Goal: Task Accomplishment & Management: Manage account settings

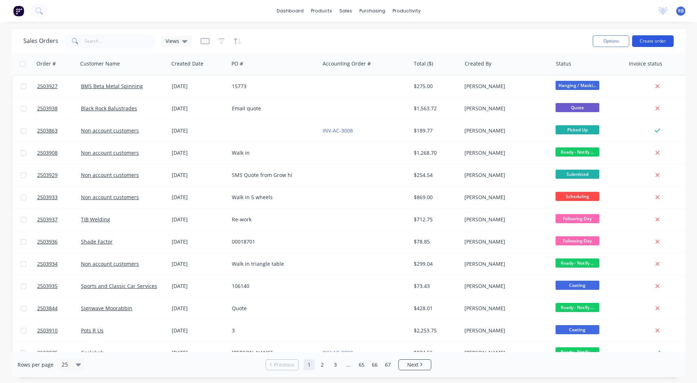
click at [652, 39] on button "Create order" at bounding box center [653, 41] width 42 height 12
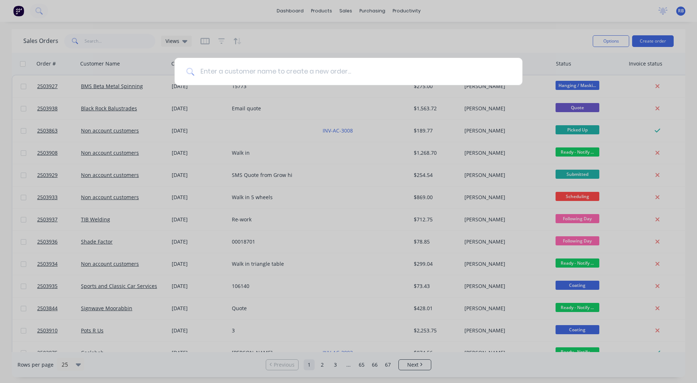
click at [239, 69] on input at bounding box center [352, 71] width 316 height 27
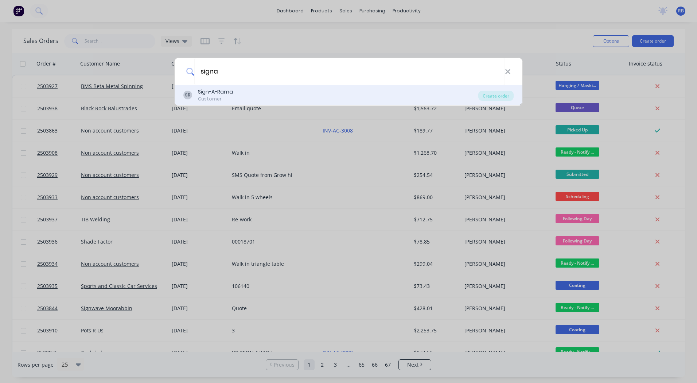
type input "signa"
click at [212, 93] on div "Sign-A-Rama" at bounding box center [215, 92] width 35 height 8
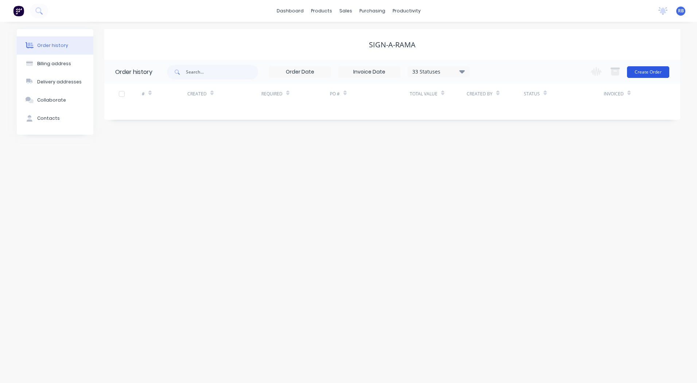
click at [662, 71] on button "Create Order" at bounding box center [648, 72] width 42 height 12
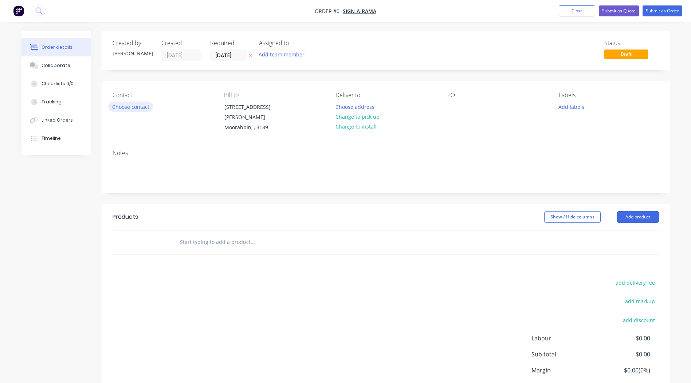
click at [124, 107] on button "Choose contact" at bounding box center [130, 107] width 45 height 10
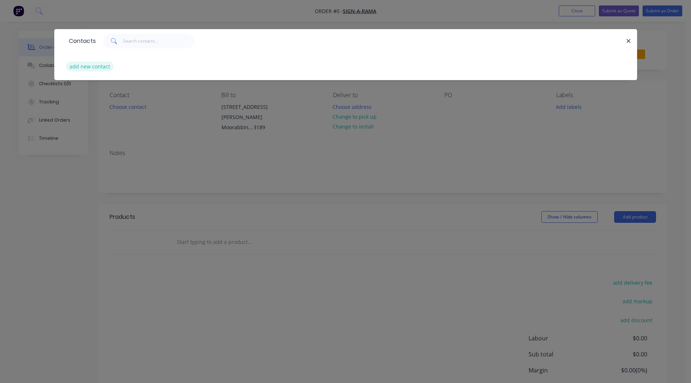
click at [82, 65] on button "add new contact" at bounding box center [90, 67] width 48 height 10
select select "AU"
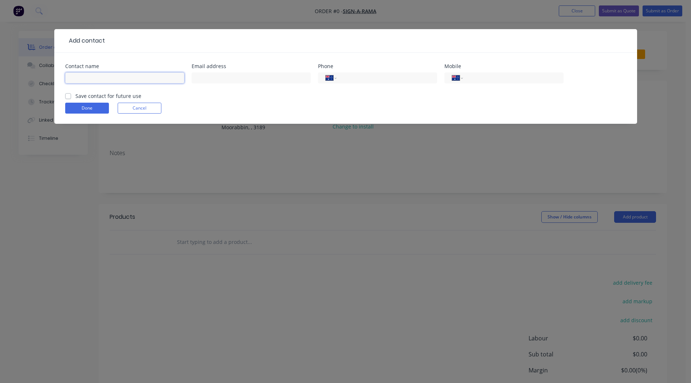
click at [97, 79] on input "text" at bounding box center [124, 78] width 119 height 11
type input "Sam Reeve"
click at [212, 78] on input "text" at bounding box center [251, 78] width 119 height 11
type input "moorabbin@signarama.com.au"
click at [484, 75] on input "tel" at bounding box center [511, 78] width 87 height 8
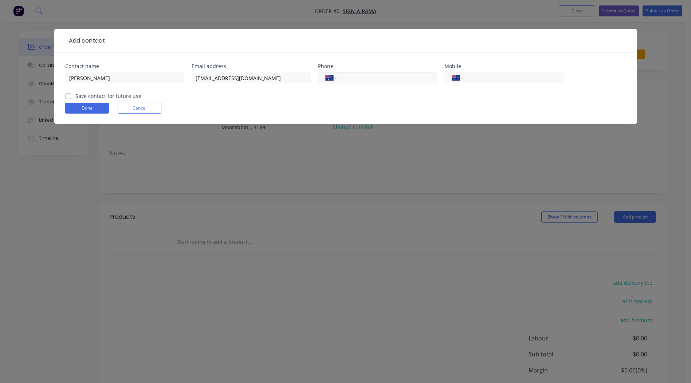
click at [362, 80] on input "tel" at bounding box center [385, 78] width 87 height 8
click at [353, 78] on input "59930599" at bounding box center [385, 78] width 87 height 8
paste input "955"
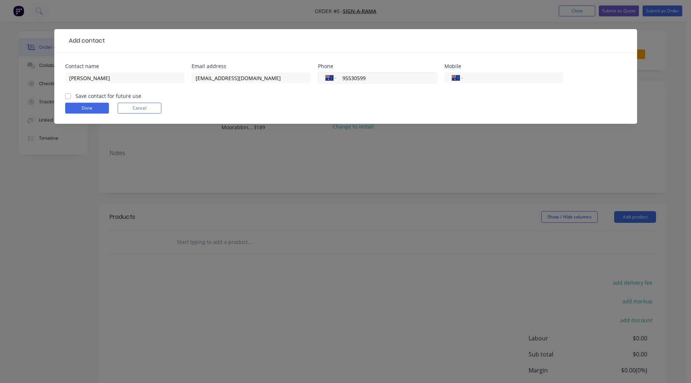
click at [343, 76] on input "95530599" at bounding box center [385, 78] width 87 height 8
type input "(03) 9553 0599"
click at [376, 104] on div "Done Cancel" at bounding box center [345, 108] width 561 height 11
click at [75, 97] on label "Save contact for future use" at bounding box center [108, 96] width 66 height 8
click at [67, 97] on input "Save contact for future use" at bounding box center [68, 95] width 6 height 7
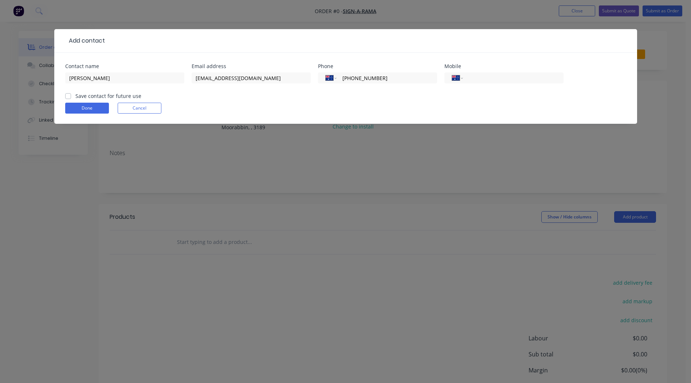
checkbox input "true"
click at [84, 108] on button "Done" at bounding box center [87, 108] width 44 height 11
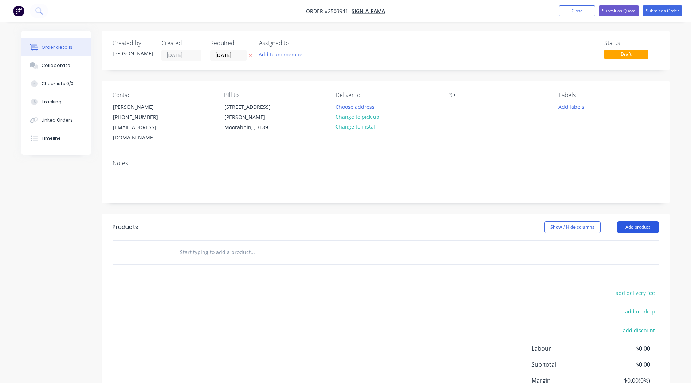
click at [636, 222] on button "Add product" at bounding box center [638, 228] width 42 height 12
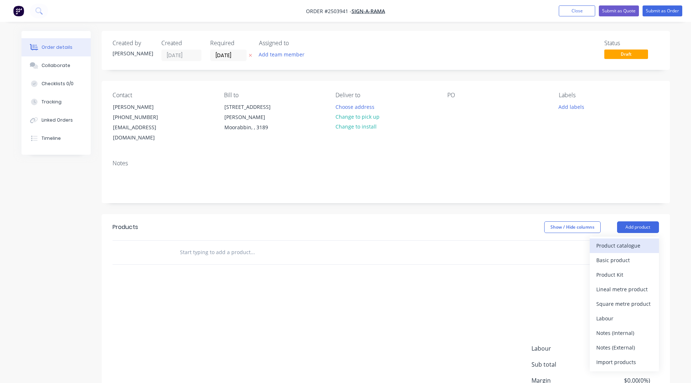
click at [620, 241] on div "Product catalogue" at bounding box center [625, 246] width 56 height 11
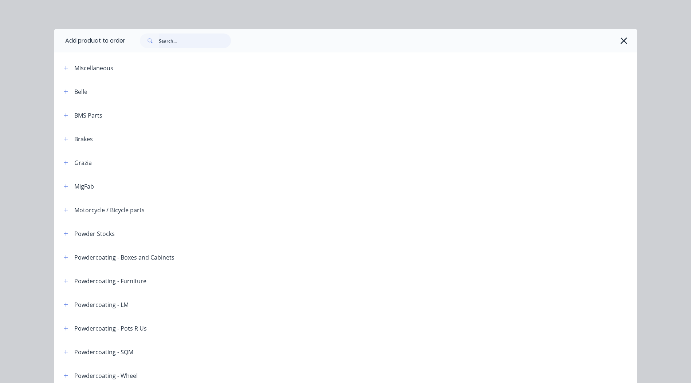
click at [170, 42] on input "text" at bounding box center [195, 41] width 72 height 15
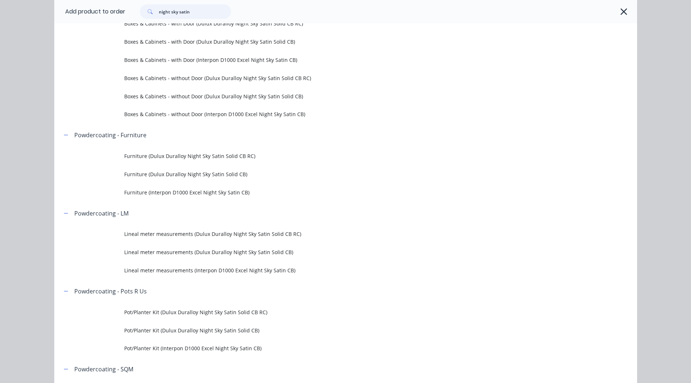
scroll to position [109, 0]
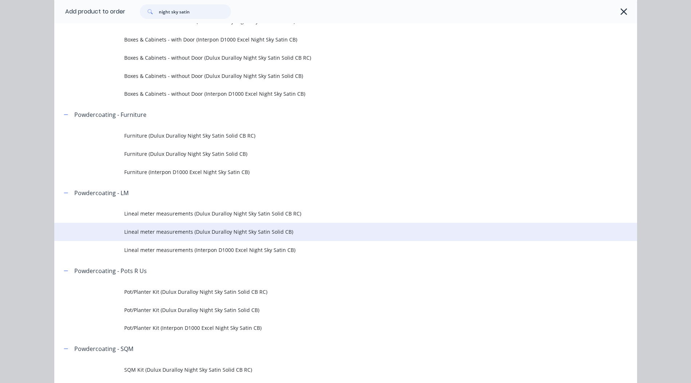
type input "night sky satin"
click at [218, 231] on span "Lineal meter measurements (Dulux Duralloy Night Sky Satin Solid CB)" at bounding box center [329, 232] width 410 height 8
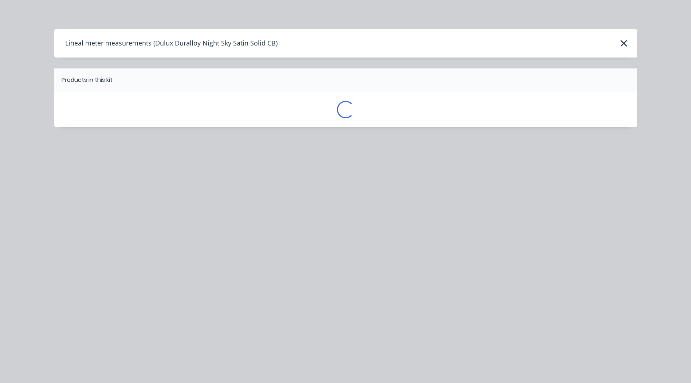
scroll to position [0, 0]
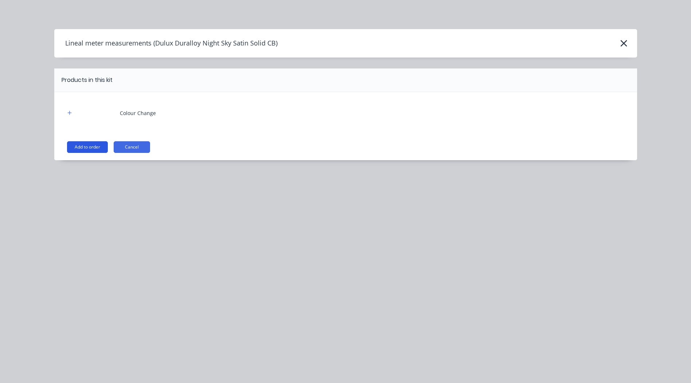
click at [81, 146] on button "Add to order" at bounding box center [87, 147] width 41 height 12
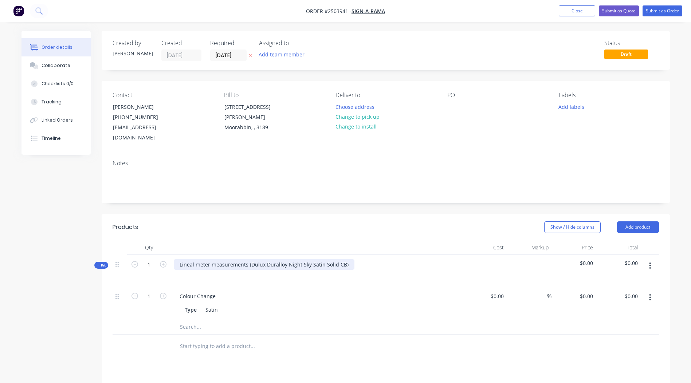
click at [347, 259] on div "Lineal meter measurements (Dulux Duralloy Night Sky Satin Solid CB)" at bounding box center [264, 264] width 181 height 11
copy div "Dulux Duralloy Night Sky Satin Solid CB"
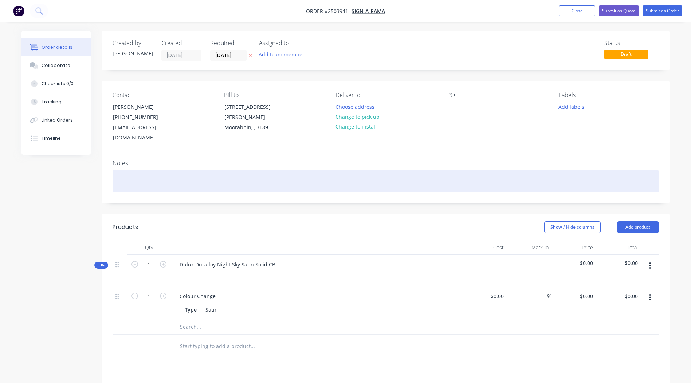
click at [168, 170] on div at bounding box center [386, 181] width 547 height 22
paste div
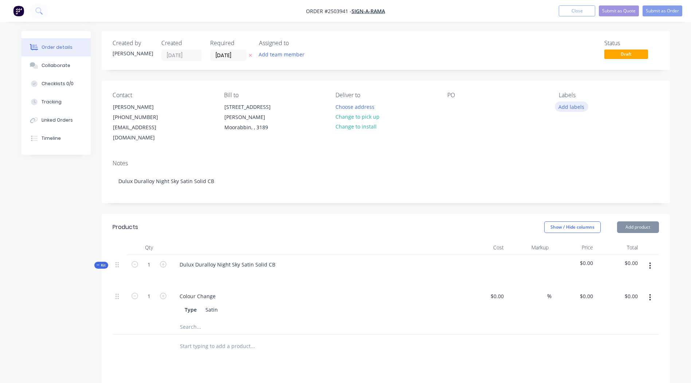
click at [574, 106] on button "Add labels" at bounding box center [572, 107] width 34 height 10
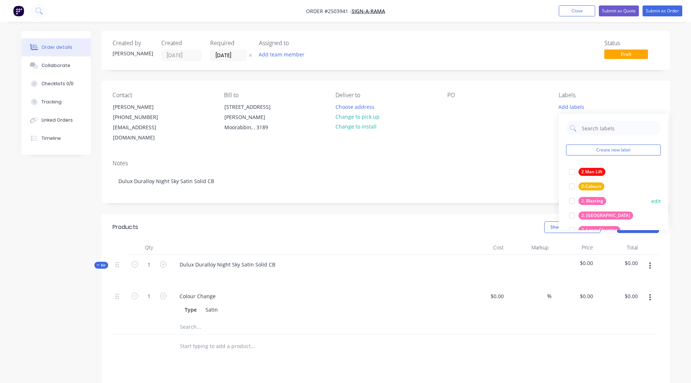
click at [571, 201] on div at bounding box center [572, 201] width 15 height 15
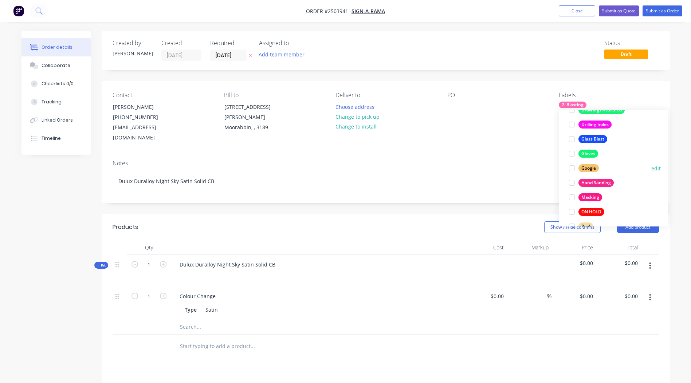
scroll to position [525, 0]
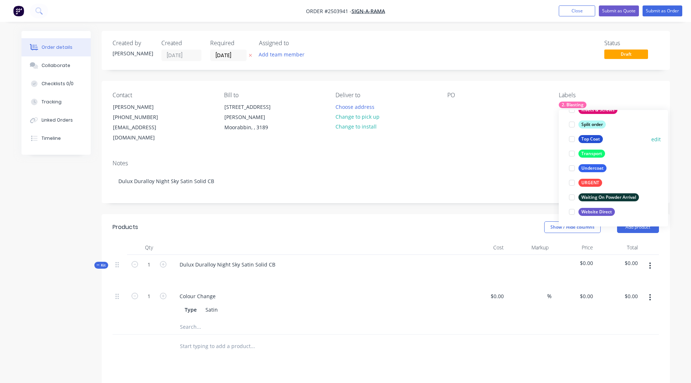
click at [573, 139] on div at bounding box center [572, 139] width 15 height 15
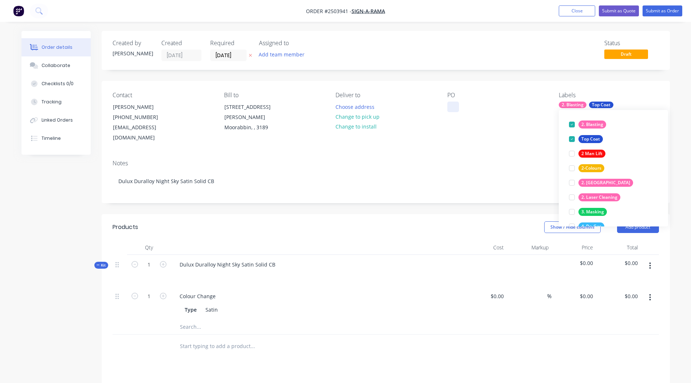
click at [457, 106] on div at bounding box center [454, 107] width 12 height 11
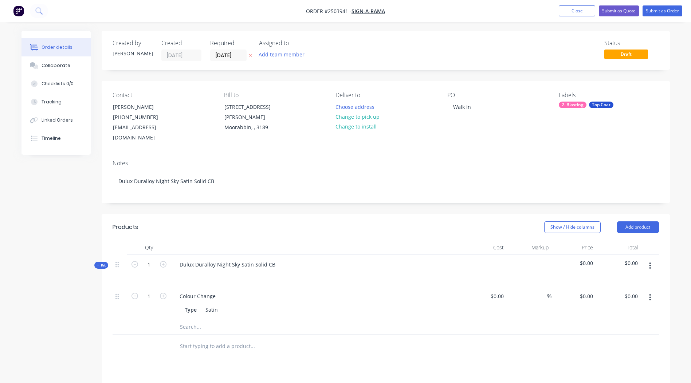
click at [650, 294] on icon "button" at bounding box center [650, 298] width 2 height 8
click at [622, 341] on div "Delete" at bounding box center [625, 346] width 56 height 11
click at [650, 259] on button "button" at bounding box center [650, 265] width 17 height 13
click at [649, 259] on button "button" at bounding box center [650, 265] width 17 height 13
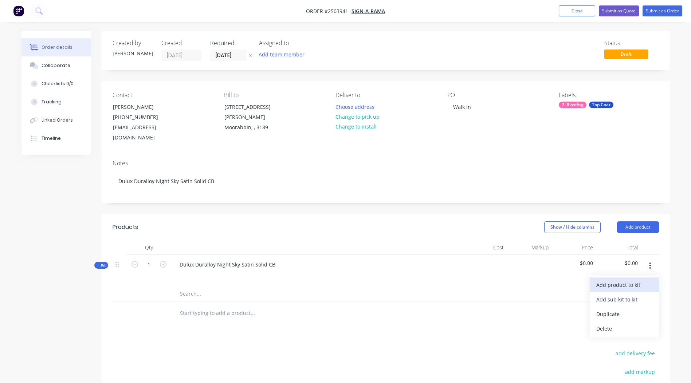
click at [635, 280] on div "Add product to kit" at bounding box center [625, 285] width 56 height 11
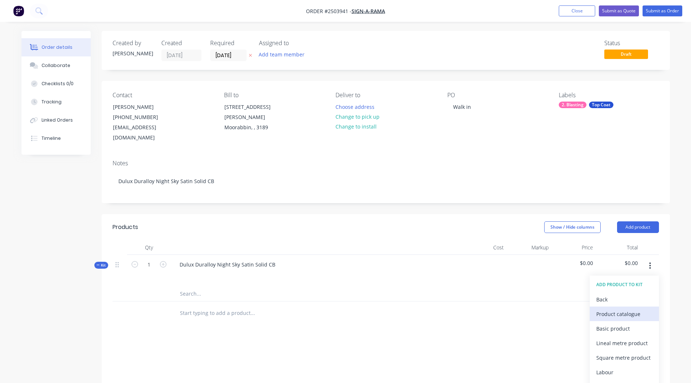
click at [624, 309] on div "Product catalogue" at bounding box center [625, 314] width 56 height 11
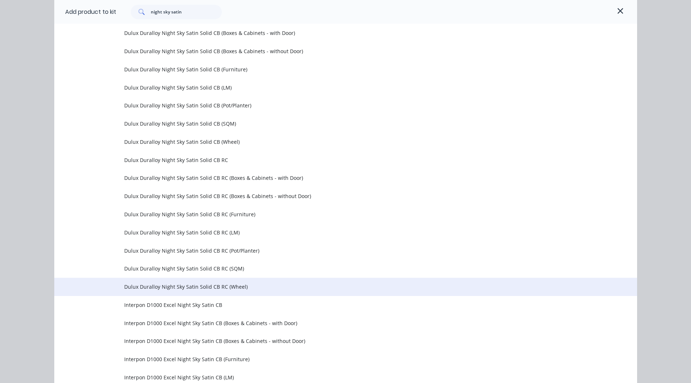
scroll to position [257, 0]
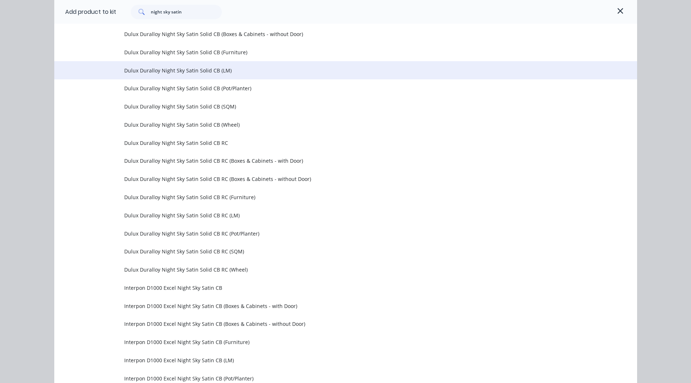
click at [177, 71] on span "Dulux Duralloy Night Sky Satin Solid CB (LM)" at bounding box center [329, 71] width 410 height 8
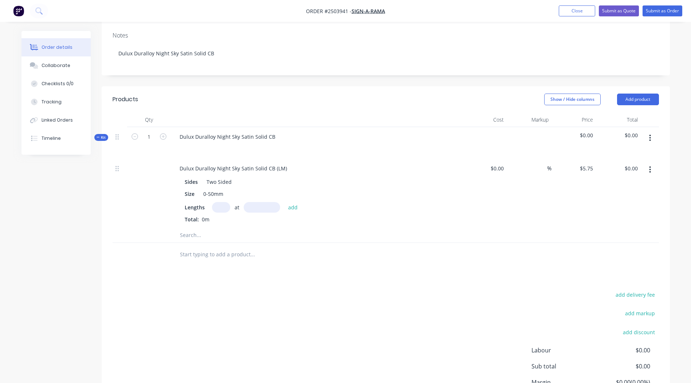
click at [216, 202] on input "text" at bounding box center [221, 207] width 18 height 11
type input "1"
type input "2500"
click at [285, 202] on button "add" at bounding box center [293, 207] width 17 height 10
type input "$14.38"
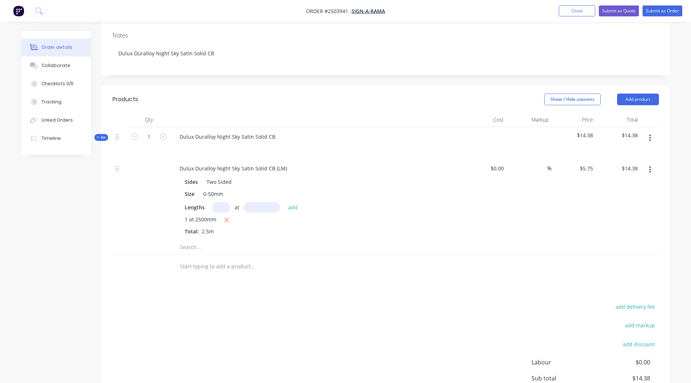
type input "1"
type input "2"
type input "2000mm"
click at [294, 202] on button "add" at bounding box center [293, 207] width 17 height 10
type input "$37.38"
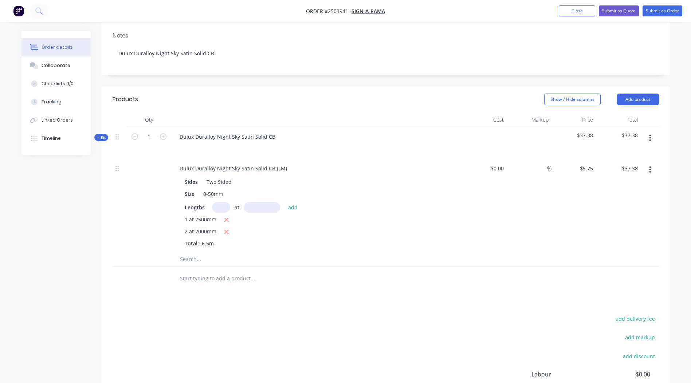
click at [653, 132] on button "button" at bounding box center [650, 138] width 17 height 13
click at [625, 152] on div "Add product to kit" at bounding box center [625, 157] width 56 height 11
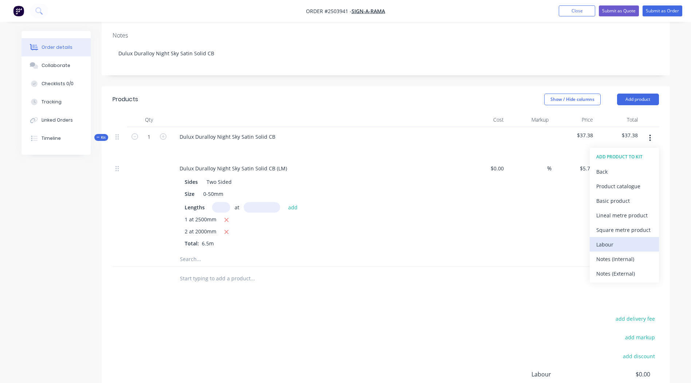
click at [610, 239] on div "Labour" at bounding box center [625, 244] width 56 height 11
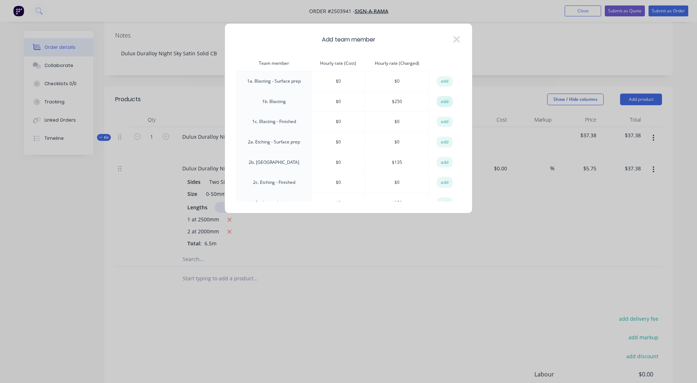
click at [442, 101] on button "add" at bounding box center [445, 101] width 16 height 11
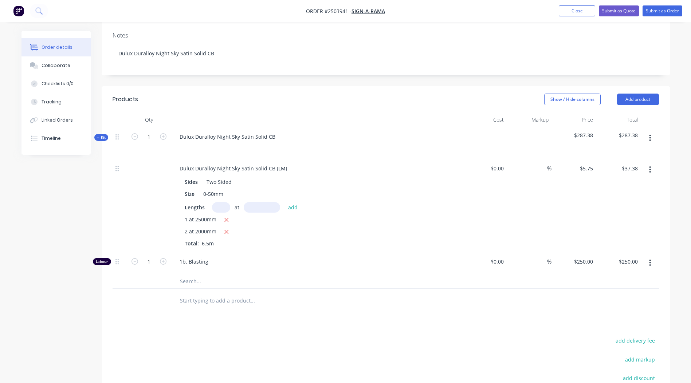
click at [114, 252] on div at bounding box center [120, 263] width 15 height 22
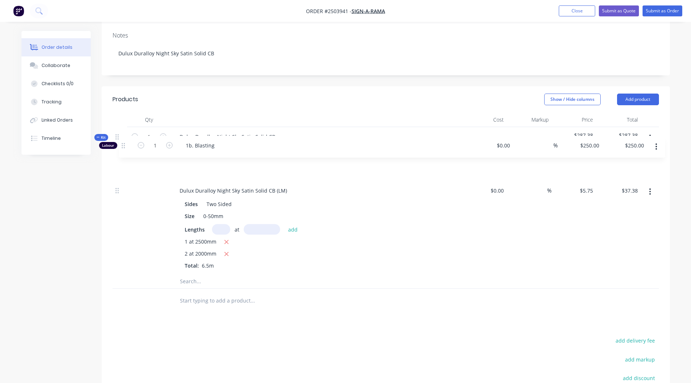
drag, startPoint x: 117, startPoint y: 251, endPoint x: 124, endPoint y: 141, distance: 110.3
click at [124, 141] on div "Kit 1 Dulux Duralloy Night Sky Satin Solid CB $287.38 $287.38 Dulux Duralloy Ni…" at bounding box center [386, 208] width 547 height 162
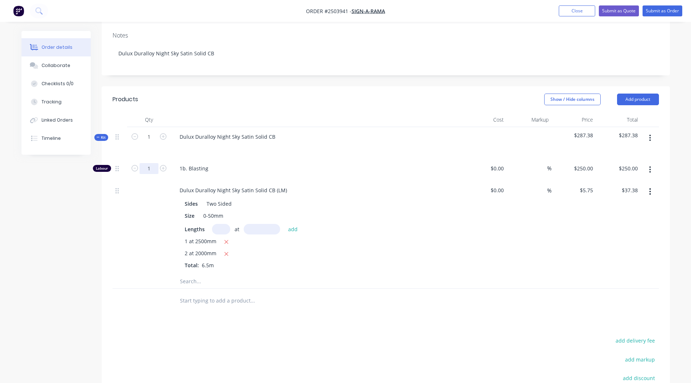
click at [149, 163] on input "1" at bounding box center [149, 168] width 19 height 11
type input "0.25"
type input "$62.50"
click at [470, 274] on div at bounding box center [386, 281] width 547 height 15
click at [661, 9] on button "Submit as Order" at bounding box center [663, 10] width 40 height 11
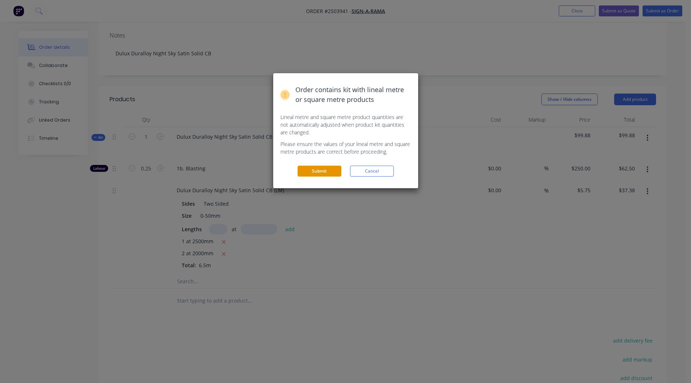
click at [314, 171] on button "Submit" at bounding box center [320, 171] width 44 height 11
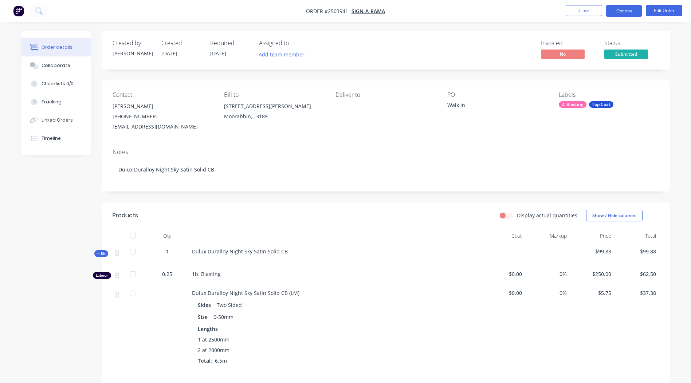
click at [624, 8] on button "Options" at bounding box center [624, 11] width 36 height 12
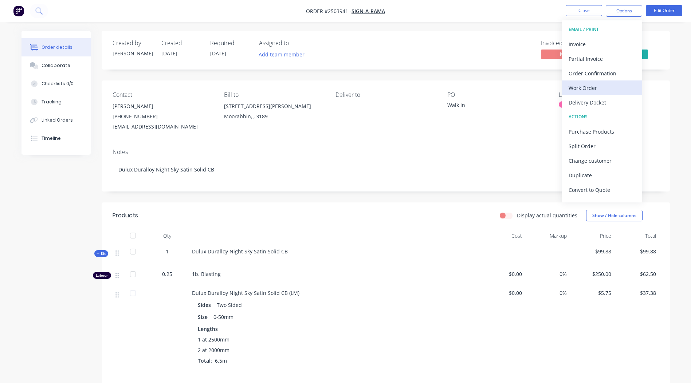
click at [590, 87] on div "Work Order" at bounding box center [602, 88] width 67 height 11
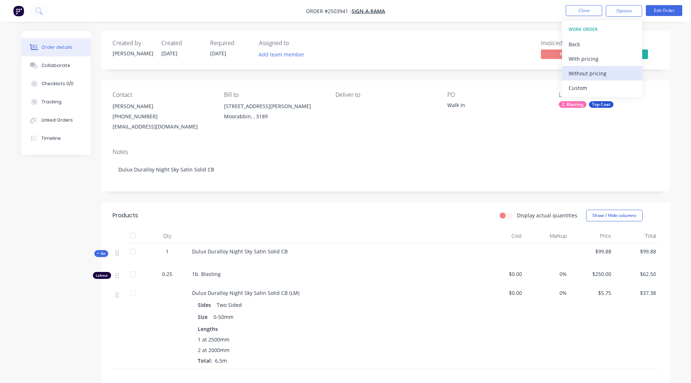
click at [590, 75] on div "Without pricing" at bounding box center [602, 73] width 67 height 11
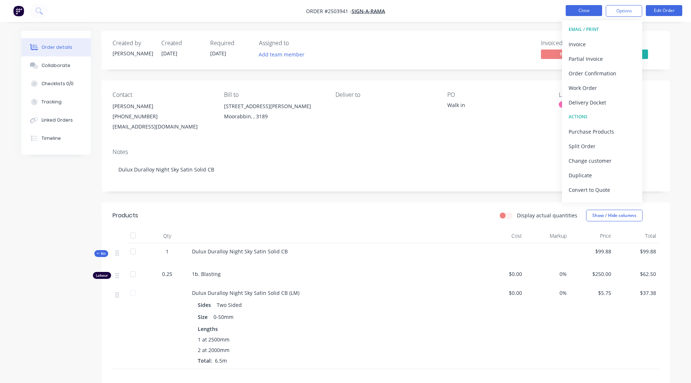
click at [591, 8] on button "Close" at bounding box center [584, 10] width 36 height 11
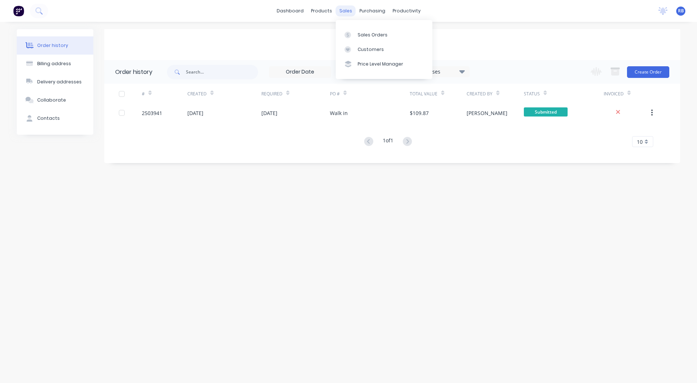
click at [344, 12] on div "sales" at bounding box center [346, 10] width 20 height 11
click at [362, 35] on div "Sales Orders" at bounding box center [372, 35] width 30 height 7
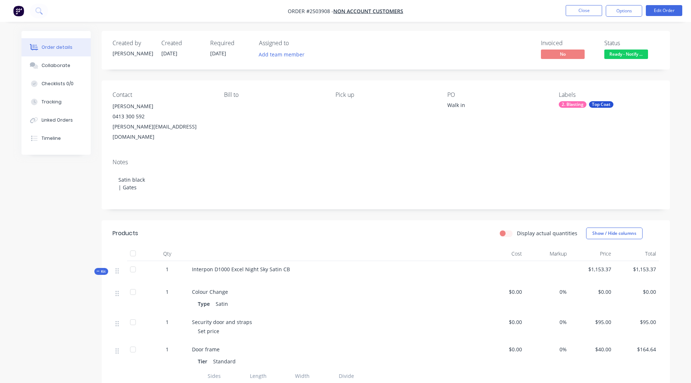
click at [319, 11] on span "Order #2503908 -" at bounding box center [311, 11] width 46 height 7
copy span "2503908"
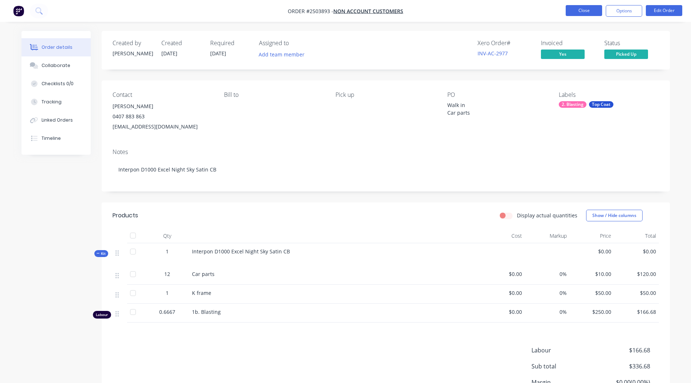
click at [578, 11] on button "Close" at bounding box center [584, 10] width 36 height 11
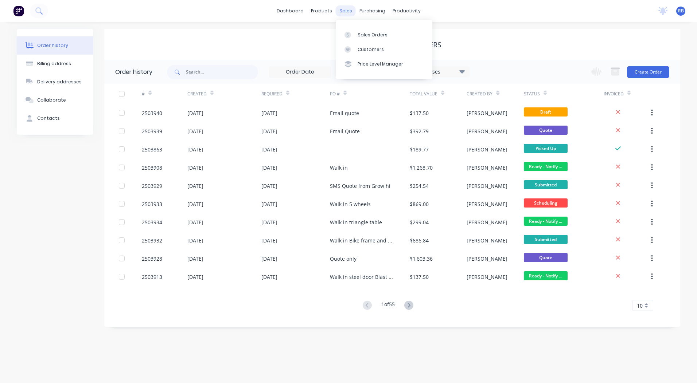
click at [349, 11] on div "sales" at bounding box center [346, 10] width 20 height 11
click at [357, 29] on link "Sales Orders" at bounding box center [384, 34] width 97 height 15
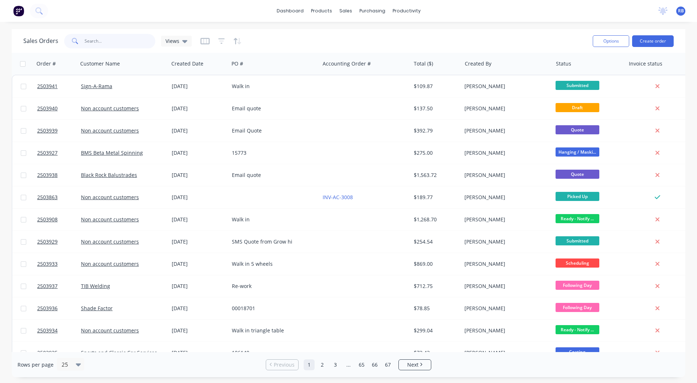
paste input "2503908"
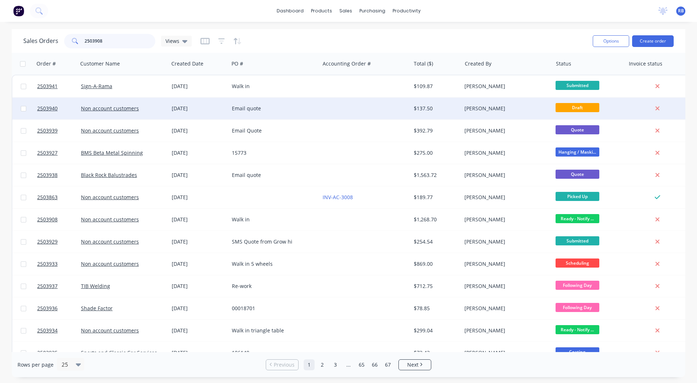
type input "2503908"
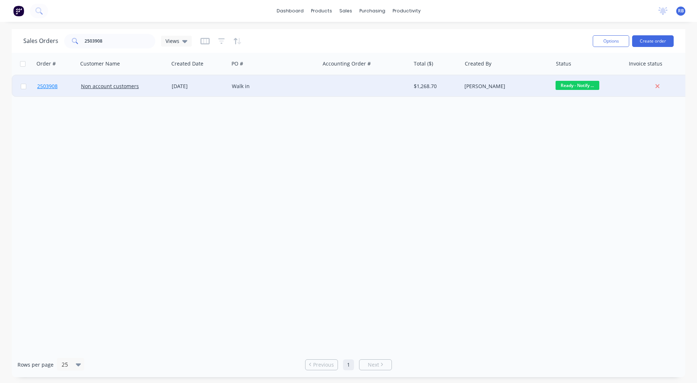
click at [48, 87] on span "2503908" at bounding box center [47, 86] width 20 height 7
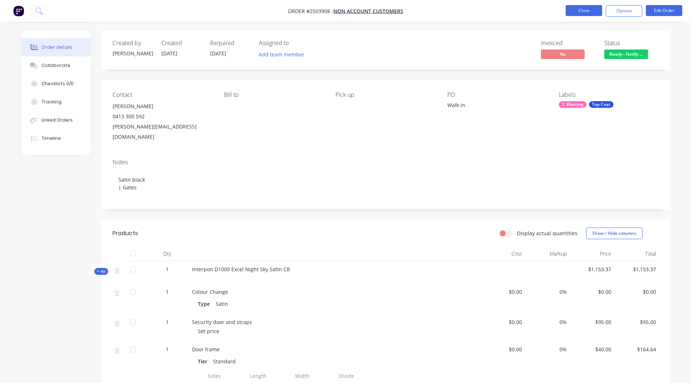
click at [590, 8] on button "Close" at bounding box center [584, 10] width 36 height 11
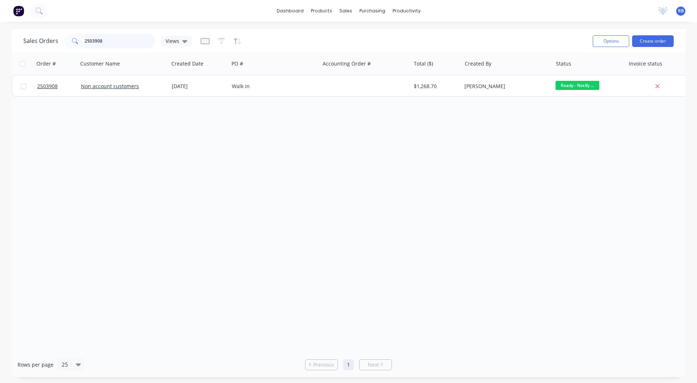
click at [0, 50] on html "dashboard products sales purchasing productivity dashboard products Product Cat…" at bounding box center [348, 191] width 697 height 383
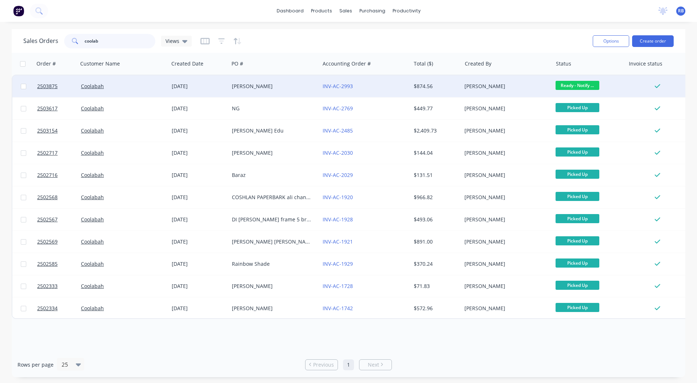
type input "coolab"
click at [133, 87] on div "Coolabah" at bounding box center [121, 86] width 81 height 7
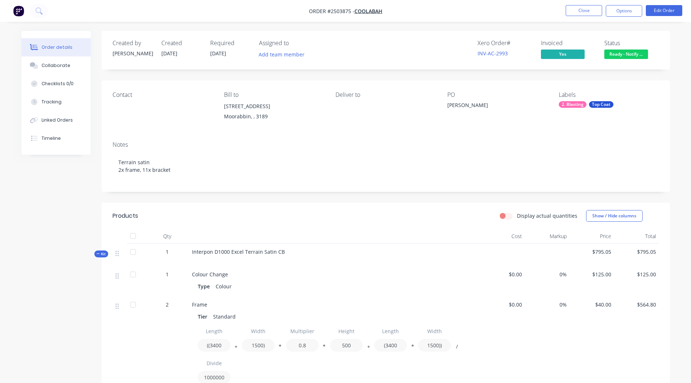
click at [626, 54] on span "Ready - Notify ..." at bounding box center [627, 54] width 44 height 9
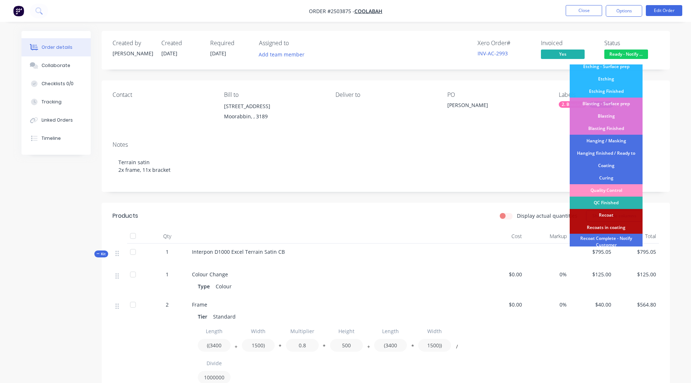
scroll to position [156, 0]
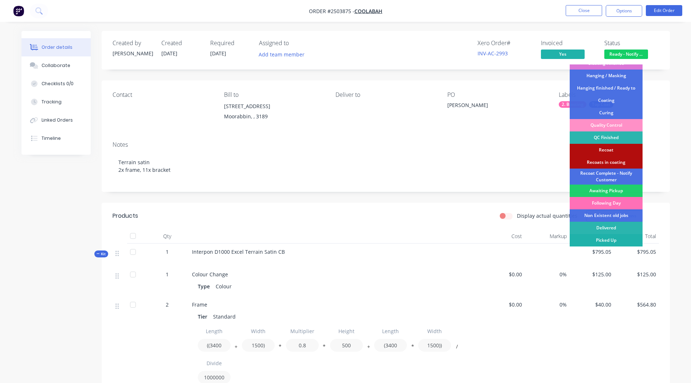
click at [606, 241] on div "Picked Up" at bounding box center [606, 240] width 73 height 12
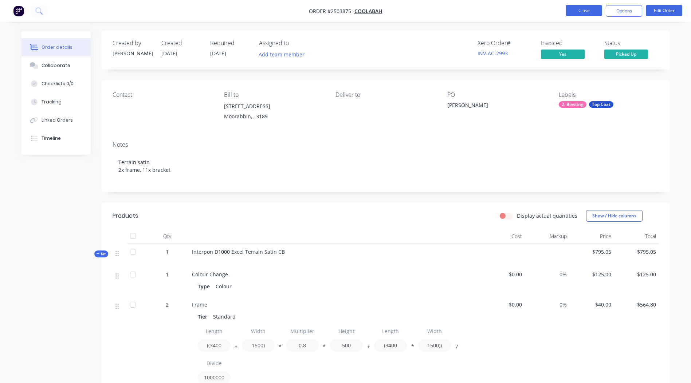
click at [575, 11] on button "Close" at bounding box center [584, 10] width 36 height 11
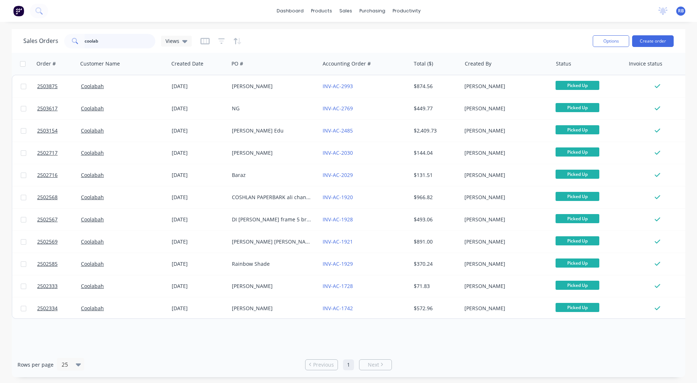
click at [0, 58] on html "dashboard products sales purchasing productivity dashboard products Product Cat…" at bounding box center [348, 191] width 697 height 383
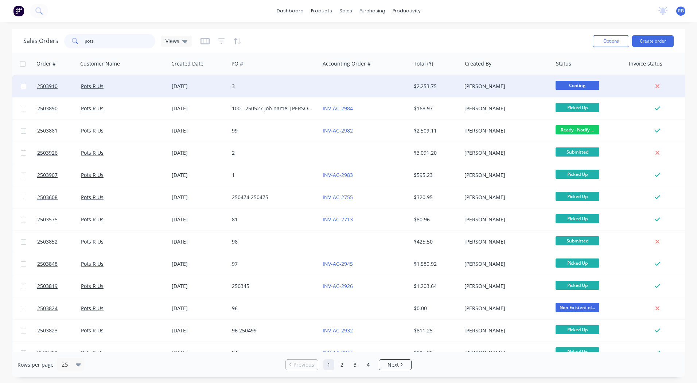
type input "pots"
click at [228, 85] on div "[DATE]" at bounding box center [199, 86] width 60 height 22
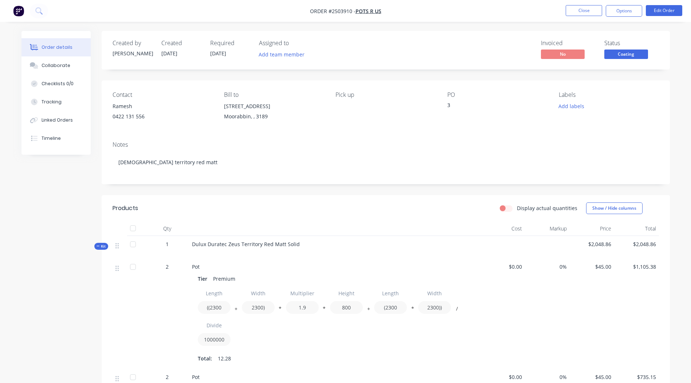
click at [636, 61] on div "Created by Rory Created 25/08/25 Required 25/08/25 Assigned to Add team member …" at bounding box center [386, 50] width 568 height 39
click at [629, 55] on span "Coating" at bounding box center [627, 54] width 44 height 9
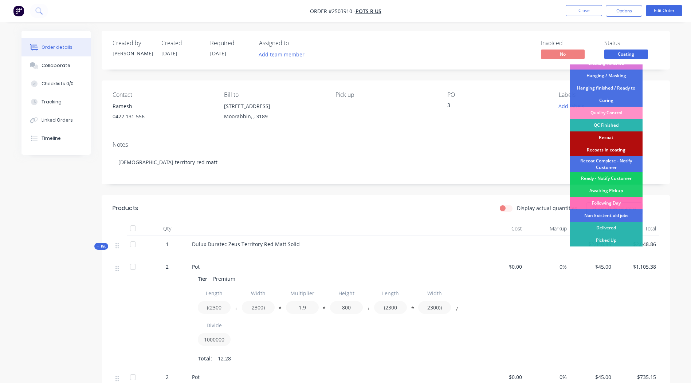
click at [595, 178] on div "Ready - Notify Customer" at bounding box center [606, 178] width 73 height 12
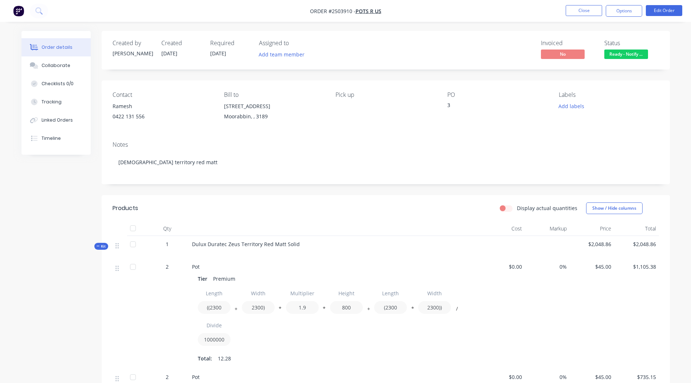
click at [625, 57] on span "Ready - Notify ..." at bounding box center [627, 54] width 44 height 9
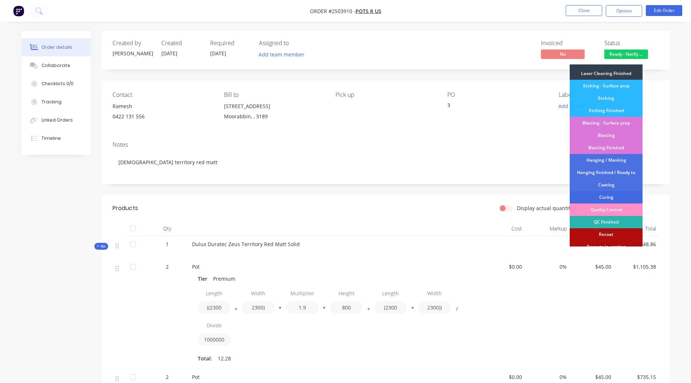
scroll to position [156, 0]
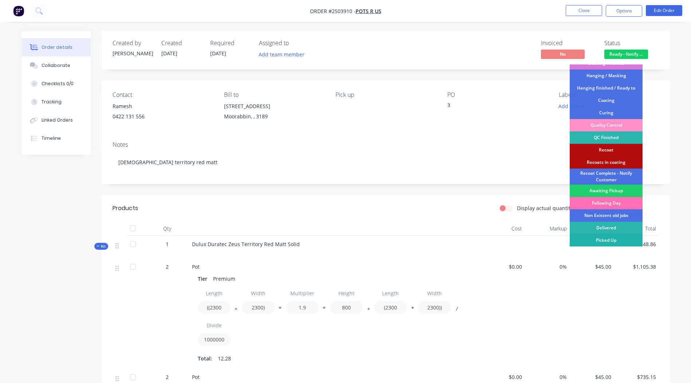
click at [611, 239] on div "Picked Up" at bounding box center [606, 240] width 73 height 12
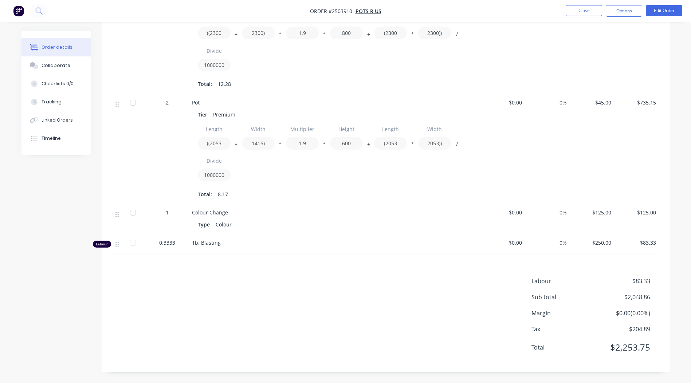
scroll to position [0, 0]
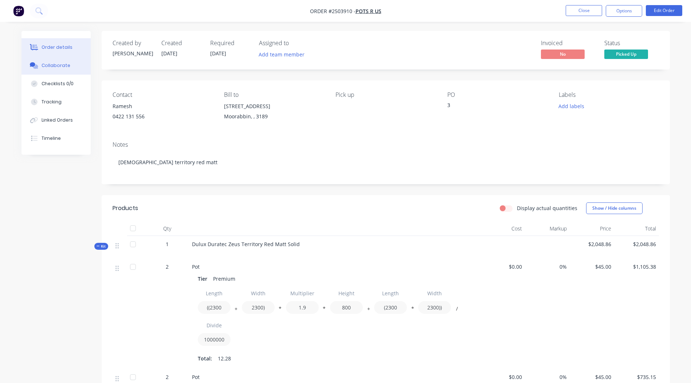
click at [52, 64] on div "Collaborate" at bounding box center [56, 65] width 29 height 7
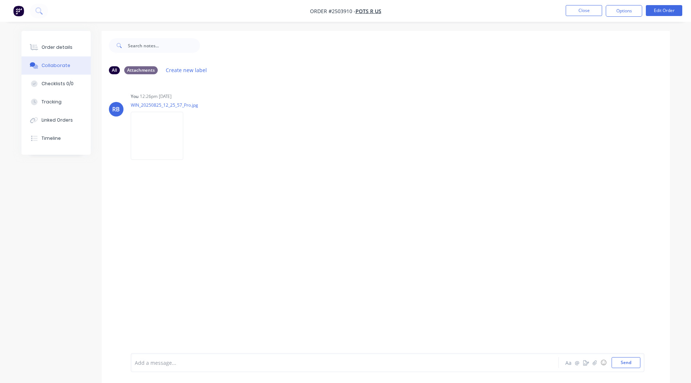
click at [159, 360] on div at bounding box center [324, 363] width 379 height 8
click at [212, 361] on span "Large pot had marks on the side. They have taken the pot away so brad can inspe…" at bounding box center [314, 363] width 359 height 7
click at [211, 363] on span "Large pot had marks on the side. They have taken the pot away so brad can inspe…" at bounding box center [314, 363] width 359 height 7
click at [469, 356] on div "Large pot had marks on the side. They have taken the pot away so brad can inspe…" at bounding box center [388, 362] width 514 height 19
click at [466, 363] on div "Large pot had marks on the side. They have taken the pot away so brad can inspe…" at bounding box center [324, 363] width 379 height 8
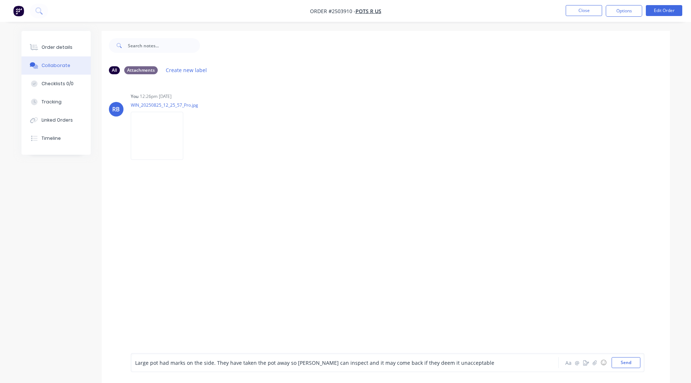
click at [216, 363] on span "Large pot had marks on the side. They have taken the pot away so brad can inspe…" at bounding box center [314, 363] width 359 height 7
click at [213, 362] on span "Large pot had marks on the side. They have taken the pot away so brad can inspe…" at bounding box center [314, 363] width 359 height 7
click at [212, 364] on span "Large pot had marks on the side. They have taken the pot away so brad can inspe…" at bounding box center [314, 363] width 359 height 7
click at [212, 363] on span "Large pot had marks on the side. They have taken the pot away so brad can inspe…" at bounding box center [314, 363] width 359 height 7
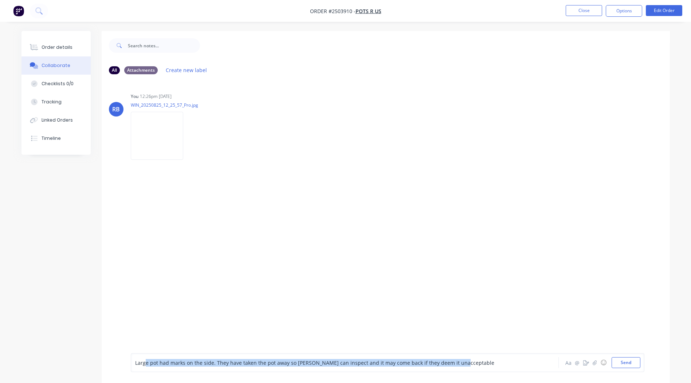
drag, startPoint x: 473, startPoint y: 360, endPoint x: 56, endPoint y: 383, distance: 417.9
click at [107, 383] on html "Order #2503910 - Pots R Us Close Options Edit Order Order details Collaborate C…" at bounding box center [345, 197] width 691 height 394
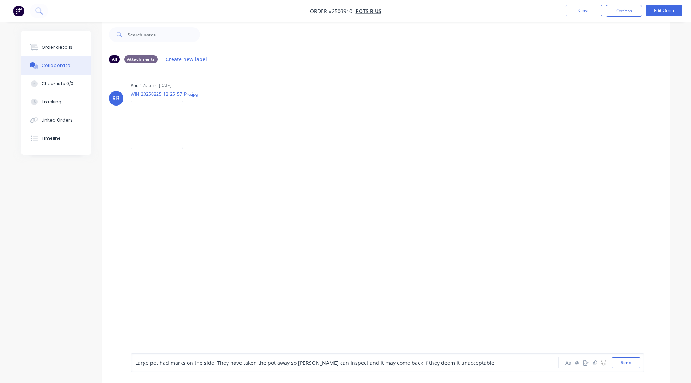
click at [302, 253] on div "RB You 12:26pm 25/08/25 WIN_20250825_12_25_57_Pro.jpg Labels Download Delete" at bounding box center [386, 205] width 568 height 273
click at [459, 359] on div "Large pot had marks on the side. They have taken the pot away so brad can inspe…" at bounding box center [324, 363] width 379 height 8
click at [472, 331] on div "RB You 12:26pm 25/08/25 WIN_20250825_12_25_57_Pro.jpg Labels Download Delete" at bounding box center [386, 205] width 568 height 273
click at [624, 365] on button "Send" at bounding box center [626, 362] width 29 height 11
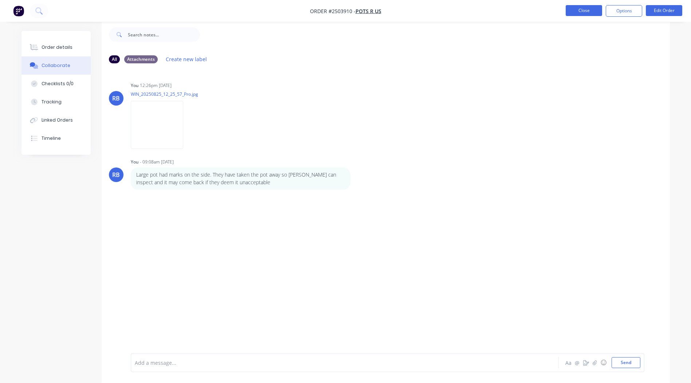
click at [598, 12] on button "Close" at bounding box center [584, 10] width 36 height 11
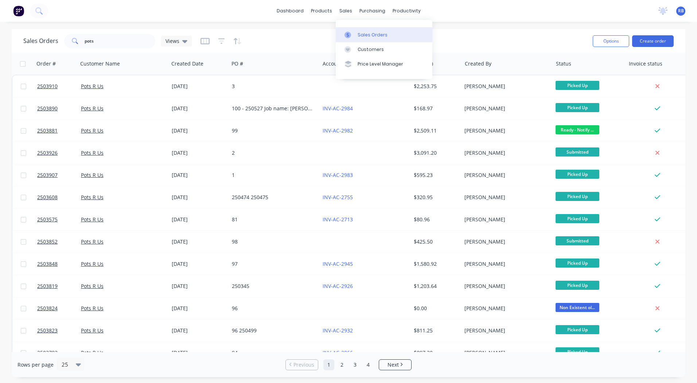
click at [354, 30] on link "Sales Orders" at bounding box center [384, 34] width 97 height 15
click at [486, 25] on div "dashboard products sales purchasing productivity dashboard products Product Cat…" at bounding box center [348, 191] width 697 height 383
click at [0, 51] on html "dashboard products sales purchasing productivity dashboard products Product Cat…" at bounding box center [348, 191] width 697 height 383
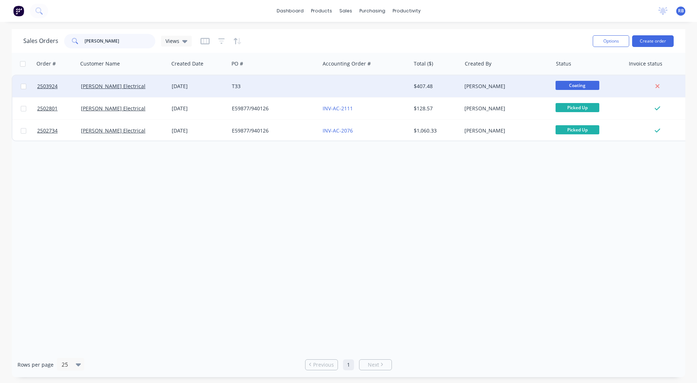
type input "butler"
click at [149, 90] on div "[PERSON_NAME] Electrical" at bounding box center [121, 86] width 81 height 7
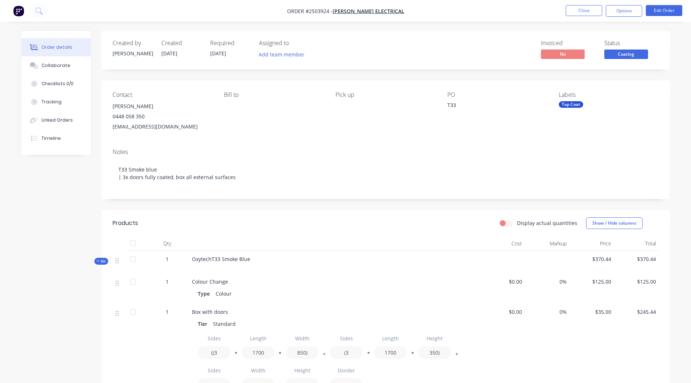
click at [620, 56] on span "Coating" at bounding box center [627, 54] width 44 height 9
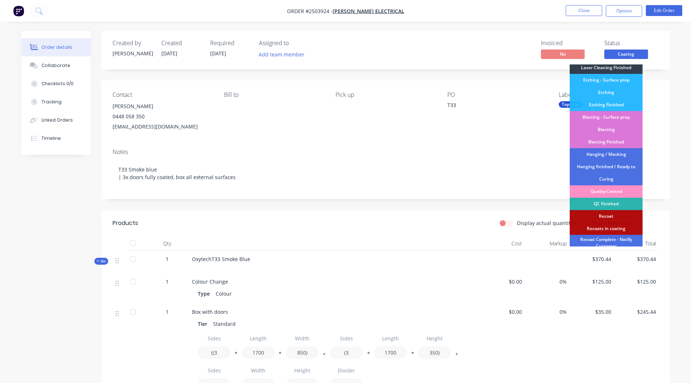
scroll to position [156, 0]
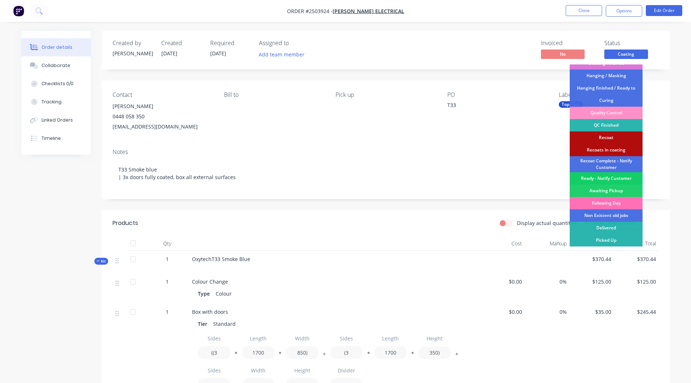
click at [590, 178] on div "Ready - Notify Customer" at bounding box center [606, 178] width 73 height 12
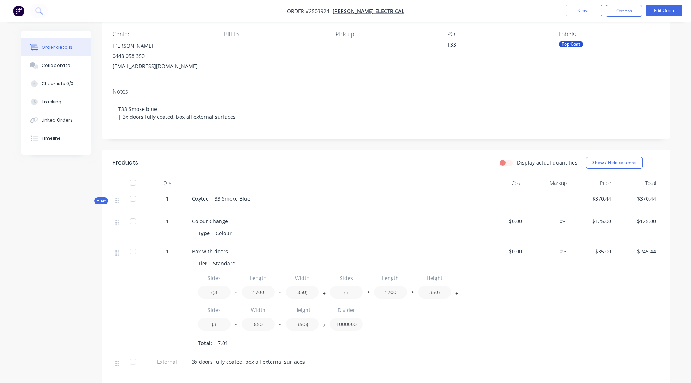
scroll to position [0, 0]
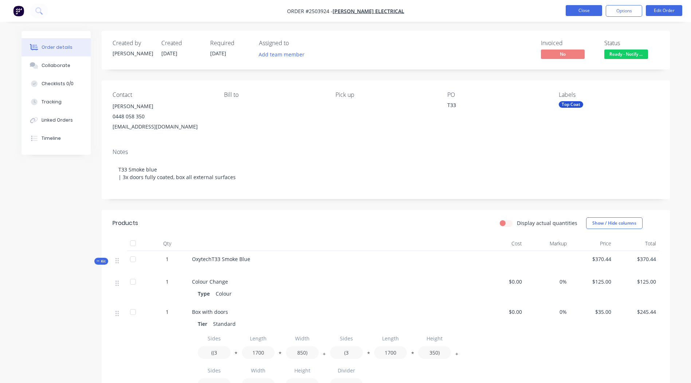
click at [589, 12] on button "Close" at bounding box center [584, 10] width 36 height 11
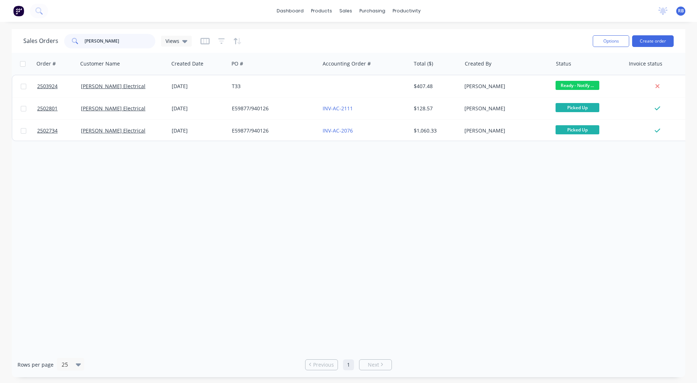
drag, startPoint x: 128, startPoint y: 42, endPoint x: 0, endPoint y: 63, distance: 129.6
click at [0, 63] on html "dashboard products sales purchasing productivity dashboard products Product Cat…" at bounding box center [348, 191] width 697 height 383
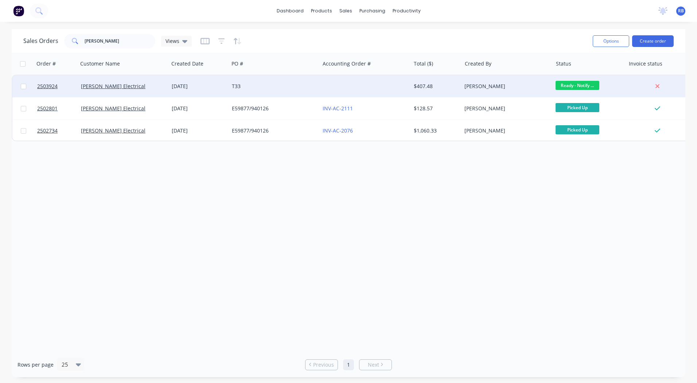
click at [308, 91] on div "T33" at bounding box center [274, 86] width 91 height 22
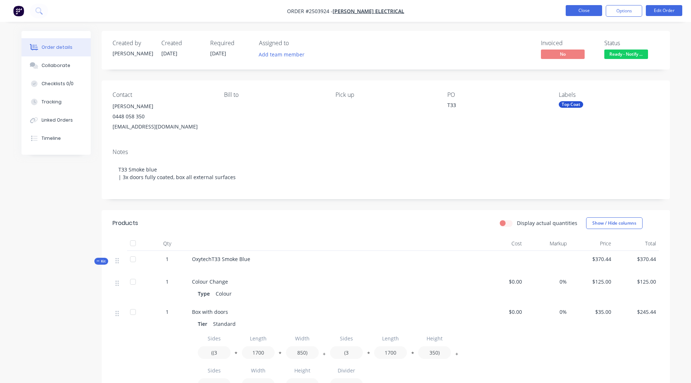
click at [583, 15] on button "Close" at bounding box center [584, 10] width 36 height 11
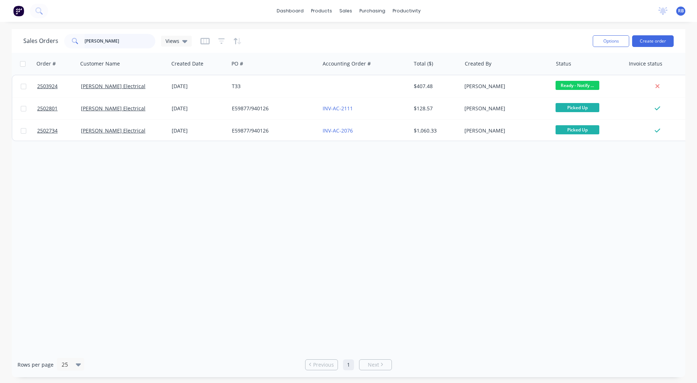
drag, startPoint x: 138, startPoint y: 41, endPoint x: 14, endPoint y: 51, distance: 124.3
click at [51, 51] on div "Sales Orders butler Views Options Create order" at bounding box center [348, 41] width 673 height 24
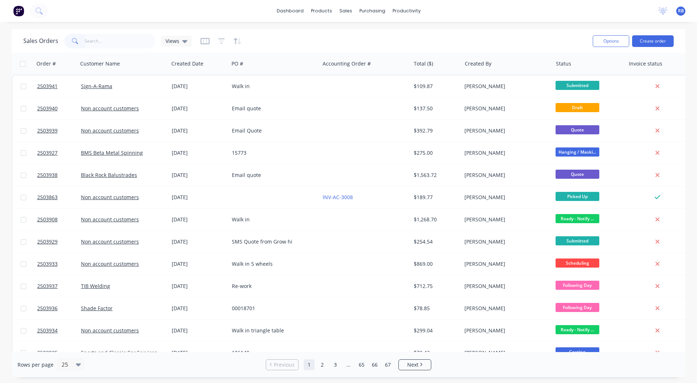
click at [0, 52] on html "dashboard products sales purchasing productivity dashboard products Product Cat…" at bounding box center [348, 191] width 697 height 383
click at [113, 42] on input "text" at bounding box center [120, 41] width 71 height 15
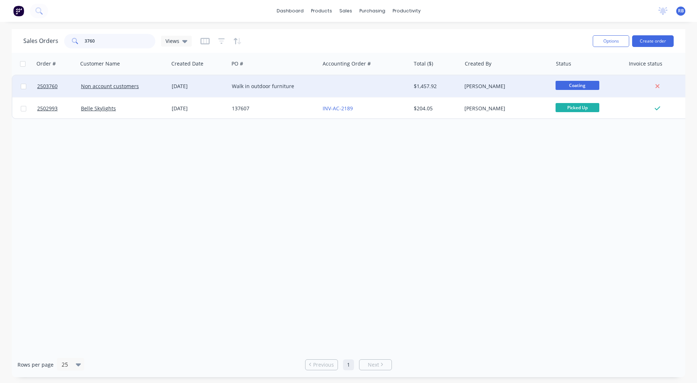
type input "3760"
click at [324, 88] on div at bounding box center [365, 86] width 91 height 22
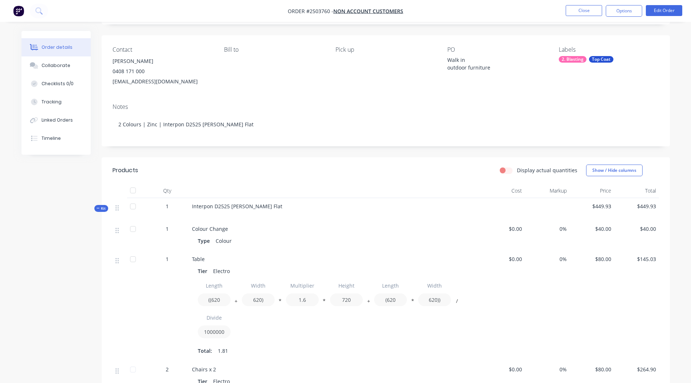
scroll to position [8, 0]
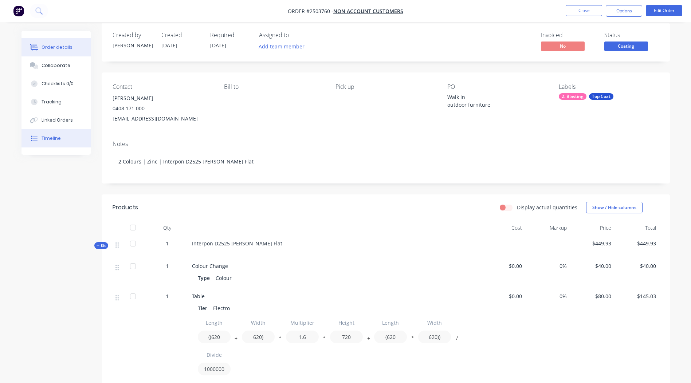
click at [48, 139] on div "Timeline" at bounding box center [51, 138] width 19 height 7
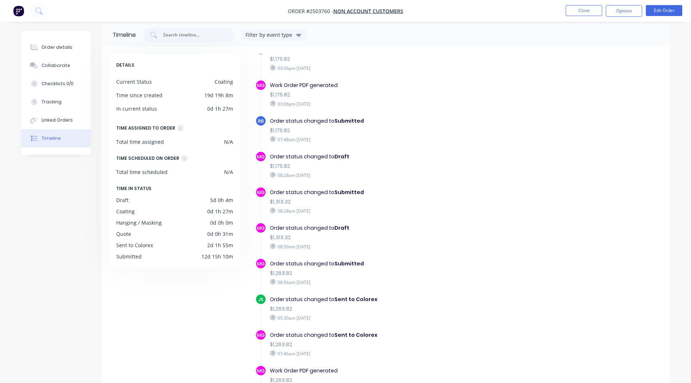
scroll to position [1, 0]
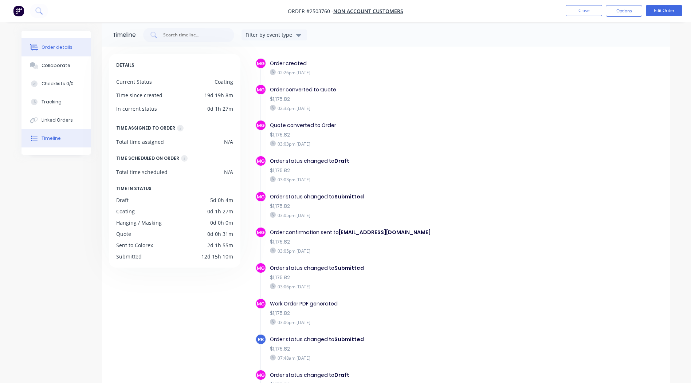
click at [42, 45] on div "Order details" at bounding box center [57, 47] width 31 height 7
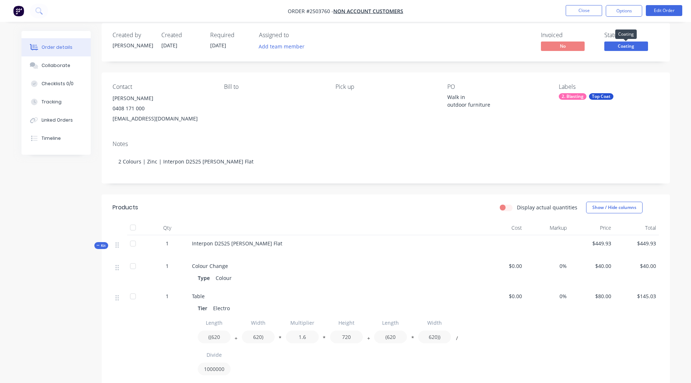
click at [637, 48] on span "Coating" at bounding box center [627, 46] width 44 height 9
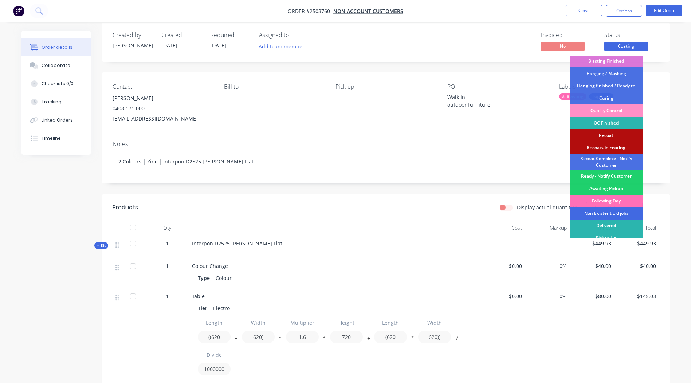
scroll to position [156, 0]
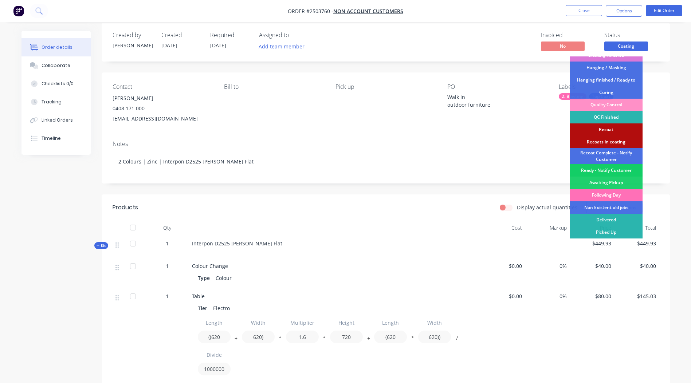
click at [610, 171] on div "Ready - Notify Customer" at bounding box center [606, 170] width 73 height 12
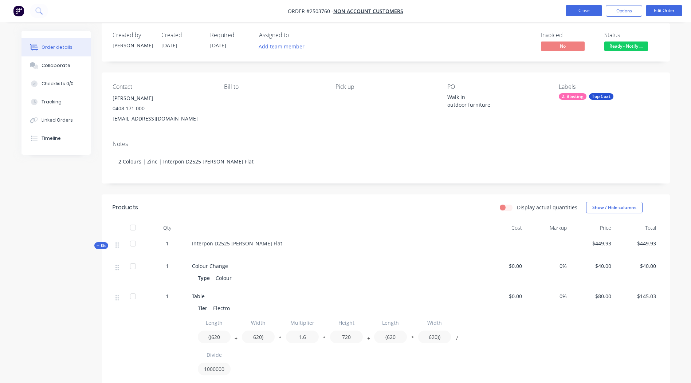
click at [599, 12] on button "Close" at bounding box center [584, 10] width 36 height 11
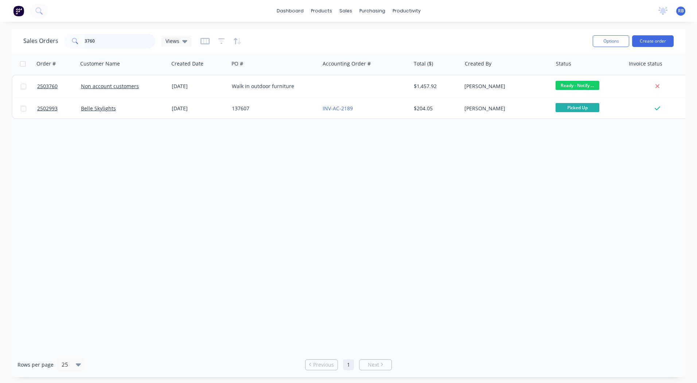
click at [117, 40] on input "3760" at bounding box center [120, 41] width 71 height 15
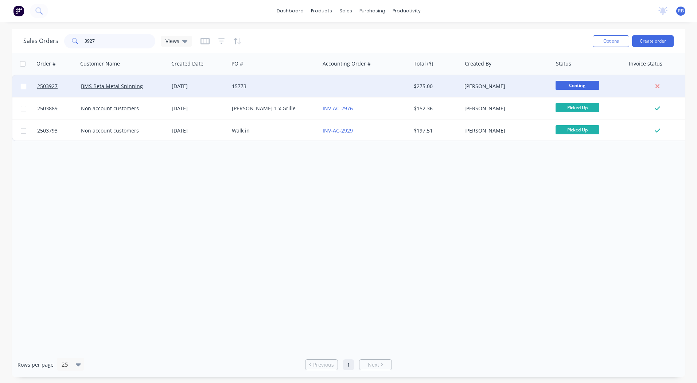
type input "3927"
click at [285, 83] on div "15773" at bounding box center [272, 86] width 81 height 7
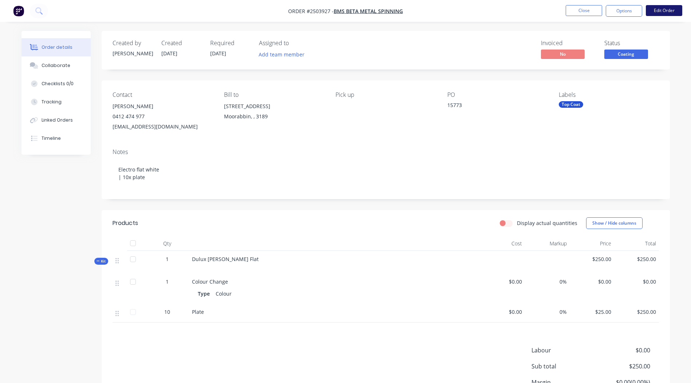
click at [673, 12] on button "Edit Order" at bounding box center [664, 10] width 36 height 11
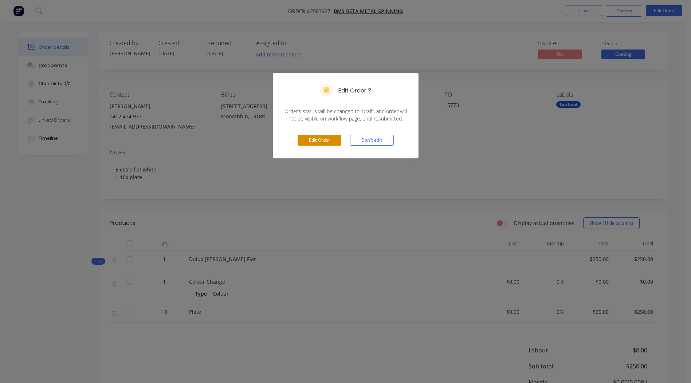
click at [312, 142] on button "Edit Order" at bounding box center [320, 140] width 44 height 11
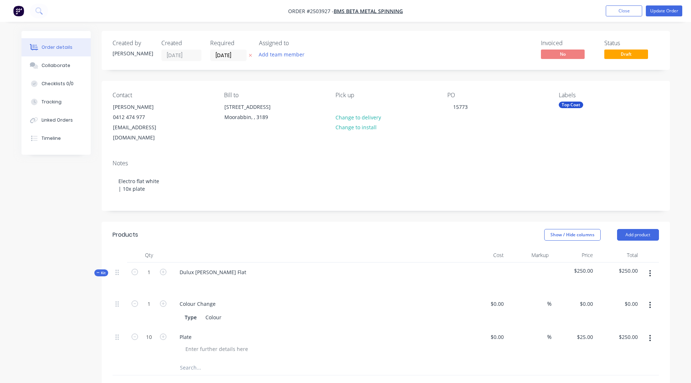
scroll to position [163, 0]
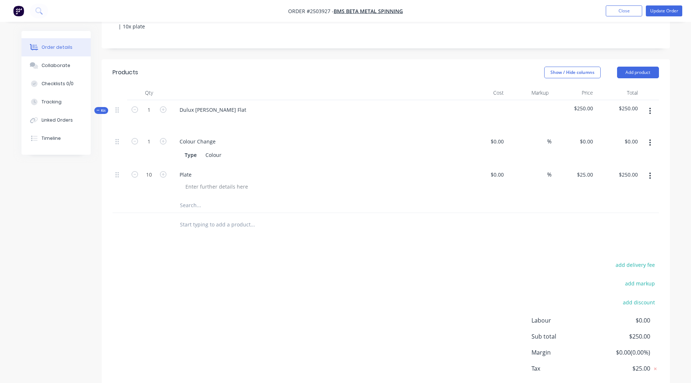
click at [652, 105] on button "button" at bounding box center [650, 111] width 17 height 13
click at [632, 110] on div "$250.00" at bounding box center [618, 116] width 45 height 32
click at [653, 105] on button "button" at bounding box center [650, 111] width 17 height 13
click at [621, 137] on button "Add sub kit to kit" at bounding box center [624, 144] width 69 height 15
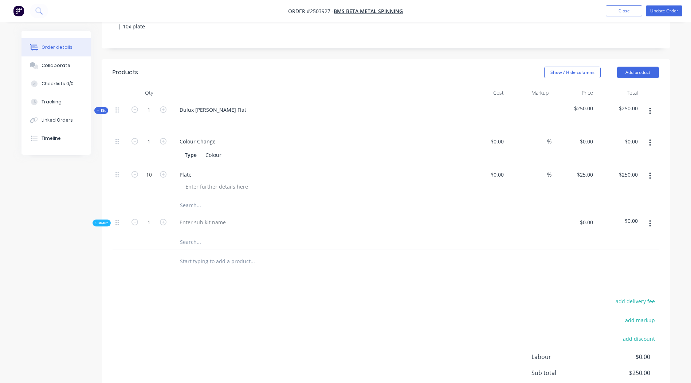
click at [645, 219] on button "button" at bounding box center [650, 223] width 17 height 13
click at [630, 252] on div "Delete" at bounding box center [625, 257] width 56 height 11
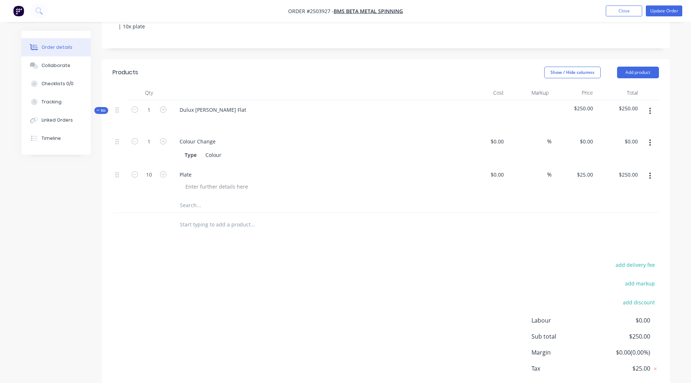
click at [649, 107] on icon "button" at bounding box center [650, 111] width 2 height 8
click at [615, 123] on button "Add product to kit" at bounding box center [624, 130] width 69 height 15
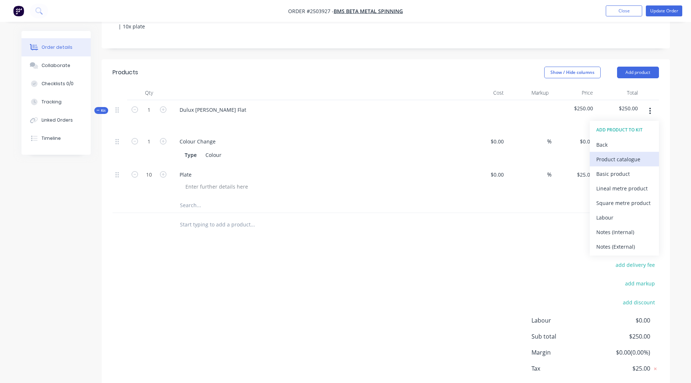
click at [631, 154] on div "Product catalogue" at bounding box center [625, 159] width 56 height 11
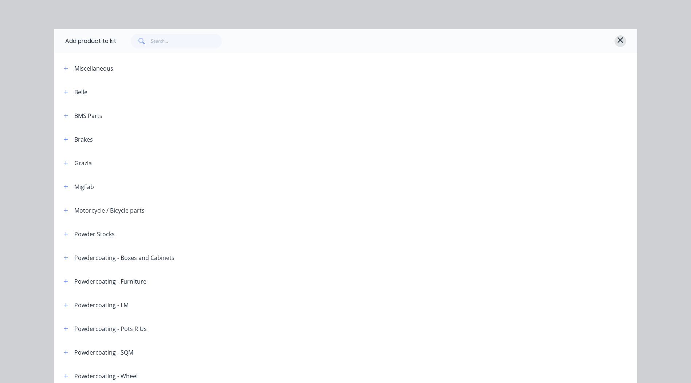
click at [623, 40] on button "button" at bounding box center [621, 41] width 12 height 12
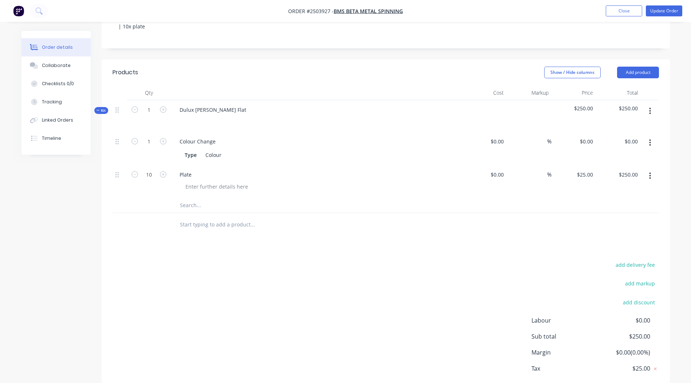
click at [654, 105] on button "button" at bounding box center [650, 111] width 17 height 13
click at [611, 125] on div "Add product to kit" at bounding box center [625, 130] width 56 height 11
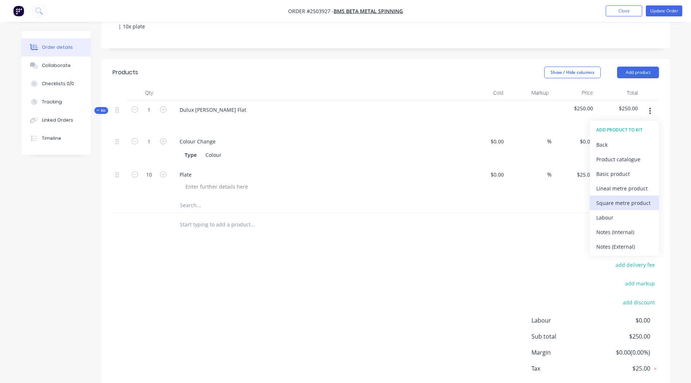
click at [606, 198] on div "Square metre product" at bounding box center [625, 203] width 56 height 11
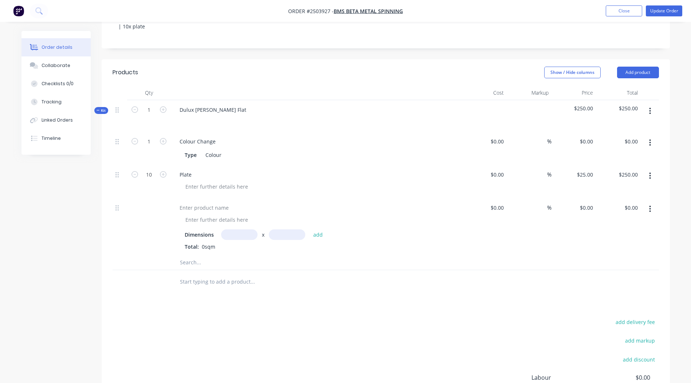
click at [651, 206] on icon "button" at bounding box center [650, 209] width 1 height 7
click at [630, 252] on div "Delete" at bounding box center [625, 257] width 56 height 11
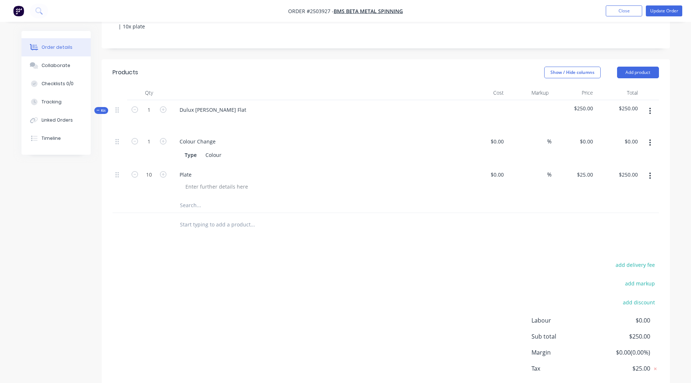
click at [648, 105] on button "button" at bounding box center [650, 111] width 17 height 13
click at [622, 125] on div "Add product to kit" at bounding box center [625, 130] width 56 height 11
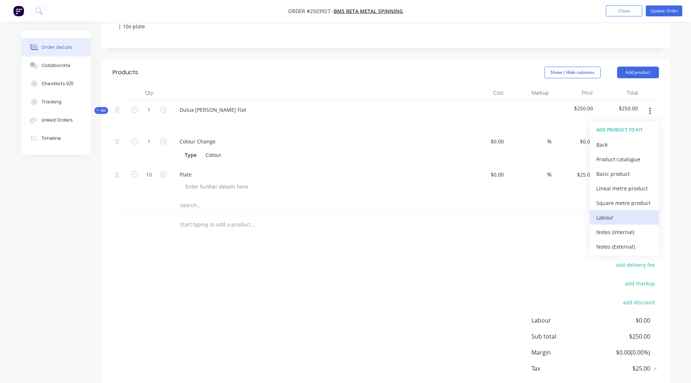
click at [617, 212] on div "Labour" at bounding box center [625, 217] width 56 height 11
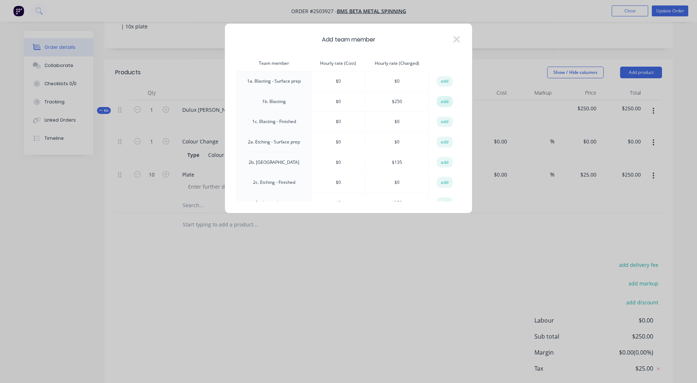
click at [441, 104] on button "add" at bounding box center [445, 101] width 16 height 11
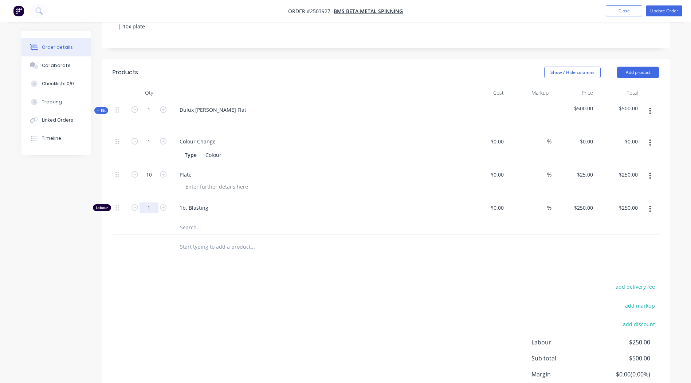
click at [155, 147] on input "1" at bounding box center [149, 141] width 19 height 11
type input "0.33"
type input "$82.50"
click at [232, 290] on div "add delivery fee add markup add discount Labour $250.00 Sub total $500.00 Margi…" at bounding box center [386, 352] width 547 height 141
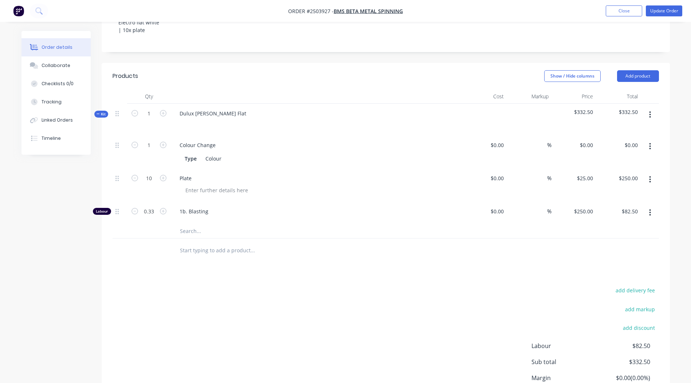
scroll to position [160, 0]
click at [652, 206] on button "button" at bounding box center [650, 212] width 17 height 13
click at [637, 255] on div "Delete" at bounding box center [625, 260] width 56 height 11
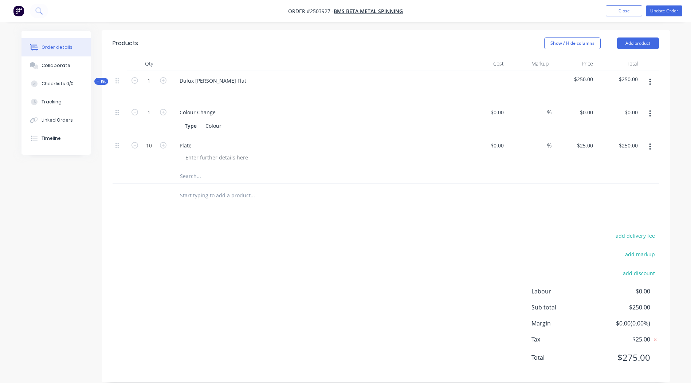
scroll to position [0, 0]
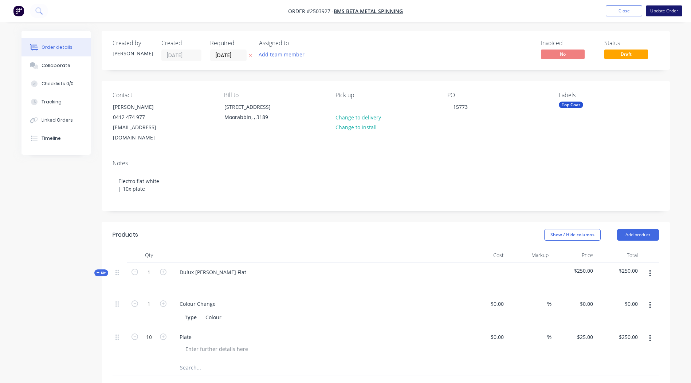
click at [660, 8] on button "Update Order" at bounding box center [664, 10] width 36 height 11
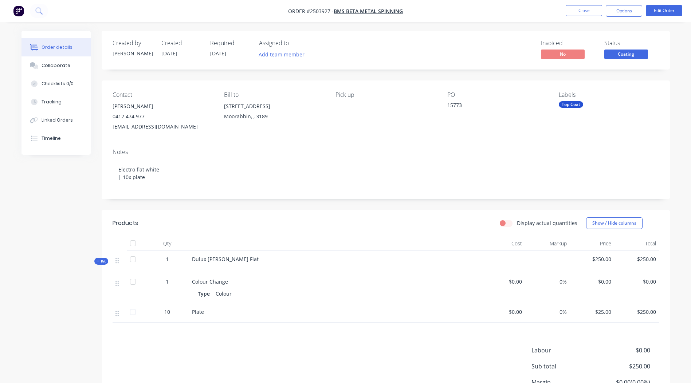
click at [624, 52] on span "Coating" at bounding box center [627, 54] width 44 height 9
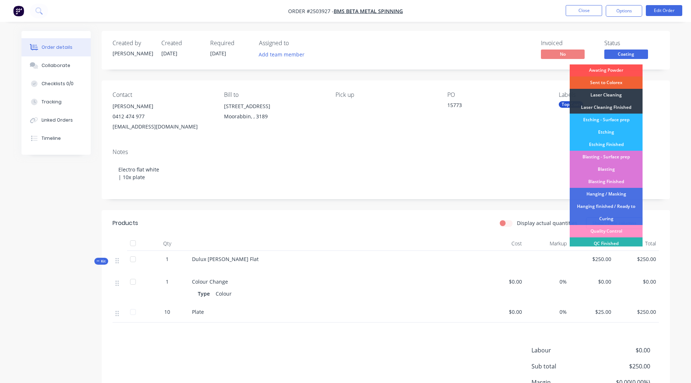
scroll to position [156, 0]
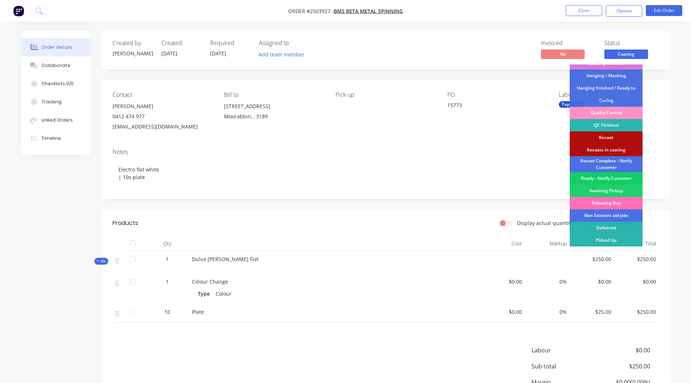
click at [600, 177] on div "Ready - Notify Customer" at bounding box center [606, 178] width 73 height 12
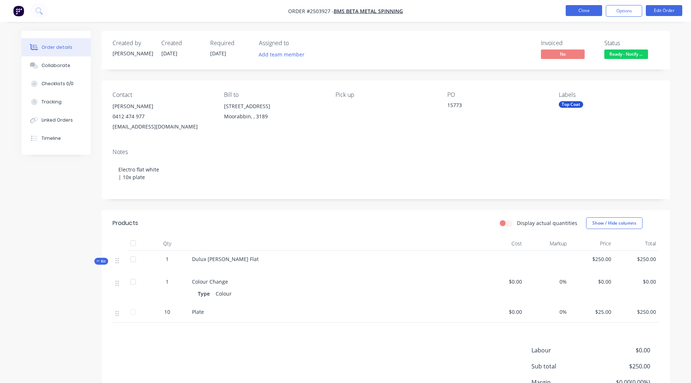
click at [585, 16] on button "Close" at bounding box center [584, 10] width 36 height 11
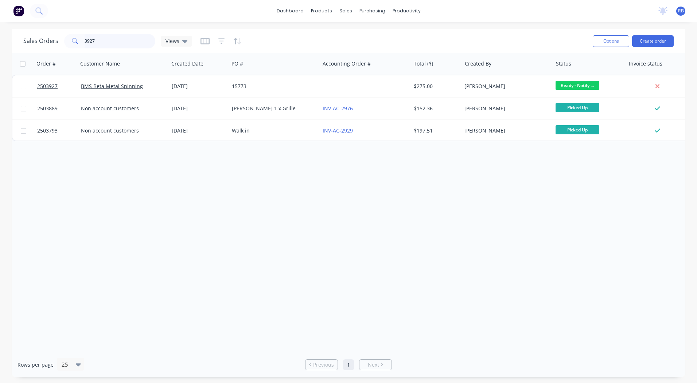
click at [125, 40] on input "3927" at bounding box center [120, 41] width 71 height 15
type input "3924"
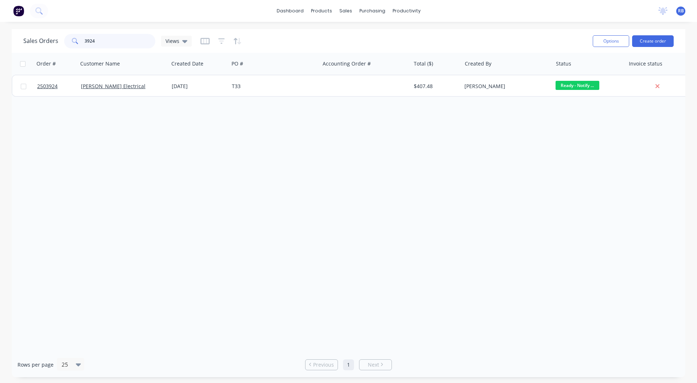
drag, startPoint x: 109, startPoint y: 46, endPoint x: 0, endPoint y: 48, distance: 108.6
click at [0, 53] on html "dashboard products sales purchasing productivity dashboard products Product Cat…" at bounding box center [348, 191] width 697 height 383
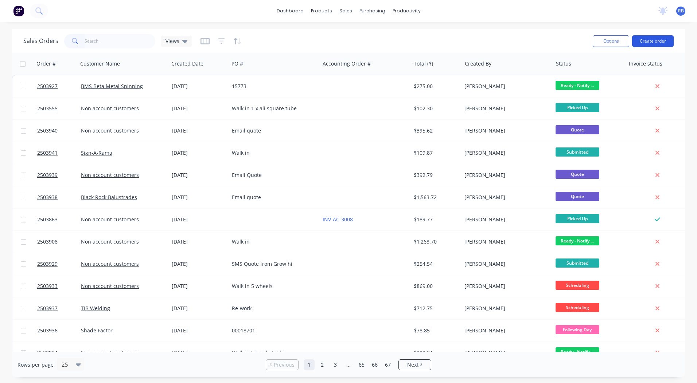
click at [664, 39] on button "Create order" at bounding box center [653, 41] width 42 height 12
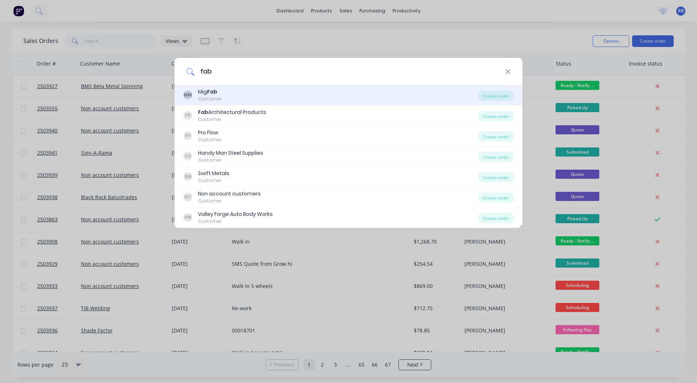
type input "fab"
click at [215, 94] on b "Fab" at bounding box center [212, 91] width 10 height 7
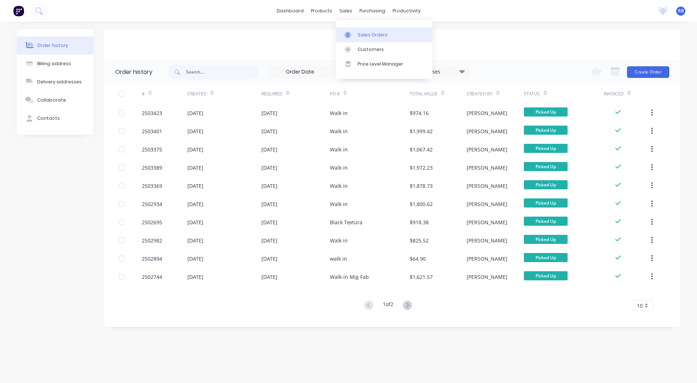
click at [368, 30] on link "Sales Orders" at bounding box center [384, 34] width 97 height 15
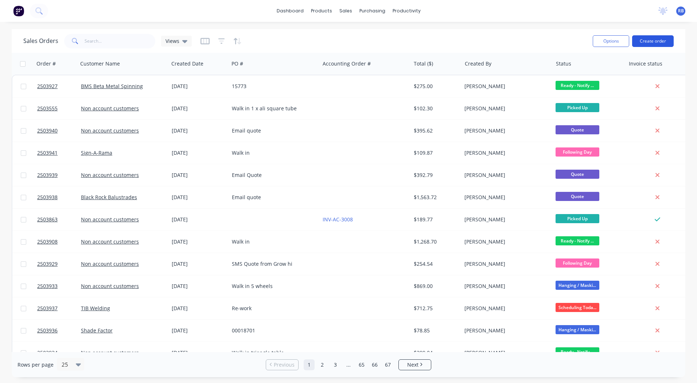
click at [661, 38] on button "Create order" at bounding box center [653, 41] width 42 height 12
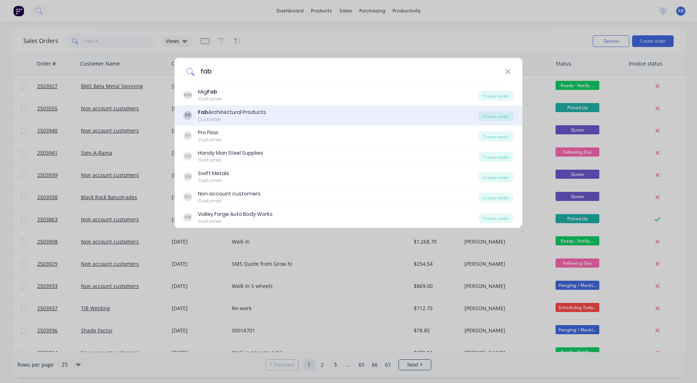
type input "fab"
click at [220, 117] on div "Customer" at bounding box center [232, 119] width 68 height 7
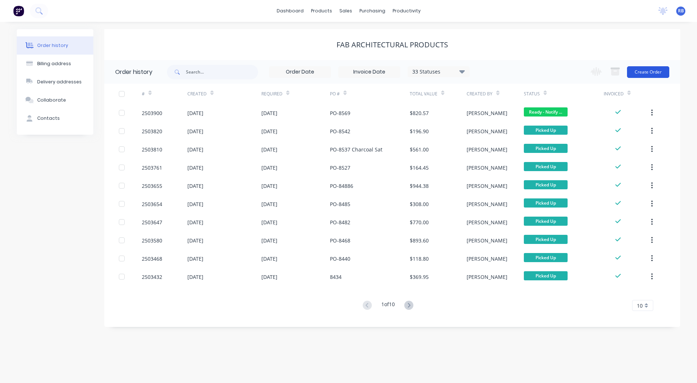
click at [648, 75] on button "Create Order" at bounding box center [648, 72] width 42 height 12
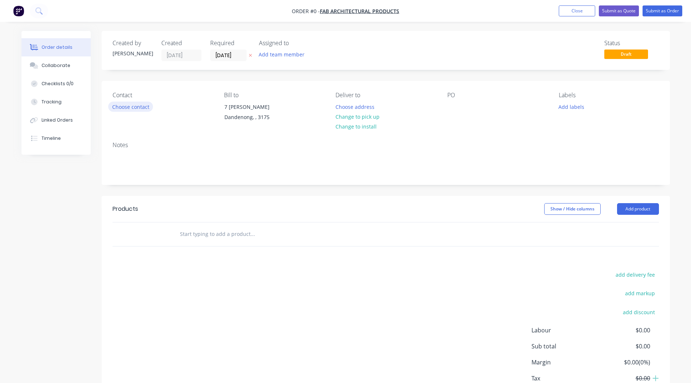
click at [136, 103] on button "Choose contact" at bounding box center [130, 107] width 45 height 10
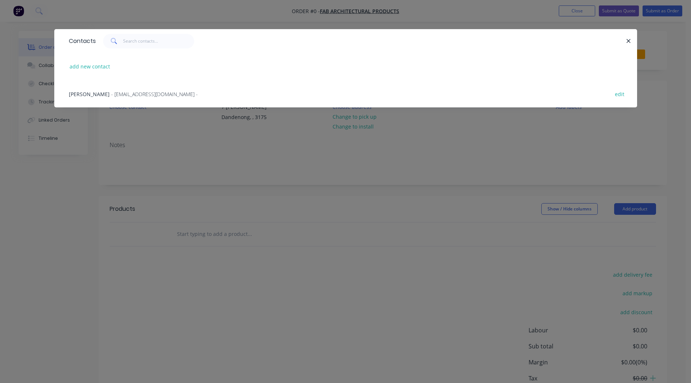
click at [111, 91] on span "- enquiries@fabornate.com.au -" at bounding box center [154, 94] width 87 height 7
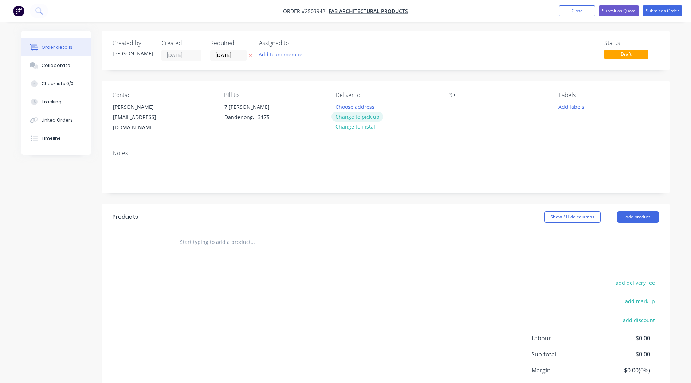
click at [372, 117] on button "Change to pick up" at bounding box center [358, 117] width 52 height 10
click at [454, 105] on div at bounding box center [454, 107] width 12 height 11
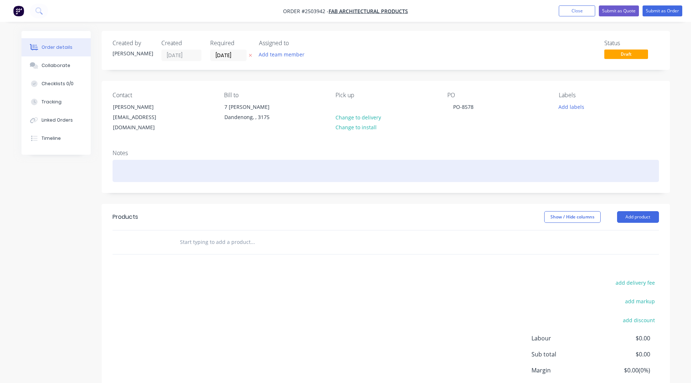
click at [138, 168] on div at bounding box center [386, 171] width 547 height 22
click at [129, 160] on div "Charcoal matt" at bounding box center [386, 171] width 547 height 22
click at [169, 164] on div "Charcoal matt" at bounding box center [386, 171] width 547 height 22
drag, startPoint x: 169, startPoint y: 164, endPoint x: 57, endPoint y: 155, distance: 112.2
click at [57, 155] on div "Created by Rory Created 27/08/25 Required 27/08/25 Assigned to Add team member …" at bounding box center [346, 236] width 649 height 410
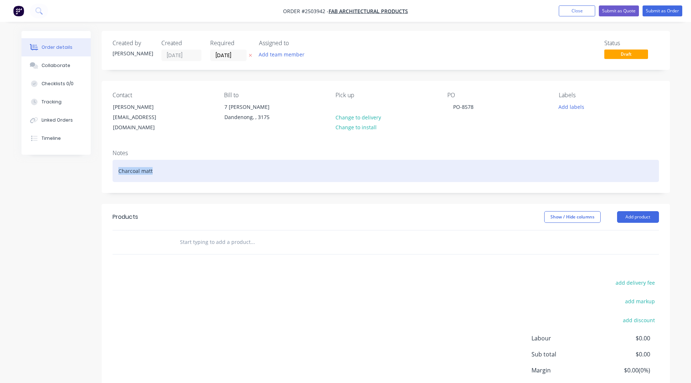
copy div "Charcoal matt"
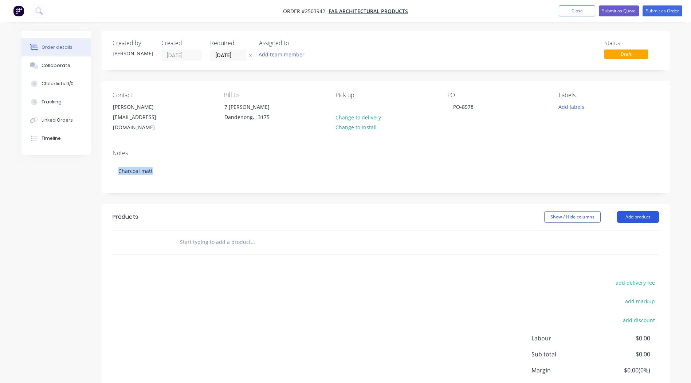
click at [635, 211] on button "Add product" at bounding box center [638, 217] width 42 height 12
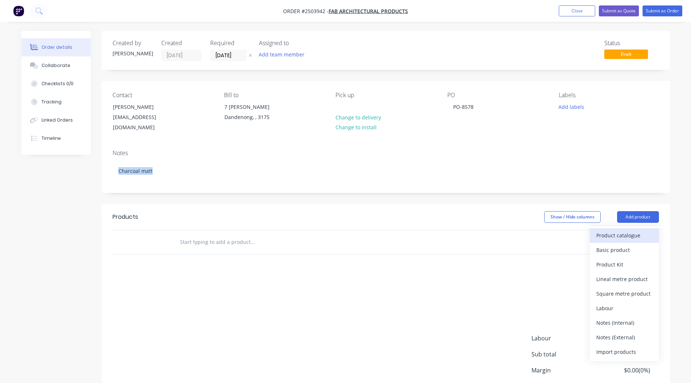
click at [628, 230] on div "Product catalogue" at bounding box center [625, 235] width 56 height 11
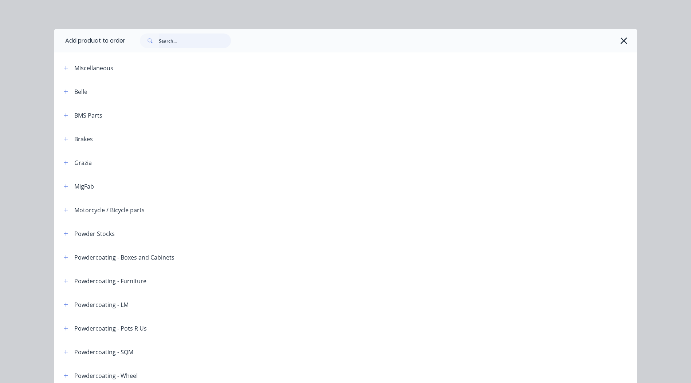
click at [175, 46] on input "text" at bounding box center [195, 41] width 72 height 15
paste input "Charcoal matt"
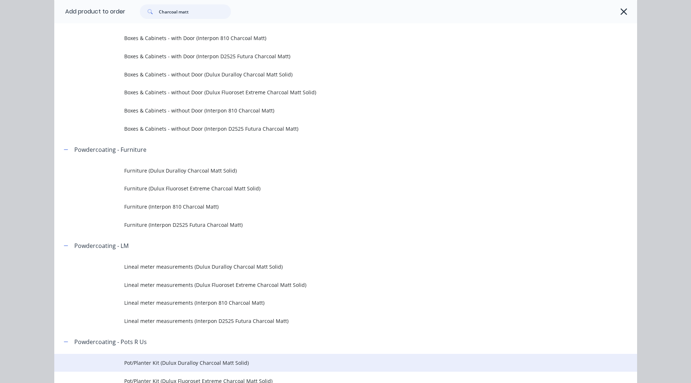
scroll to position [219, 0]
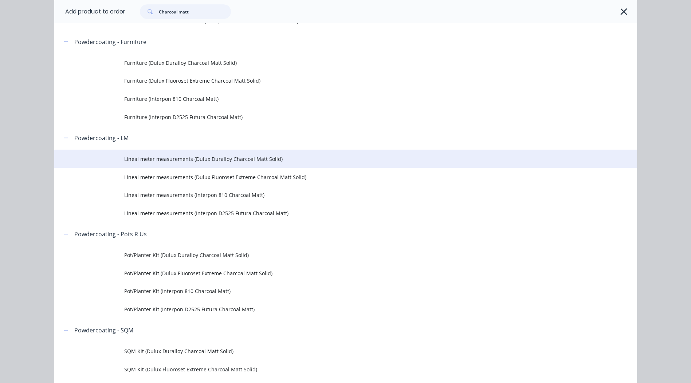
type input "Charcoal matt"
click at [296, 159] on span "Lineal meter measurements (Dulux Duralloy Charcoal Matt Solid)" at bounding box center [329, 159] width 410 height 8
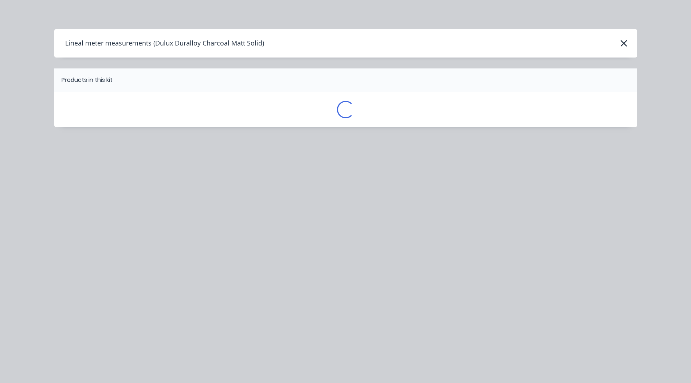
scroll to position [0, 0]
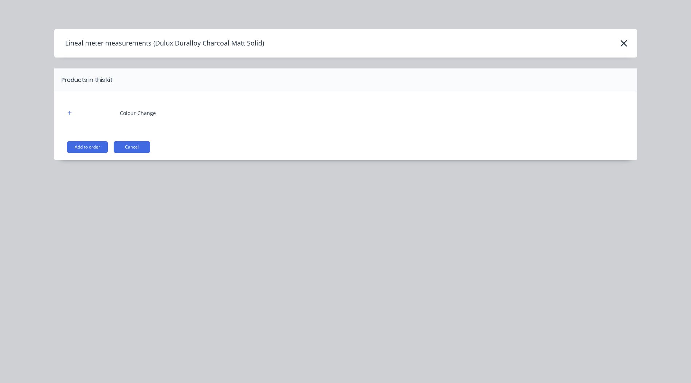
click at [87, 153] on div "Colour Change Add to order Cancel" at bounding box center [345, 126] width 583 height 68
click at [84, 153] on button "Add to order" at bounding box center [87, 147] width 41 height 12
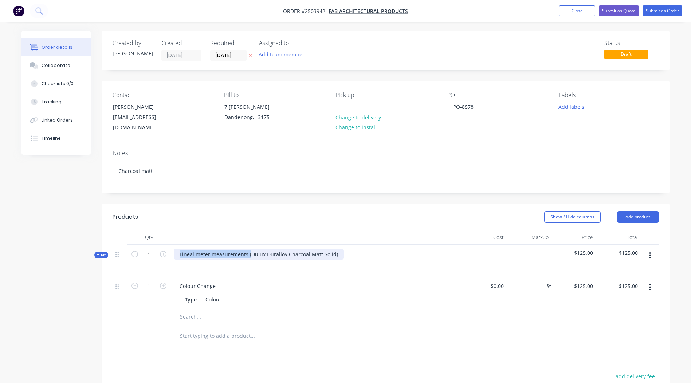
drag, startPoint x: 251, startPoint y: 247, endPoint x: 24, endPoint y: 265, distance: 227.4
click at [24, 265] on div "Created by Rory Created 27/08/25 Required 27/08/25 Assigned to Add team member …" at bounding box center [346, 282] width 649 height 503
click at [266, 249] on div "Dulux Duralloy Charcoal Matt Solid)" at bounding box center [223, 254] width 98 height 11
click at [590, 281] on input "125" at bounding box center [590, 286] width 12 height 11
click at [422, 336] on div at bounding box center [302, 337] width 262 height 24
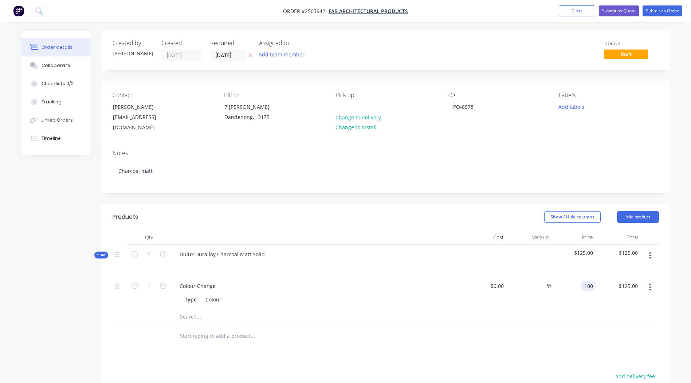
type input "$100.00"
click at [651, 252] on icon "button" at bounding box center [650, 256] width 2 height 8
click at [632, 270] on div "Add product to kit" at bounding box center [625, 275] width 56 height 11
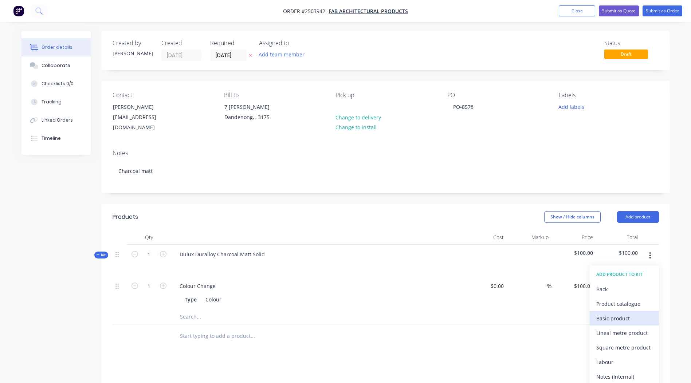
click at [615, 314] on div "Basic product" at bounding box center [625, 318] width 56 height 11
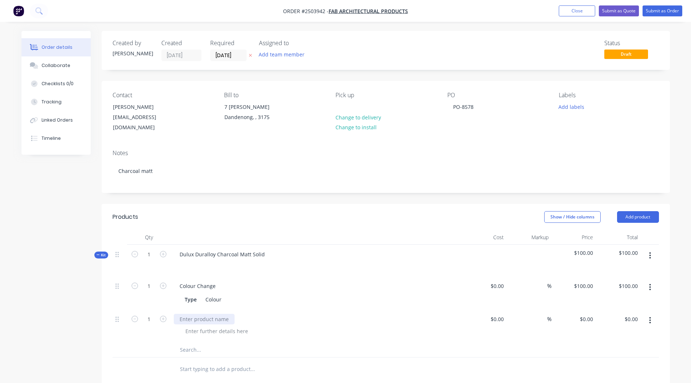
click at [195, 314] on div at bounding box center [204, 319] width 61 height 11
click at [594, 314] on input "0" at bounding box center [587, 319] width 17 height 11
click at [606, 378] on div "Products Show / Hide columns Add product Qty Cost Markup Price Total Kit 1 Dulu…" at bounding box center [386, 380] width 568 height 352
type input "$25.08"
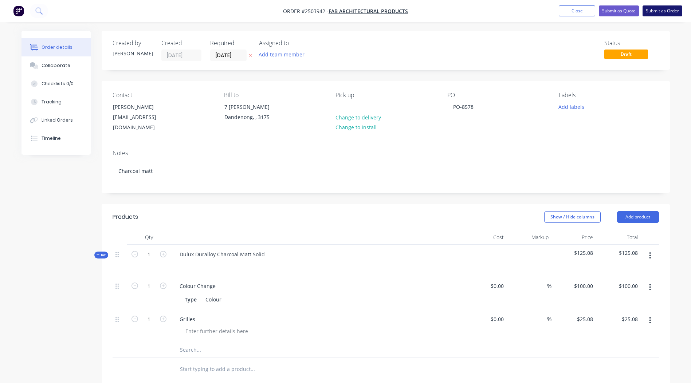
click at [657, 9] on button "Submit as Order" at bounding box center [663, 10] width 40 height 11
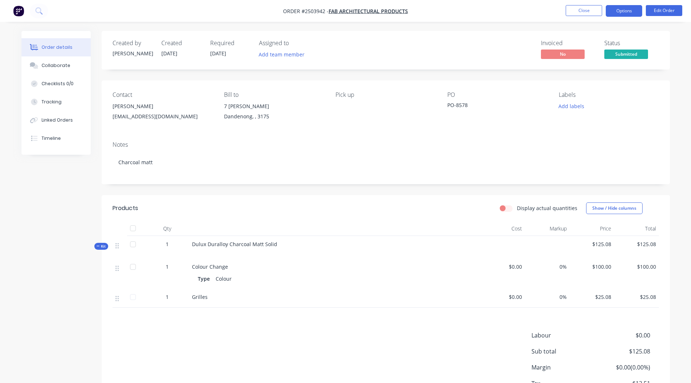
click at [630, 11] on button "Options" at bounding box center [624, 11] width 36 height 12
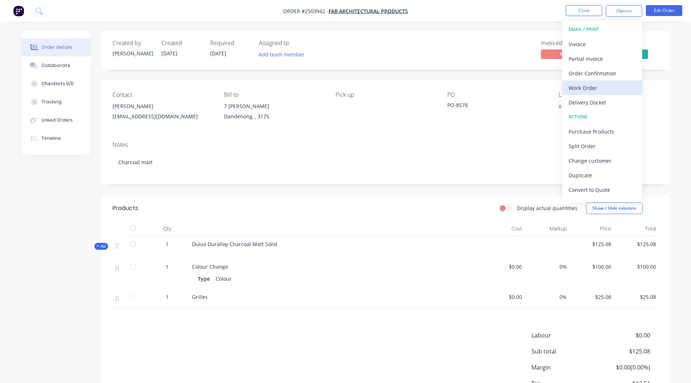
click at [601, 83] on div "Work Order" at bounding box center [602, 88] width 67 height 11
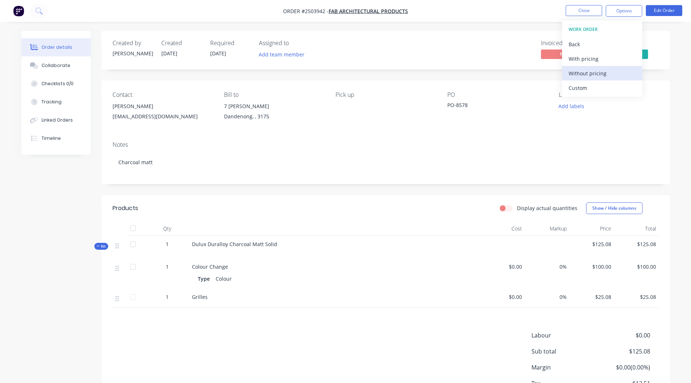
click at [603, 72] on div "Without pricing" at bounding box center [602, 73] width 67 height 11
click at [582, 6] on button "Close" at bounding box center [584, 10] width 36 height 11
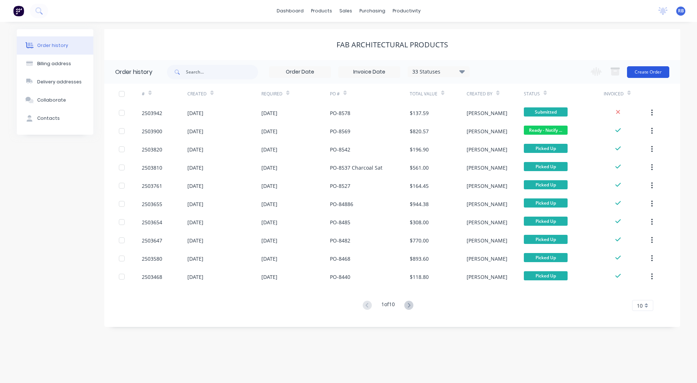
click at [650, 69] on button "Create Order" at bounding box center [648, 72] width 42 height 12
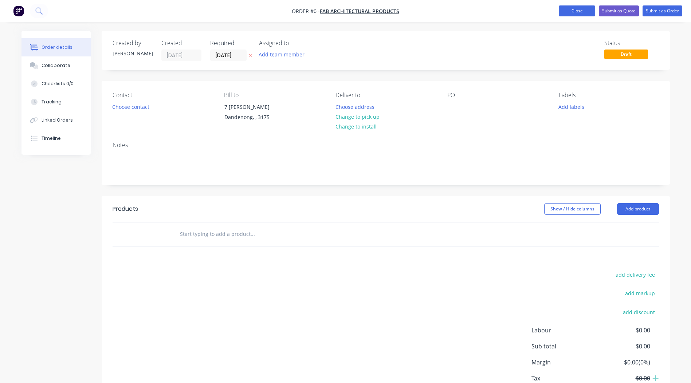
click at [585, 11] on button "Close" at bounding box center [577, 10] width 36 height 11
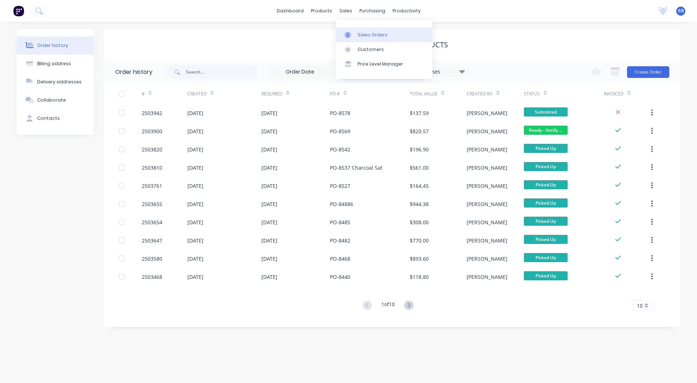
click at [357, 32] on div "Sales Orders" at bounding box center [372, 35] width 30 height 7
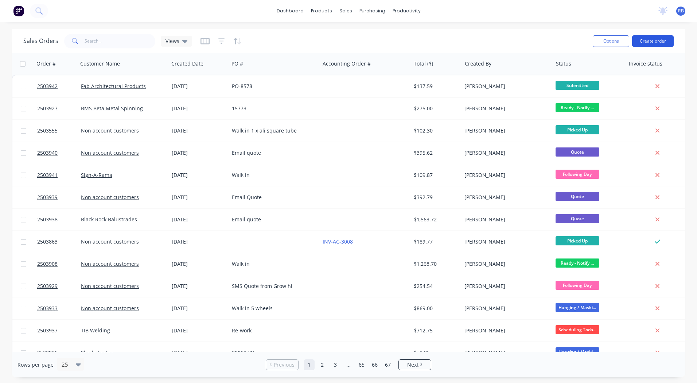
click at [644, 42] on button "Create order" at bounding box center [653, 41] width 42 height 12
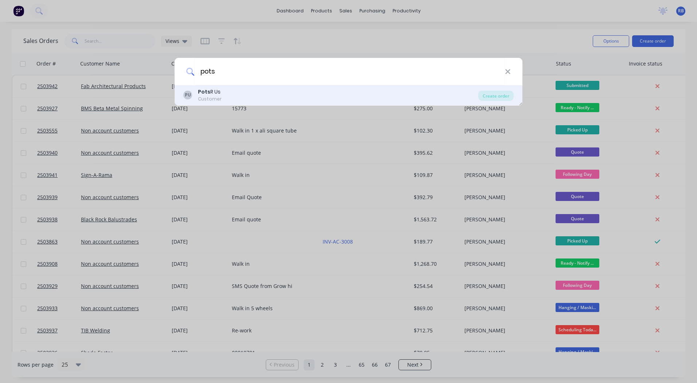
type input "pots"
click at [228, 90] on div "PU Pots R Us Customer" at bounding box center [330, 95] width 295 height 14
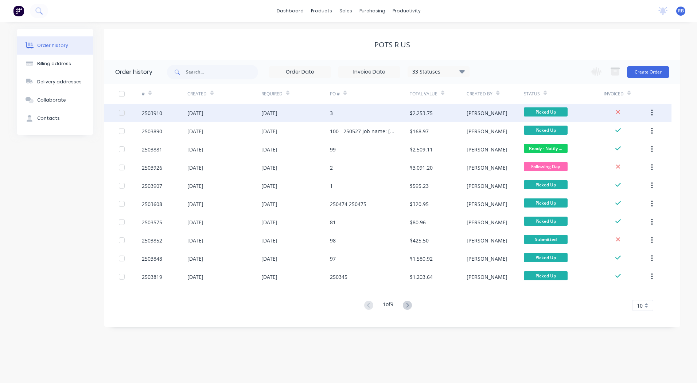
click at [307, 109] on div "[DATE]" at bounding box center [295, 113] width 69 height 18
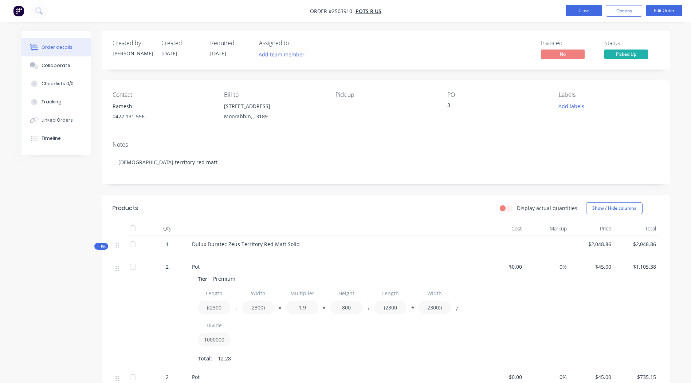
click at [574, 5] on button "Close" at bounding box center [584, 10] width 36 height 11
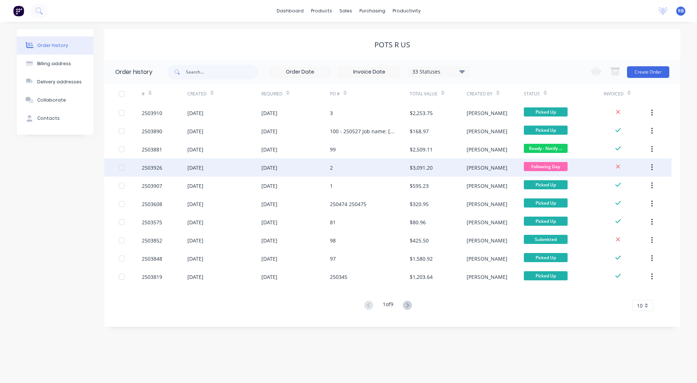
click at [472, 166] on div "[PERSON_NAME]" at bounding box center [486, 168] width 41 height 8
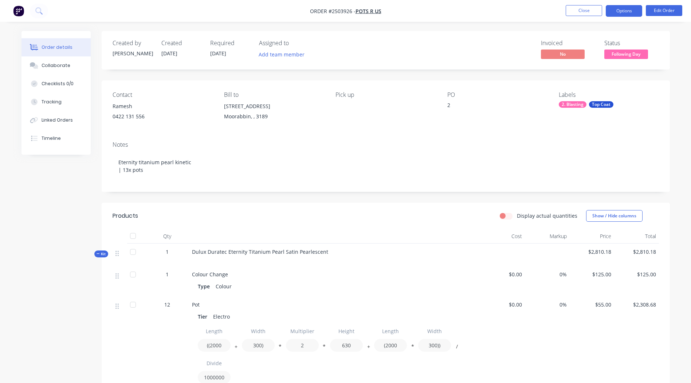
click at [612, 11] on button "Options" at bounding box center [624, 11] width 36 height 12
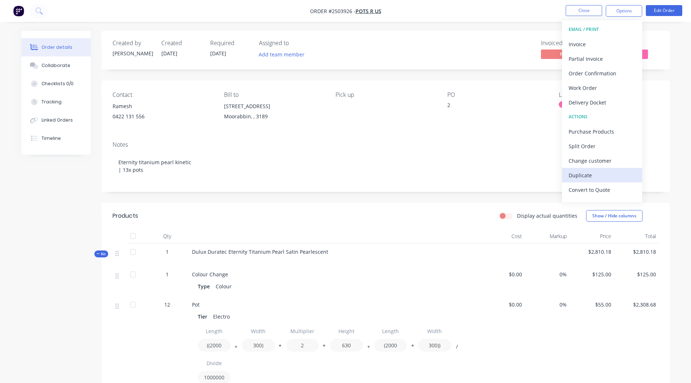
click at [597, 175] on div "Duplicate" at bounding box center [602, 175] width 67 height 11
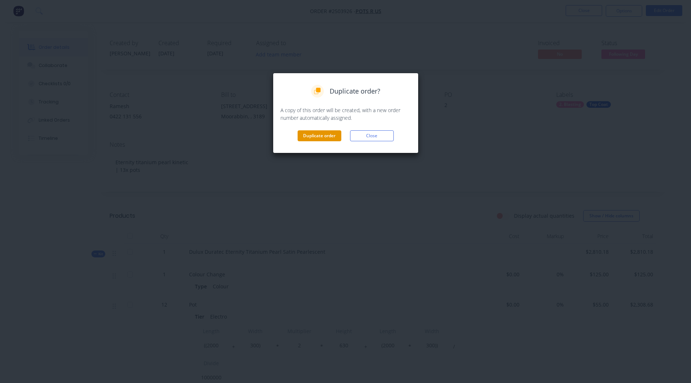
click at [327, 138] on button "Duplicate order" at bounding box center [320, 135] width 44 height 11
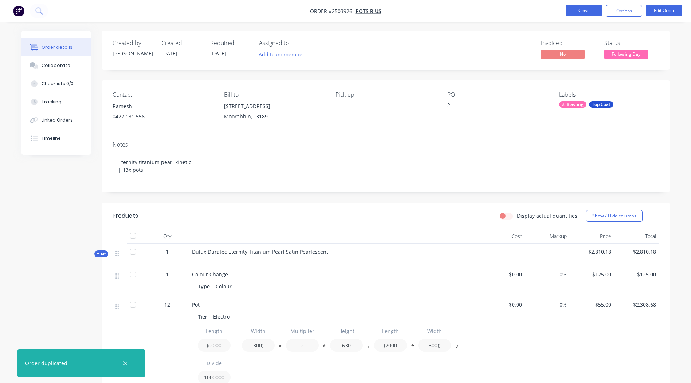
click at [591, 7] on button "Close" at bounding box center [584, 10] width 36 height 11
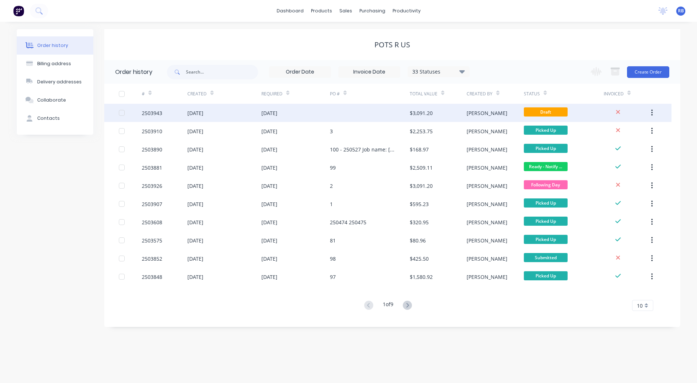
click at [440, 109] on div "$3,091.20" at bounding box center [438, 113] width 57 height 18
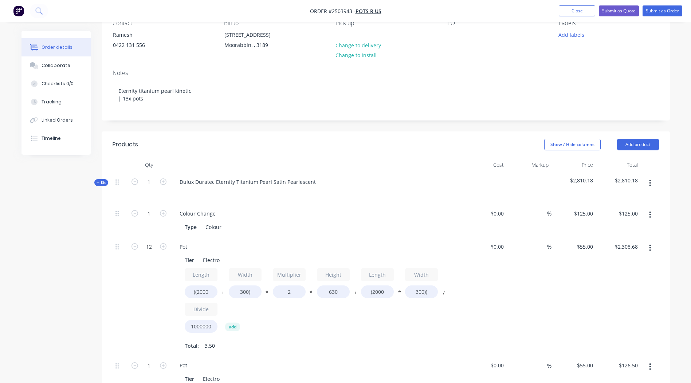
scroll to position [182, 0]
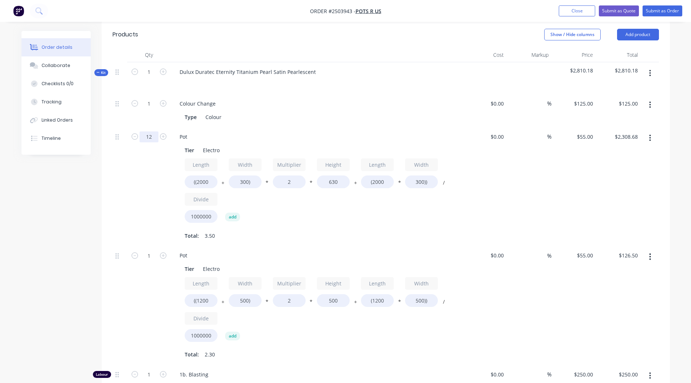
click at [157, 109] on input "12" at bounding box center [149, 103] width 19 height 11
type input "2"
type input "$384.78"
click at [648, 255] on button "button" at bounding box center [650, 256] width 17 height 13
click at [621, 301] on div "Delete" at bounding box center [625, 305] width 56 height 11
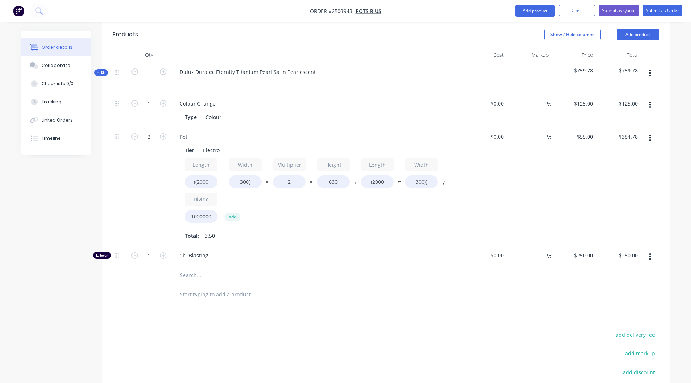
scroll to position [231, 0]
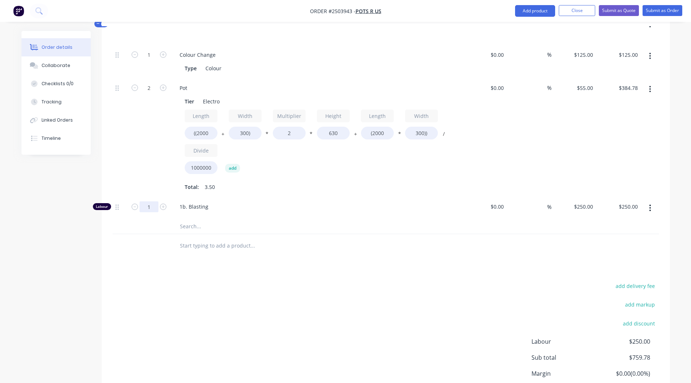
click at [154, 60] on input "1" at bounding box center [149, 55] width 19 height 11
type input "0.1667"
type input "$41.68"
click at [333, 294] on div "add delivery fee add markup add discount Labour $250.00 Sub total $759.78 Margi…" at bounding box center [386, 351] width 547 height 141
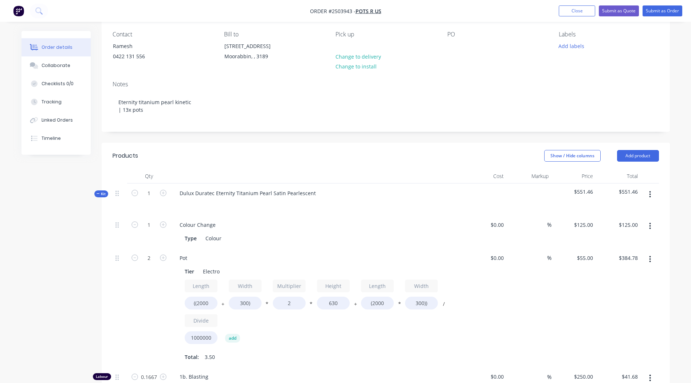
scroll to position [0, 0]
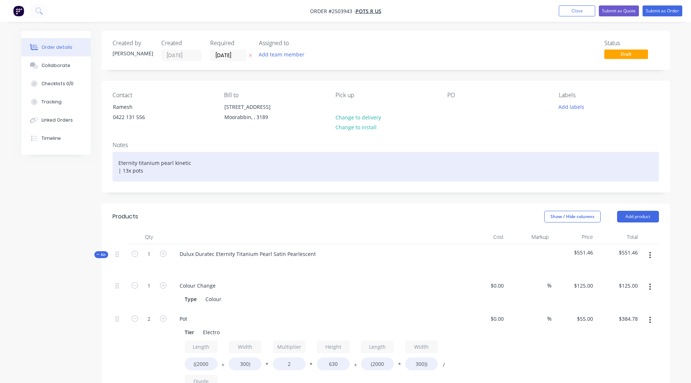
click at [128, 172] on div "Eternity titanium pearl kinetic | 13x pots" at bounding box center [386, 167] width 547 height 30
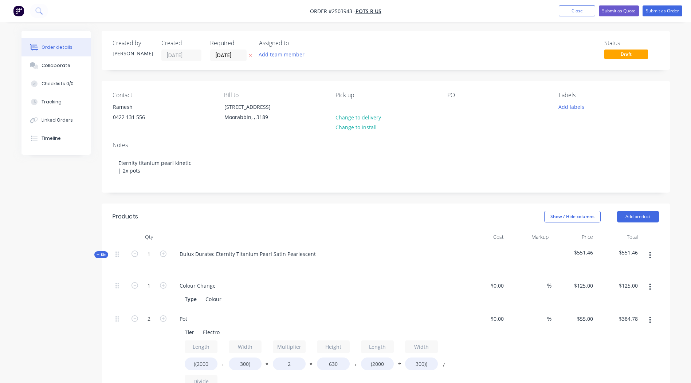
click at [442, 129] on div "Contact Ramesh 0422 131 556 Bill to 487 Warrigal Rd Moorabbin, , 3189 Pick up C…" at bounding box center [386, 108] width 568 height 55
click at [451, 105] on div at bounding box center [454, 107] width 12 height 11
click at [691, 95] on div "Order details Collaborate Checklists 0/0 Tracking Linked Orders Timeline Order …" at bounding box center [345, 337] width 691 height 675
click at [652, 12] on button "Submit as Order" at bounding box center [663, 10] width 40 height 11
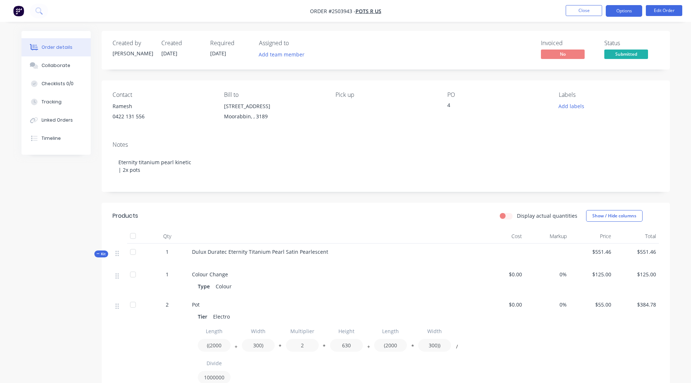
click at [628, 6] on button "Options" at bounding box center [624, 11] width 36 height 12
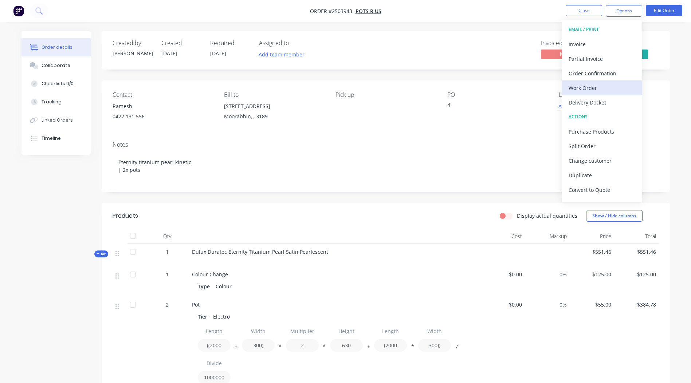
click at [596, 83] on div "Work Order" at bounding box center [602, 88] width 67 height 11
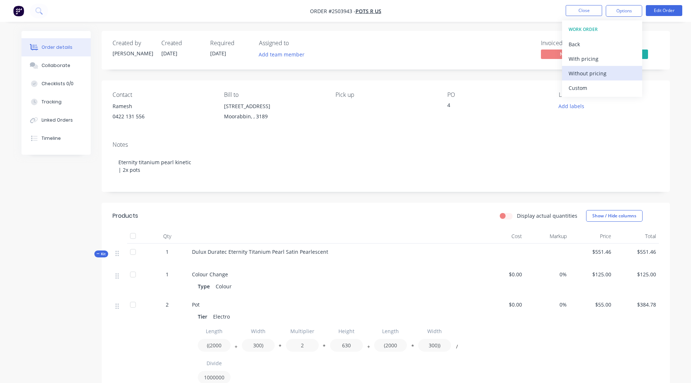
click at [605, 74] on div "Without pricing" at bounding box center [602, 73] width 67 height 11
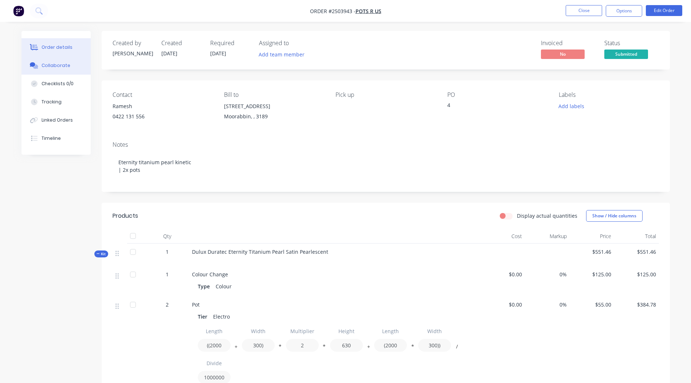
drag, startPoint x: 63, startPoint y: 64, endPoint x: 84, endPoint y: 74, distance: 23.0
click at [63, 64] on div "Collaborate" at bounding box center [56, 65] width 29 height 7
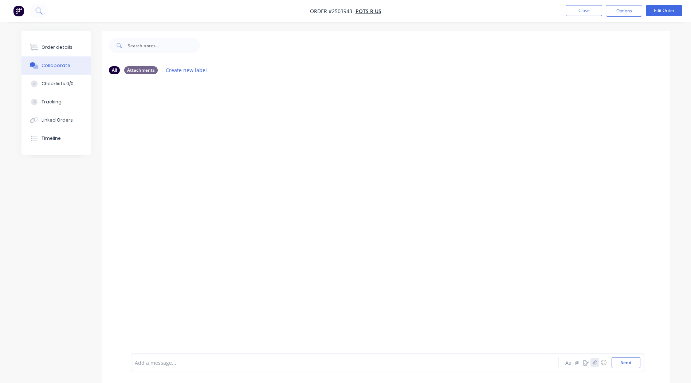
click at [595, 361] on icon "button" at bounding box center [595, 362] width 4 height 5
click at [630, 360] on button "Send" at bounding box center [626, 362] width 29 height 11
click at [569, 11] on button "Close" at bounding box center [584, 10] width 36 height 11
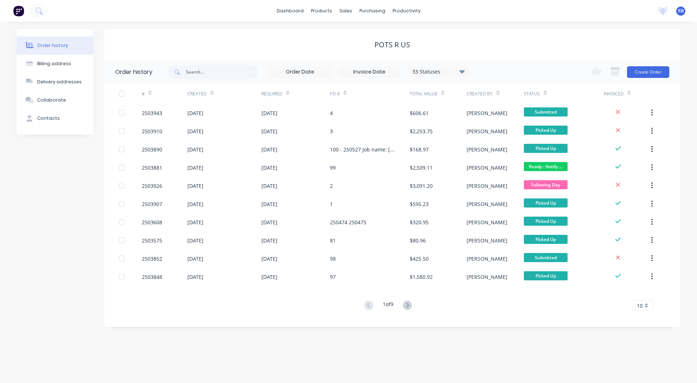
click at [258, 34] on div "Pots R Us" at bounding box center [392, 44] width 576 height 31
click at [352, 35] on div at bounding box center [349, 35] width 11 height 7
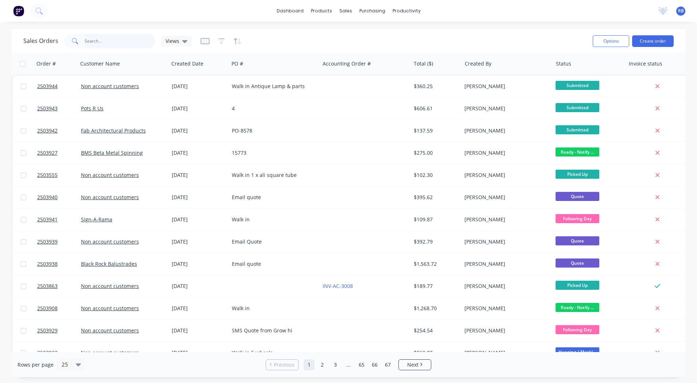
click at [108, 35] on input "text" at bounding box center [120, 41] width 71 height 15
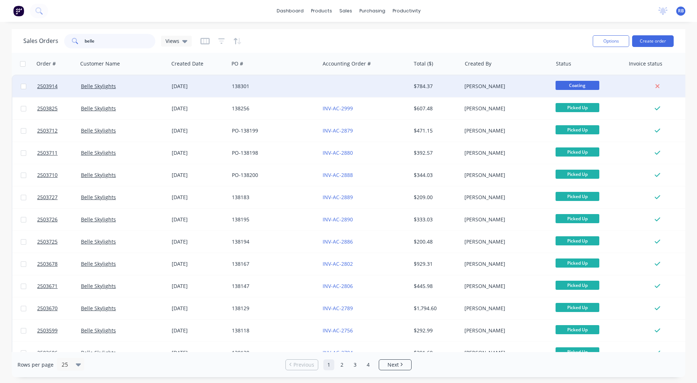
type input "belle"
click at [325, 83] on div at bounding box center [365, 86] width 91 height 22
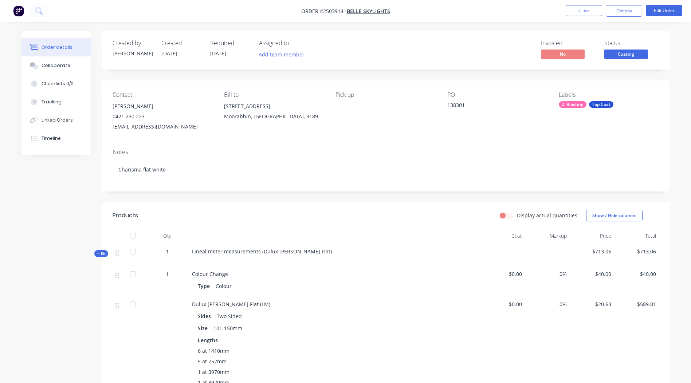
click at [632, 56] on span "Coating" at bounding box center [627, 54] width 44 height 9
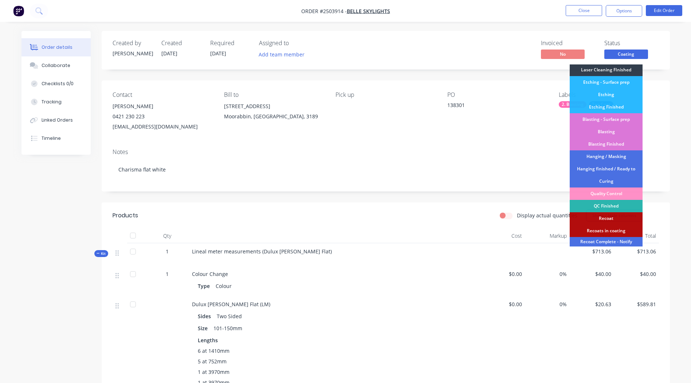
scroll to position [156, 0]
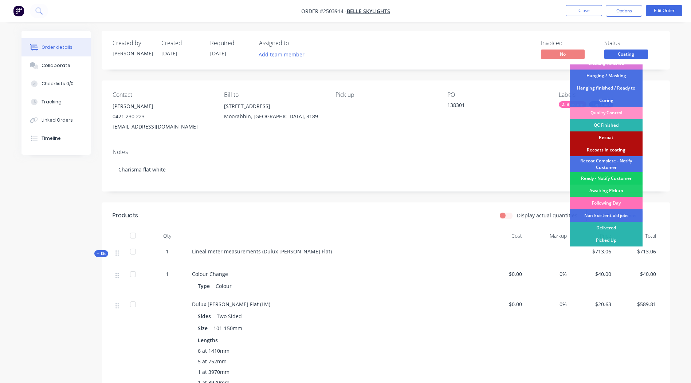
click at [621, 181] on div "Ready - Notify Customer" at bounding box center [606, 178] width 73 height 12
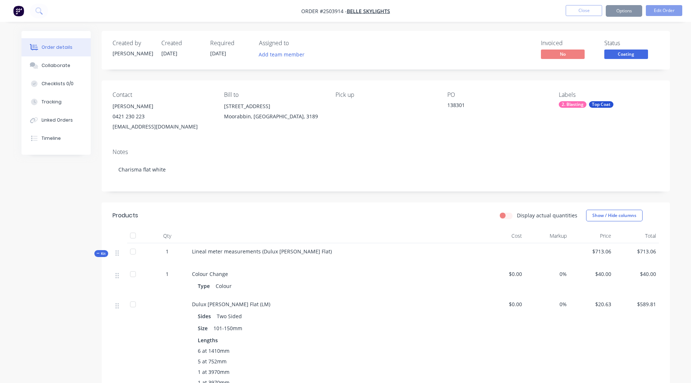
click at [675, 78] on div "Order details Collaborate Checklists 0/0 Tracking Linked Orders Timeline Order …" at bounding box center [345, 296] width 663 height 530
click at [681, 77] on div "Order details Collaborate Checklists 0/0 Tracking Linked Orders Timeline Order …" at bounding box center [345, 280] width 691 height 561
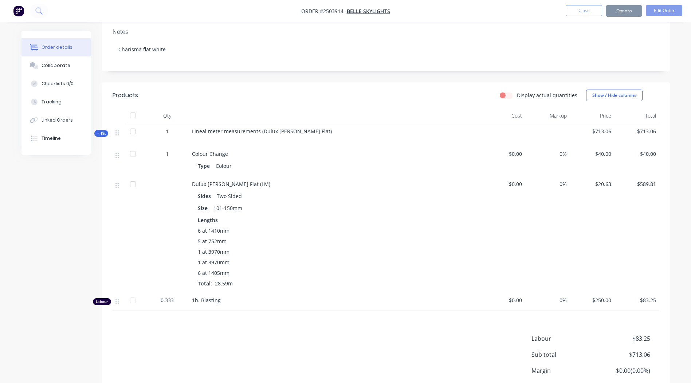
scroll to position [0, 0]
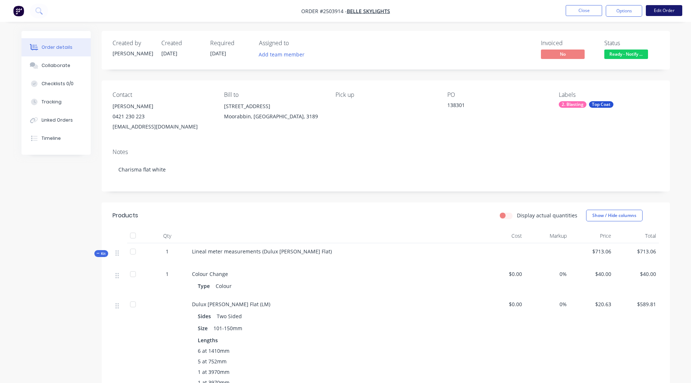
click at [663, 13] on button "Edit Order" at bounding box center [664, 10] width 36 height 11
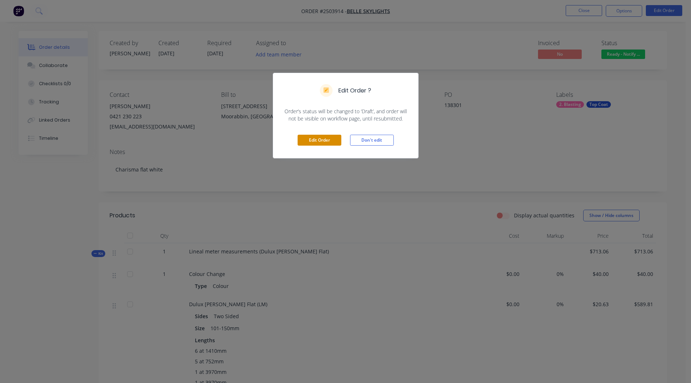
click at [310, 137] on button "Edit Order" at bounding box center [320, 140] width 44 height 11
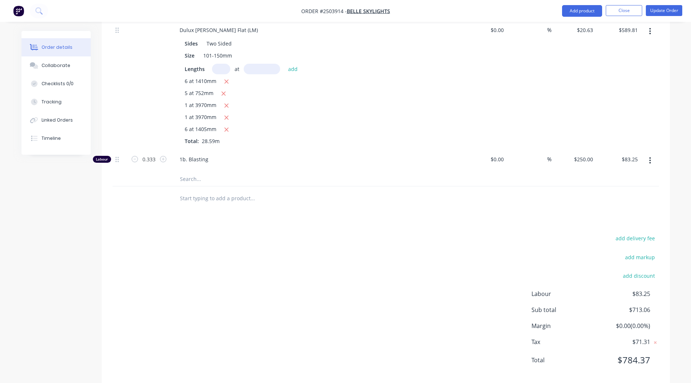
scroll to position [302, 0]
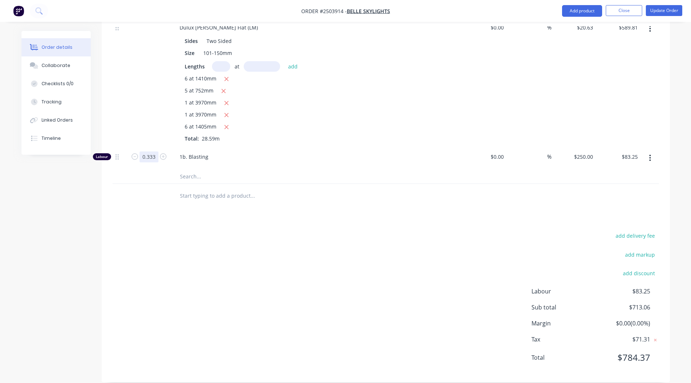
type input "0.25"
type input "$62.50"
click at [350, 253] on div "add delivery fee add markup add discount Labour $62.50 Sub total $692.31 Margin…" at bounding box center [386, 301] width 547 height 141
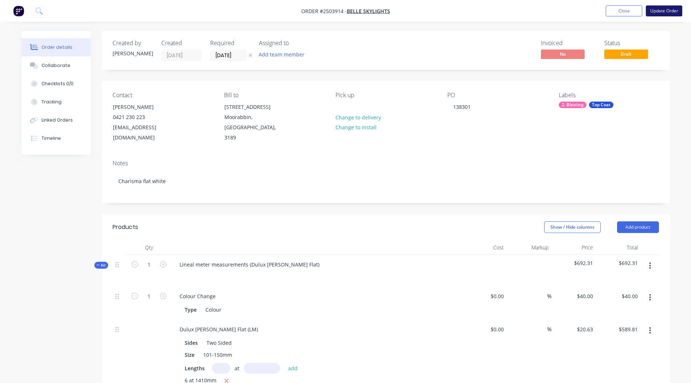
click at [663, 15] on button "Update Order" at bounding box center [664, 10] width 36 height 11
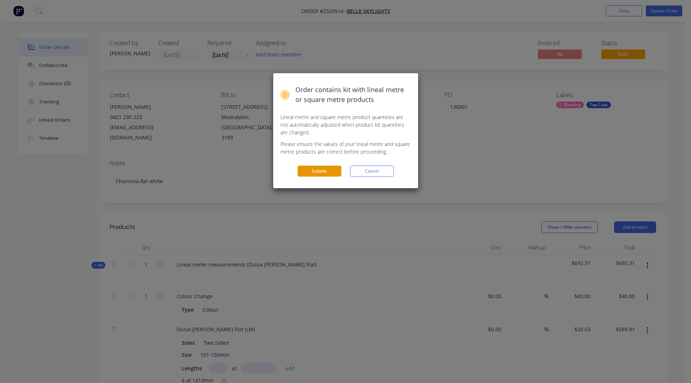
click at [317, 168] on button "Submit" at bounding box center [320, 171] width 44 height 11
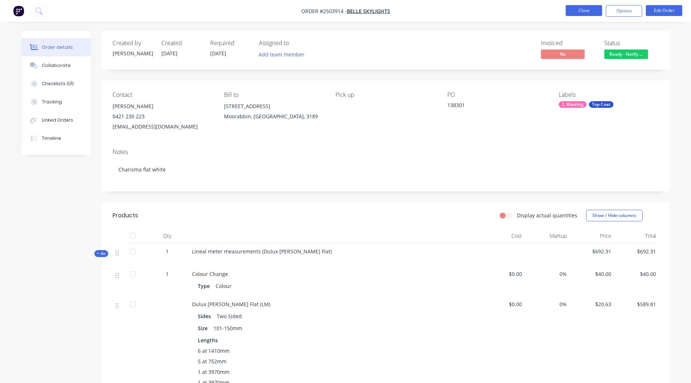
click at [587, 13] on button "Close" at bounding box center [584, 10] width 36 height 11
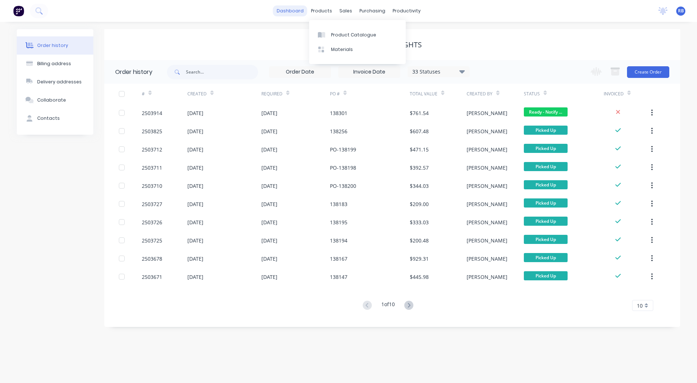
click at [297, 10] on link "dashboard" at bounding box center [290, 10] width 34 height 11
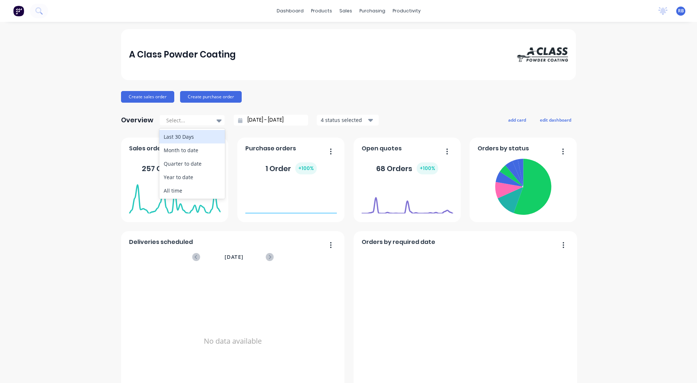
scroll to position [314, 0]
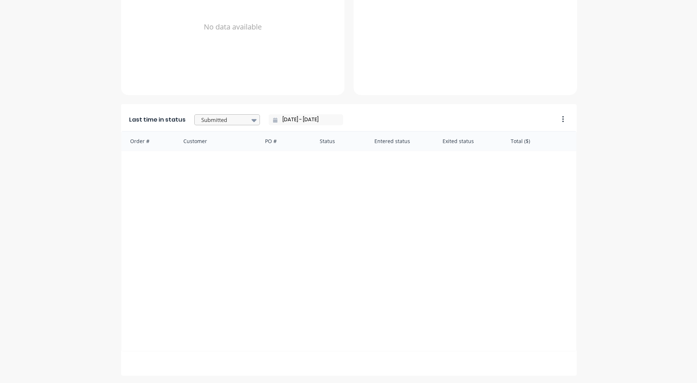
click at [234, 120] on div at bounding box center [223, 120] width 46 height 9
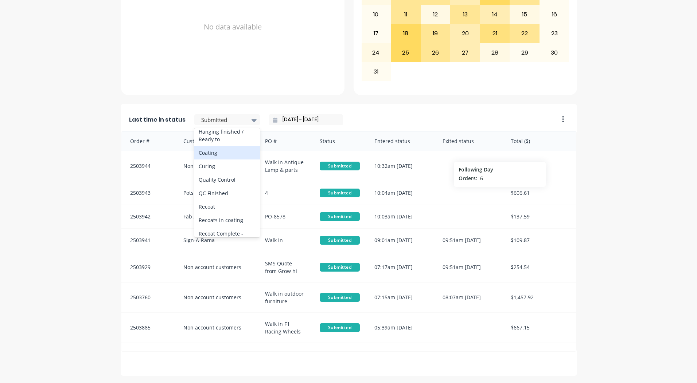
scroll to position [379, 0]
click at [212, 160] on div "Ready - Notify Customer" at bounding box center [227, 158] width 66 height 21
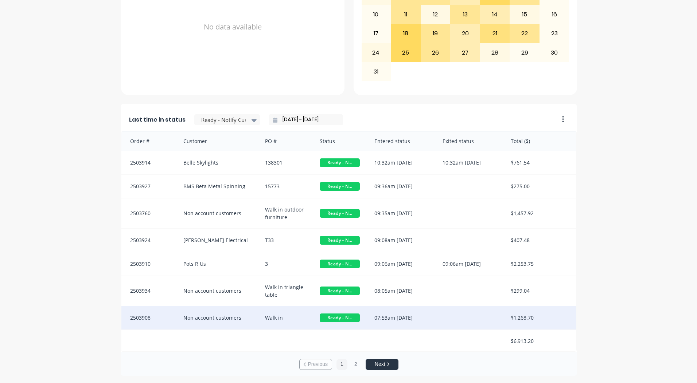
scroll to position [1, 0]
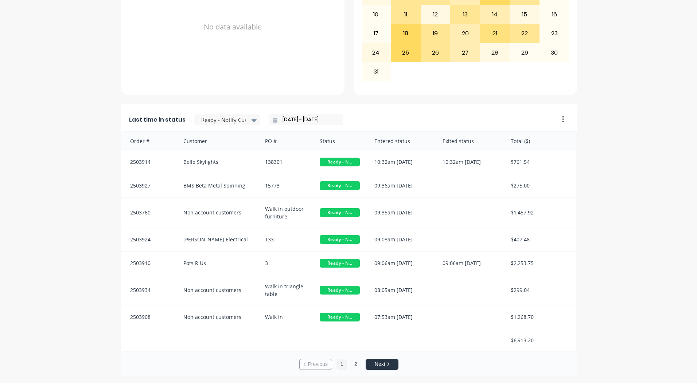
click at [350, 362] on button "2" at bounding box center [355, 364] width 11 height 11
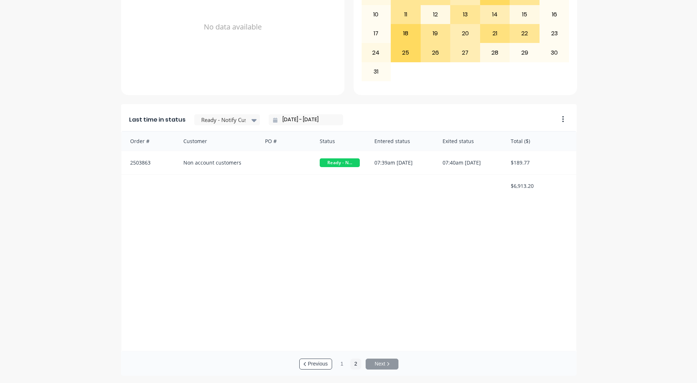
scroll to position [0, 0]
click at [340, 364] on button "1" at bounding box center [341, 364] width 11 height 11
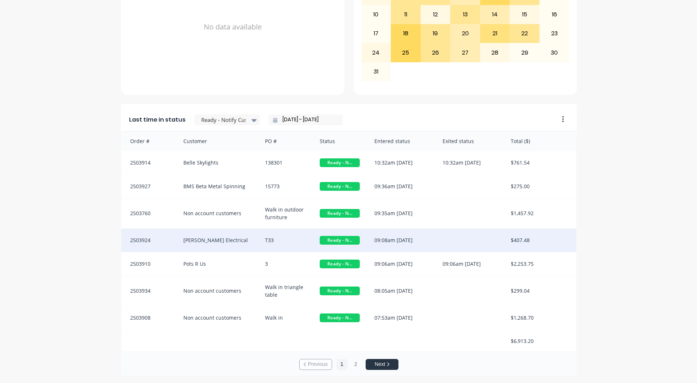
scroll to position [1, 0]
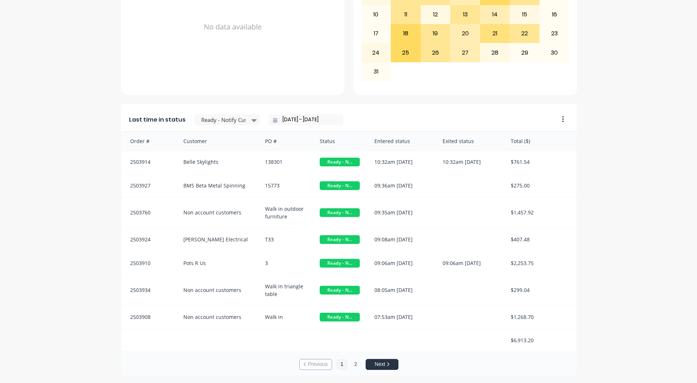
click at [350, 361] on button "2" at bounding box center [355, 364] width 11 height 11
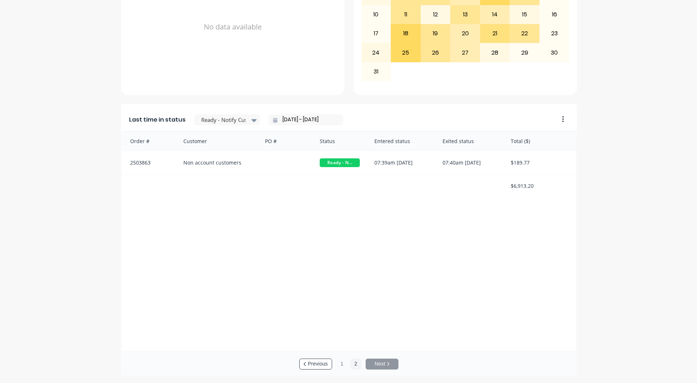
scroll to position [0, 0]
click at [340, 365] on button "1" at bounding box center [341, 364] width 11 height 11
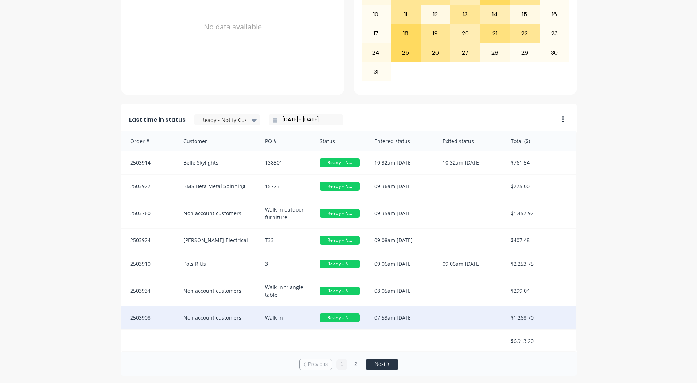
scroll to position [1, 0]
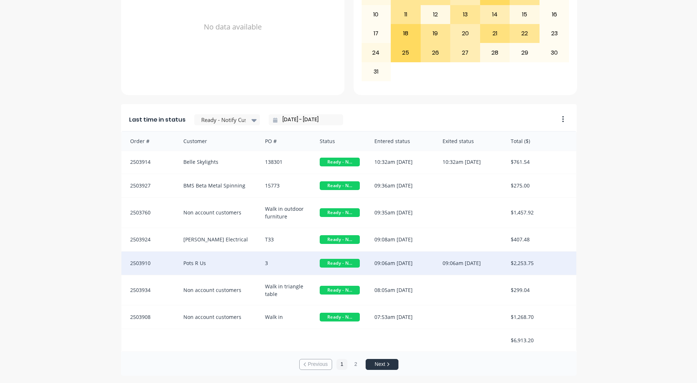
click at [235, 262] on div "Pots R Us" at bounding box center [217, 263] width 82 height 23
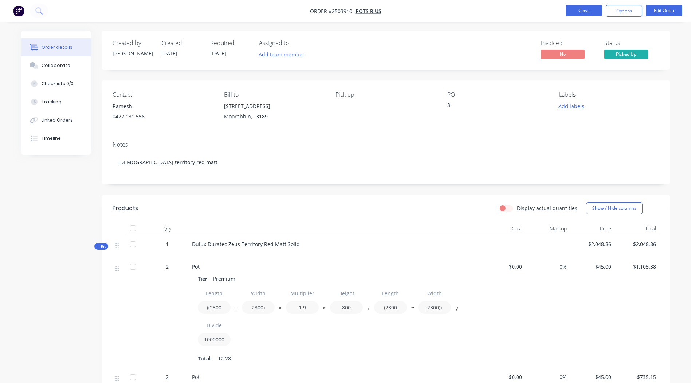
click at [597, 13] on button "Close" at bounding box center [584, 10] width 36 height 11
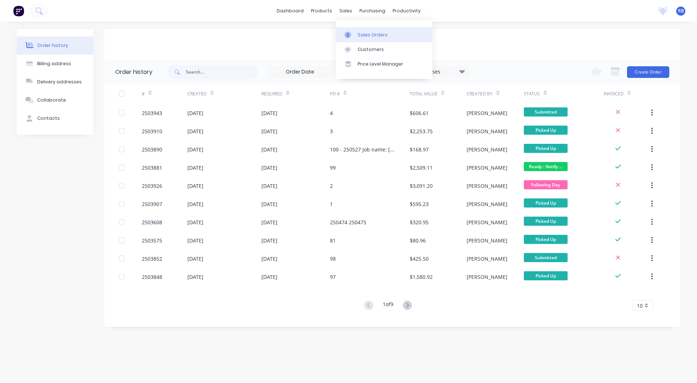
click at [368, 36] on div "Sales Orders" at bounding box center [372, 35] width 30 height 7
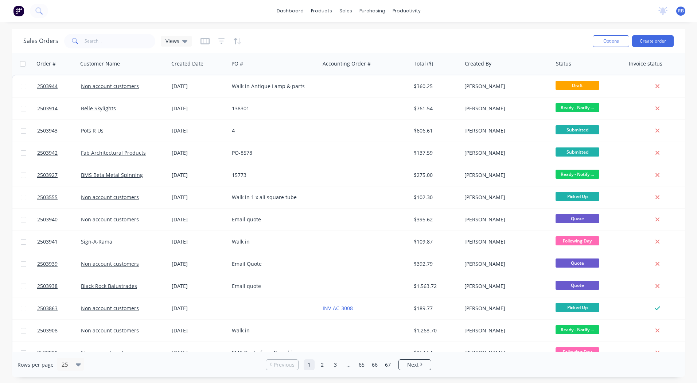
click at [106, 32] on div "Sales Orders Views Options Create order" at bounding box center [348, 41] width 673 height 24
click at [103, 39] on input "text" at bounding box center [120, 41] width 71 height 15
type input "3854"
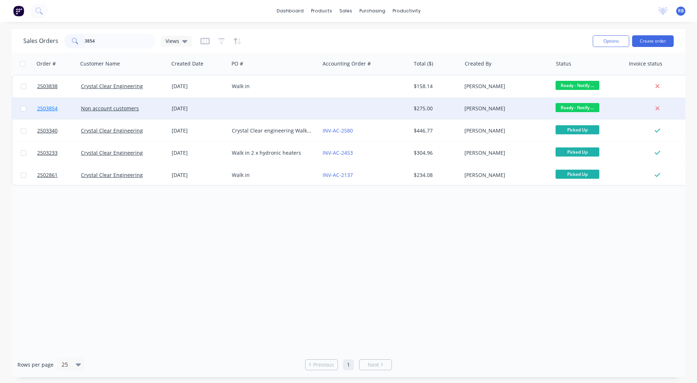
click at [43, 107] on span "2503854" at bounding box center [47, 108] width 20 height 7
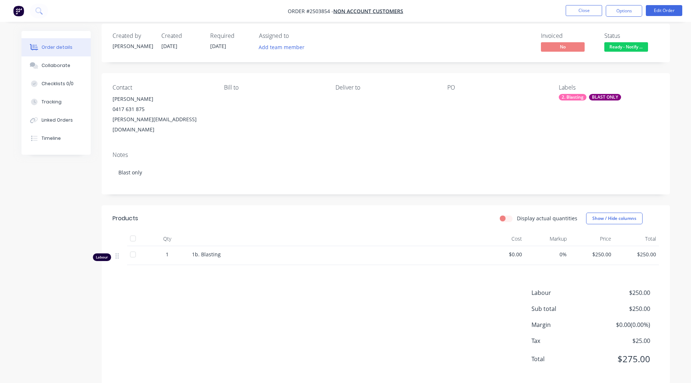
scroll to position [9, 0]
click at [664, 3] on nav "Order #2503854 - Non account customers Close Options Edit Order" at bounding box center [345, 11] width 691 height 22
click at [664, 5] on nav "Order #2503854 - Non account customers Close Options Edit Order" at bounding box center [345, 11] width 691 height 22
click at [663, 9] on button "Edit Order" at bounding box center [664, 10] width 36 height 11
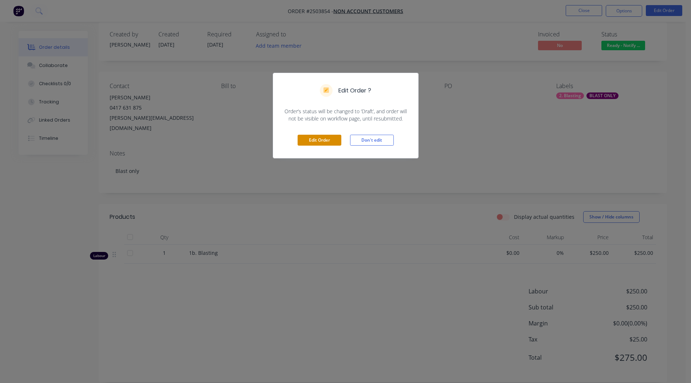
click at [310, 140] on button "Edit Order" at bounding box center [320, 140] width 44 height 11
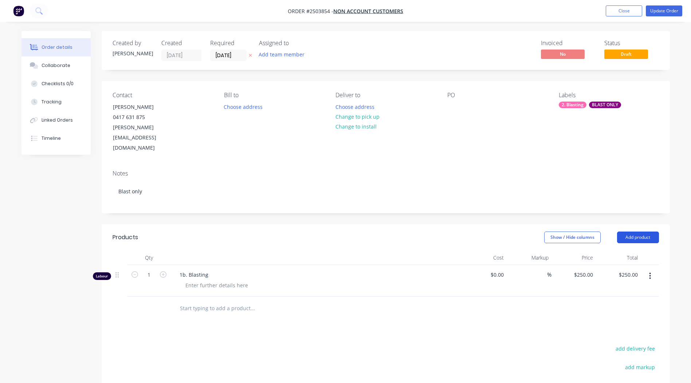
click at [644, 232] on button "Add product" at bounding box center [638, 238] width 42 height 12
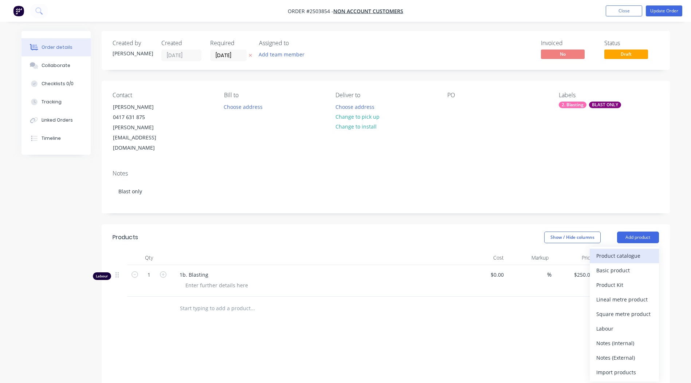
click at [632, 251] on div "Product catalogue" at bounding box center [625, 256] width 56 height 11
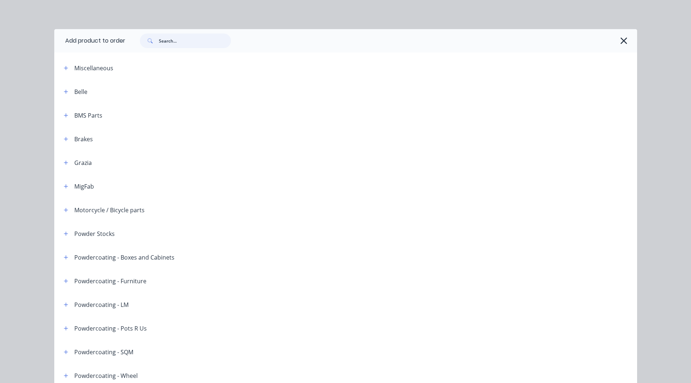
click at [182, 42] on input "text" at bounding box center [195, 41] width 72 height 15
type input "night sky satin"
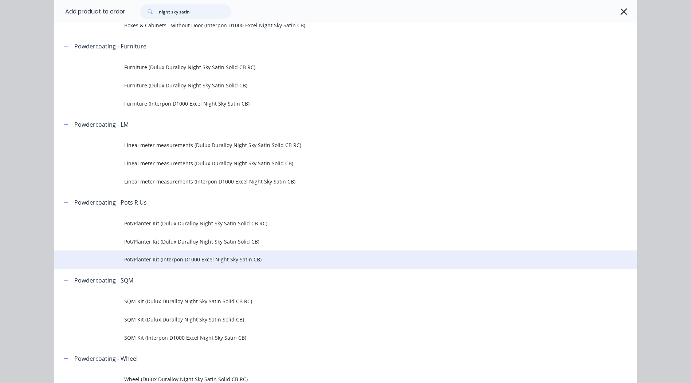
scroll to position [182, 0]
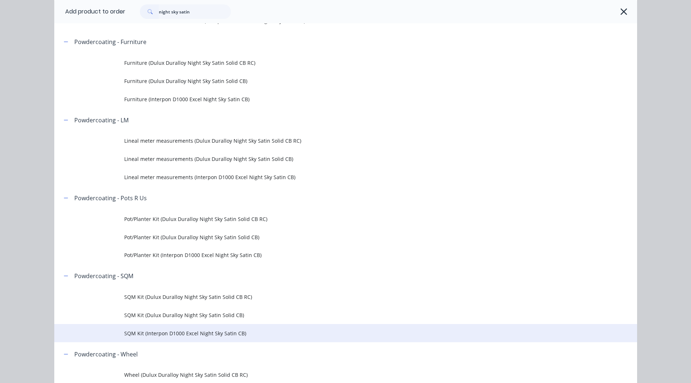
click at [169, 332] on span "SQM Kit (Interpon D1000 Excel Night Sky Satin CB)" at bounding box center [329, 334] width 410 height 8
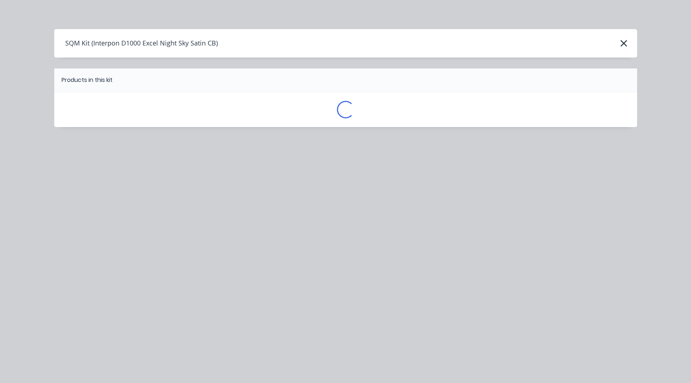
scroll to position [0, 0]
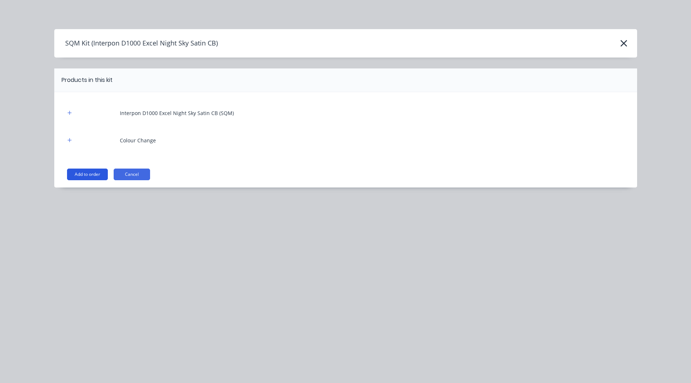
click at [92, 173] on button "Add to order" at bounding box center [87, 175] width 41 height 12
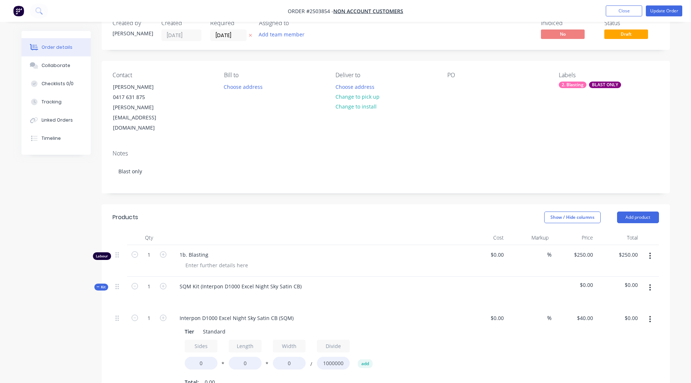
scroll to position [109, 0]
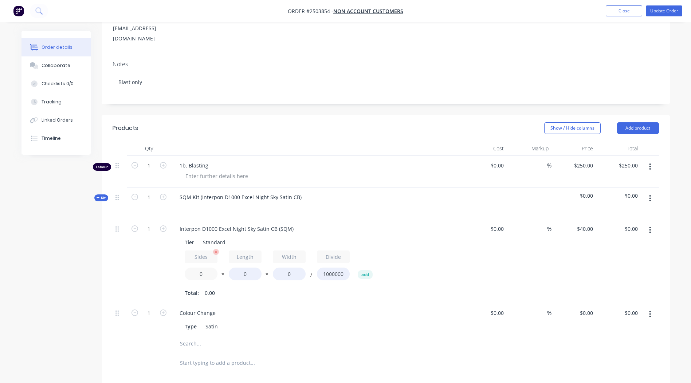
click at [204, 268] on input "0" at bounding box center [201, 274] width 33 height 13
type input "1.7"
click at [243, 268] on input "0" at bounding box center [245, 274] width 33 height 13
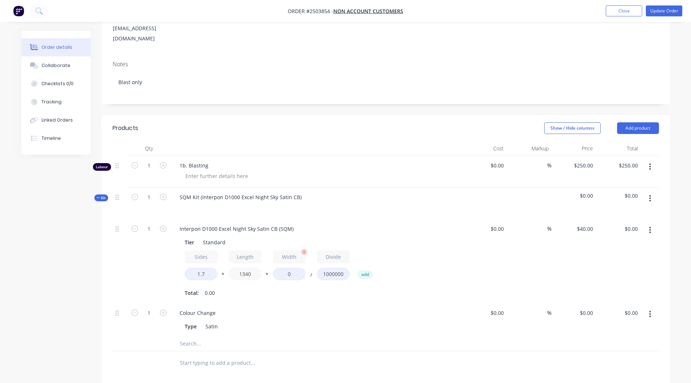
type input "1340"
click at [290, 268] on input "0" at bounding box center [289, 274] width 33 height 13
type input "750"
type input "$68.34"
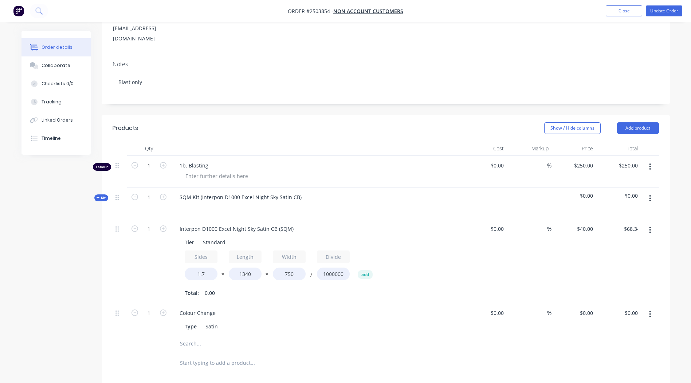
click at [313, 308] on div "Colour Change" at bounding box center [317, 313] width 286 height 11
click at [652, 160] on button "button" at bounding box center [650, 166] width 17 height 13
click at [615, 224] on div "Delete" at bounding box center [625, 229] width 56 height 11
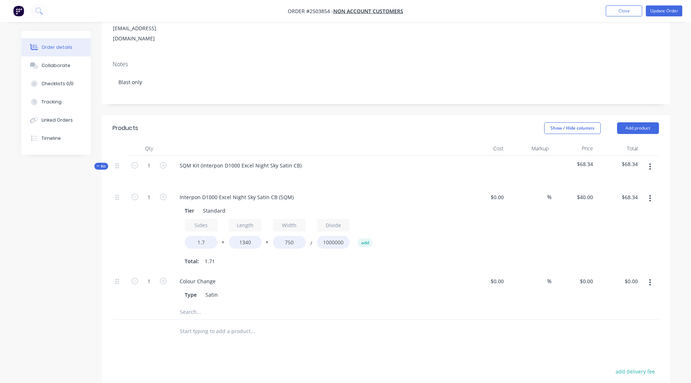
click at [647, 276] on button "button" at bounding box center [650, 282] width 17 height 13
click at [633, 326] on div "Delete" at bounding box center [625, 331] width 56 height 11
click at [650, 164] on icon "button" at bounding box center [650, 167] width 1 height 7
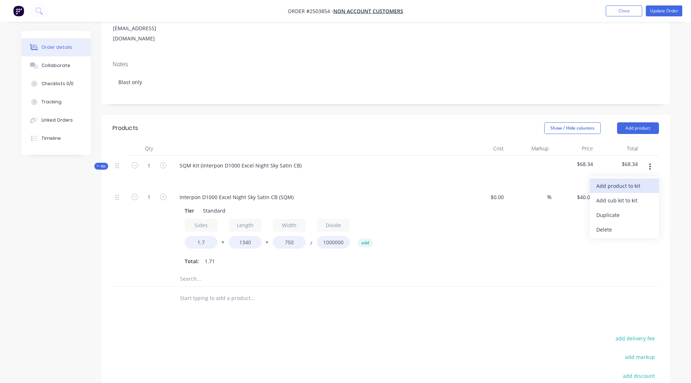
click at [625, 181] on div "Add product to kit" at bounding box center [625, 186] width 56 height 11
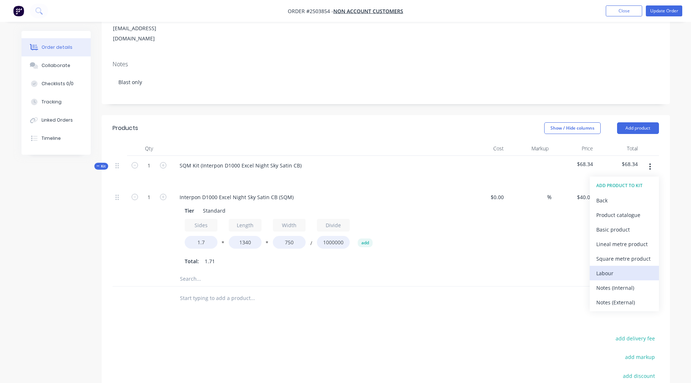
click at [625, 268] on div "Labour" at bounding box center [625, 273] width 56 height 11
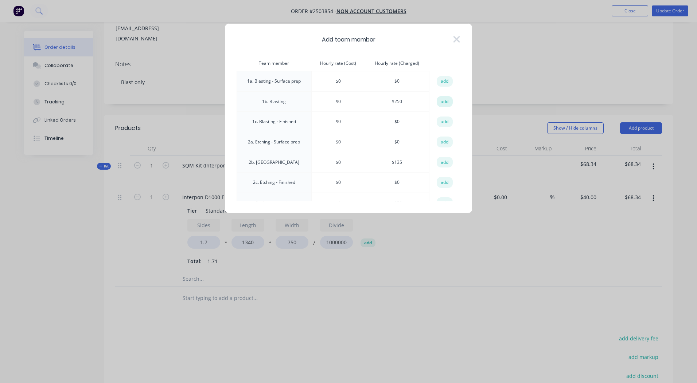
click at [445, 100] on button "add" at bounding box center [445, 101] width 16 height 11
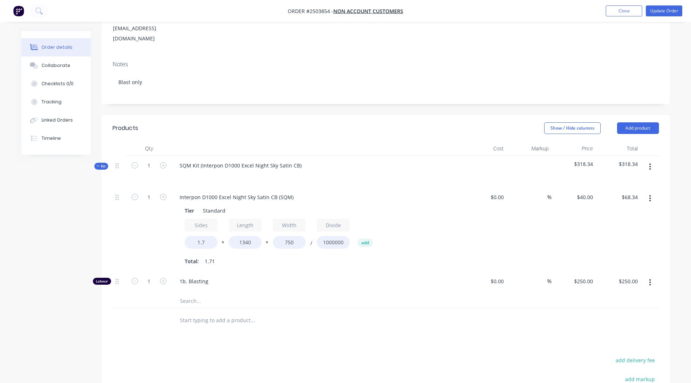
click at [200, 278] on span "1b. Blasting" at bounding box center [320, 282] width 280 height 8
click at [357, 294] on div at bounding box center [283, 301] width 219 height 15
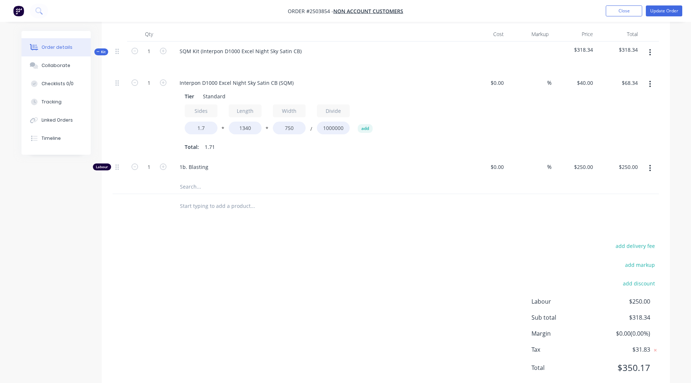
scroll to position [5, 0]
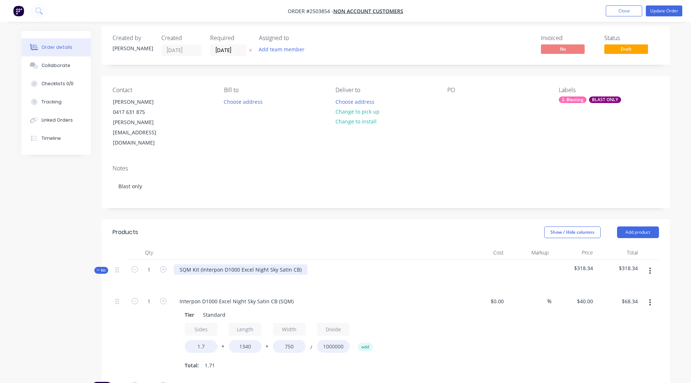
click at [304, 260] on div "SQM Kit (Interpon D1000 Excel Night Sky Satin CB)" at bounding box center [317, 276] width 292 height 32
click at [301, 265] on div "SQM Kit (Interpon D1000 Excel Night Sky Satin CB)" at bounding box center [241, 270] width 134 height 11
click at [224, 265] on div "Interpon D1000 Excel Night Sky Satin CB" at bounding box center [229, 270] width 110 height 11
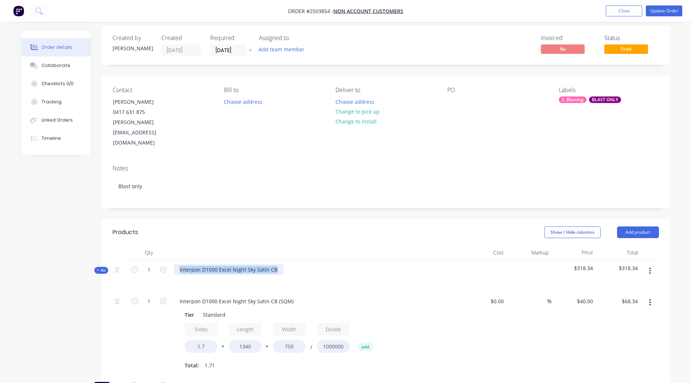
copy div "Interpon D1000 Excel Night Sky Satin CB"
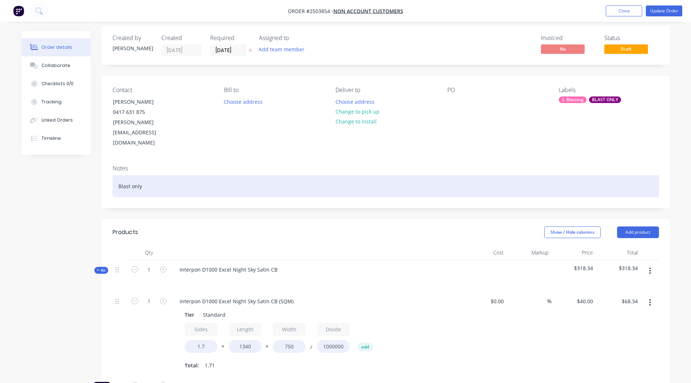
click at [142, 175] on div "Blast only" at bounding box center [386, 186] width 547 height 22
paste div
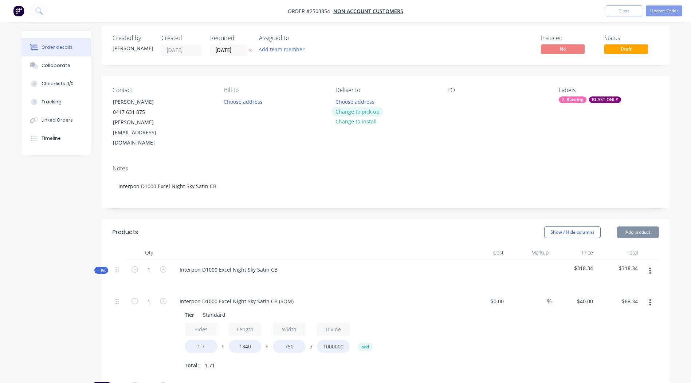
click at [369, 109] on button "Change to pick up" at bounding box center [358, 112] width 52 height 10
click at [451, 100] on div at bounding box center [454, 102] width 12 height 11
click at [605, 99] on div "BLAST ONLY" at bounding box center [605, 100] width 32 height 7
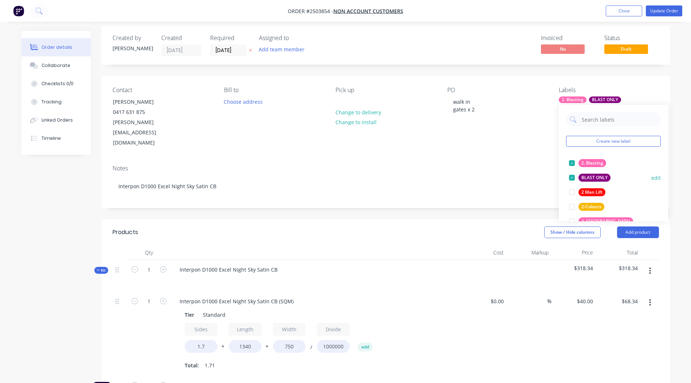
click at [571, 175] on div at bounding box center [572, 178] width 15 height 15
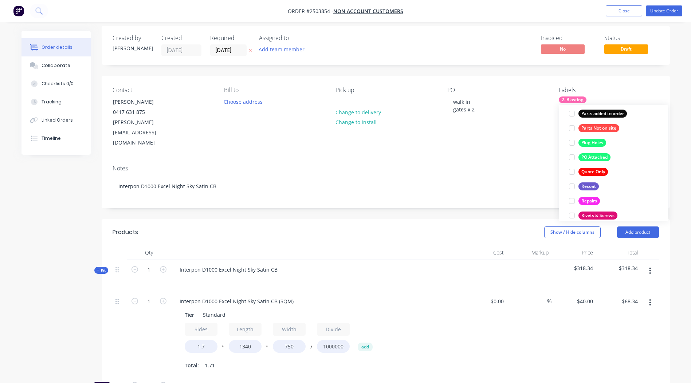
scroll to position [525, 0]
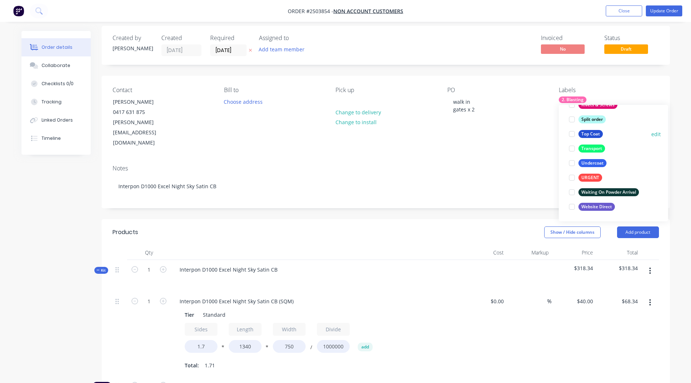
click at [571, 131] on div at bounding box center [572, 134] width 15 height 15
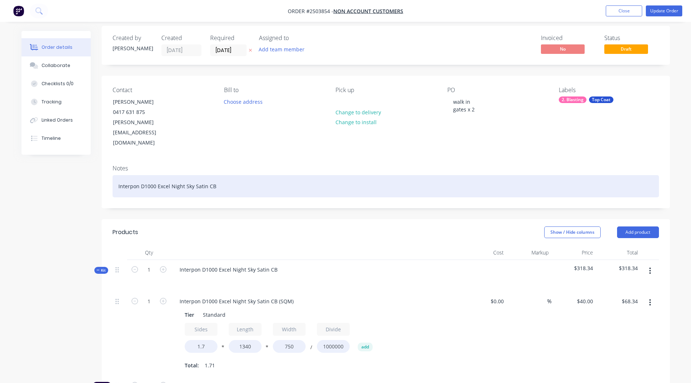
click at [488, 175] on div "Interpon D1000 Excel Night Sky Satin CB" at bounding box center [386, 186] width 547 height 22
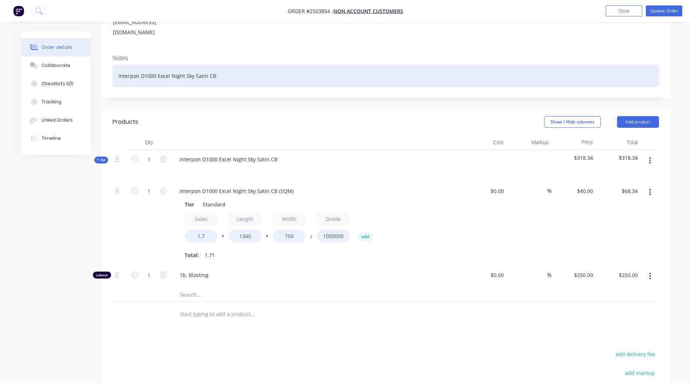
scroll to position [0, 0]
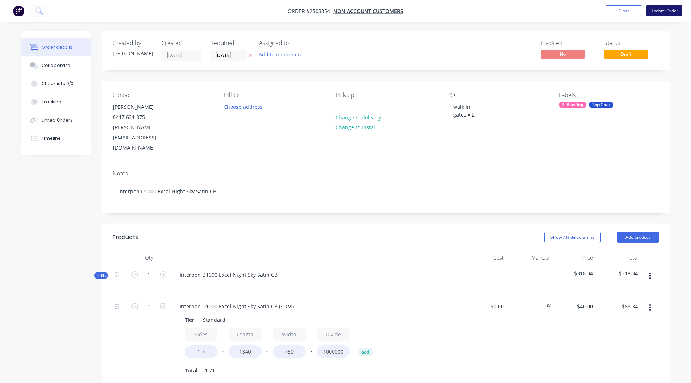
click at [662, 12] on button "Update Order" at bounding box center [664, 10] width 36 height 11
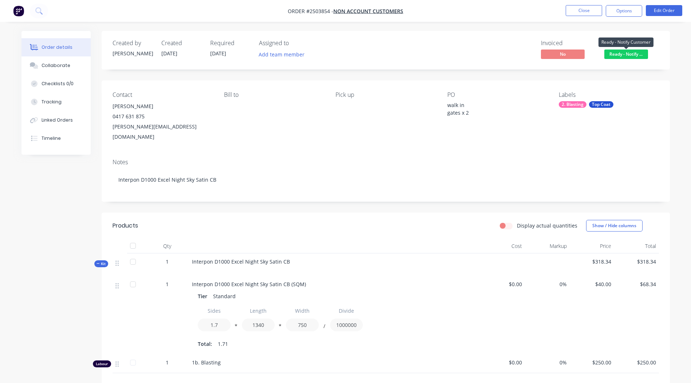
click at [624, 51] on span "Ready - Notify ..." at bounding box center [627, 54] width 44 height 9
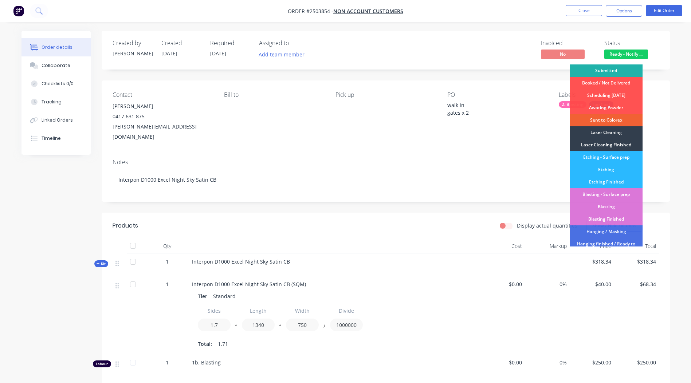
click at [601, 71] on div "Submitted" at bounding box center [606, 71] width 73 height 12
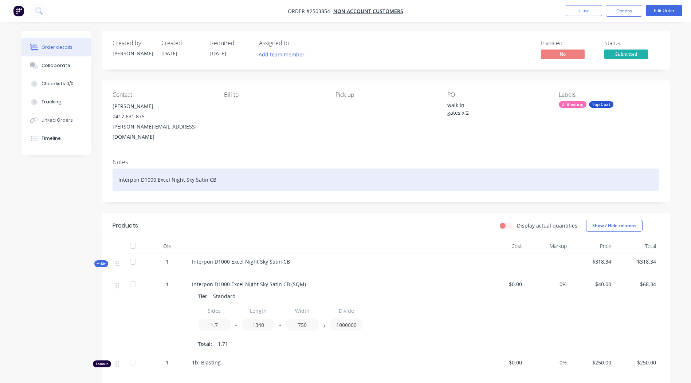
click at [353, 180] on div "Interpon D1000 Excel Night Sky Satin CB" at bounding box center [386, 180] width 547 height 22
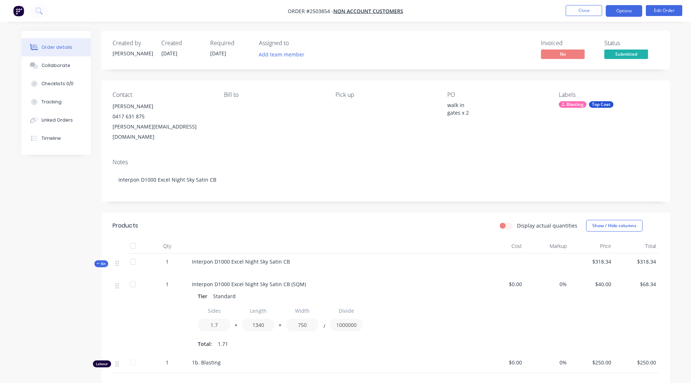
click at [623, 12] on button "Options" at bounding box center [624, 11] width 36 height 12
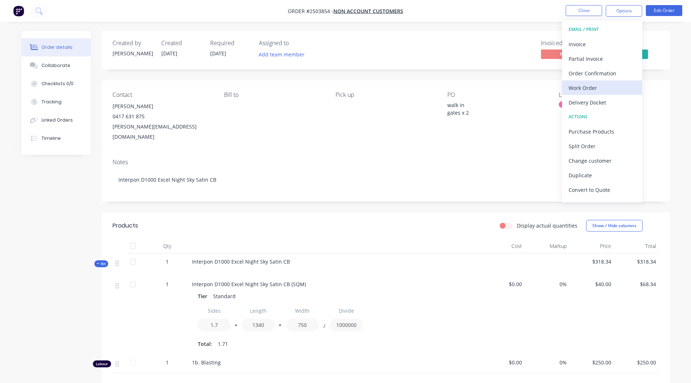
click at [581, 89] on div "Work Order" at bounding box center [602, 88] width 67 height 11
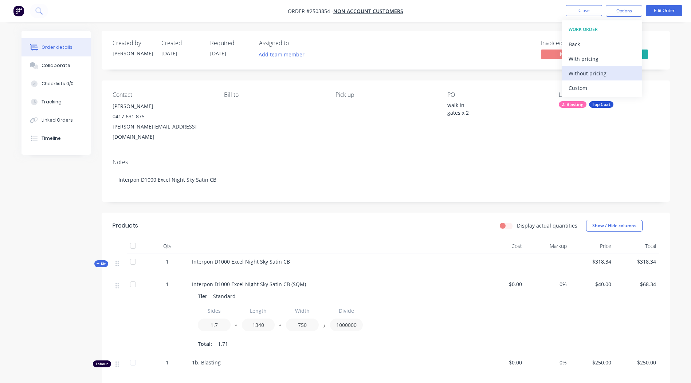
click at [583, 74] on div "Without pricing" at bounding box center [602, 73] width 67 height 11
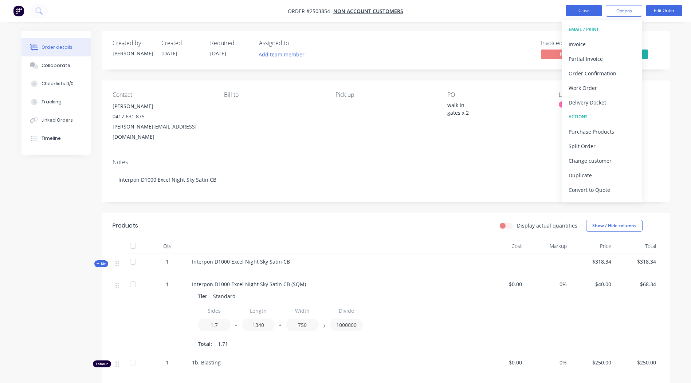
click at [582, 9] on button "Close" at bounding box center [584, 10] width 36 height 11
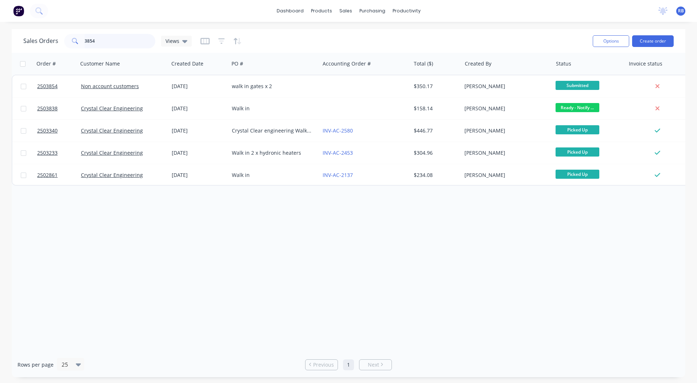
click at [123, 37] on input "3854" at bounding box center [120, 41] width 71 height 15
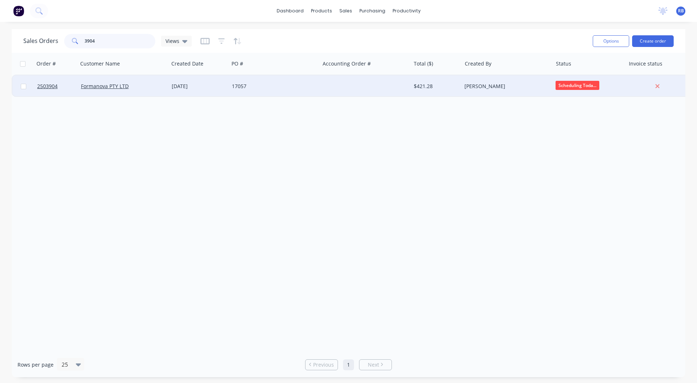
type input "3904"
click at [257, 91] on div "17057" at bounding box center [274, 86] width 91 height 22
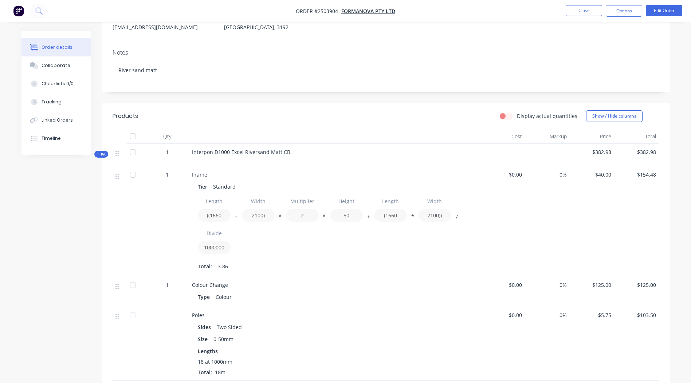
scroll to position [63, 0]
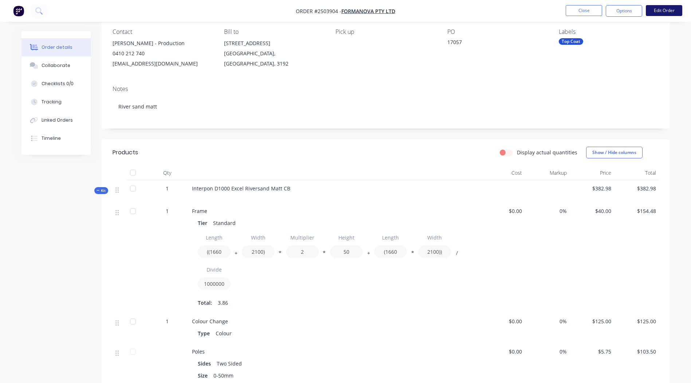
click at [662, 9] on button "Edit Order" at bounding box center [664, 10] width 36 height 11
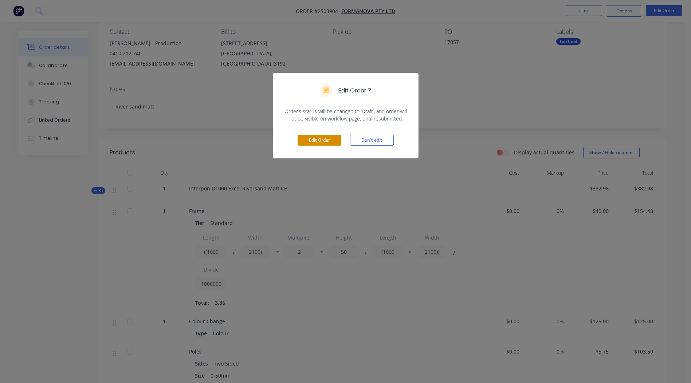
click at [304, 141] on button "Edit Order" at bounding box center [320, 140] width 44 height 11
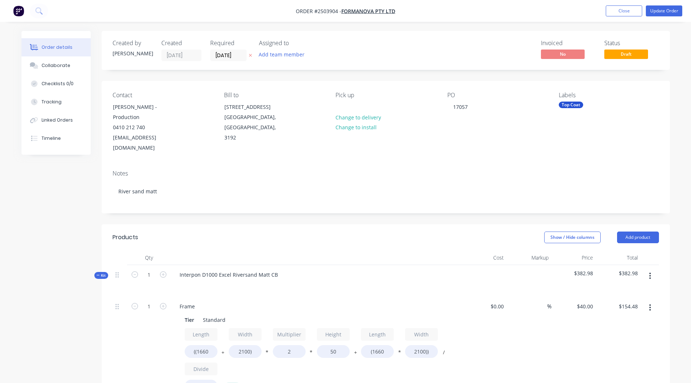
scroll to position [88, 0]
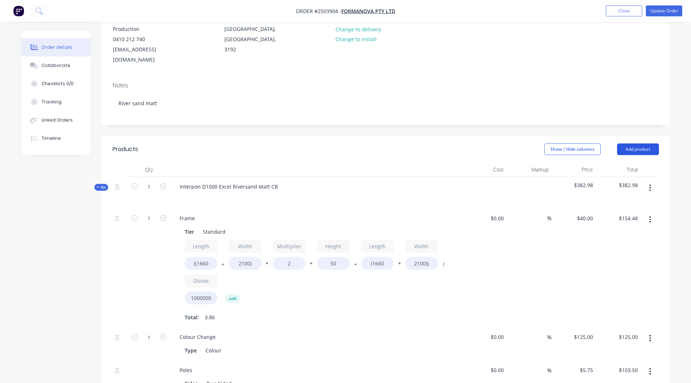
click at [637, 144] on button "Add product" at bounding box center [638, 150] width 42 height 12
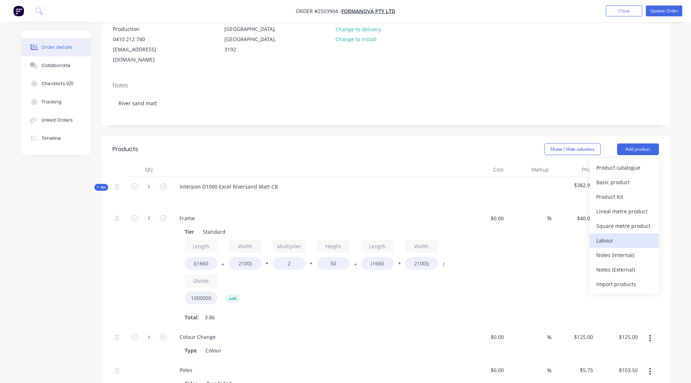
click at [609, 234] on button "Labour" at bounding box center [624, 241] width 69 height 15
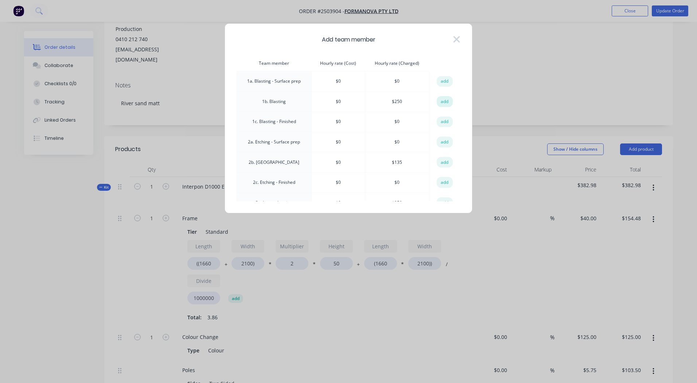
click at [441, 97] on button "add" at bounding box center [445, 101] width 16 height 11
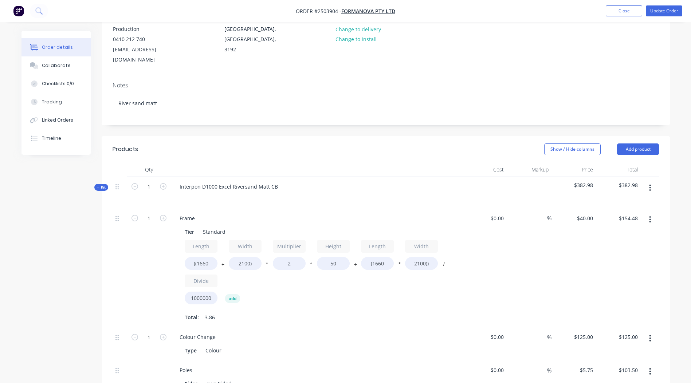
scroll to position [343, 0]
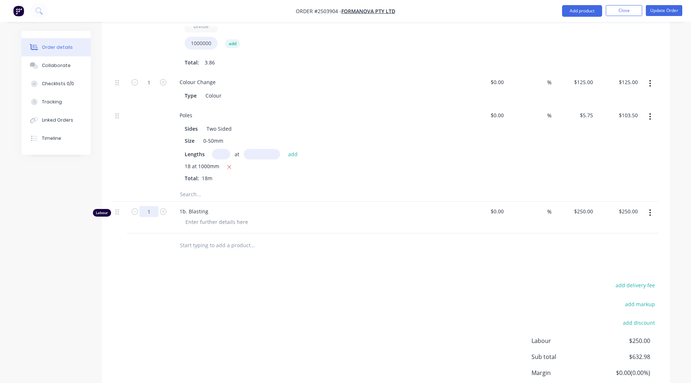
type input "0.4333"
type input "$108.33"
click at [362, 286] on div "add delivery fee add markup add discount Labour $250.00 Sub total $632.98 Margi…" at bounding box center [386, 351] width 547 height 141
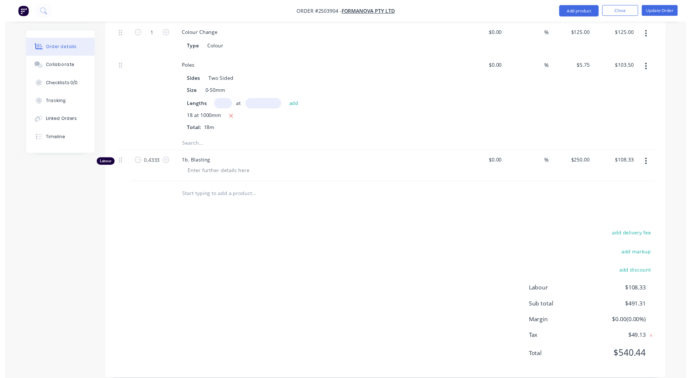
scroll to position [0, 0]
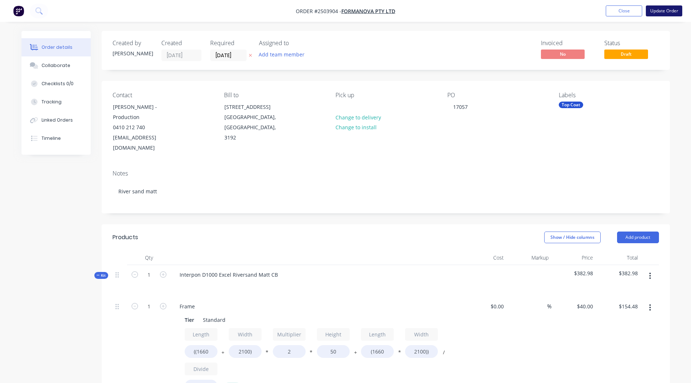
click at [664, 11] on button "Update Order" at bounding box center [664, 10] width 36 height 11
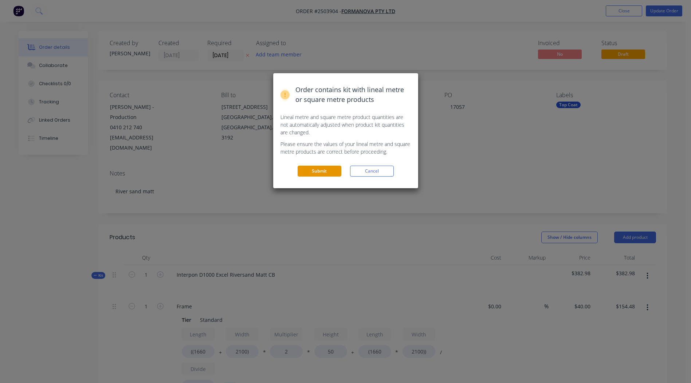
click at [327, 168] on button "Submit" at bounding box center [320, 171] width 44 height 11
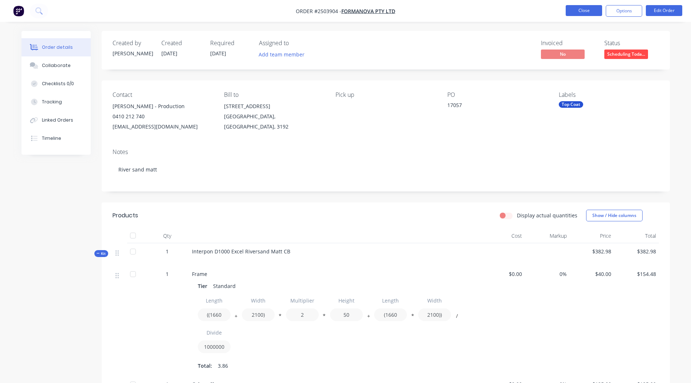
click at [582, 7] on button "Close" at bounding box center [584, 10] width 36 height 11
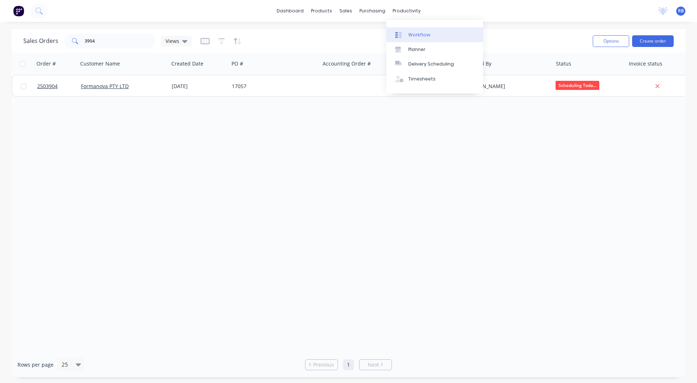
click at [421, 30] on link "Workflow" at bounding box center [434, 34] width 97 height 15
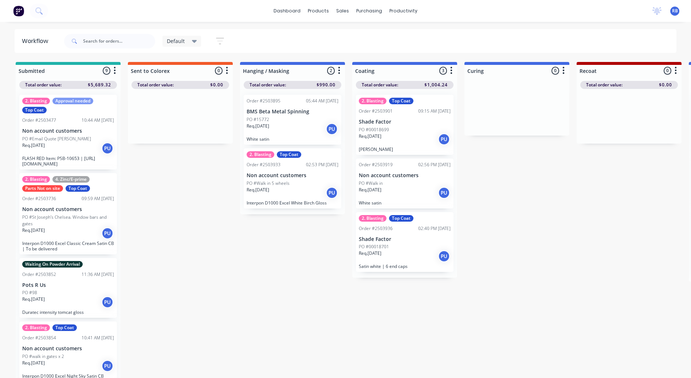
scroll to position [7, 0]
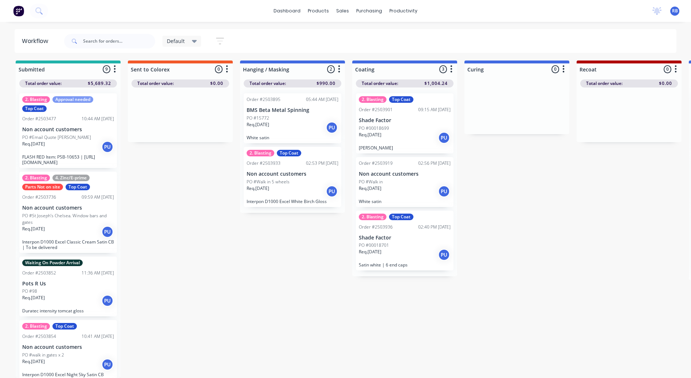
click at [187, 43] on div "Default" at bounding box center [182, 41] width 30 height 7
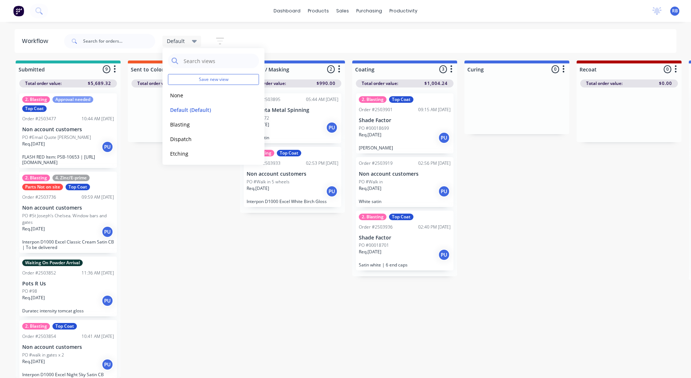
scroll to position [74, 0]
click at [188, 153] on button "Production View" at bounding box center [207, 152] width 78 height 8
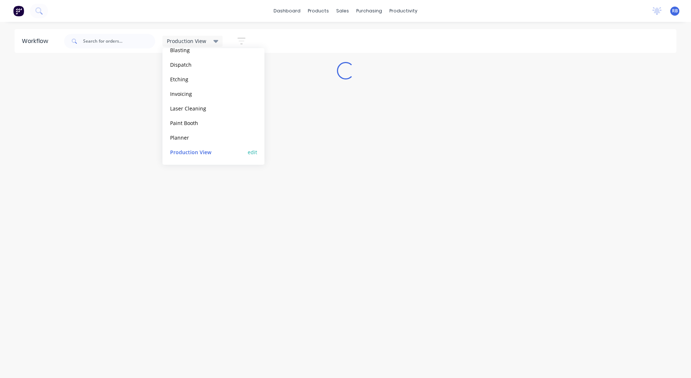
scroll to position [0, 0]
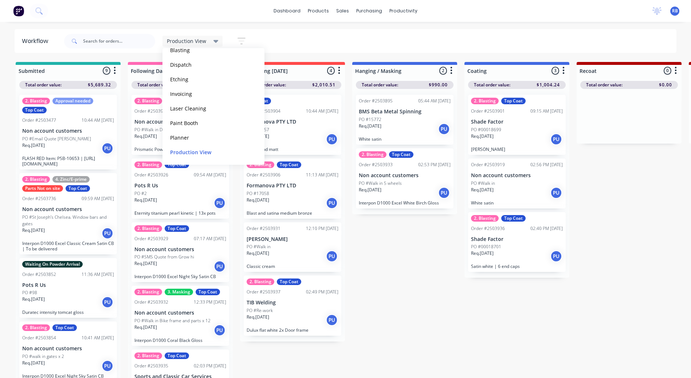
click at [371, 42] on div "Production View Save new view None edit Default (Default) edit Blasting edit Di…" at bounding box center [370, 41] width 614 height 22
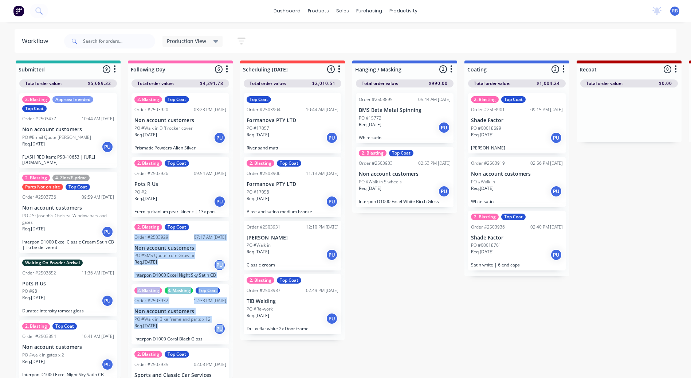
drag, startPoint x: 230, startPoint y: 213, endPoint x: 230, endPoint y: 321, distance: 107.5
click at [230, 321] on div "2. Blasting Top Coat Order #2503920 03:23 PM [DATE] Non account customers PO #W…" at bounding box center [180, 232] width 105 height 290
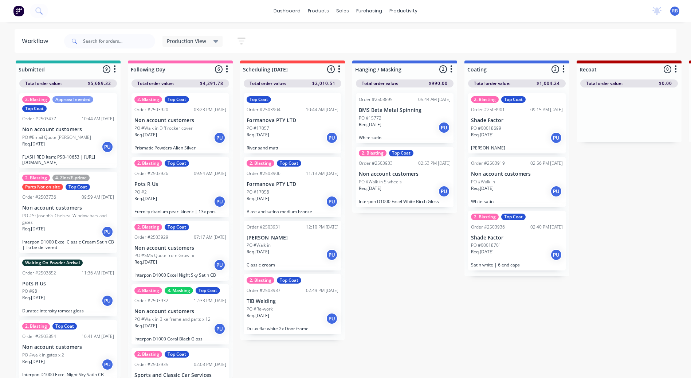
drag, startPoint x: 230, startPoint y: 321, endPoint x: 249, endPoint y: 347, distance: 31.9
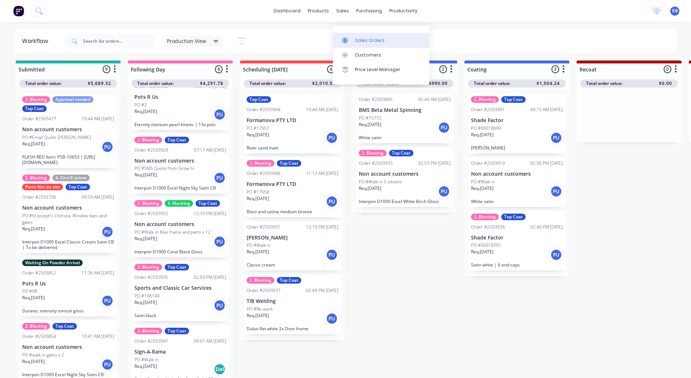
click at [354, 33] on link "Sales Orders" at bounding box center [381, 40] width 97 height 15
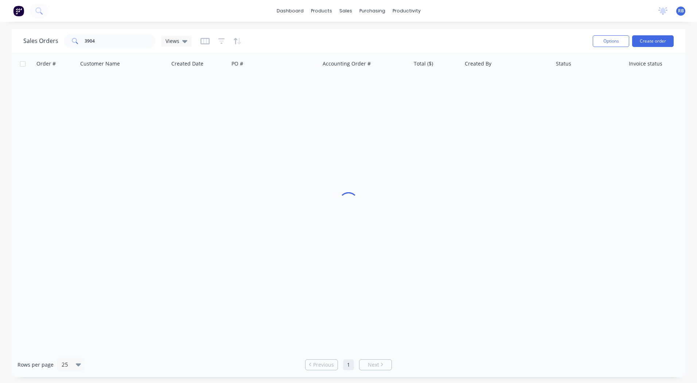
click at [482, 23] on div "dashboard products sales purchasing productivity dashboard products Product Cat…" at bounding box center [348, 191] width 697 height 383
drag, startPoint x: 127, startPoint y: 44, endPoint x: 0, endPoint y: 64, distance: 128.8
click at [0, 62] on html "dashboard products sales purchasing productivity dashboard products Product Cat…" at bounding box center [348, 191] width 697 height 383
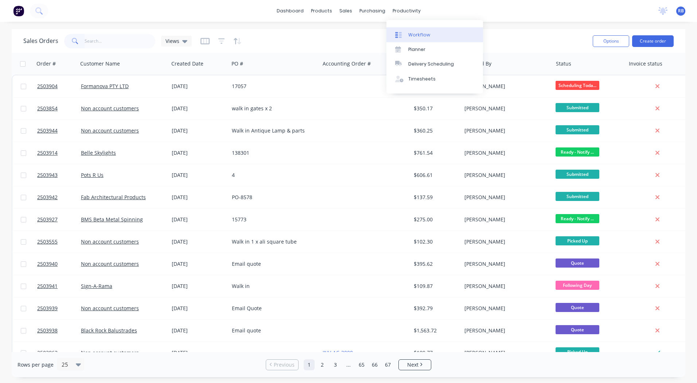
click at [410, 30] on link "Workflow" at bounding box center [434, 34] width 97 height 15
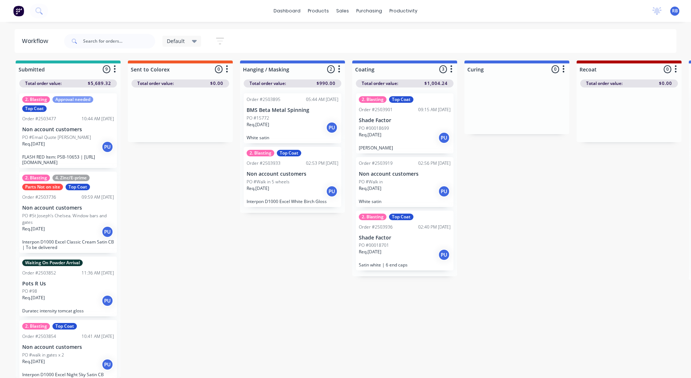
scroll to position [7, 0]
click at [194, 41] on icon at bounding box center [194, 41] width 5 height 3
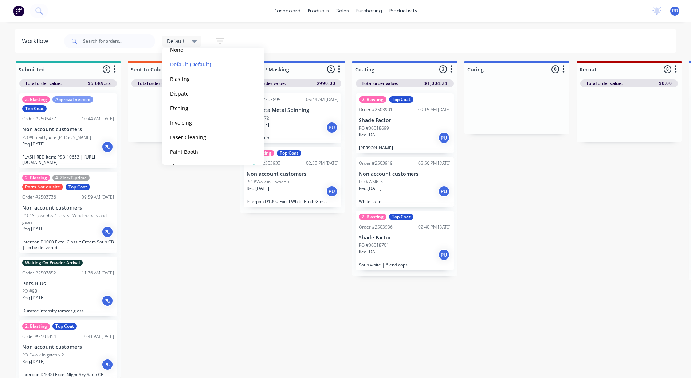
scroll to position [74, 0]
click at [186, 151] on button "Production View" at bounding box center [207, 152] width 78 height 8
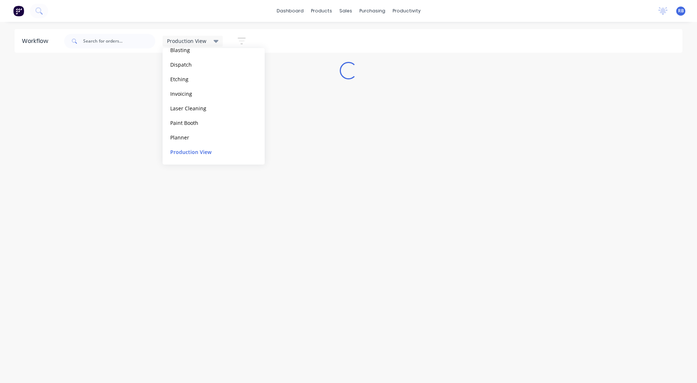
click at [359, 39] on div "Production View Save new view None edit Default (Default) edit Blasting edit Di…" at bounding box center [373, 41] width 620 height 22
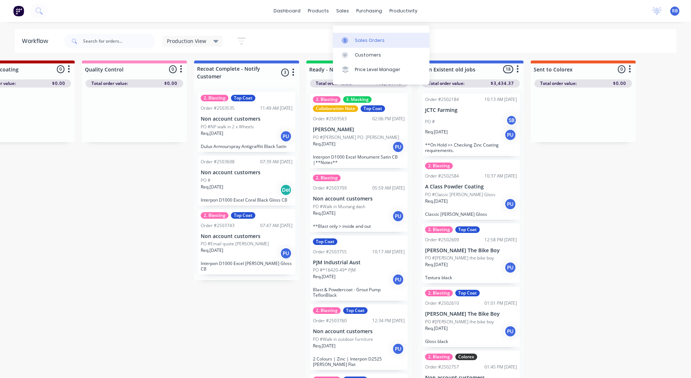
click at [352, 37] on div at bounding box center [347, 40] width 11 height 7
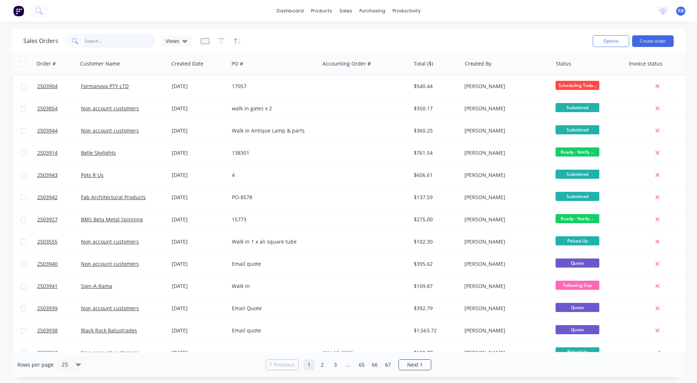
click at [122, 42] on input "text" at bounding box center [120, 41] width 71 height 15
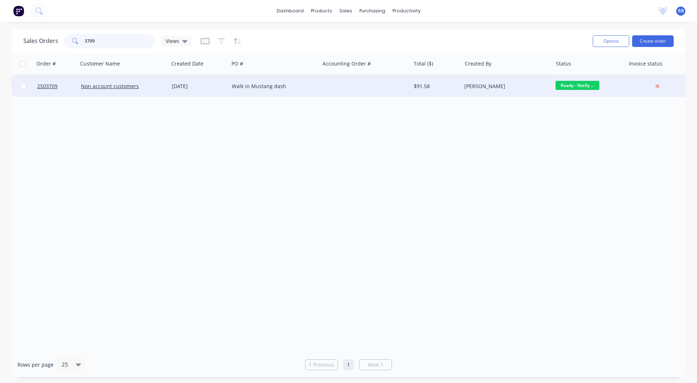
type input "3709"
click at [222, 88] on div "[DATE]" at bounding box center [199, 86] width 54 height 7
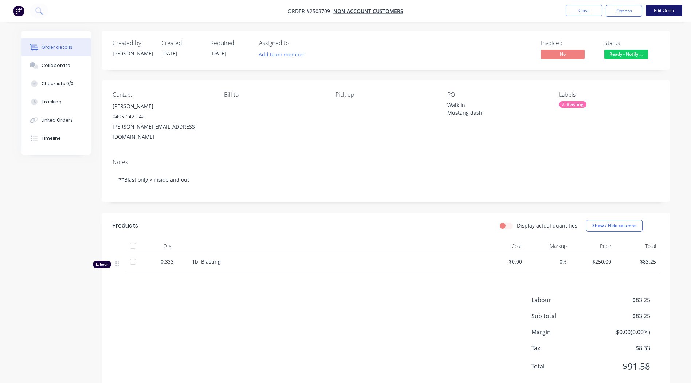
click at [656, 11] on button "Edit Order" at bounding box center [664, 10] width 36 height 11
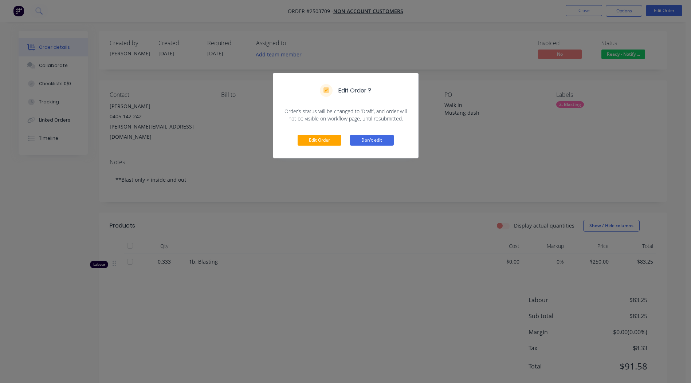
click at [374, 139] on button "Don't edit" at bounding box center [372, 140] width 44 height 11
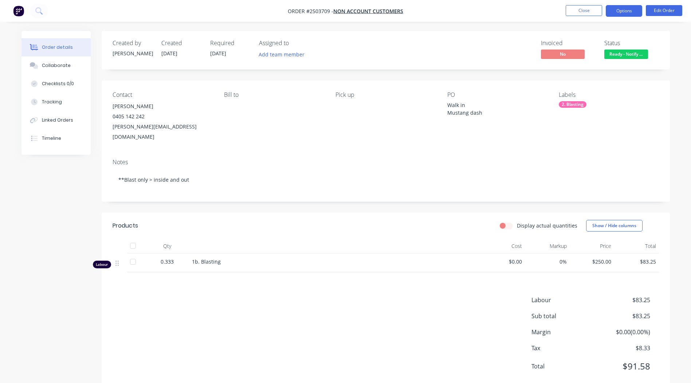
click at [620, 8] on button "Options" at bounding box center [624, 11] width 36 height 12
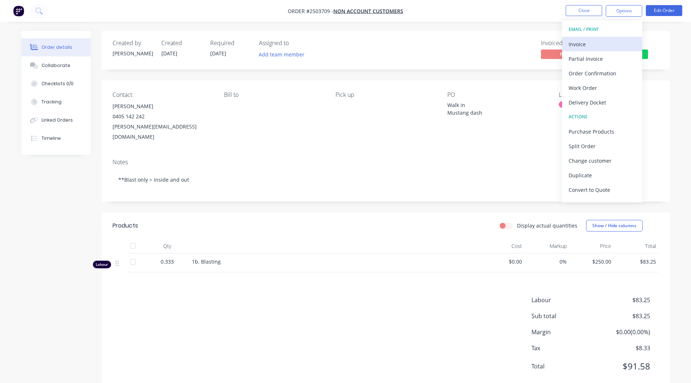
click at [591, 49] on div "Invoice" at bounding box center [602, 44] width 67 height 11
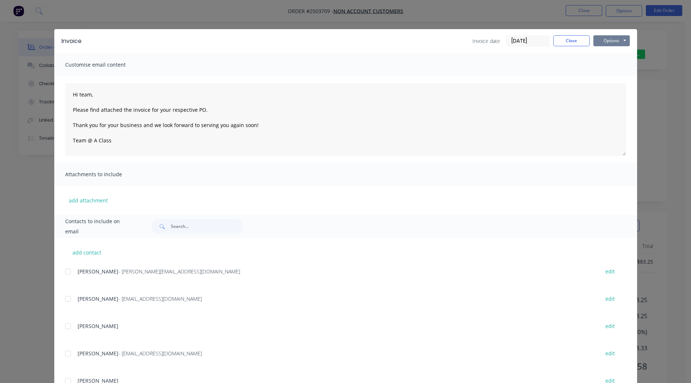
click at [597, 40] on button "Options" at bounding box center [612, 40] width 36 height 11
click at [612, 77] on button "Email" at bounding box center [617, 78] width 47 height 12
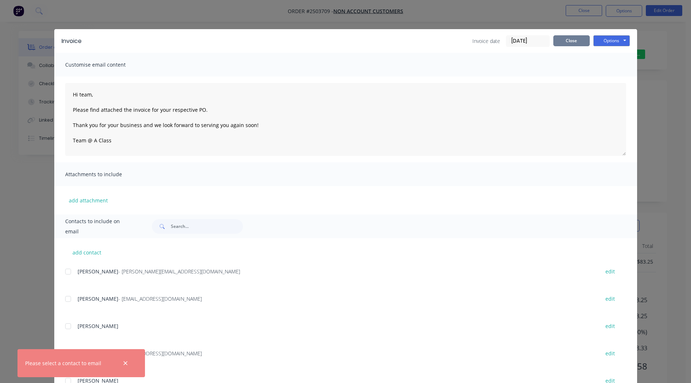
click at [569, 38] on button "Close" at bounding box center [572, 40] width 36 height 11
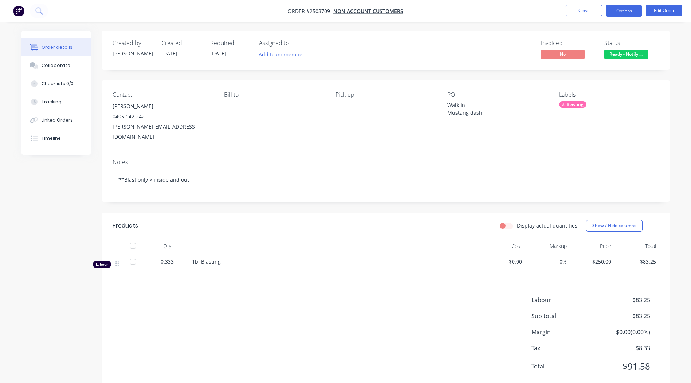
click at [635, 10] on button "Options" at bounding box center [624, 11] width 36 height 12
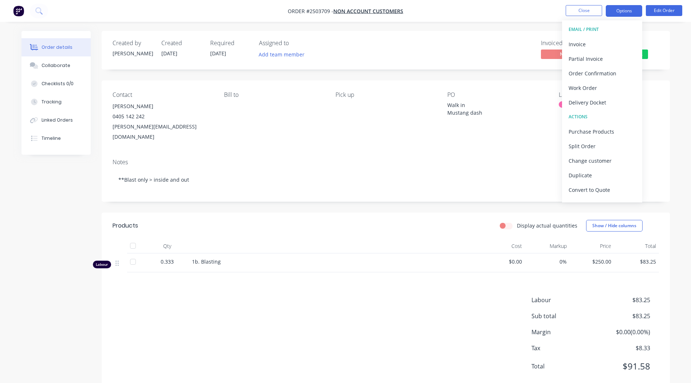
click at [635, 10] on button "Options" at bounding box center [624, 11] width 36 height 12
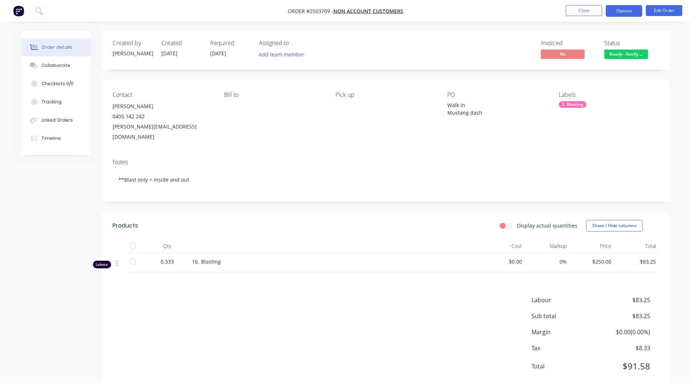
click at [635, 10] on button "Options" at bounding box center [624, 11] width 36 height 12
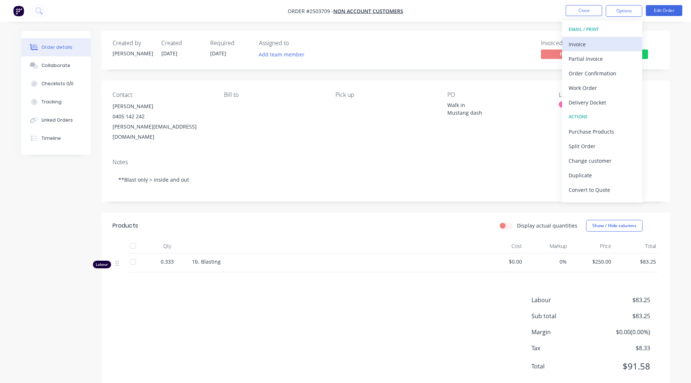
click at [567, 44] on button "Invoice" at bounding box center [602, 44] width 80 height 15
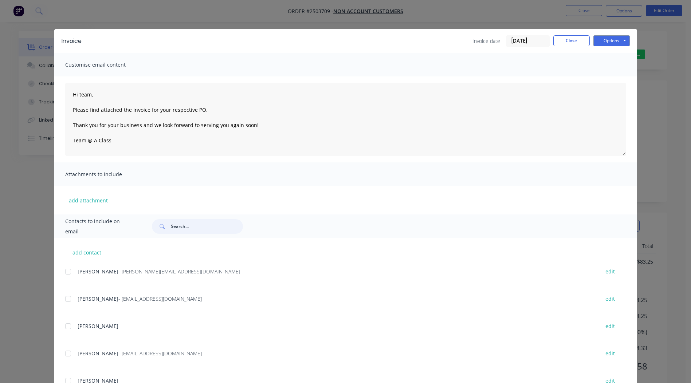
click at [192, 221] on input "text" at bounding box center [207, 226] width 72 height 15
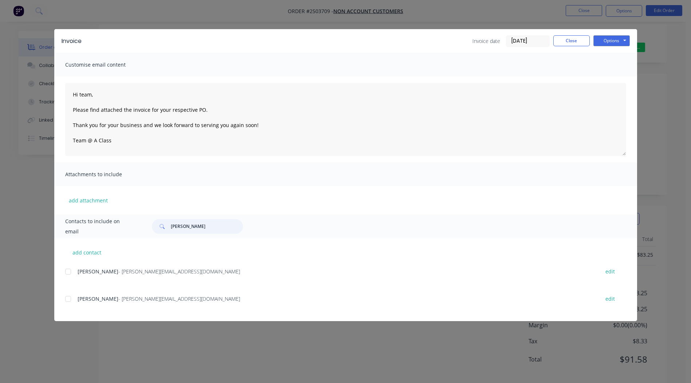
scroll to position [9, 0]
type input "[PERSON_NAME]"
click at [64, 272] on div "add contact [PERSON_NAME] - [PERSON_NAME][EMAIL_ADDRESS][DOMAIN_NAME] edit Stua…" at bounding box center [345, 279] width 583 height 83
click at [68, 272] on div at bounding box center [68, 272] width 15 height 15
click at [608, 37] on button "Options" at bounding box center [612, 40] width 36 height 11
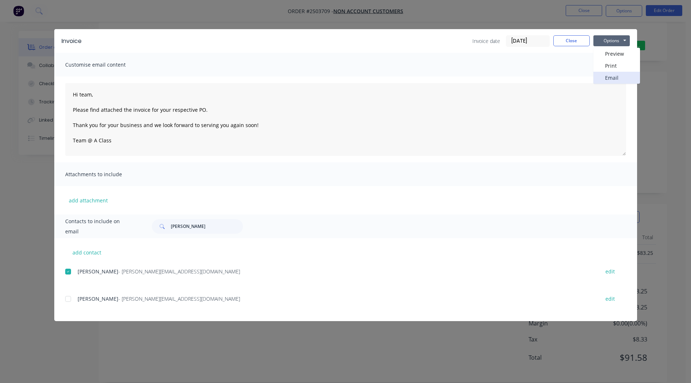
click at [617, 79] on button "Email" at bounding box center [617, 78] width 47 height 12
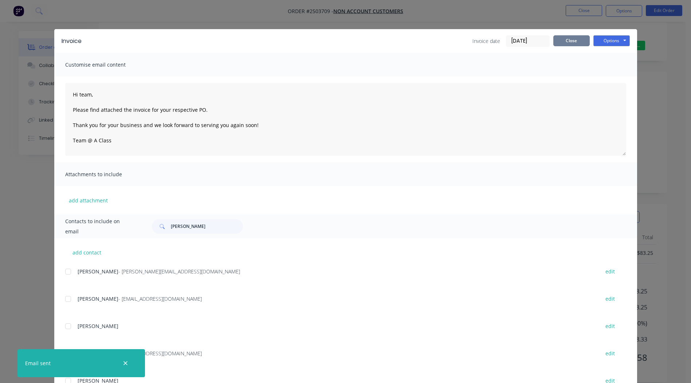
click at [578, 40] on button "Close" at bounding box center [572, 40] width 36 height 11
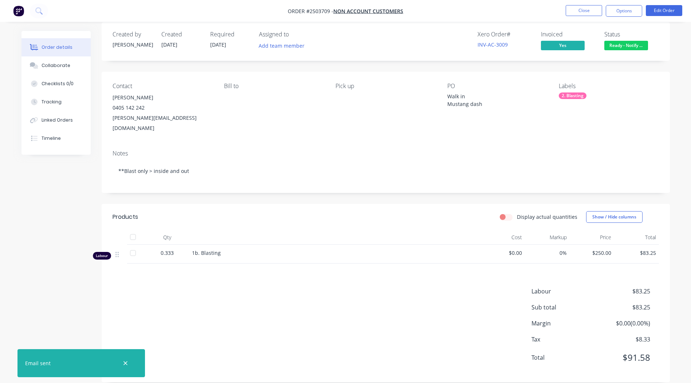
click at [415, 69] on div "Created by [PERSON_NAME] Created [DATE] Required [DATE] Assigned to Add team me…" at bounding box center [386, 202] width 568 height 360
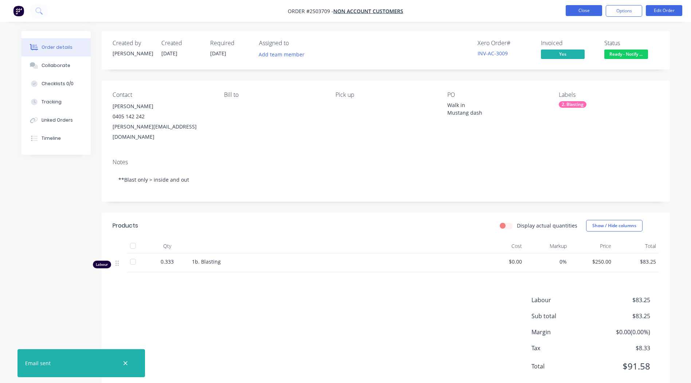
click at [582, 13] on button "Close" at bounding box center [584, 10] width 36 height 11
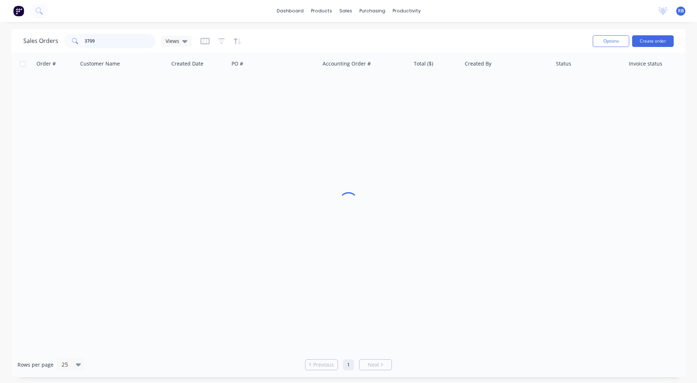
drag, startPoint x: 151, startPoint y: 41, endPoint x: 0, endPoint y: 35, distance: 151.0
click at [0, 55] on html "dashboard products sales purchasing productivity dashboard products Product Cat…" at bounding box center [348, 191] width 697 height 383
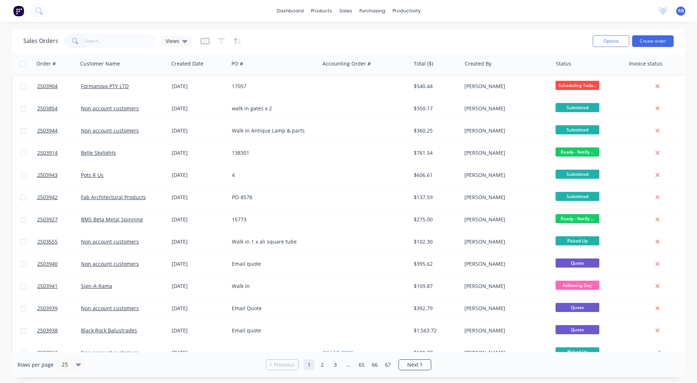
click at [505, 27] on div "dashboard products sales purchasing productivity dashboard products Product Cat…" at bounding box center [348, 191] width 697 height 383
click at [90, 36] on input "text" at bounding box center [120, 41] width 71 height 15
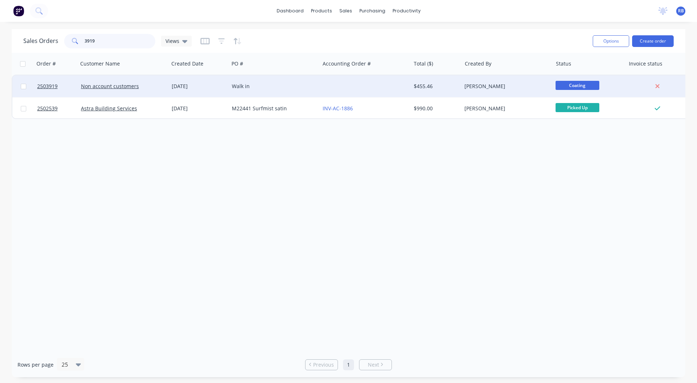
type input "3919"
click at [282, 86] on div "Walk in" at bounding box center [272, 86] width 81 height 7
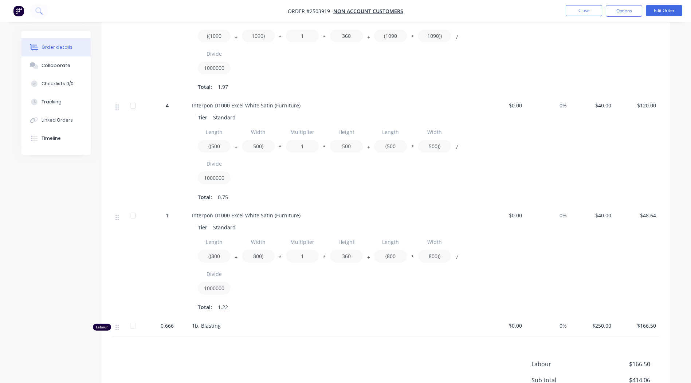
scroll to position [247, 0]
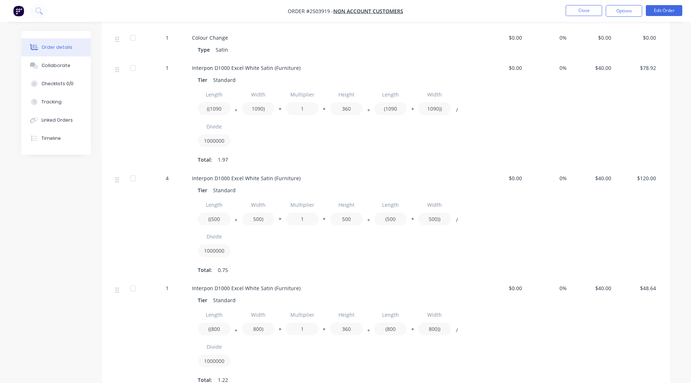
click at [653, 16] on li "Edit Order" at bounding box center [664, 11] width 36 height 12
click at [653, 13] on button "Edit Order" at bounding box center [664, 10] width 36 height 11
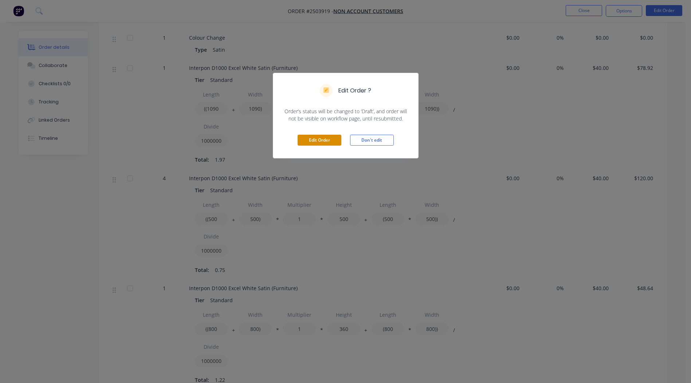
click at [307, 140] on button "Edit Order" at bounding box center [320, 140] width 44 height 11
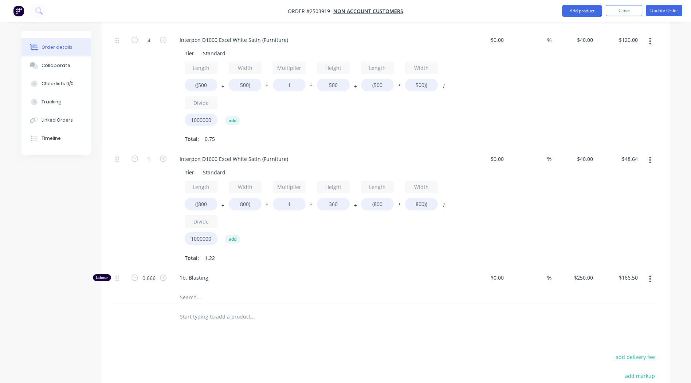
scroll to position [437, 0]
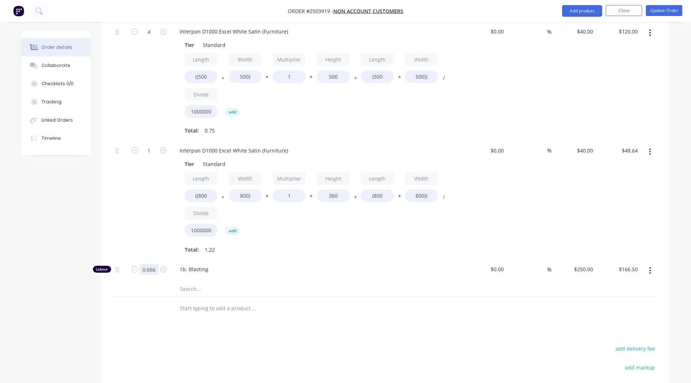
type input "0.333"
type input "$83.25"
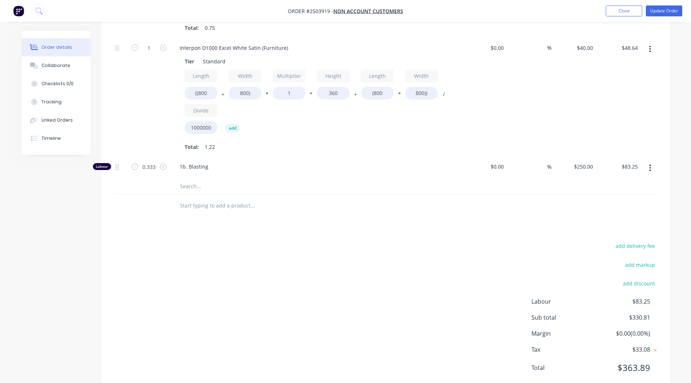
scroll to position [0, 0]
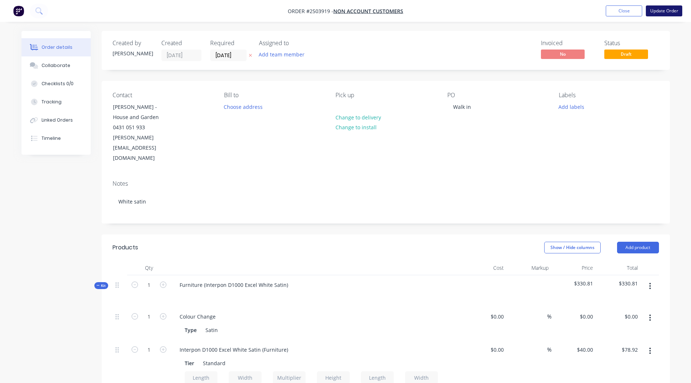
click at [666, 6] on button "Update Order" at bounding box center [664, 10] width 36 height 11
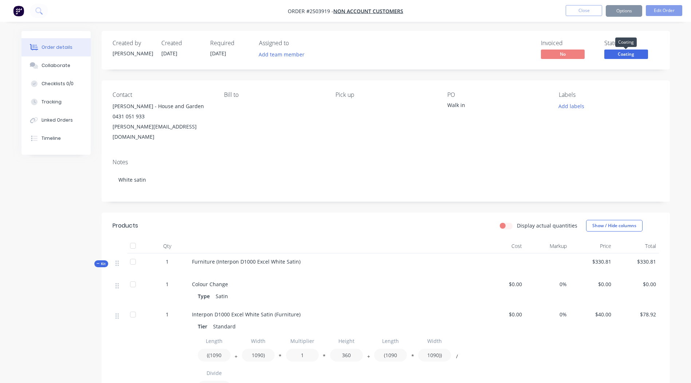
click at [627, 55] on span "Coating" at bounding box center [627, 54] width 44 height 9
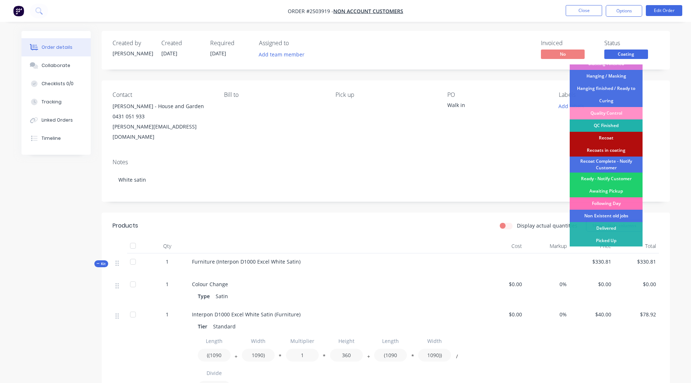
scroll to position [156, 0]
click at [603, 177] on div "Ready - Notify Customer" at bounding box center [606, 178] width 73 height 12
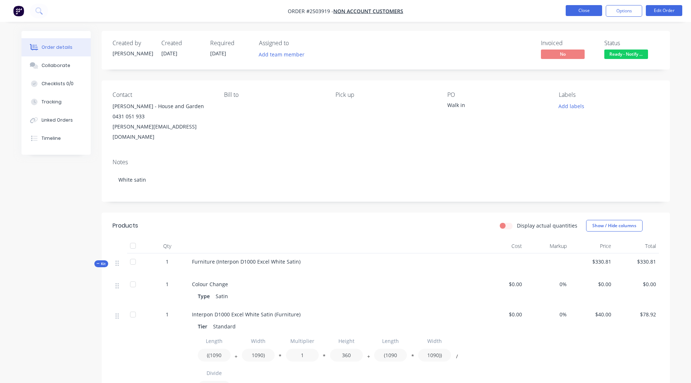
click at [588, 6] on button "Close" at bounding box center [584, 10] width 36 height 11
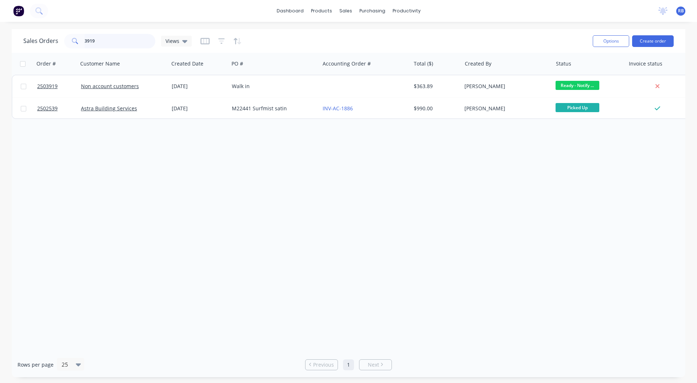
drag, startPoint x: 125, startPoint y: 37, endPoint x: 6, endPoint y: 11, distance: 121.3
click at [10, 49] on div "Sales Orders 3919 Views Options Create order Order # Customer Name Created Date…" at bounding box center [348, 203] width 697 height 348
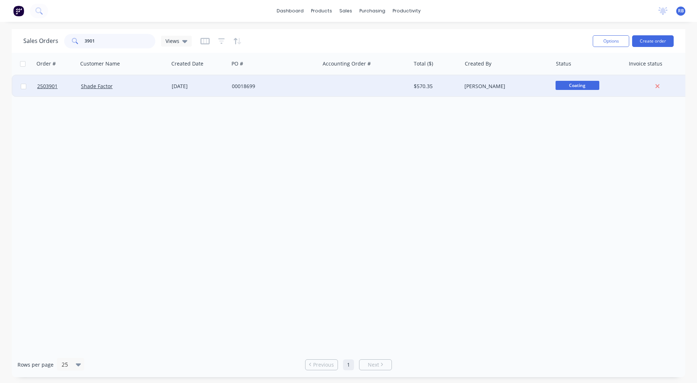
type input "3901"
click at [131, 84] on div "Shade Factor" at bounding box center [121, 86] width 81 height 7
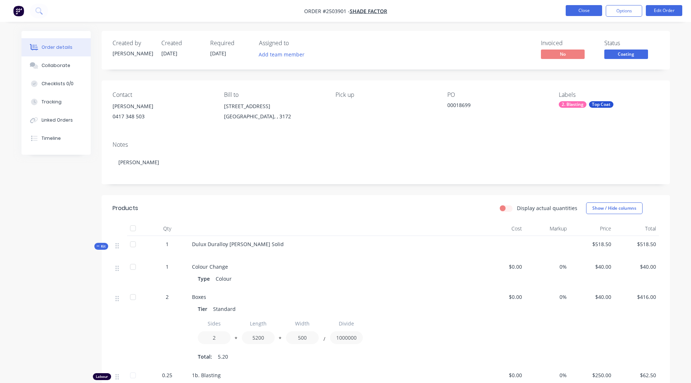
click at [581, 15] on button "Close" at bounding box center [584, 10] width 36 height 11
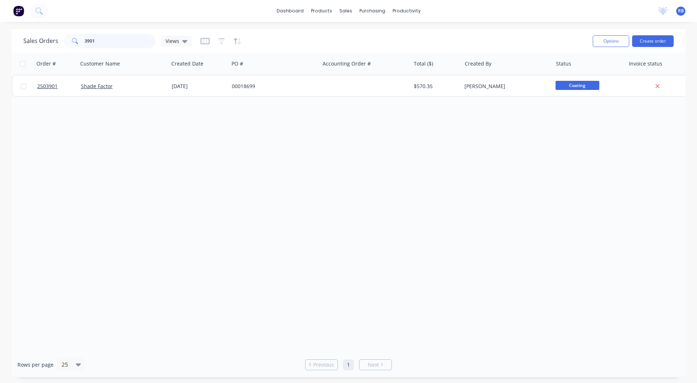
click at [128, 42] on input "3901" at bounding box center [120, 41] width 71 height 15
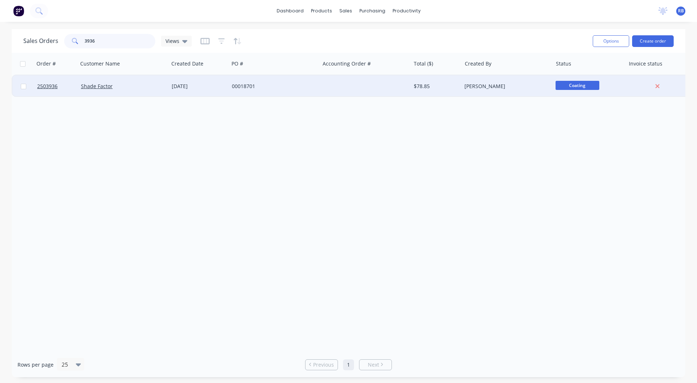
type input "3936"
click at [140, 78] on div "Shade Factor" at bounding box center [123, 86] width 91 height 22
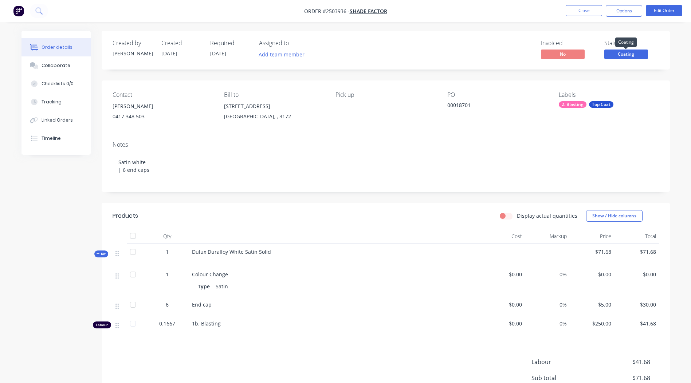
click at [628, 56] on span "Coating" at bounding box center [627, 54] width 44 height 9
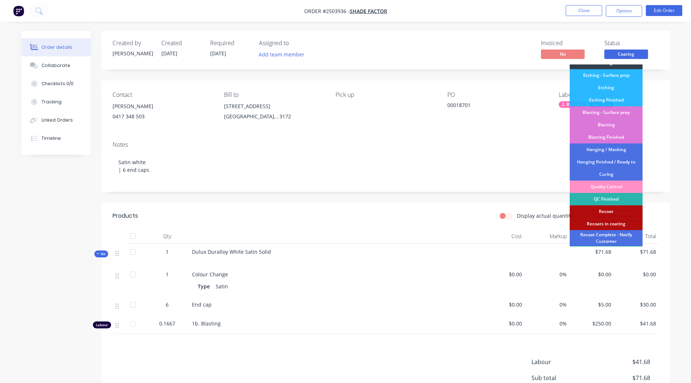
scroll to position [156, 0]
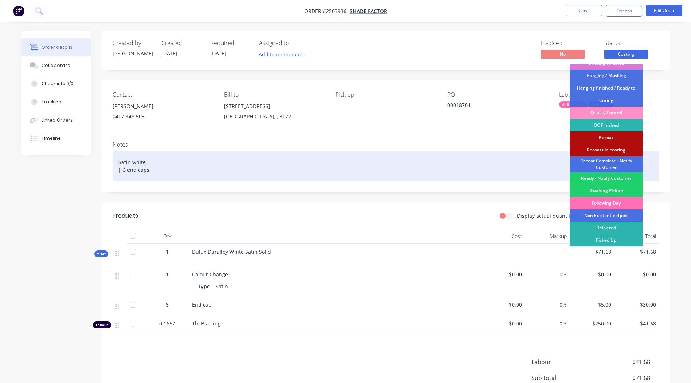
click at [613, 179] on div "Ready - Notify Customer" at bounding box center [606, 178] width 73 height 12
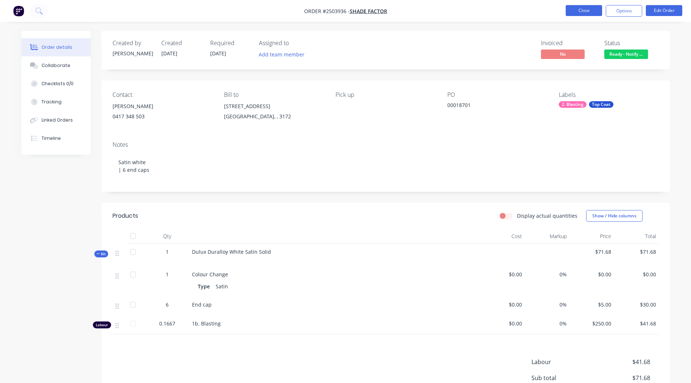
click at [586, 10] on button "Close" at bounding box center [584, 10] width 36 height 11
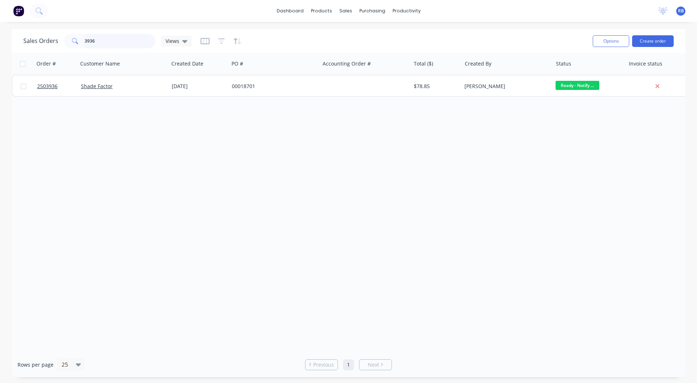
click at [0, 50] on html "dashboard products sales purchasing productivity dashboard products Product Cat…" at bounding box center [348, 191] width 697 height 383
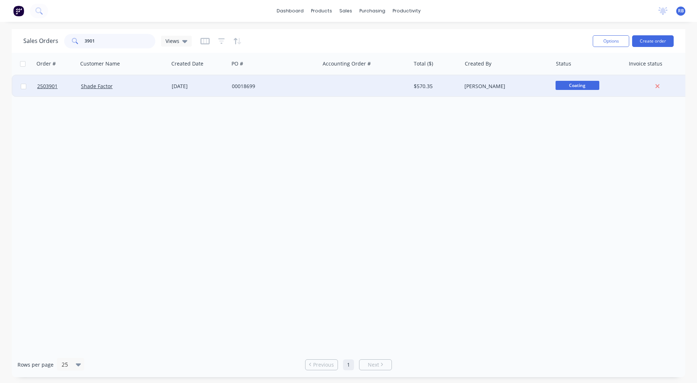
type input "3901"
click at [149, 81] on div "Shade Factor" at bounding box center [123, 86] width 91 height 22
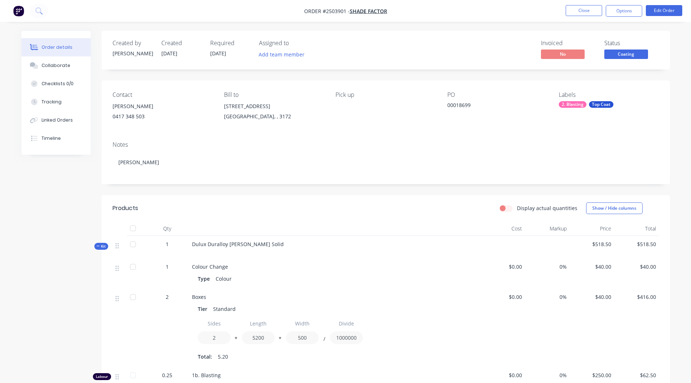
click at [635, 54] on span "Coating" at bounding box center [627, 54] width 44 height 9
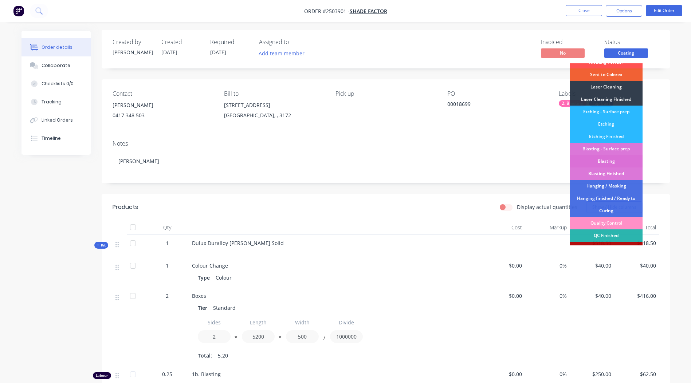
scroll to position [156, 0]
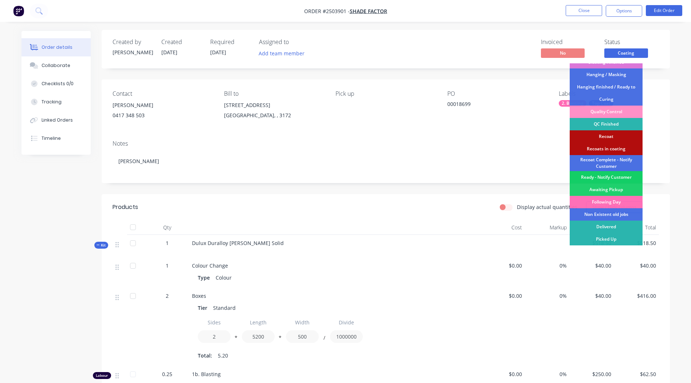
click at [606, 176] on div "Ready - Notify Customer" at bounding box center [606, 177] width 73 height 12
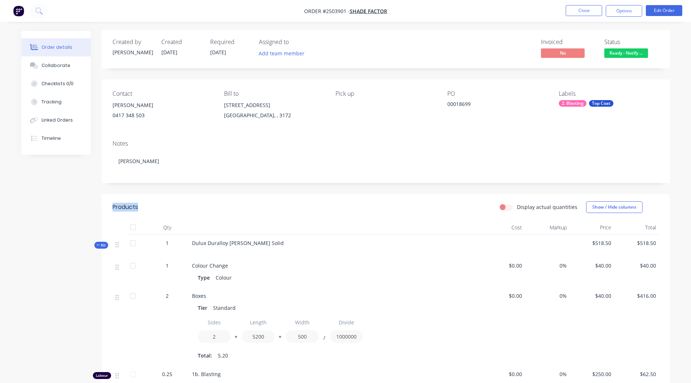
click at [606, 176] on div "Notes [PERSON_NAME]" at bounding box center [386, 158] width 568 height 49
drag, startPoint x: 606, startPoint y: 176, endPoint x: 686, endPoint y: 147, distance: 85.5
click at [686, 147] on div "Order details Collaborate Checklists 0/0 Tracking Linked Orders Timeline Order …" at bounding box center [345, 257] width 691 height 516
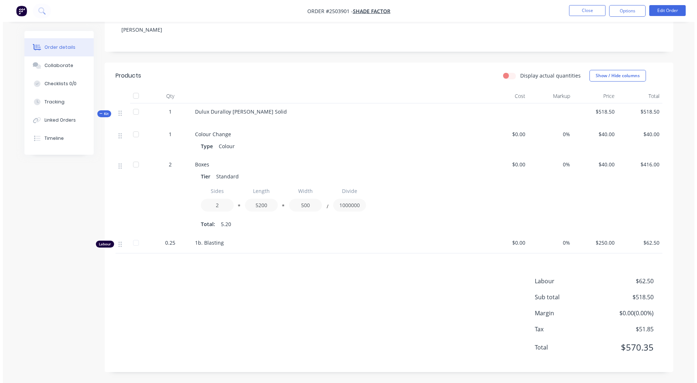
scroll to position [0, 0]
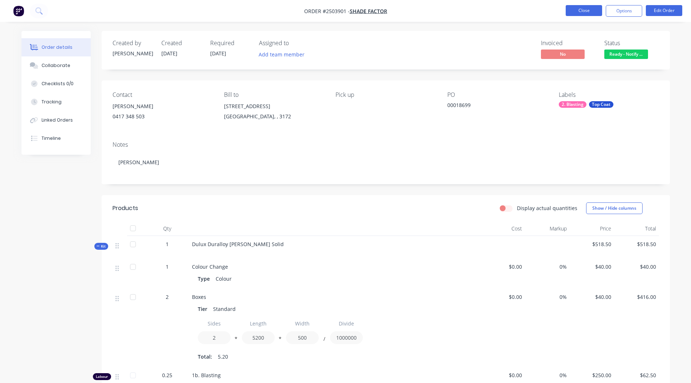
click at [577, 9] on button "Close" at bounding box center [584, 10] width 36 height 11
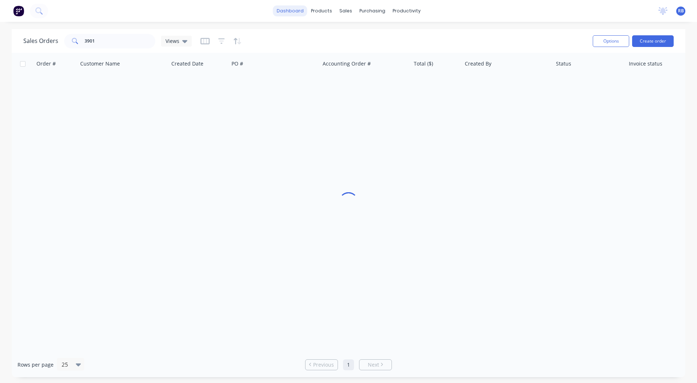
click at [294, 9] on link "dashboard" at bounding box center [290, 10] width 34 height 11
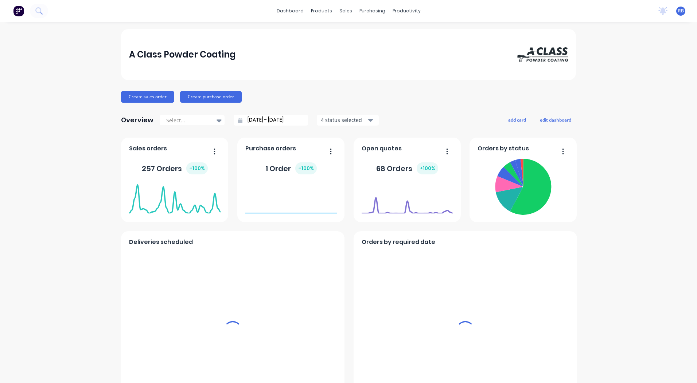
scroll to position [294, 0]
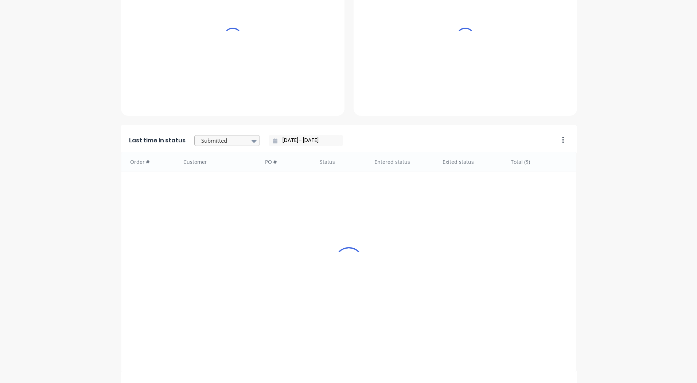
click at [214, 136] on div at bounding box center [223, 140] width 46 height 9
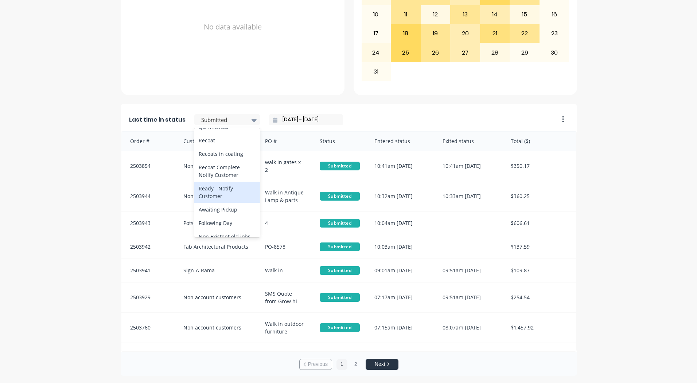
scroll to position [379, 0]
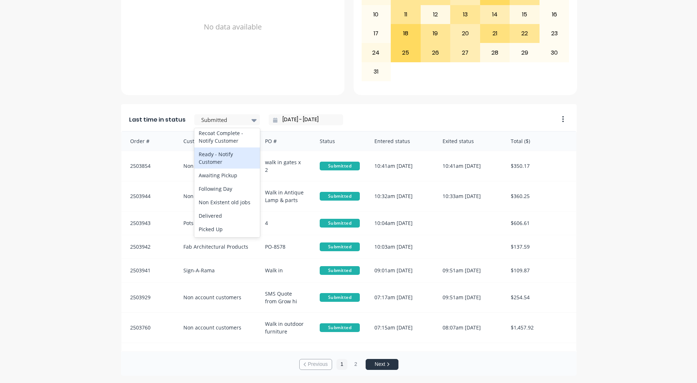
click at [224, 160] on div "Ready - Notify Customer" at bounding box center [227, 158] width 66 height 21
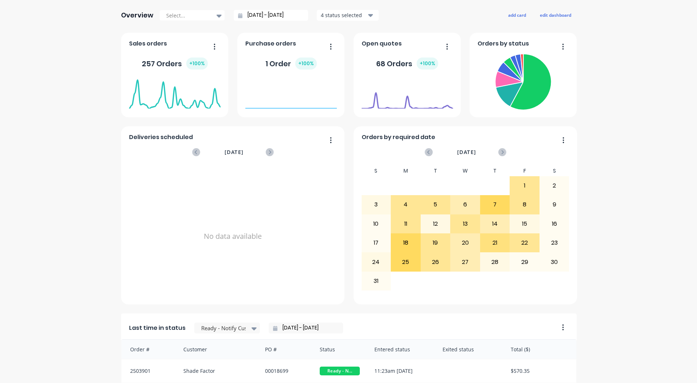
scroll to position [0, 0]
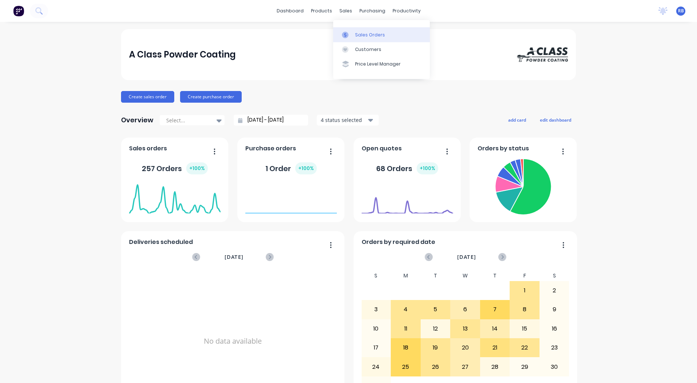
click at [361, 36] on div "Sales Orders" at bounding box center [370, 35] width 30 height 7
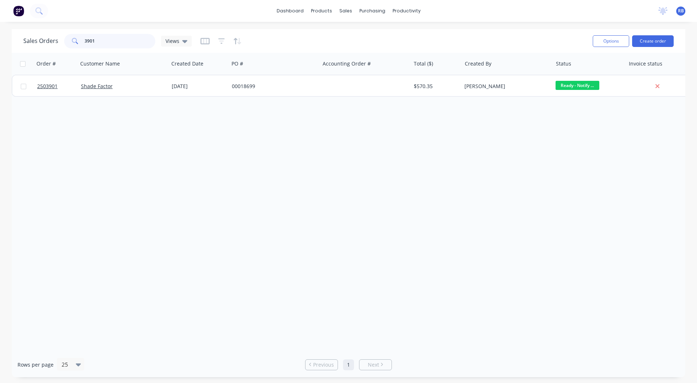
drag, startPoint x: 115, startPoint y: 36, endPoint x: 0, endPoint y: 49, distance: 115.6
click at [6, 44] on div "Sales Orders 3901 Views Options Create order Order # Customer Name Created Date…" at bounding box center [348, 203] width 697 height 348
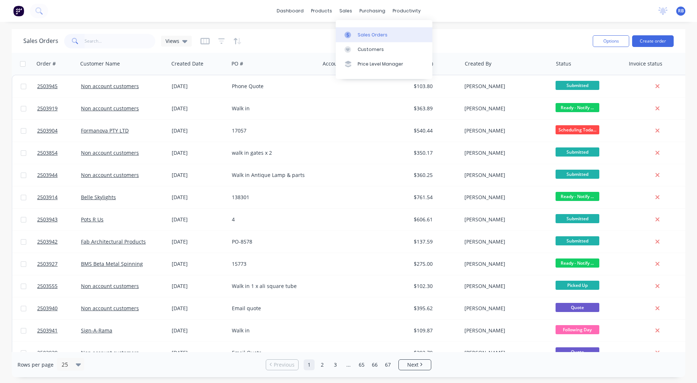
click at [358, 30] on link "Sales Orders" at bounding box center [384, 34] width 97 height 15
click at [483, 25] on div "dashboard products sales purchasing productivity dashboard products Product Cat…" at bounding box center [348, 191] width 697 height 383
click at [281, 13] on link "dashboard" at bounding box center [290, 10] width 34 height 11
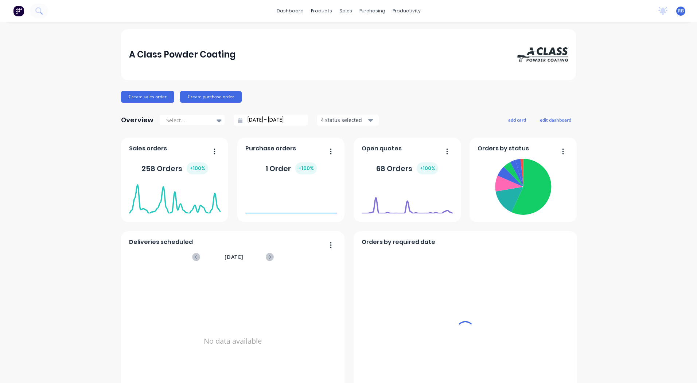
click at [350, 39] on div "A Class Powder Coating" at bounding box center [348, 54] width 455 height 51
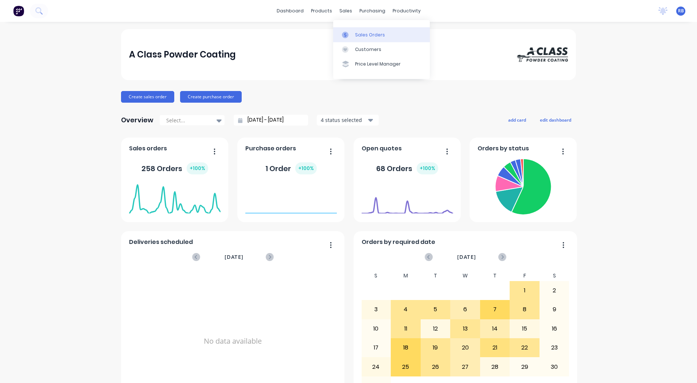
click at [349, 32] on div at bounding box center [347, 35] width 11 height 7
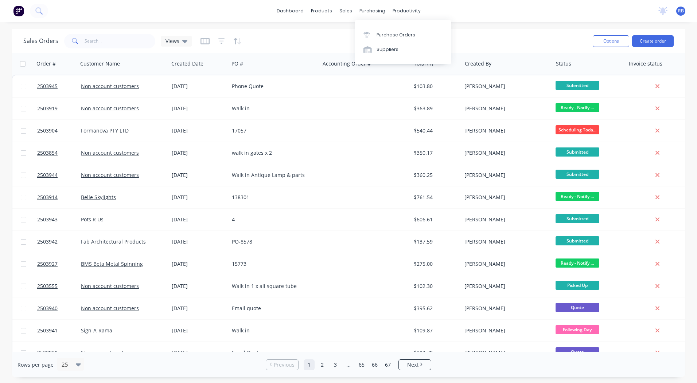
click at [510, 12] on div "dashboard products sales purchasing productivity dashboard products Product Cat…" at bounding box center [348, 11] width 697 height 22
click at [294, 12] on link "dashboard" at bounding box center [290, 10] width 34 height 11
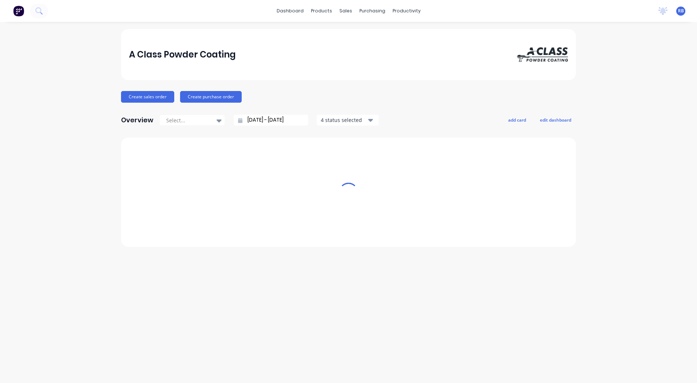
click at [484, 33] on div "A Class Powder Coating" at bounding box center [348, 54] width 455 height 51
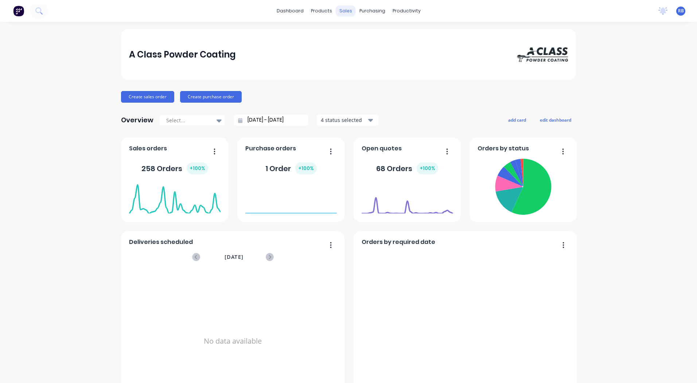
click at [343, 9] on div "sales" at bounding box center [346, 10] width 20 height 11
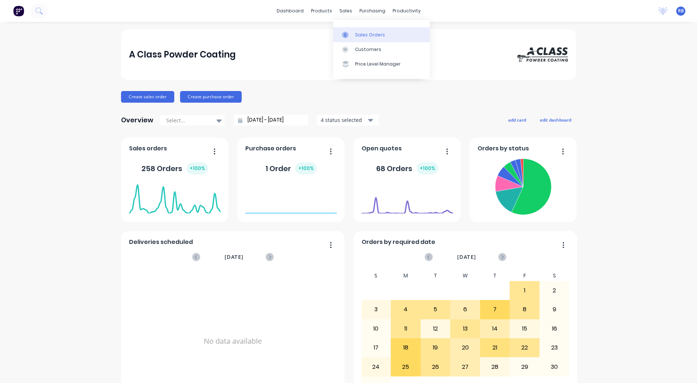
click at [353, 32] on link "Sales Orders" at bounding box center [381, 34] width 97 height 15
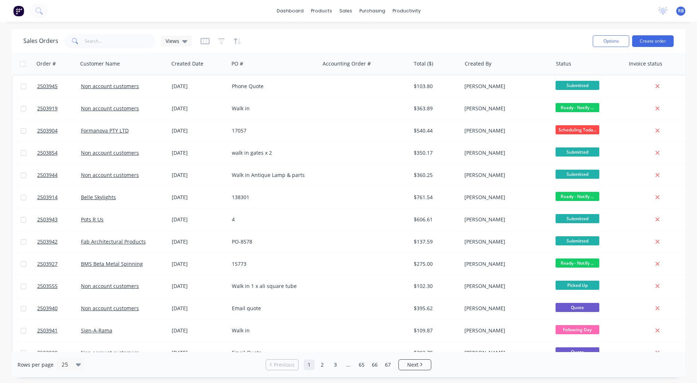
click at [655, 32] on div "Options Create order" at bounding box center [632, 41] width 84 height 18
click at [652, 39] on button "Create order" at bounding box center [653, 41] width 42 height 12
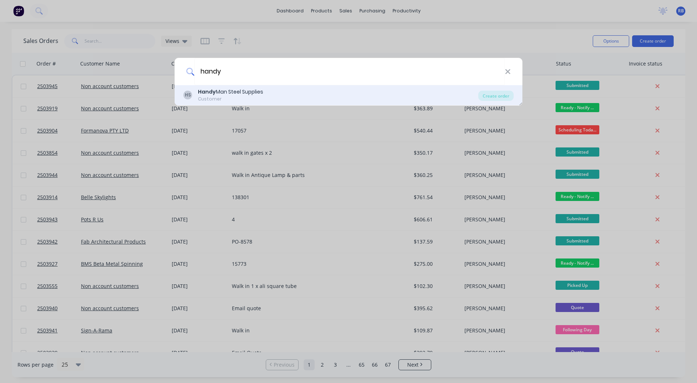
type input "handy"
click at [232, 98] on div "Customer" at bounding box center [230, 99] width 65 height 7
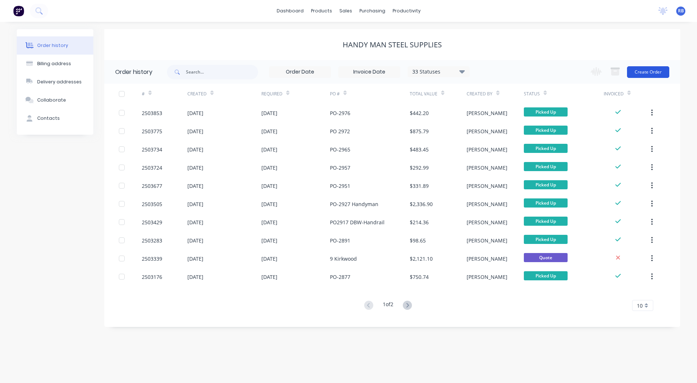
click at [643, 69] on button "Create Order" at bounding box center [648, 72] width 42 height 12
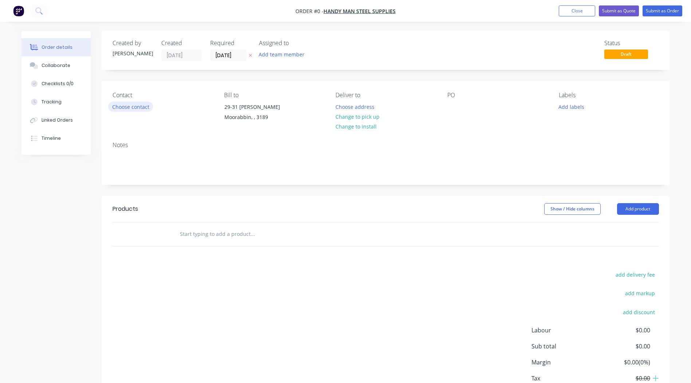
click at [141, 106] on button "Choose contact" at bounding box center [130, 107] width 45 height 10
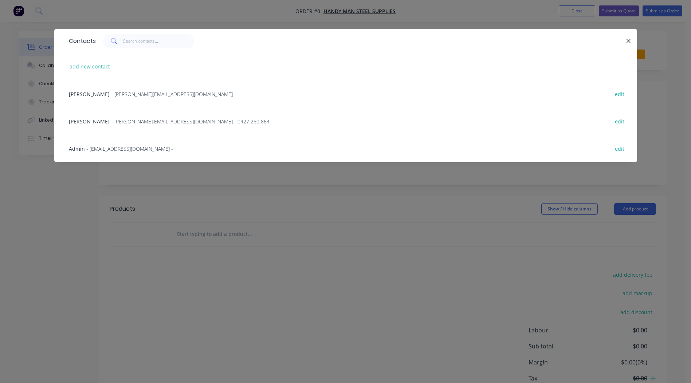
click at [111, 122] on span "- [PERSON_NAME][EMAIL_ADDRESS][DOMAIN_NAME] - 0427 250 864" at bounding box center [190, 121] width 159 height 7
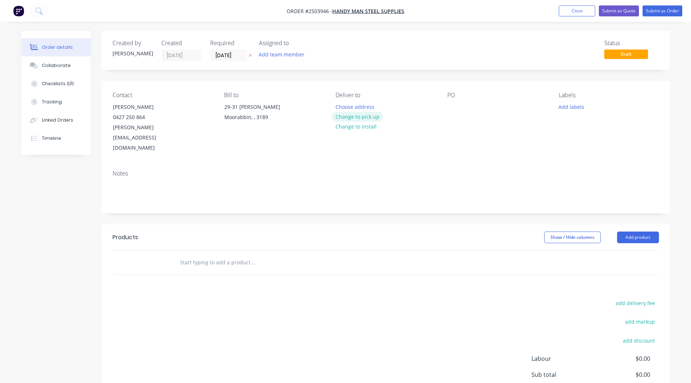
click at [356, 117] on button "Change to pick up" at bounding box center [358, 117] width 52 height 10
click at [452, 109] on div at bounding box center [454, 107] width 12 height 11
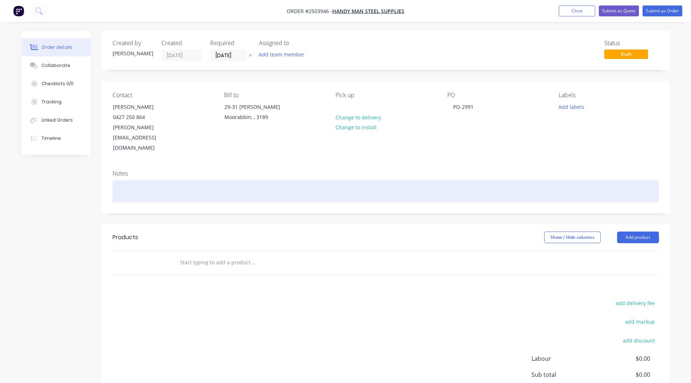
click at [232, 180] on div at bounding box center [386, 191] width 547 height 22
drag, startPoint x: 167, startPoint y: 169, endPoint x: 129, endPoint y: 177, distance: 38.7
click at [129, 180] on div "Surfmist" at bounding box center [386, 191] width 547 height 22
click at [117, 180] on div "Surface mist'" at bounding box center [386, 191] width 547 height 22
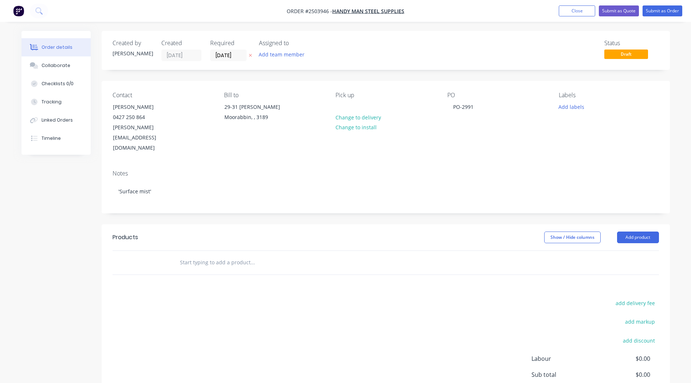
click at [627, 225] on header "Products Show / Hide columns Add product" at bounding box center [386, 237] width 568 height 26
click at [627, 232] on button "Add product" at bounding box center [638, 238] width 42 height 12
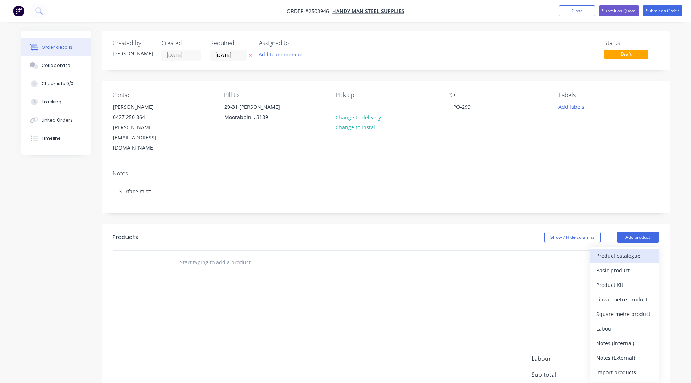
click at [626, 251] on div "Product catalogue" at bounding box center [625, 256] width 56 height 11
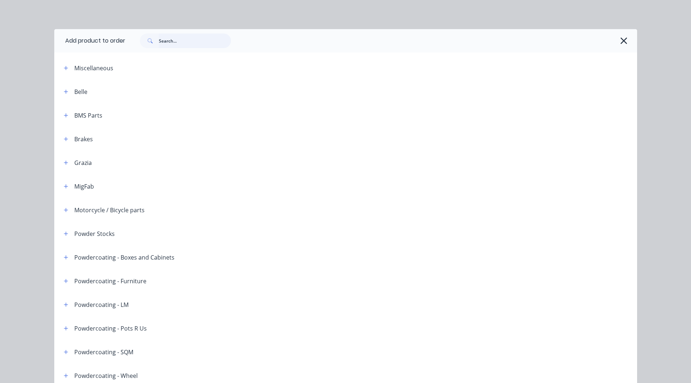
click at [187, 46] on input "text" at bounding box center [195, 41] width 72 height 15
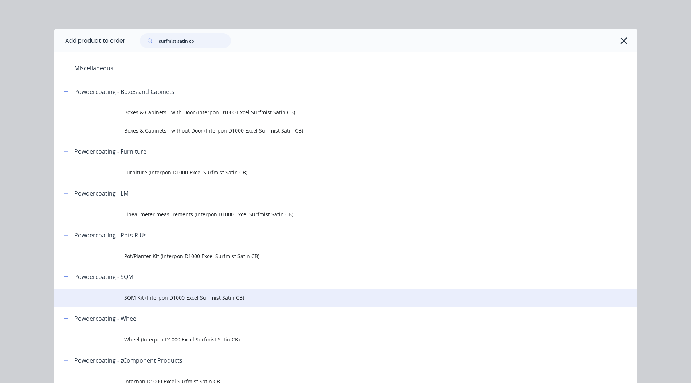
type input "surfmist satin cb"
click at [189, 296] on span "SQM Kit (Interpon D1000 Excel Surfmist Satin CB)" at bounding box center [329, 298] width 410 height 8
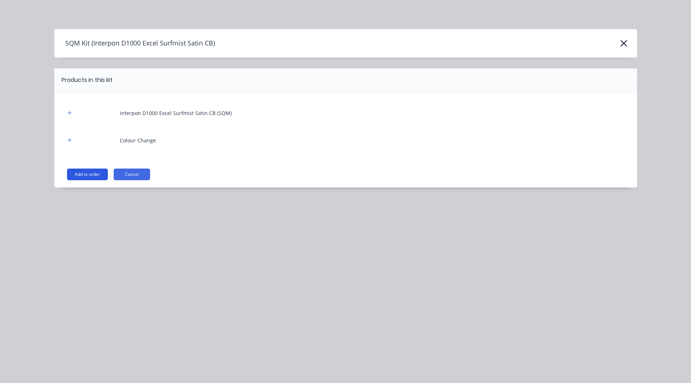
click at [88, 169] on button "Add to order" at bounding box center [87, 175] width 41 height 12
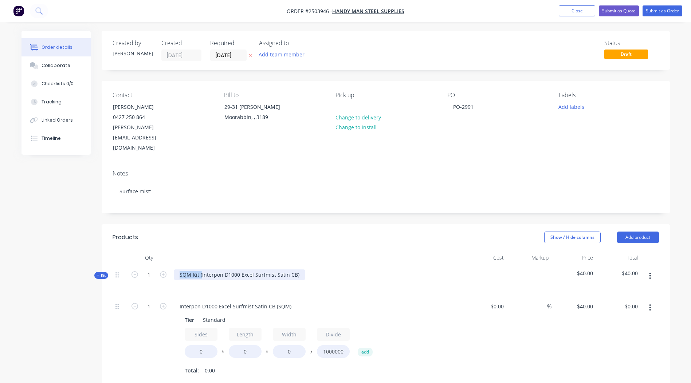
drag, startPoint x: 201, startPoint y: 254, endPoint x: -1, endPoint y: 280, distance: 204.2
click at [0, 280] on html "Order #[PHONE_NUMBER] - Handy Man Steel Supplies Add product Close Submit as Qu…" at bounding box center [345, 319] width 691 height 639
click at [278, 270] on div "Interpon D1000 Excel Surfmist Satin CB)" at bounding box center [228, 275] width 109 height 11
click at [312, 224] on header "Products Show / Hide columns Add product" at bounding box center [386, 237] width 568 height 26
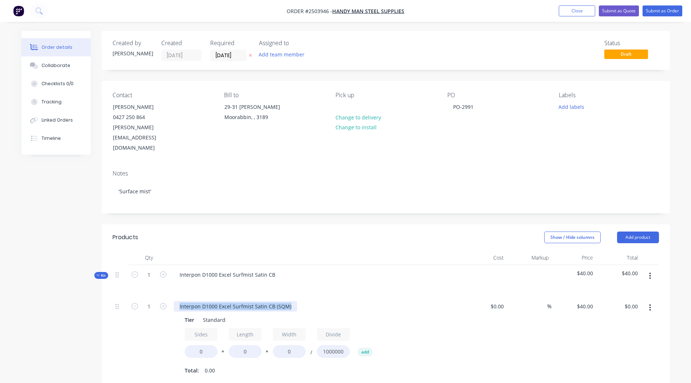
drag, startPoint x: 293, startPoint y: 285, endPoint x: 0, endPoint y: 280, distance: 292.7
click at [0, 281] on html "Order #[PHONE_NUMBER] - Handy Man Steel Supplies Add product Close Submit as Qu…" at bounding box center [345, 319] width 691 height 639
click at [369, 280] on div at bounding box center [317, 285] width 286 height 11
drag, startPoint x: 205, startPoint y: 333, endPoint x: 32, endPoint y: 321, distance: 173.5
click at [83, 328] on div "Created by [PERSON_NAME] Created [DATE] Required [DATE] Assigned to Add team me…" at bounding box center [346, 335] width 649 height 608
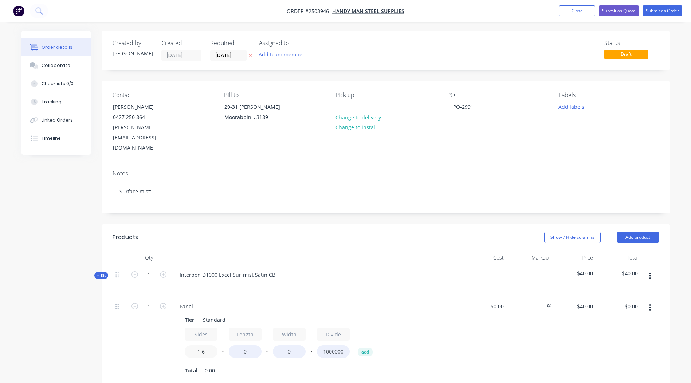
type input "1.6"
click at [424, 265] on div "Interpon D1000 Excel Surfmist Satin CB" at bounding box center [317, 281] width 292 height 32
drag, startPoint x: 254, startPoint y: 331, endPoint x: 161, endPoint y: 347, distance: 94.7
click at [167, 347] on div "1 Panel Tier Standard Sides 1.6 * Length 0 * Width 0 / Divide 1000000 add Total…" at bounding box center [386, 339] width 547 height 84
type input "1240"
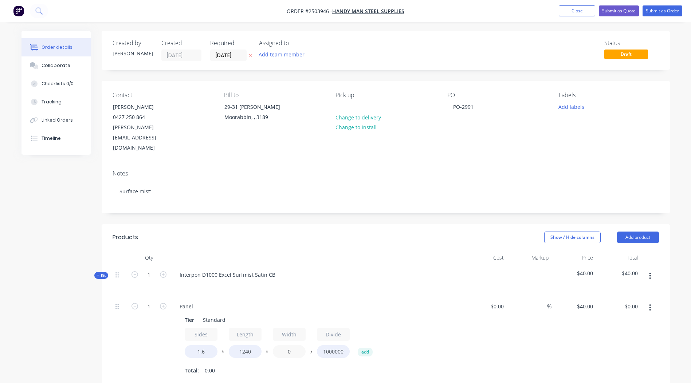
drag, startPoint x: 287, startPoint y: 330, endPoint x: 223, endPoint y: 333, distance: 64.2
click at [223, 333] on div "Sides 1.6 * Length 1240 * Width 0 / Divide 1000000 add" at bounding box center [317, 344] width 264 height 33
type input "300"
type input "$23.81"
click at [472, 312] on div "$0.00 $0.00" at bounding box center [484, 339] width 45 height 84
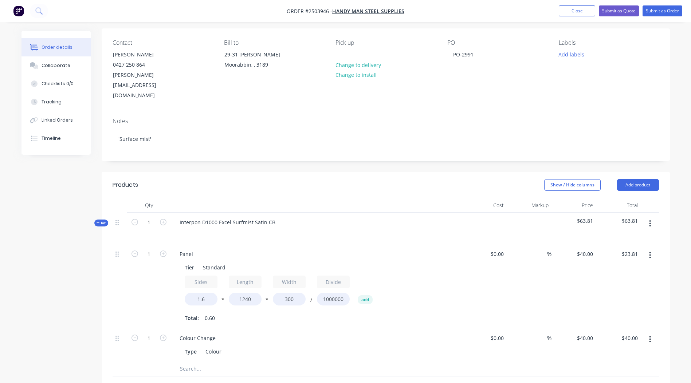
scroll to position [173, 0]
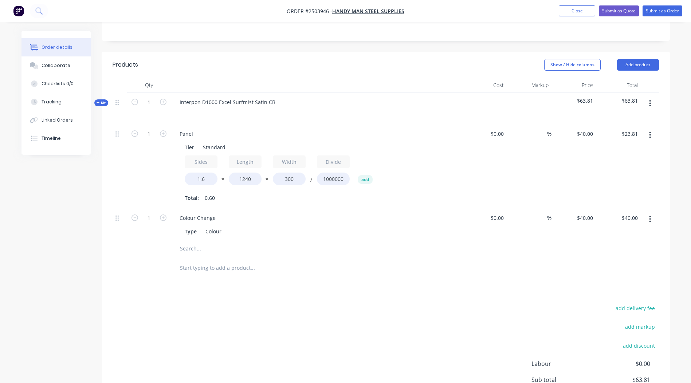
click at [652, 129] on button "button" at bounding box center [650, 135] width 17 height 13
click at [625, 149] on div "Duplicate" at bounding box center [625, 154] width 56 height 11
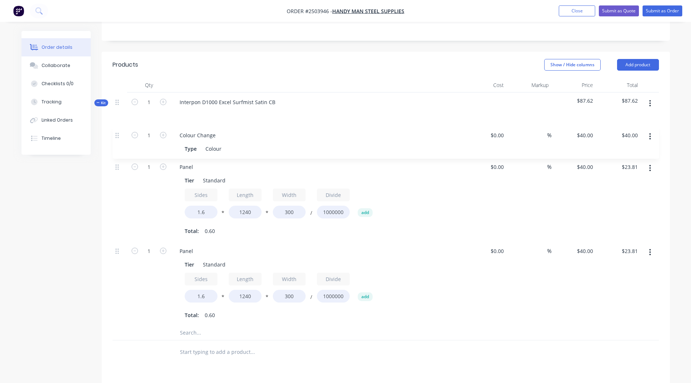
drag, startPoint x: 118, startPoint y: 199, endPoint x: 116, endPoint y: 128, distance: 70.7
click at [117, 128] on div "1 Panel Tier Standard Sides 1.6 * Length 1240 * Width 300 / Divide 1000000 add …" at bounding box center [386, 225] width 547 height 202
click at [259, 290] on input "1240" at bounding box center [245, 296] width 33 height 13
type input "1160"
type input "$22.27"
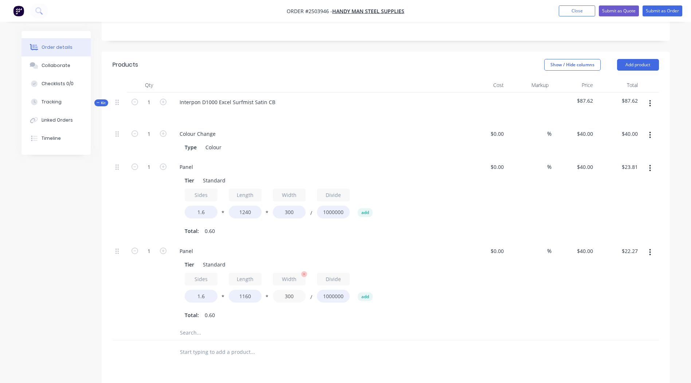
drag, startPoint x: 301, startPoint y: 276, endPoint x: 282, endPoint y: 279, distance: 18.8
click at [282, 290] on input "300" at bounding box center [289, 296] width 33 height 13
type input "970"
type input "$72.01"
click at [589, 281] on div "$40.00 $40.00" at bounding box center [574, 284] width 45 height 84
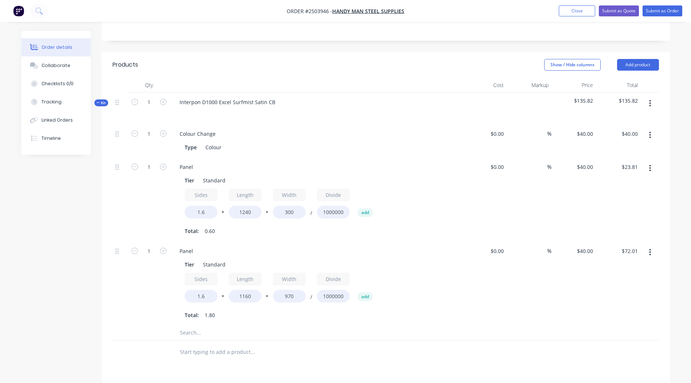
scroll to position [206, 0]
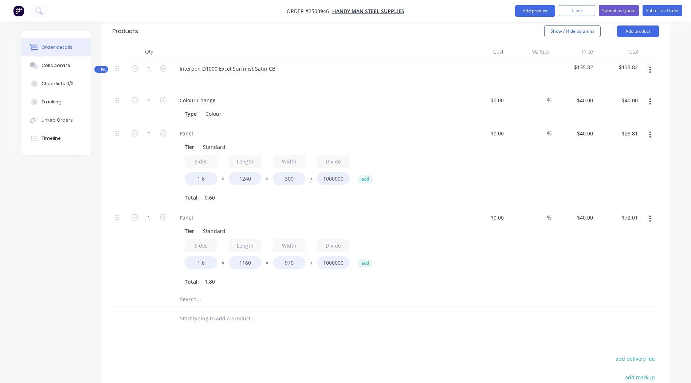
click at [652, 212] on button "button" at bounding box center [650, 218] width 17 height 13
click at [637, 233] on div "Duplicate" at bounding box center [625, 238] width 56 height 11
click at [254, 341] on input "1160" at bounding box center [245, 347] width 33 height 13
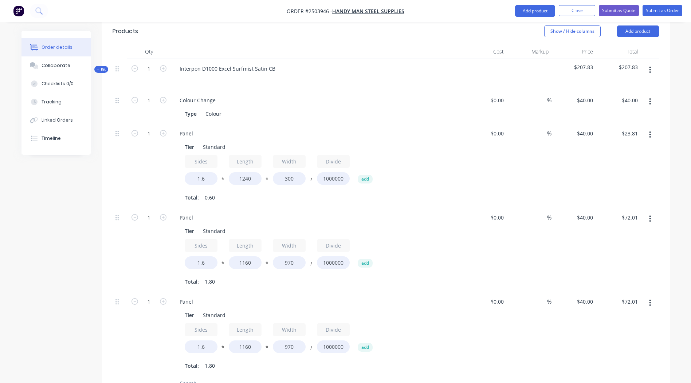
click at [654, 297] on button "button" at bounding box center [650, 303] width 17 height 13
click at [621, 346] on div "Delete" at bounding box center [625, 351] width 56 height 11
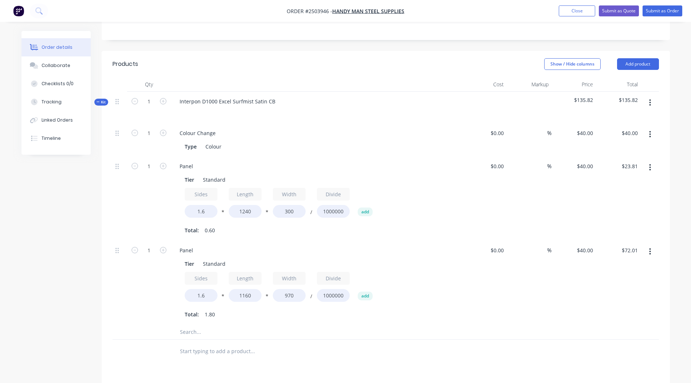
scroll to position [172, 0]
click at [649, 98] on button "button" at bounding box center [650, 104] width 17 height 13
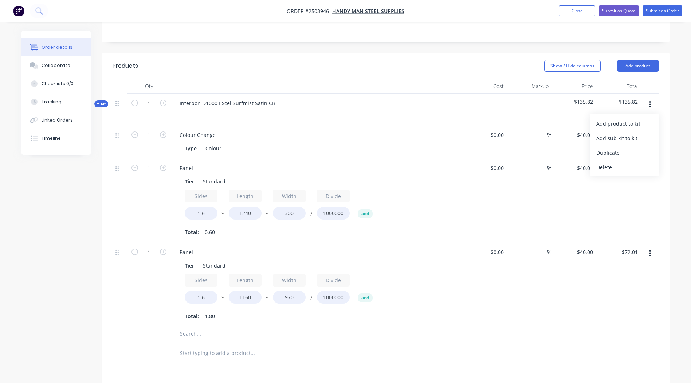
click at [637, 114] on div "Add product to kit Add sub kit to kit Duplicate Delete" at bounding box center [624, 145] width 69 height 62
click at [632, 118] on div "Add product to kit" at bounding box center [625, 123] width 56 height 11
click at [615, 148] on div "Product catalogue" at bounding box center [625, 153] width 56 height 11
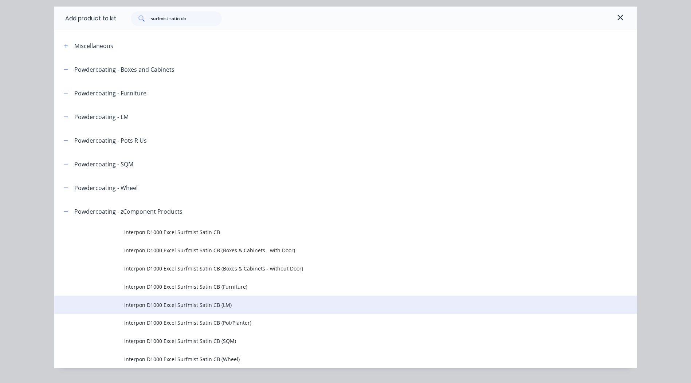
scroll to position [40, 0]
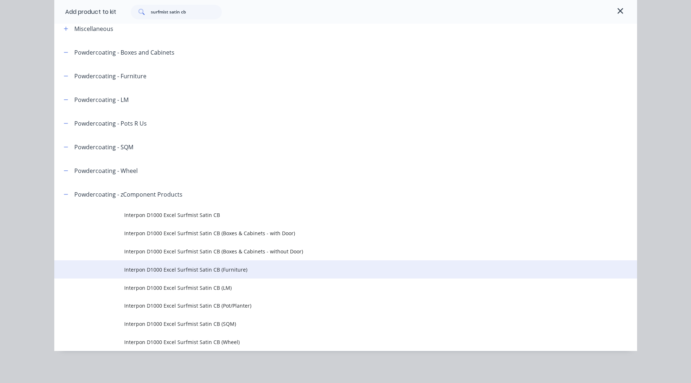
click at [235, 266] on span "Interpon D1000 Excel Surfmist Satin CB (Furniture)" at bounding box center [329, 270] width 410 height 8
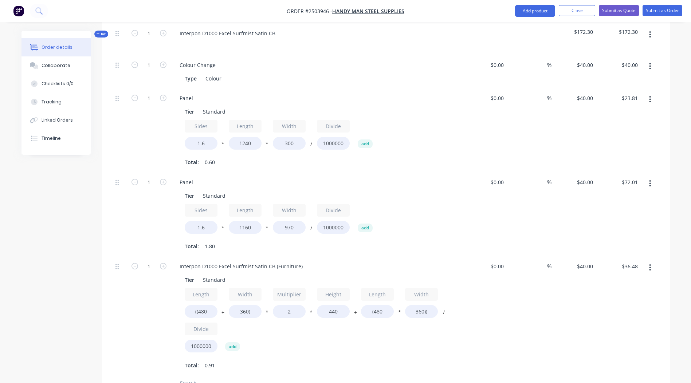
scroll to position [317, 0]
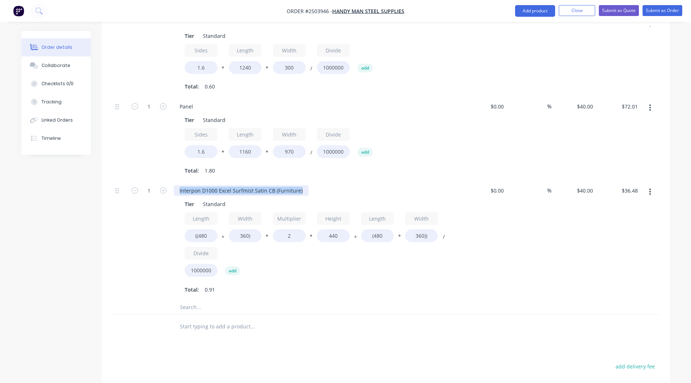
drag, startPoint x: 301, startPoint y: 169, endPoint x: 0, endPoint y: 193, distance: 301.6
click at [0, 196] on html "Order #[PHONE_NUMBER] - Handy Man Steel Supplies Add product Close Submit as Qu…" at bounding box center [345, 104] width 691 height 842
click at [347, 300] on div at bounding box center [283, 307] width 219 height 15
click at [214, 230] on input "((480" at bounding box center [201, 236] width 33 height 13
type input "((1750"
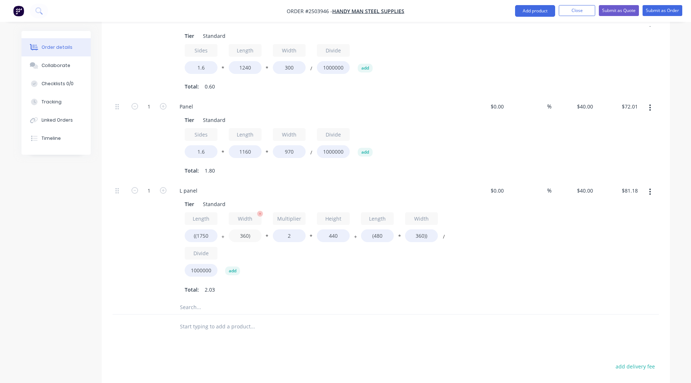
type input "$81.18"
click at [248, 230] on input "360)" at bounding box center [245, 236] width 33 height 13
type input "650)"
type input "$91.39"
drag, startPoint x: 337, startPoint y: 215, endPoint x: 244, endPoint y: 224, distance: 93.7
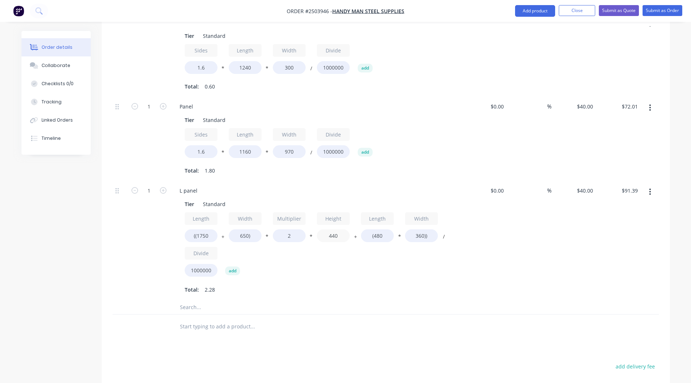
click at [251, 224] on div "Length ((1750 + Width 650) * Multiplier 2 * Height 440 + Length (480 * Width 36…" at bounding box center [317, 246] width 264 height 68
type input "1750"
type input "$342.91"
click at [200, 230] on input "((1750" at bounding box center [201, 236] width 33 height 13
click at [213, 230] on input "((750" at bounding box center [201, 236] width 33 height 13
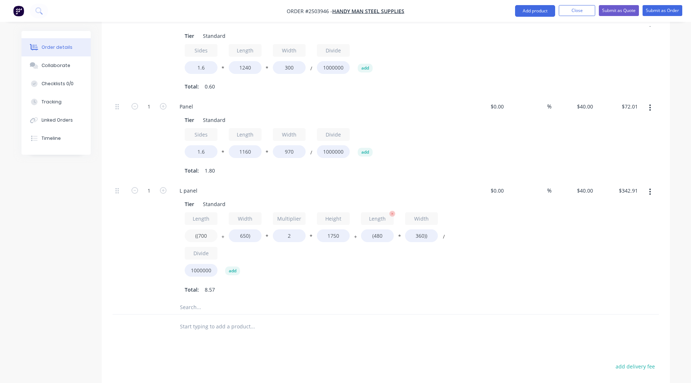
type input "((700"
type input "$195.91"
click at [393, 230] on input "(480" at bounding box center [377, 236] width 33 height 13
type input "(700"
click at [421, 230] on input "360))" at bounding box center [421, 236] width 33 height 13
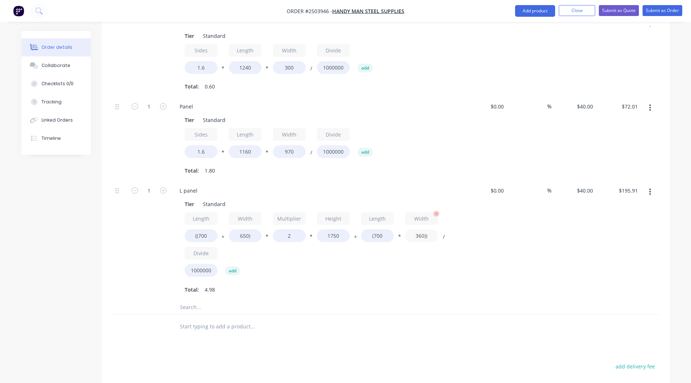
type input "$199.08"
type input "650))"
type input "$207.20"
click at [579, 235] on div "$40.00 $40.00" at bounding box center [574, 240] width 45 height 119
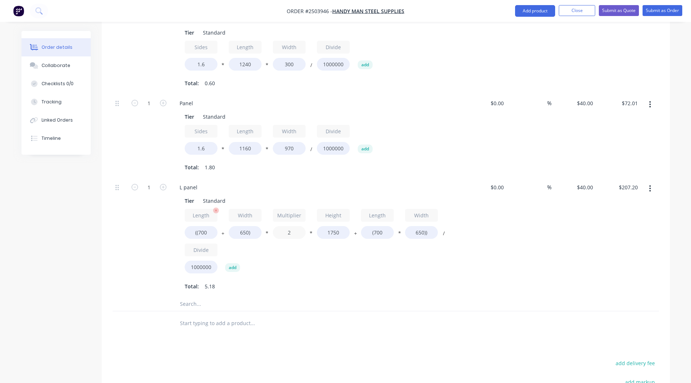
drag, startPoint x: 293, startPoint y: 211, endPoint x: 191, endPoint y: 215, distance: 102.1
click at [199, 215] on div "Length ((700 + Width 650) * Multiplier 2 * Height 1750 + Length (700 * Width 65…" at bounding box center [317, 243] width 264 height 68
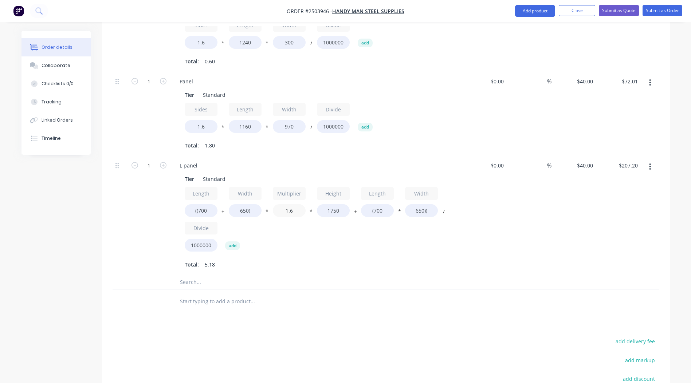
scroll to position [358, 0]
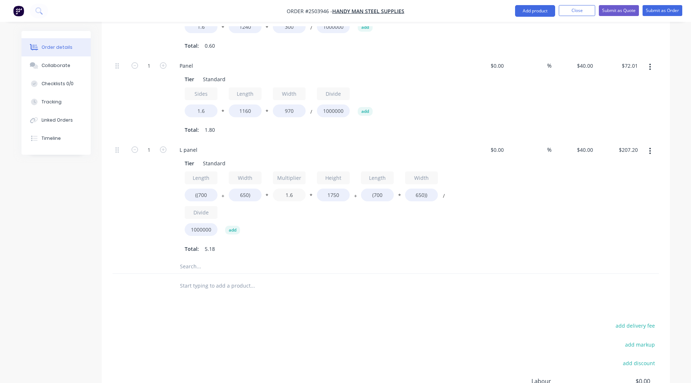
type input "1.6"
type input "$169.40"
click at [443, 259] on div at bounding box center [386, 266] width 547 height 15
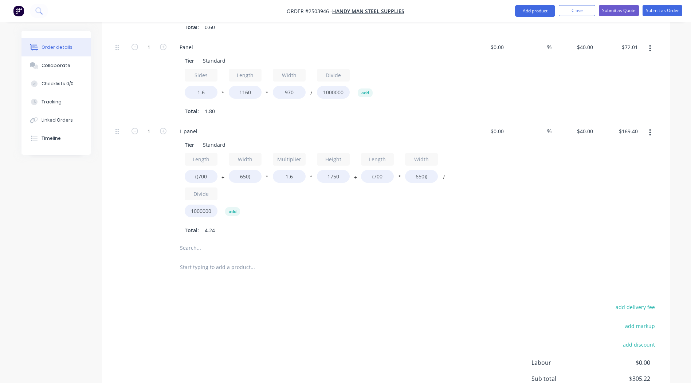
click at [480, 276] on div "Products Show / Hide columns Add product Qty Cost Markup Price Total Kit 1 Inte…" at bounding box center [386, 151] width 568 height 607
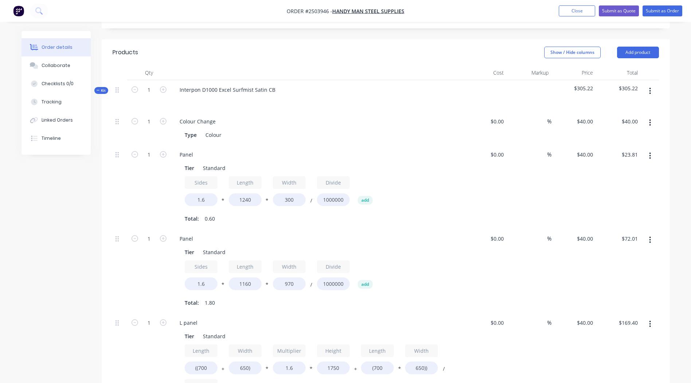
scroll to position [195, 0]
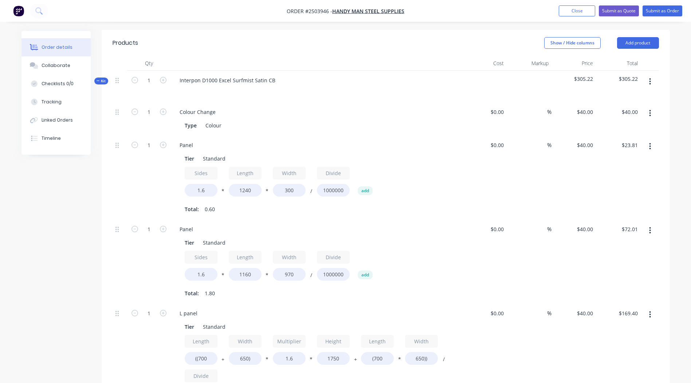
click at [653, 75] on button "button" at bounding box center [650, 81] width 17 height 13
click at [624, 95] on div "Add product to kit" at bounding box center [625, 100] width 56 height 11
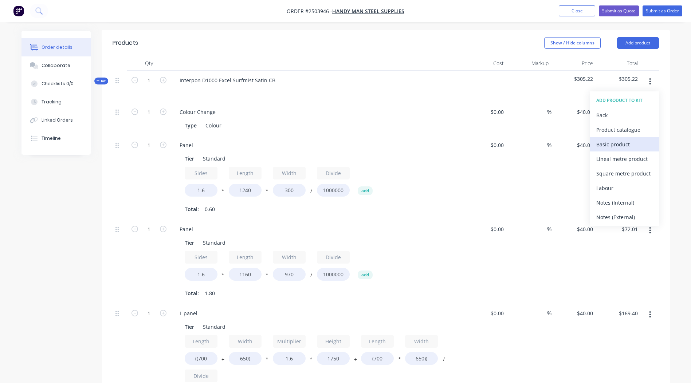
click at [615, 139] on div "Basic product" at bounding box center [625, 144] width 56 height 11
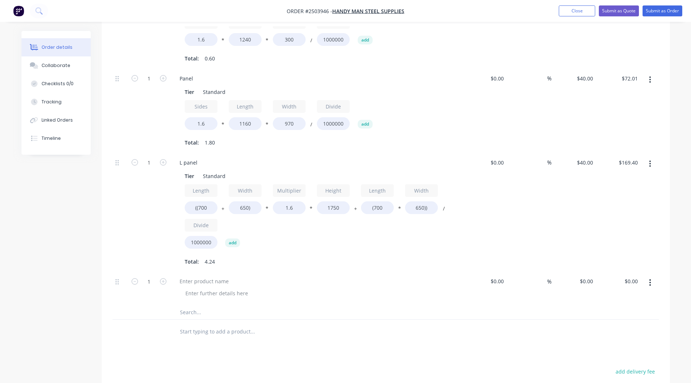
scroll to position [377, 0]
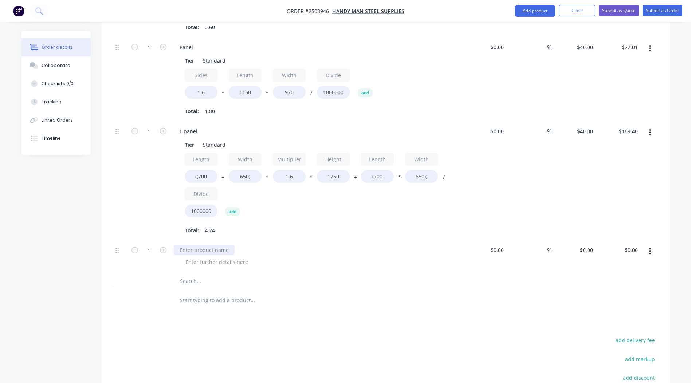
click at [190, 245] on div at bounding box center [204, 250] width 61 height 11
click at [589, 245] on input "0" at bounding box center [587, 250] width 17 height 11
type input "$10.00"
click at [500, 296] on div "Products Show / Hide columns Add product Qty Cost Markup Price Total Kit 1 Inte…" at bounding box center [386, 168] width 568 height 640
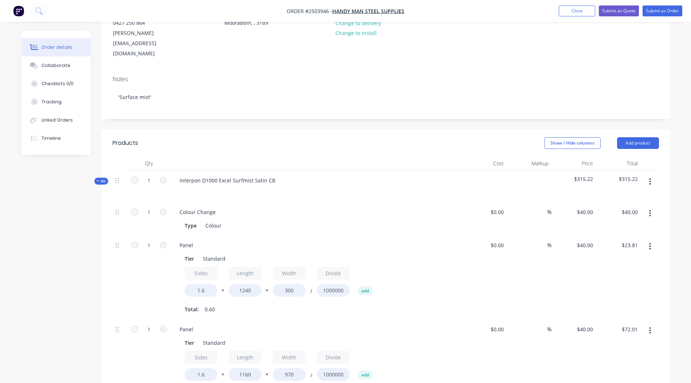
scroll to position [84, 0]
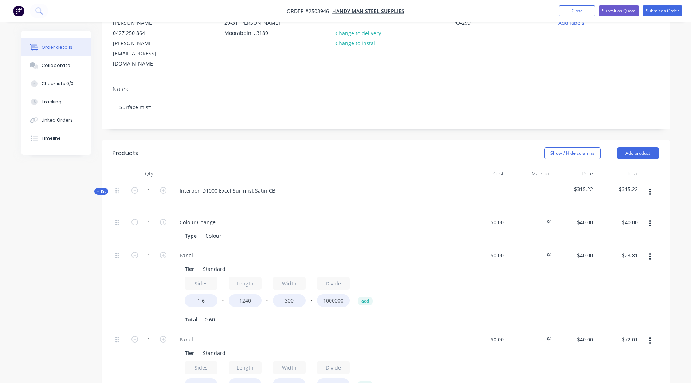
click at [649, 185] on button "button" at bounding box center [650, 191] width 17 height 13
click at [637, 204] on button "Add product to kit" at bounding box center [624, 211] width 69 height 15
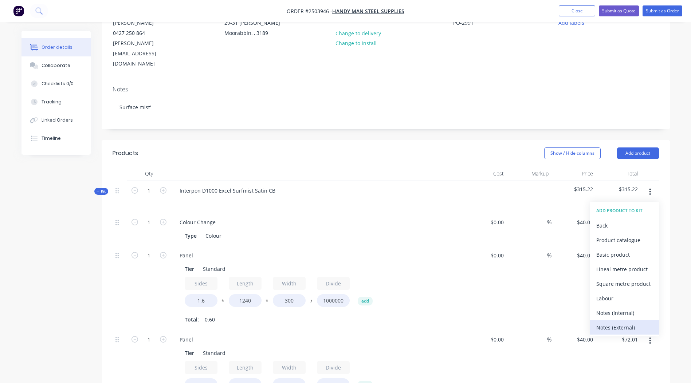
click at [633, 323] on div "Notes (External)" at bounding box center [625, 328] width 56 height 11
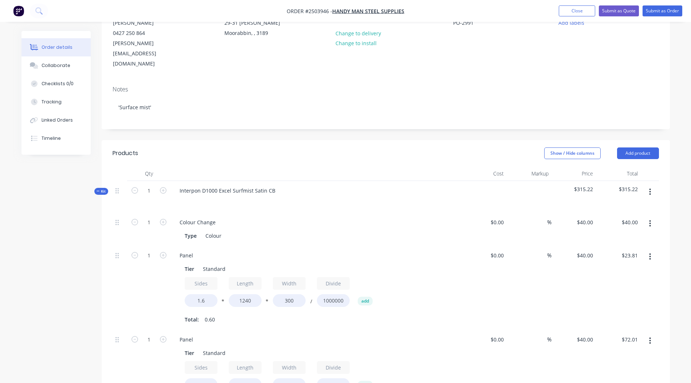
scroll to position [493, 0]
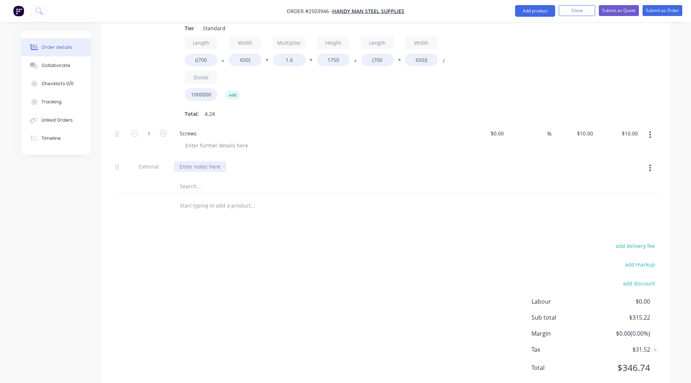
click at [201, 161] on div at bounding box center [200, 166] width 52 height 11
click at [278, 254] on div "add delivery fee add markup add discount Labour $0.00 Sub total $315.22 Margin …" at bounding box center [386, 311] width 547 height 141
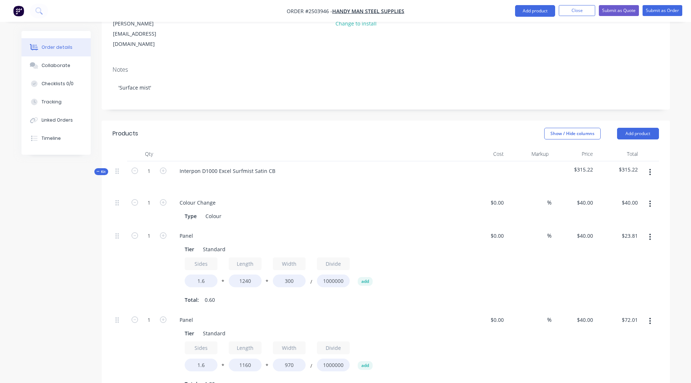
scroll to position [93, 0]
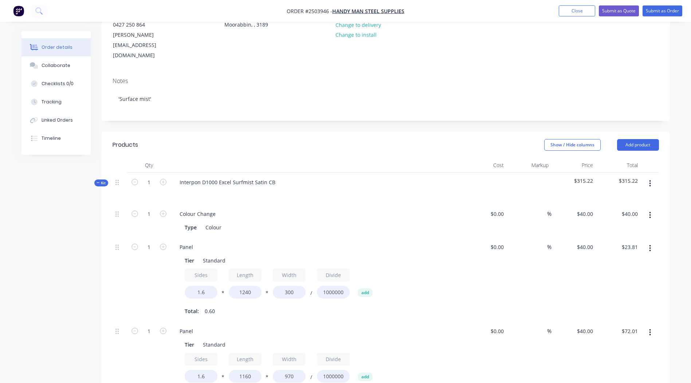
click at [654, 177] on button "button" at bounding box center [650, 183] width 17 height 13
click at [628, 198] on div "Add product to kit" at bounding box center [625, 203] width 56 height 11
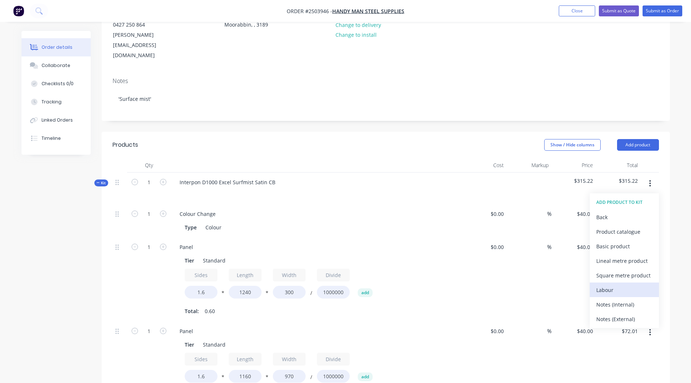
click at [613, 285] on div "Labour" at bounding box center [625, 290] width 56 height 11
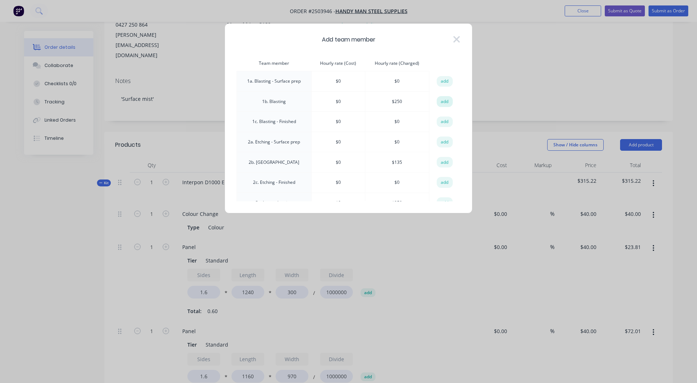
click at [440, 103] on button "add" at bounding box center [445, 101] width 16 height 11
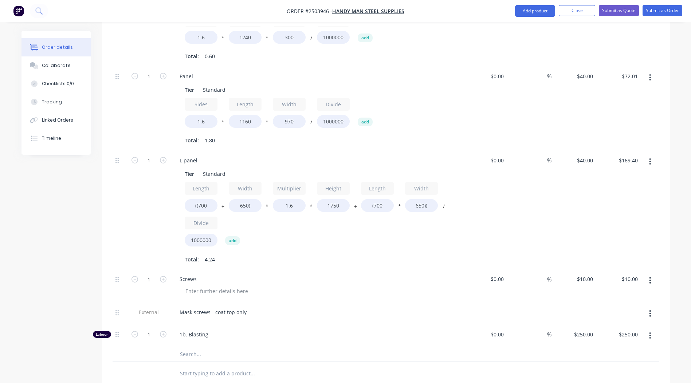
scroll to position [515, 0]
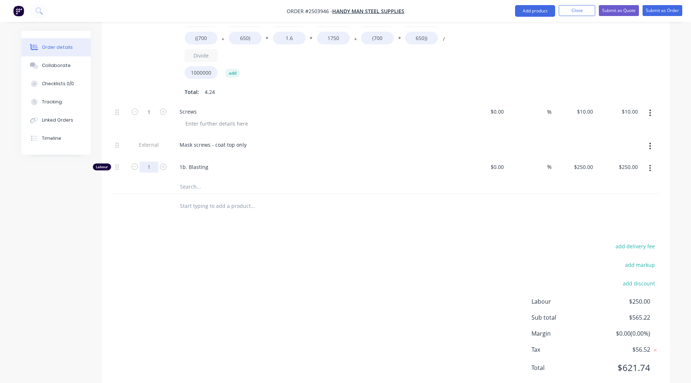
type input "0.5"
click at [491, 241] on div "add delivery fee add markup add discount Labour $250.00 Sub total $565.22 Margi…" at bounding box center [386, 311] width 547 height 141
type input "$125.00"
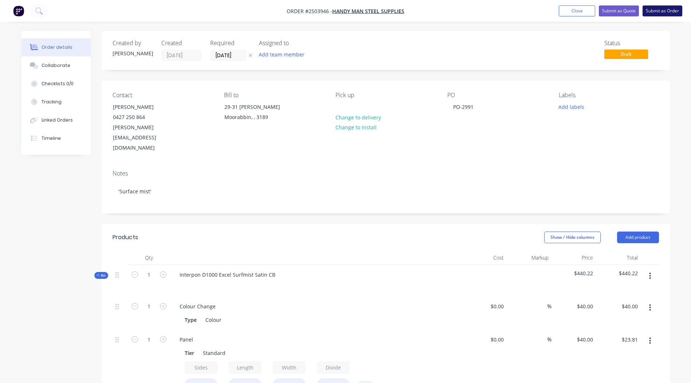
click at [673, 8] on button "Submit as Order" at bounding box center [663, 10] width 40 height 11
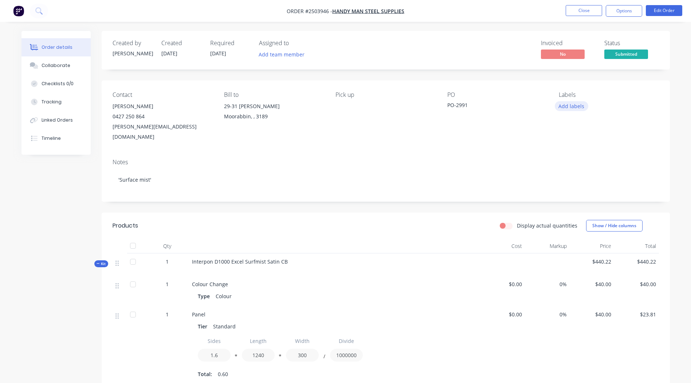
click at [563, 108] on button "Add labels" at bounding box center [572, 106] width 34 height 10
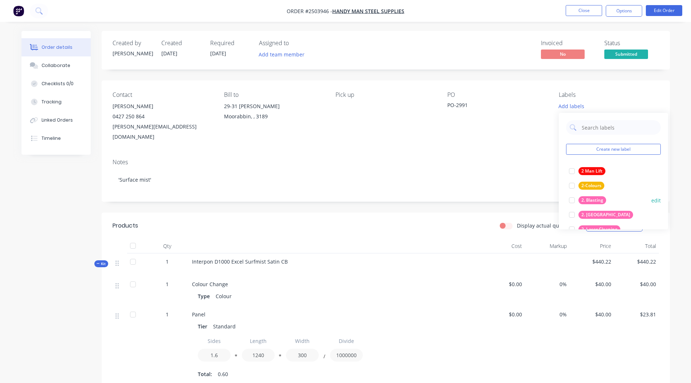
click at [597, 199] on div "2. Blasting" at bounding box center [593, 200] width 28 height 8
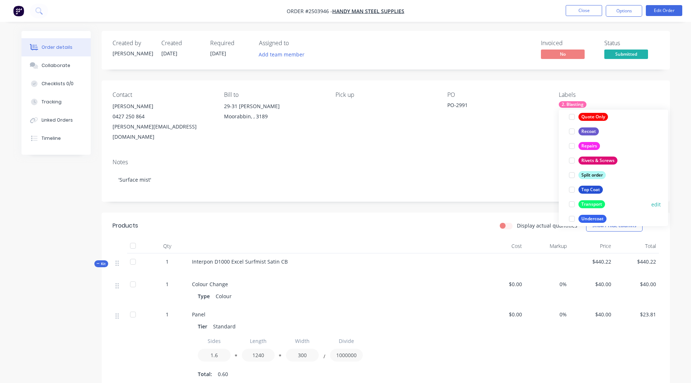
scroll to position [525, 0]
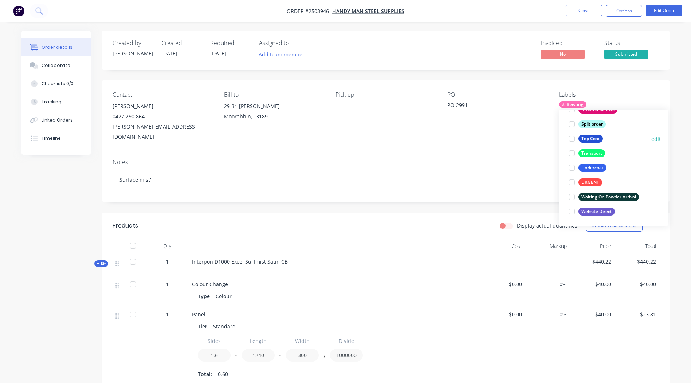
click at [587, 138] on div "Top Coat" at bounding box center [591, 139] width 24 height 8
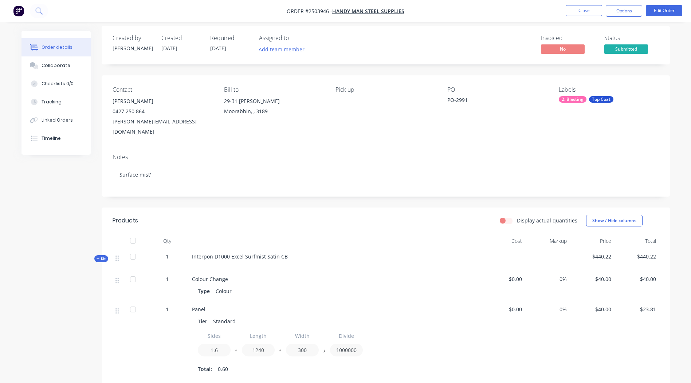
scroll to position [0, 0]
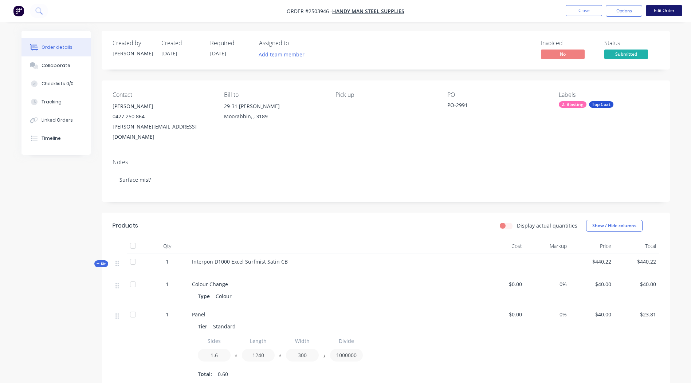
click at [659, 6] on button "Edit Order" at bounding box center [664, 10] width 36 height 11
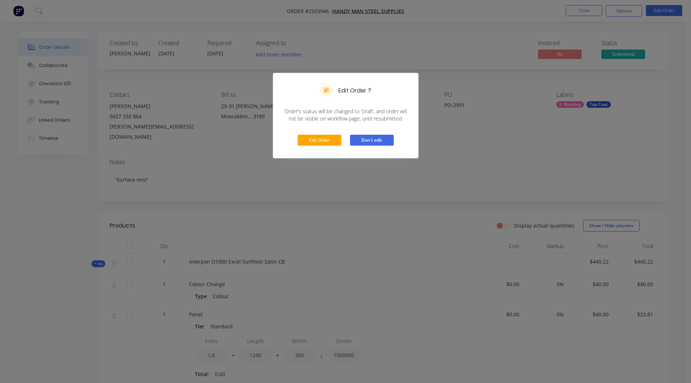
click at [385, 139] on button "Don't edit" at bounding box center [372, 140] width 44 height 11
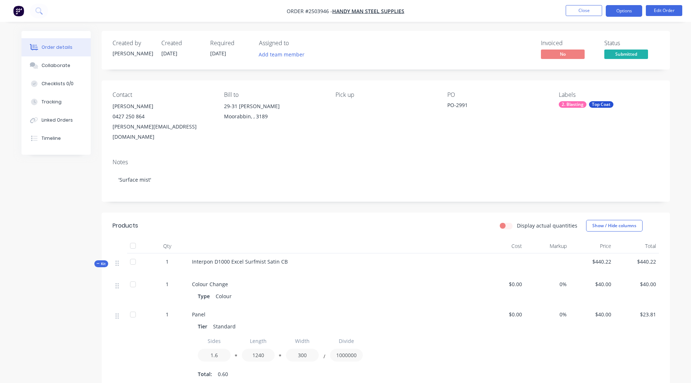
click at [615, 10] on button "Options" at bounding box center [624, 11] width 36 height 12
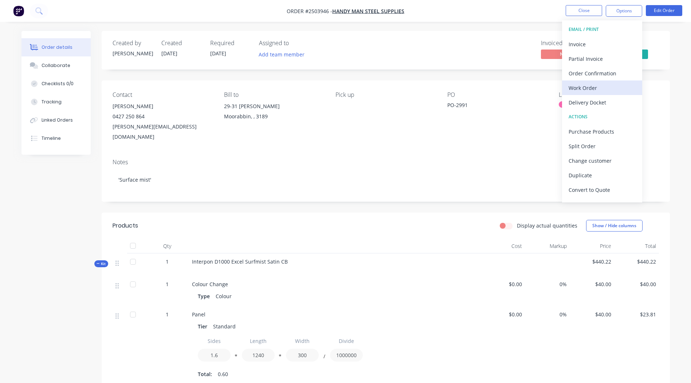
click at [591, 84] on div "Work Order" at bounding box center [602, 88] width 67 height 11
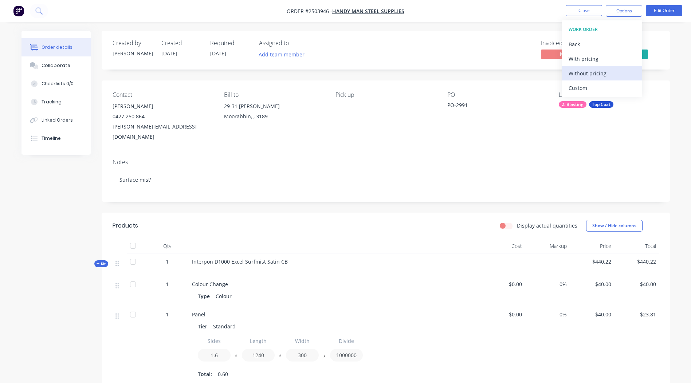
click at [602, 69] on div "Without pricing" at bounding box center [602, 73] width 67 height 11
click at [323, 199] on div "Created by [PERSON_NAME] Created [DATE] Required [DATE] Assigned to Add team me…" at bounding box center [386, 390] width 568 height 718
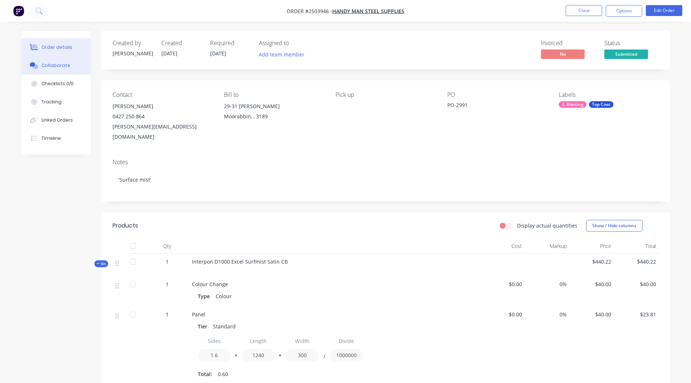
click at [76, 59] on button "Collaborate" at bounding box center [56, 65] width 69 height 18
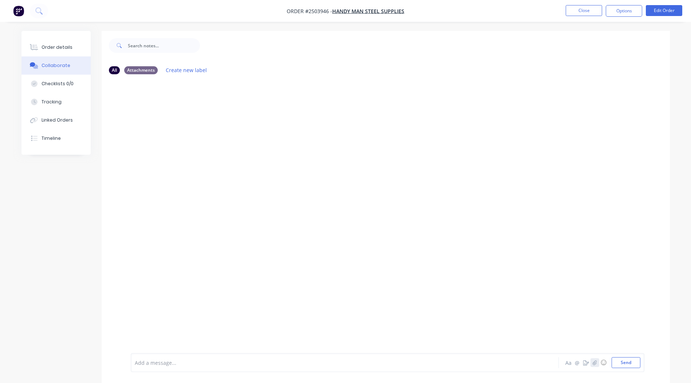
click at [595, 360] on icon "button" at bounding box center [595, 362] width 4 height 5
click at [623, 366] on button "Send" at bounding box center [626, 362] width 29 height 11
click at [592, 15] on button "Close" at bounding box center [584, 10] width 36 height 11
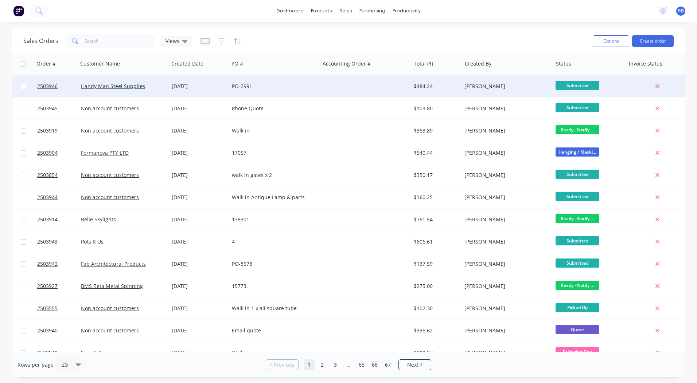
click at [282, 90] on div "PO-2991" at bounding box center [274, 86] width 91 height 22
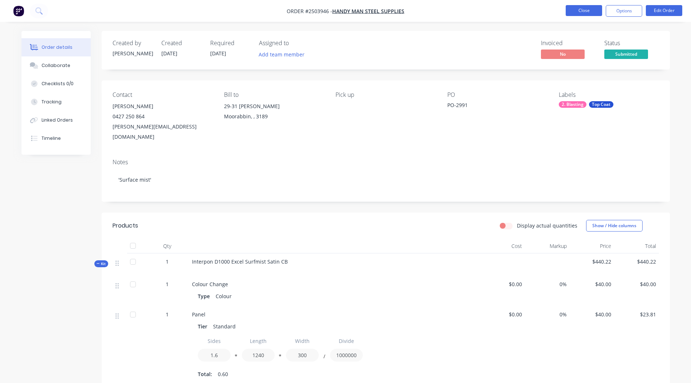
click at [591, 10] on button "Close" at bounding box center [584, 10] width 36 height 11
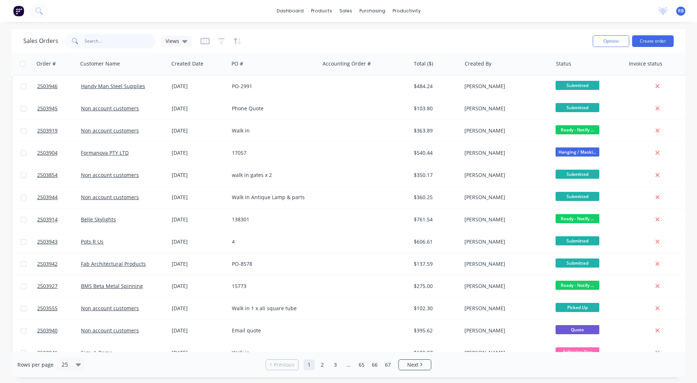
click at [132, 44] on input "text" at bounding box center [120, 41] width 71 height 15
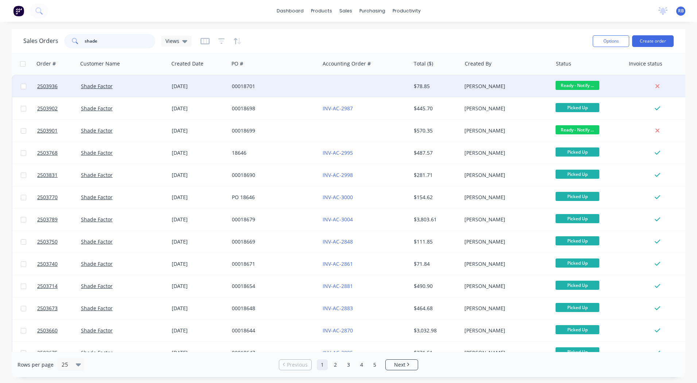
type input "shade"
click at [396, 92] on div at bounding box center [365, 86] width 91 height 22
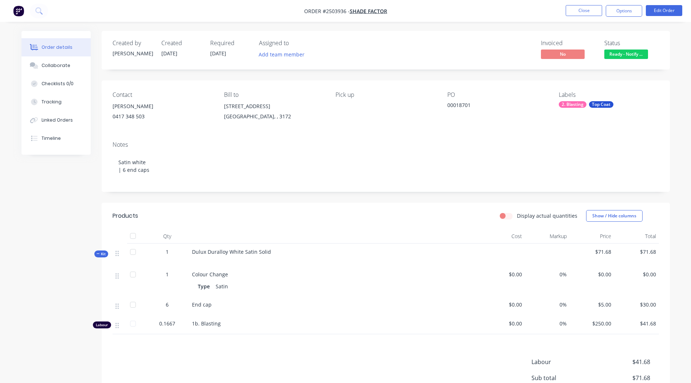
click at [618, 58] on span "Ready - Notify ..." at bounding box center [627, 54] width 44 height 9
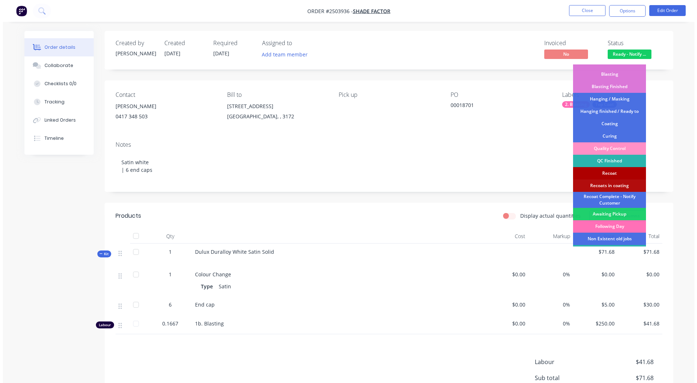
scroll to position [156, 0]
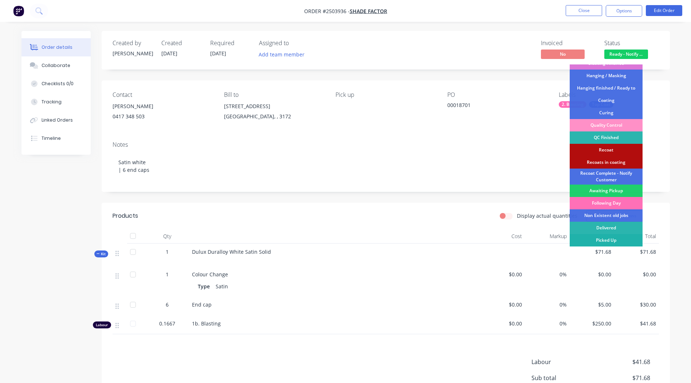
click at [604, 241] on div "Picked Up" at bounding box center [606, 240] width 73 height 12
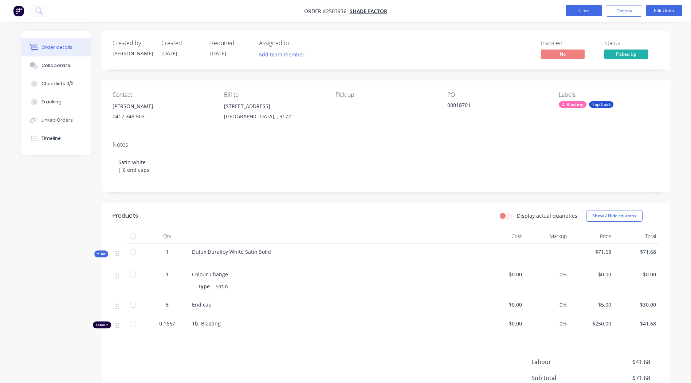
click at [581, 15] on button "Close" at bounding box center [584, 10] width 36 height 11
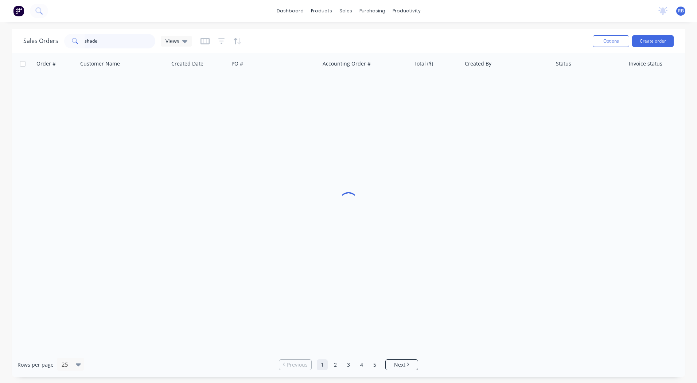
drag, startPoint x: -1, startPoint y: 49, endPoint x: 0, endPoint y: 26, distance: 23.4
click at [0, 43] on html "dashboard products sales purchasing productivity dashboard products Product Cat…" at bounding box center [348, 191] width 697 height 383
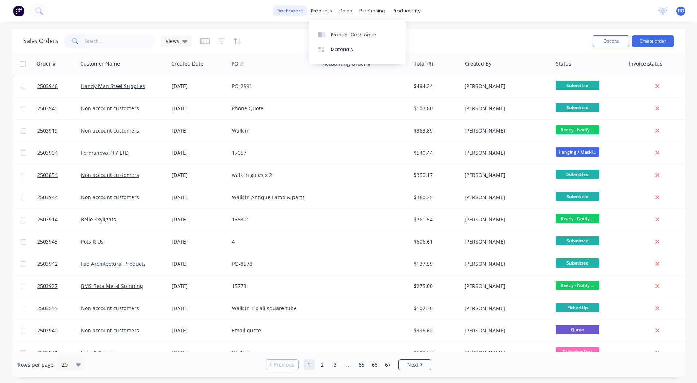
click at [290, 9] on link "dashboard" at bounding box center [290, 10] width 34 height 11
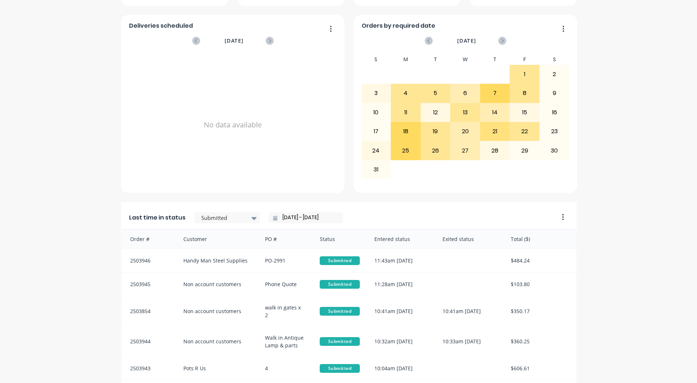
scroll to position [314, 0]
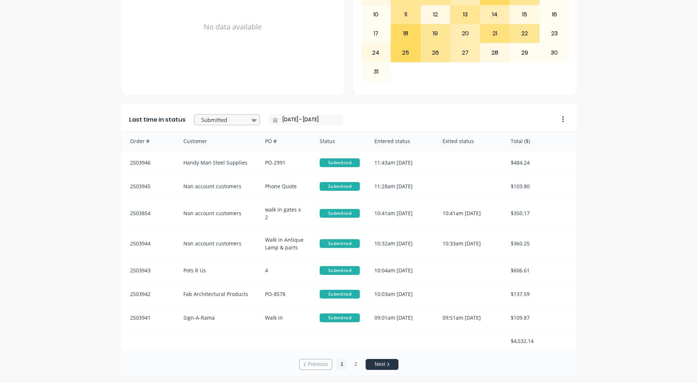
click at [223, 121] on div at bounding box center [223, 120] width 46 height 9
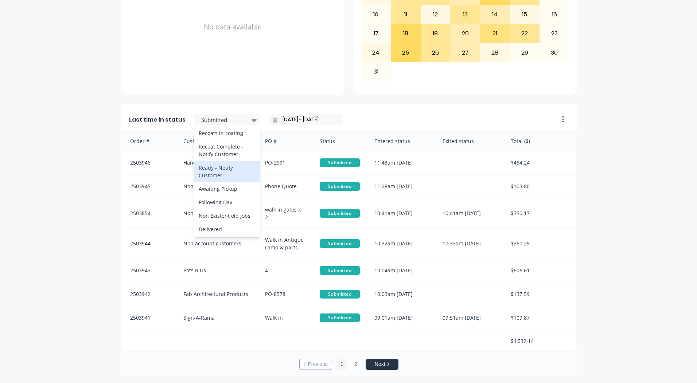
click at [216, 182] on div "Ready - Notify Customer" at bounding box center [227, 171] width 66 height 21
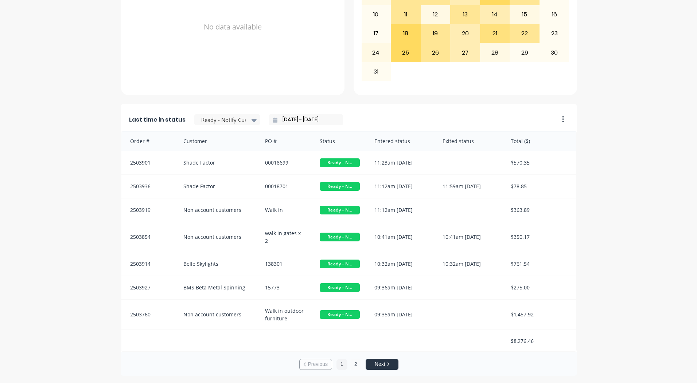
click at [351, 359] on button "2" at bounding box center [355, 364] width 11 height 11
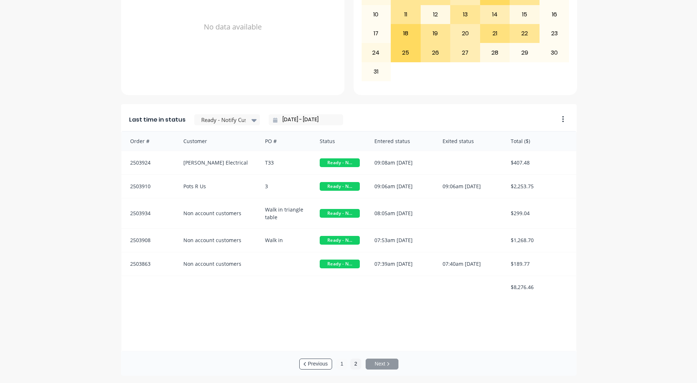
click at [339, 363] on button "1" at bounding box center [341, 364] width 11 height 11
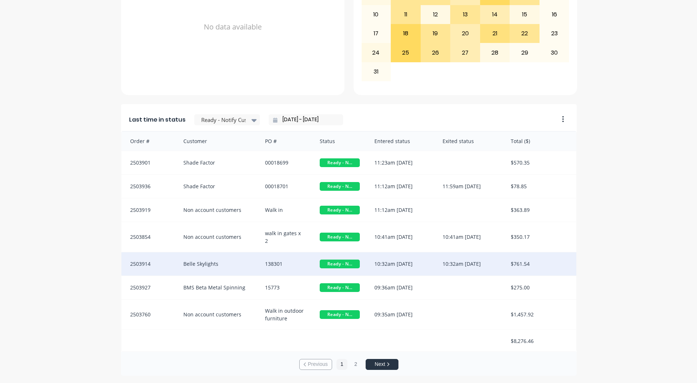
scroll to position [1, 0]
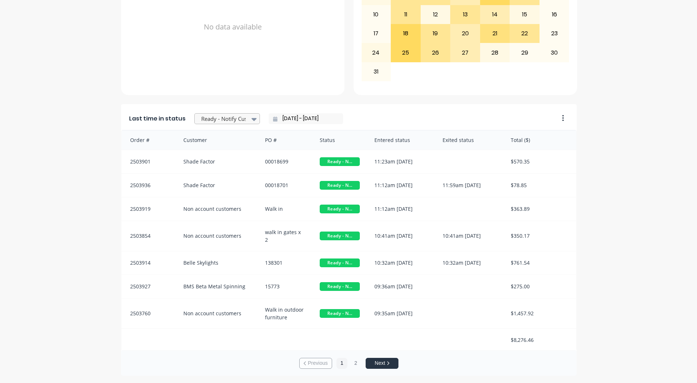
click at [218, 117] on div at bounding box center [223, 118] width 46 height 9
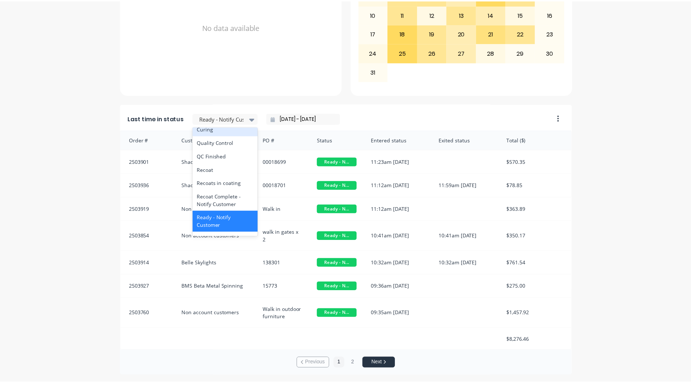
scroll to position [292, 0]
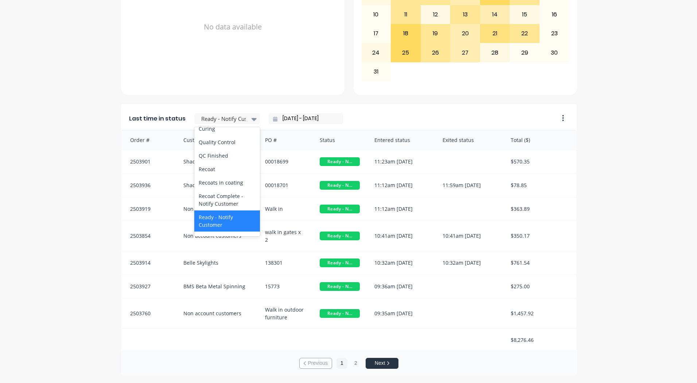
click at [210, 122] on div "Coating" at bounding box center [227, 115] width 66 height 13
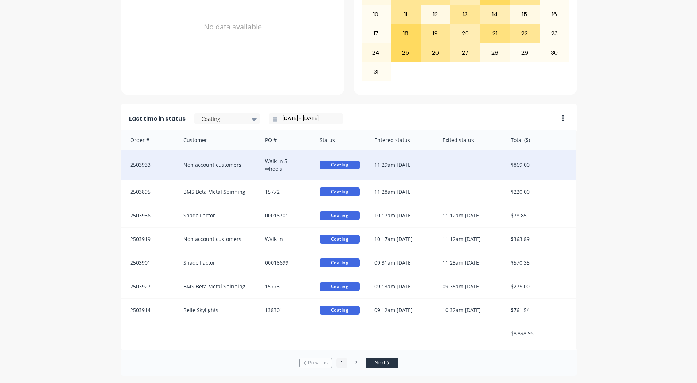
click at [406, 167] on div "11:29am [DATE]" at bounding box center [401, 165] width 68 height 30
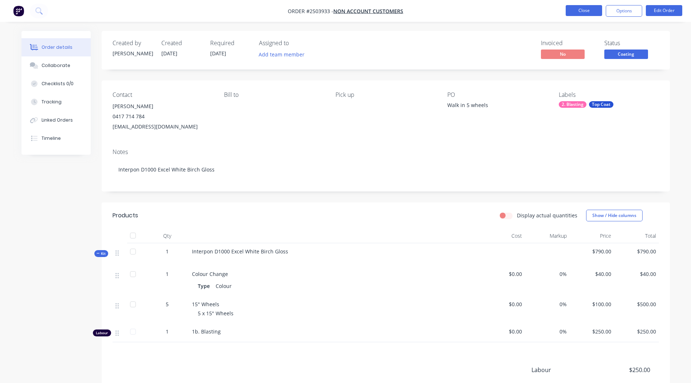
click at [582, 11] on button "Close" at bounding box center [584, 10] width 36 height 11
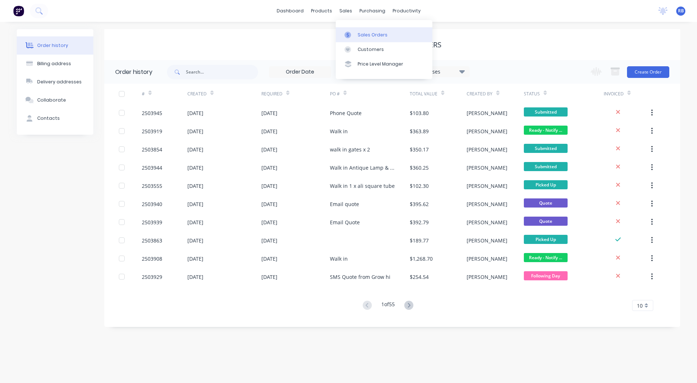
click at [356, 35] on link "Sales Orders" at bounding box center [384, 34] width 97 height 15
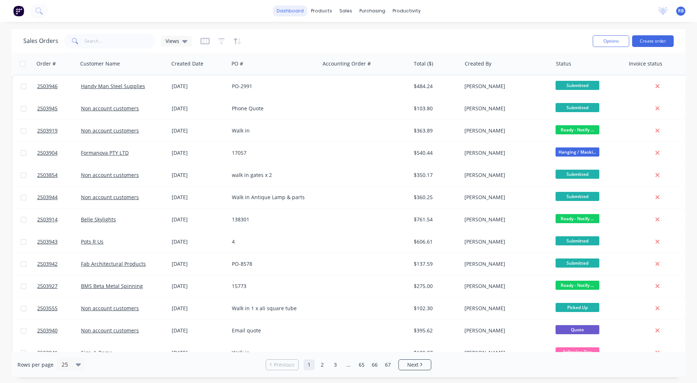
click at [293, 9] on link "dashboard" at bounding box center [290, 10] width 34 height 11
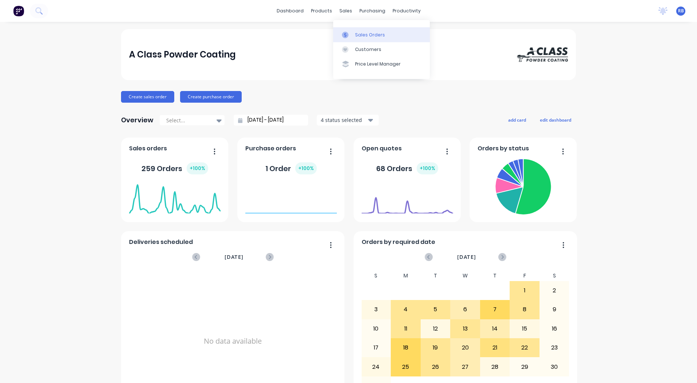
click at [359, 34] on div "Sales Orders" at bounding box center [370, 35] width 30 height 7
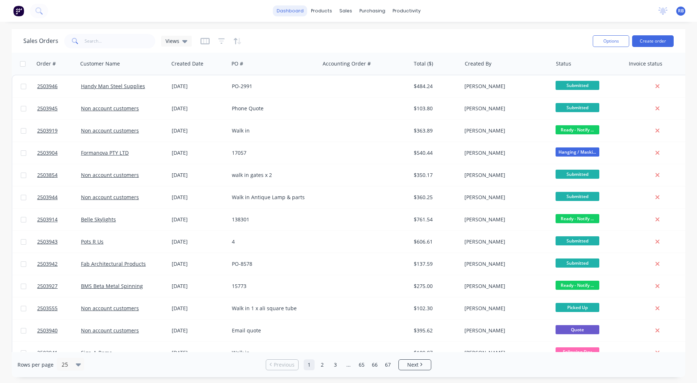
click at [286, 10] on link "dashboard" at bounding box center [290, 10] width 34 height 11
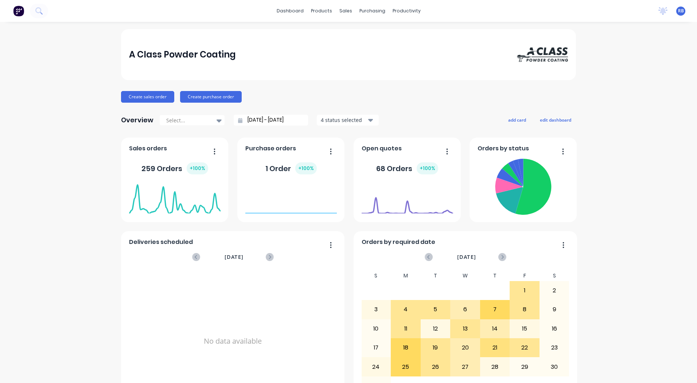
scroll to position [314, 0]
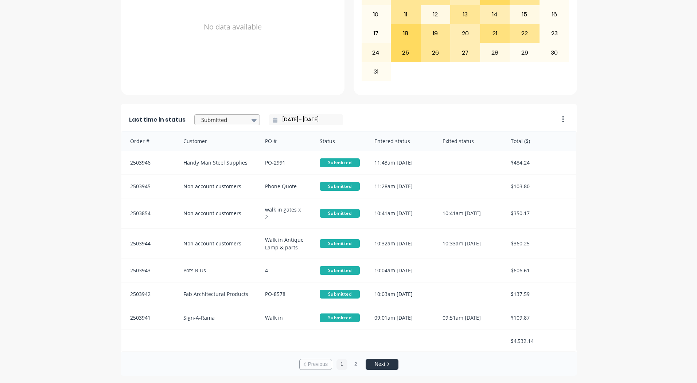
click at [232, 123] on div at bounding box center [223, 120] width 46 height 9
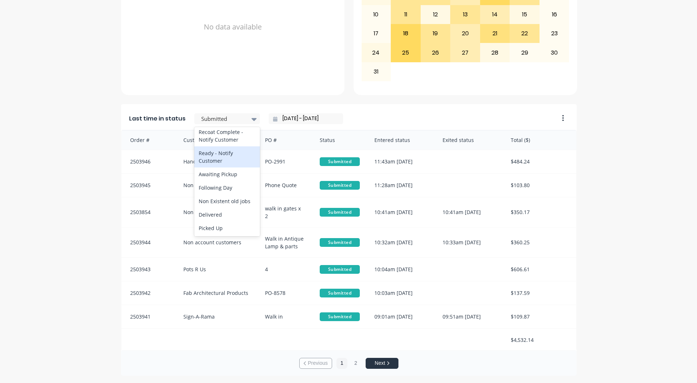
click at [215, 161] on div "Ready - Notify Customer" at bounding box center [227, 156] width 66 height 21
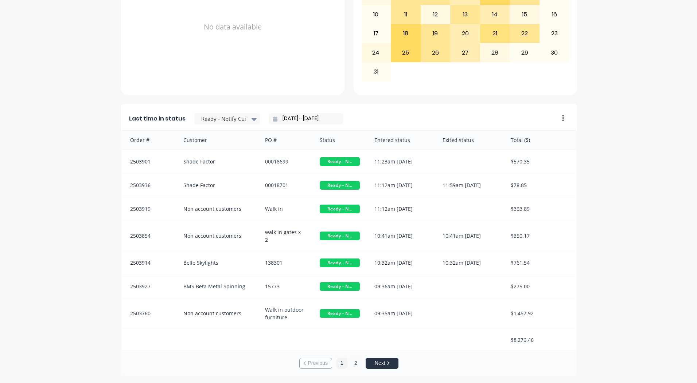
click at [352, 364] on button "2" at bounding box center [355, 363] width 11 height 11
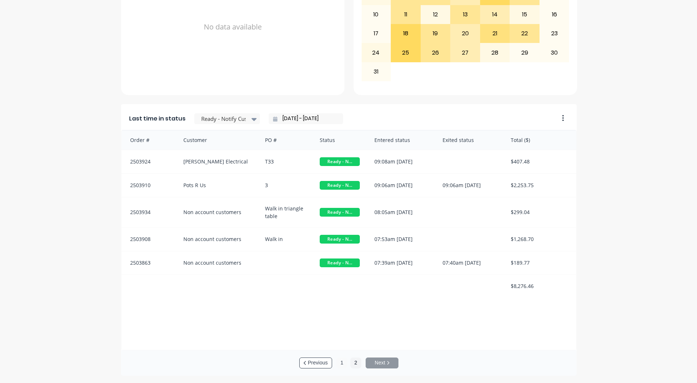
click at [336, 363] on button "1" at bounding box center [341, 363] width 11 height 11
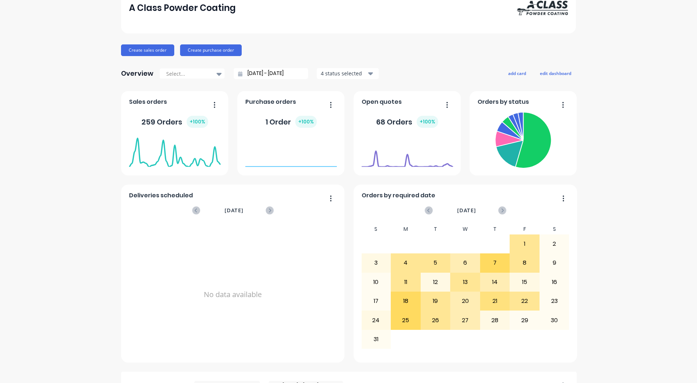
scroll to position [0, 0]
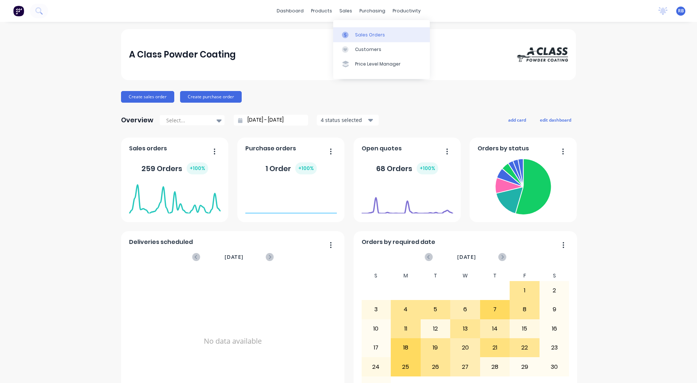
click at [353, 31] on link "Sales Orders" at bounding box center [381, 34] width 97 height 15
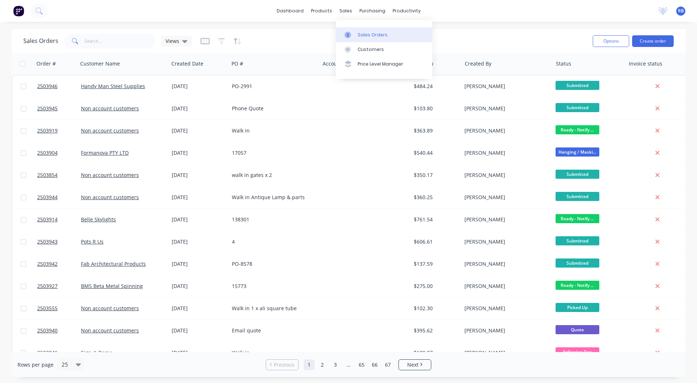
click at [366, 33] on div "Sales Orders" at bounding box center [372, 35] width 30 height 7
click at [686, 81] on div "Sales Orders Views Options Create order Order # Customer Name Created Date PO #…" at bounding box center [348, 203] width 697 height 348
click at [685, 81] on div "Sales Orders Views Options Create order Order # Customer Name Created Date PO #…" at bounding box center [348, 203] width 697 height 348
click at [685, 85] on div "Sales Orders Views Options Create order Order # Customer Name Created Date PO #…" at bounding box center [348, 203] width 697 height 348
click at [282, 14] on link "dashboard" at bounding box center [290, 10] width 34 height 11
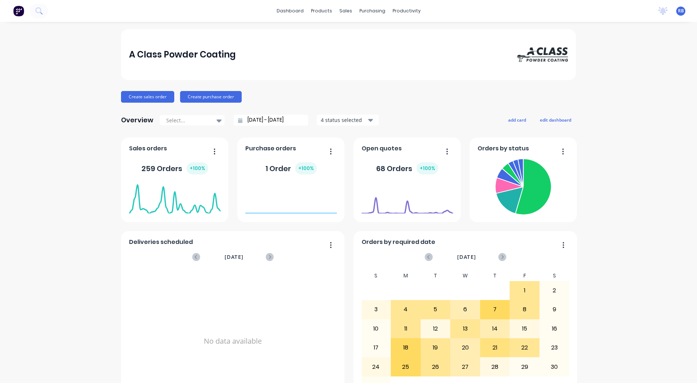
click at [639, 89] on div "A Class Powder Coating Create sales order Create purchase order Overview Select…" at bounding box center [348, 359] width 697 height 661
click at [640, 131] on div "A Class Powder Coating Create sales order Create purchase order Overview Select…" at bounding box center [348, 359] width 697 height 661
click at [418, 32] on div "Workflow" at bounding box center [417, 35] width 22 height 7
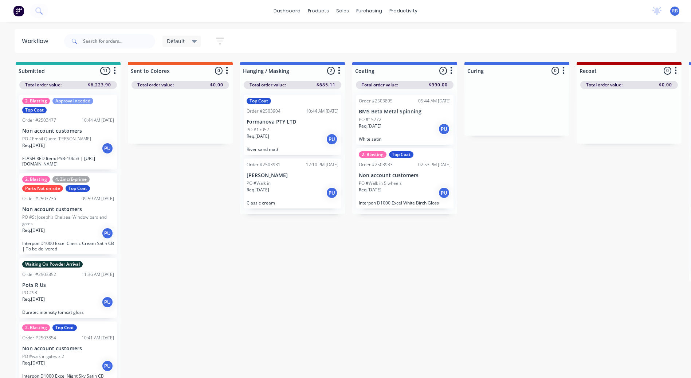
click at [183, 42] on span "Default" at bounding box center [176, 41] width 18 height 8
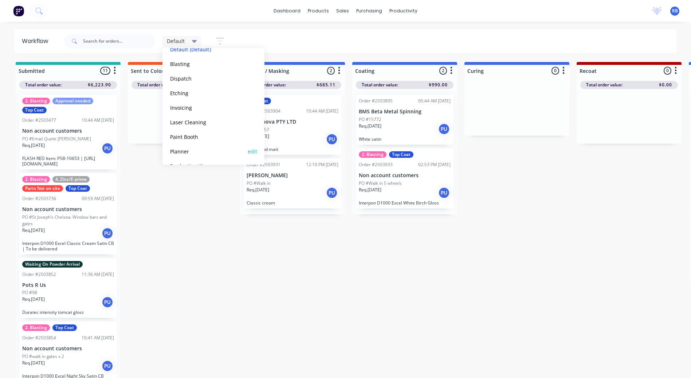
scroll to position [74, 0]
click at [190, 153] on button "Production View" at bounding box center [207, 152] width 78 height 8
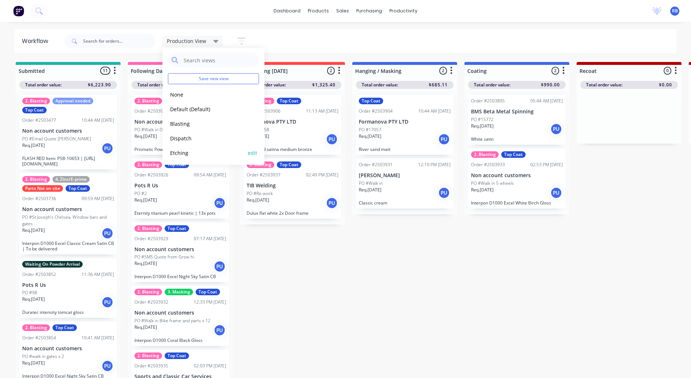
scroll to position [0, 0]
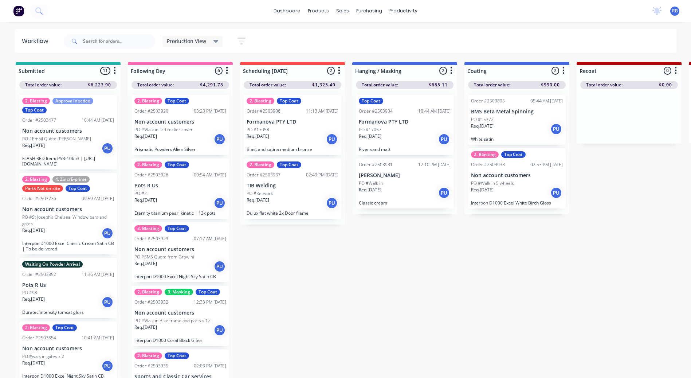
click at [242, 44] on icon "button" at bounding box center [242, 41] width 8 height 7
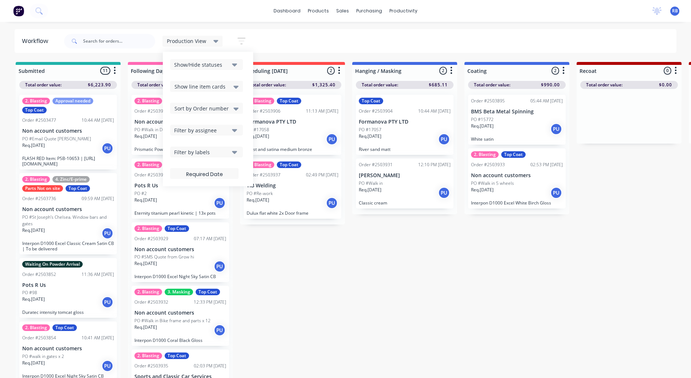
click at [230, 63] on button "Show/Hide statuses" at bounding box center [206, 64] width 73 height 11
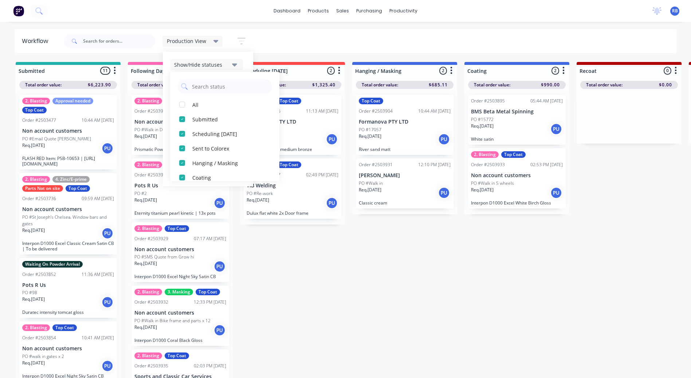
click at [236, 65] on icon "button" at bounding box center [234, 64] width 5 height 3
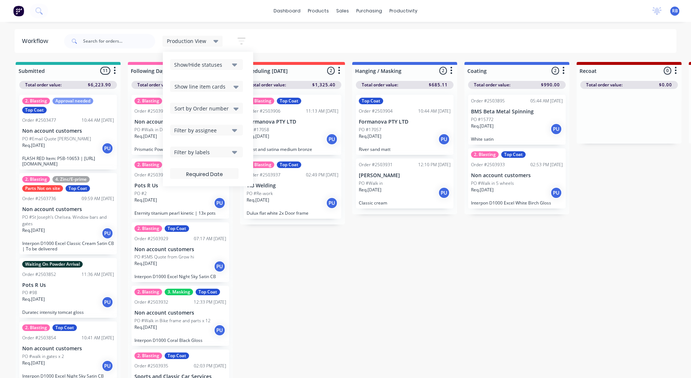
click at [287, 37] on div "Production View Save new view None edit Default (Default) edit Blasting edit Di…" at bounding box center [370, 41] width 614 height 22
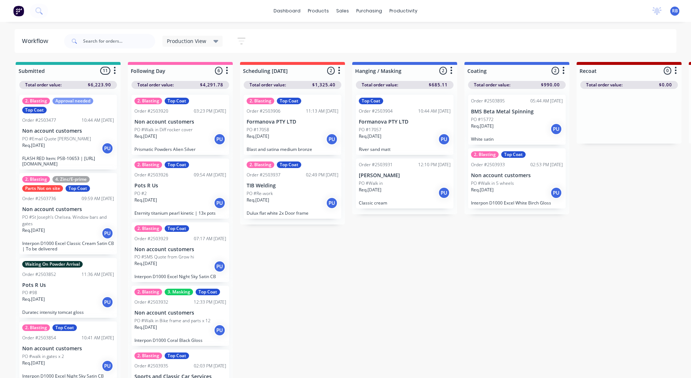
click at [206, 41] on div "Production View" at bounding box center [193, 41] width 52 height 7
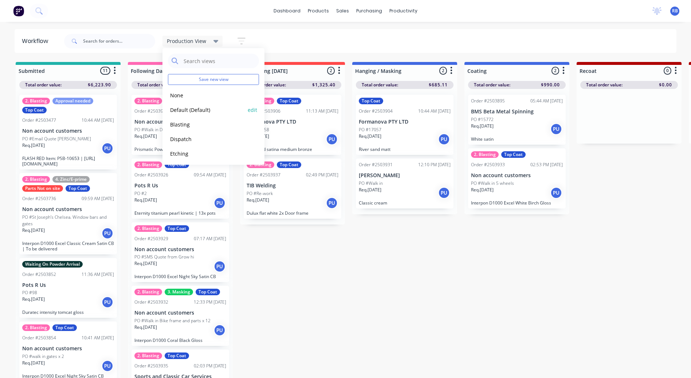
click at [187, 109] on button "Default (Default)" at bounding box center [207, 110] width 78 height 8
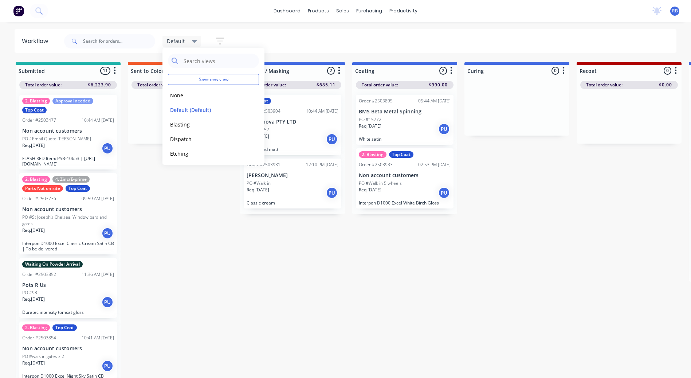
click at [314, 36] on div "Default Save new view None edit Default (Default) edit Blasting edit Dispatch e…" at bounding box center [370, 41] width 614 height 22
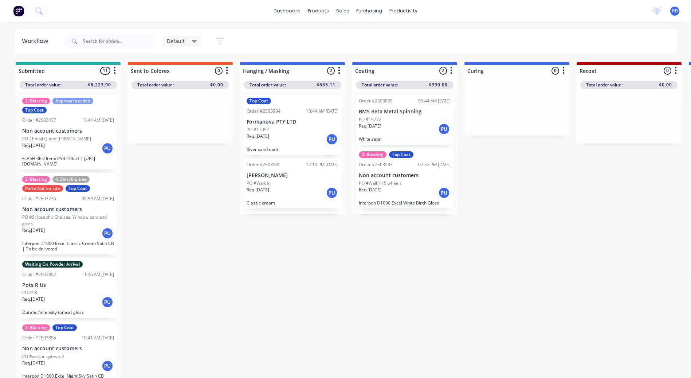
click at [222, 40] on icon "button" at bounding box center [220, 40] width 8 height 9
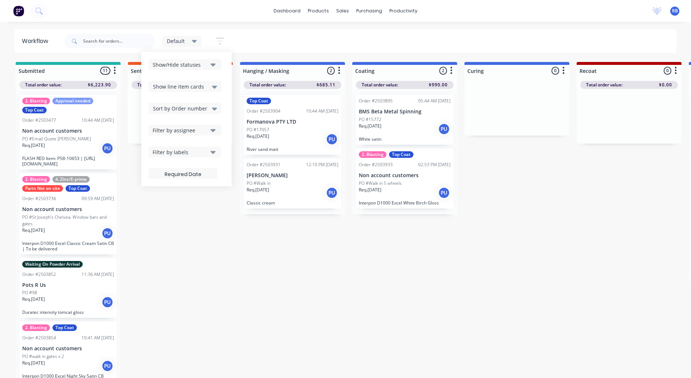
click at [200, 63] on div "Show/Hide statuses" at bounding box center [180, 65] width 55 height 8
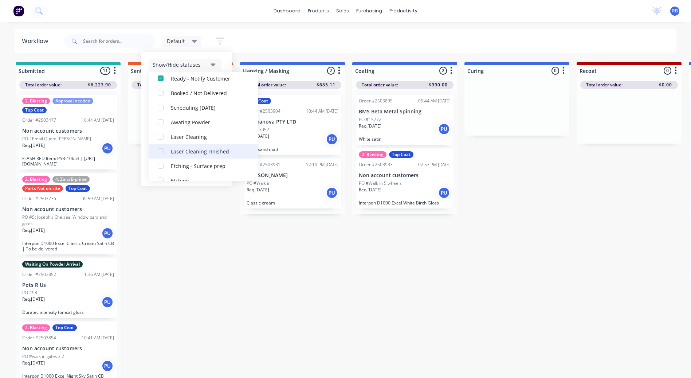
scroll to position [146, 0]
click at [200, 103] on div "Scheduling [DATE]" at bounding box center [207, 105] width 73 height 8
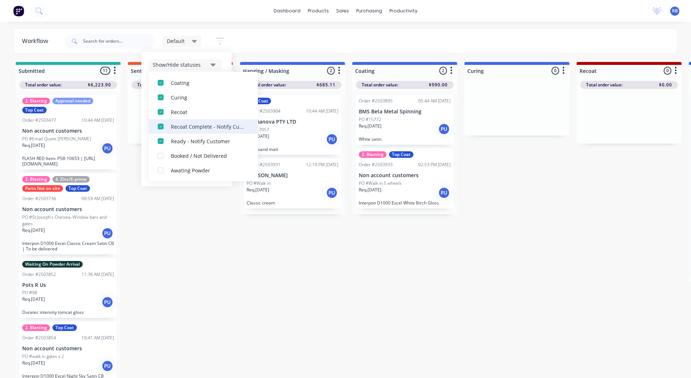
scroll to position [0, 0]
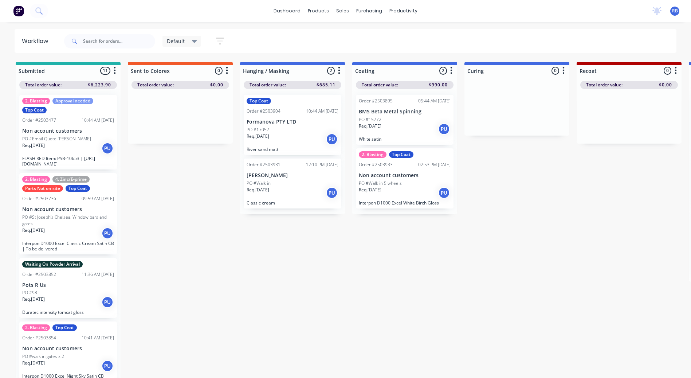
click at [188, 39] on div "Default" at bounding box center [182, 41] width 30 height 7
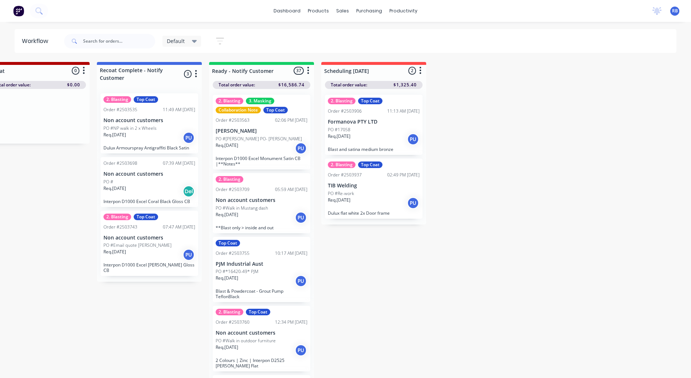
scroll to position [0, 591]
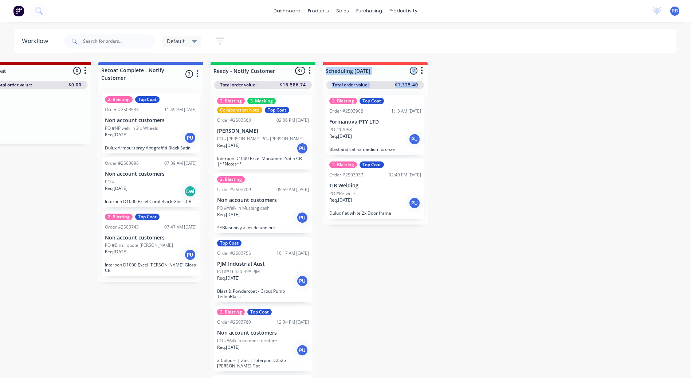
drag, startPoint x: 376, startPoint y: 70, endPoint x: 531, endPoint y: 81, distance: 154.5
drag, startPoint x: 531, startPoint y: 81, endPoint x: 534, endPoint y: 87, distance: 6.2
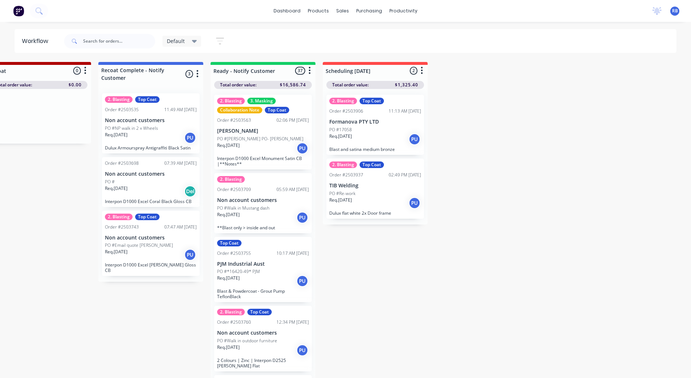
click at [421, 69] on icon "button" at bounding box center [422, 70] width 2 height 9
click at [180, 42] on span "Default" at bounding box center [176, 41] width 18 height 8
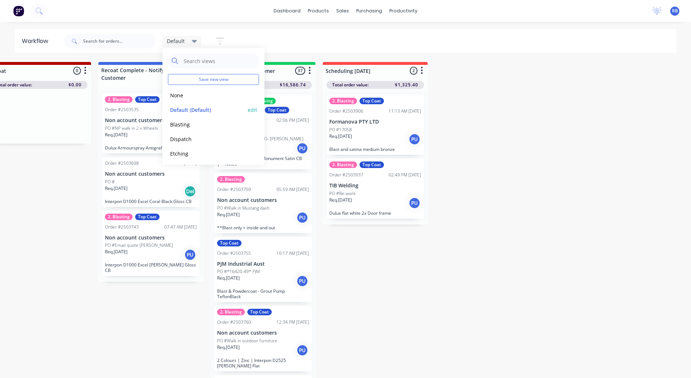
click at [248, 108] on button "edit" at bounding box center [252, 110] width 9 height 8
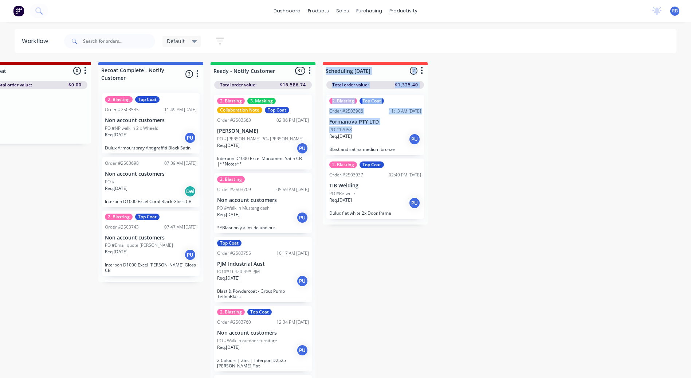
drag, startPoint x: 382, startPoint y: 66, endPoint x: 500, endPoint y: 129, distance: 134.0
drag, startPoint x: 500, startPoint y: 129, endPoint x: 502, endPoint y: 124, distance: 5.8
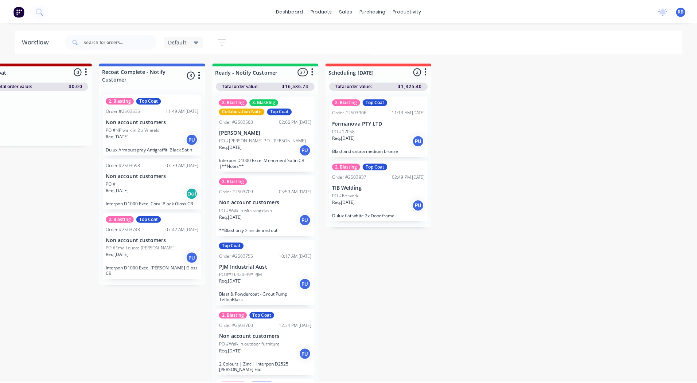
scroll to position [0, 0]
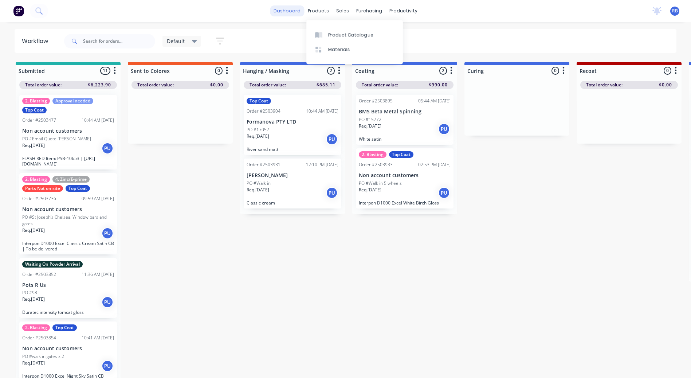
click at [302, 13] on link "dashboard" at bounding box center [287, 10] width 34 height 11
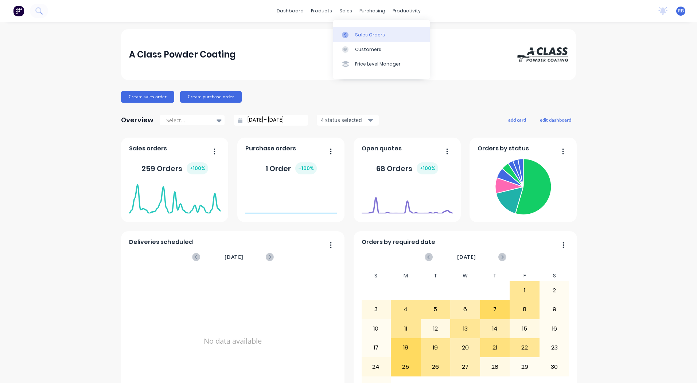
click at [348, 29] on link "Sales Orders" at bounding box center [381, 34] width 97 height 15
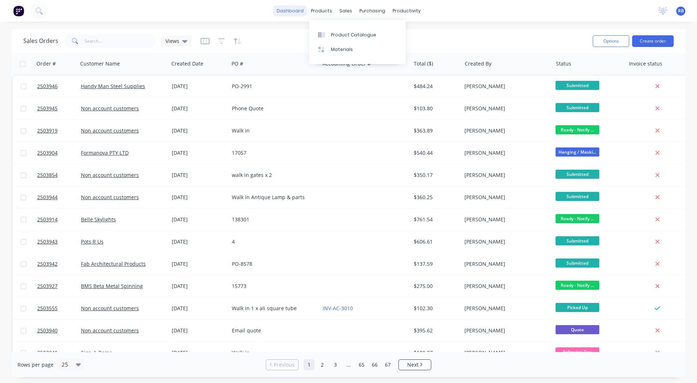
click at [288, 12] on link "dashboard" at bounding box center [290, 10] width 34 height 11
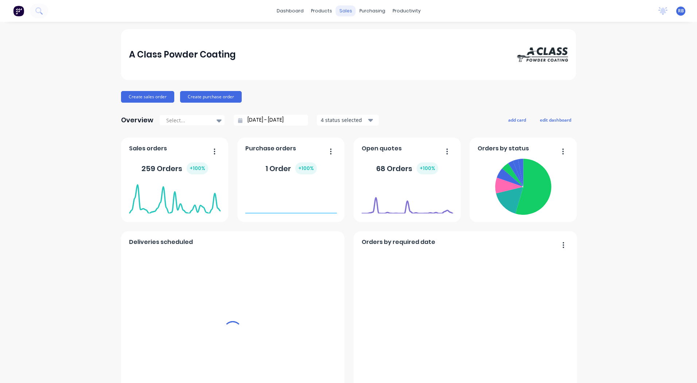
click at [347, 10] on div "sales" at bounding box center [346, 10] width 20 height 11
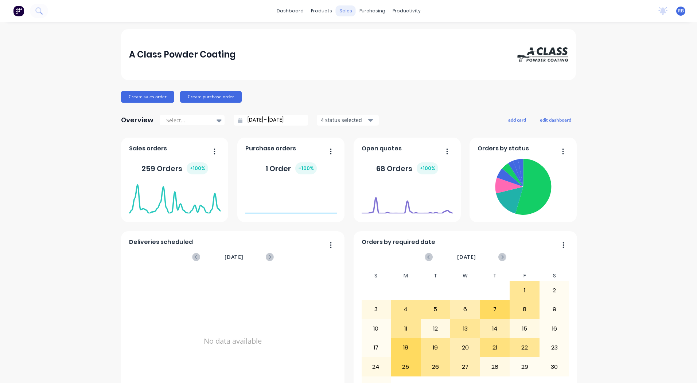
click at [343, 11] on div "sales" at bounding box center [346, 10] width 20 height 11
click at [355, 38] on div "Sales Orders" at bounding box center [370, 35] width 30 height 7
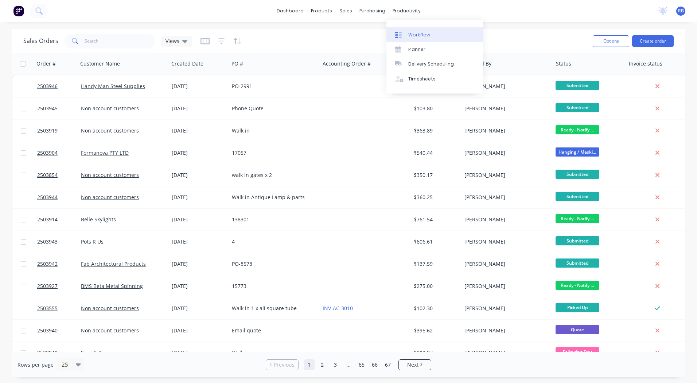
click at [419, 35] on div "Workflow" at bounding box center [419, 35] width 22 height 7
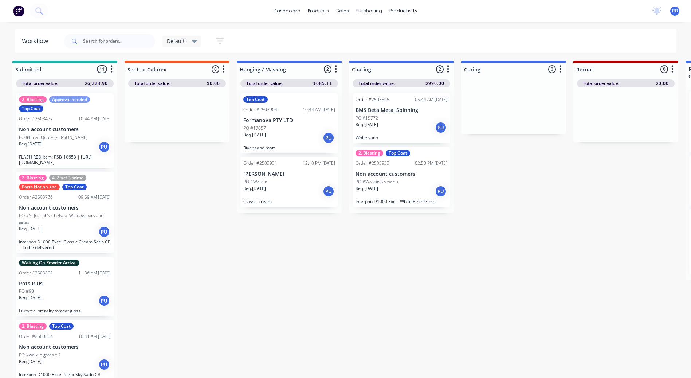
scroll to position [7, 0]
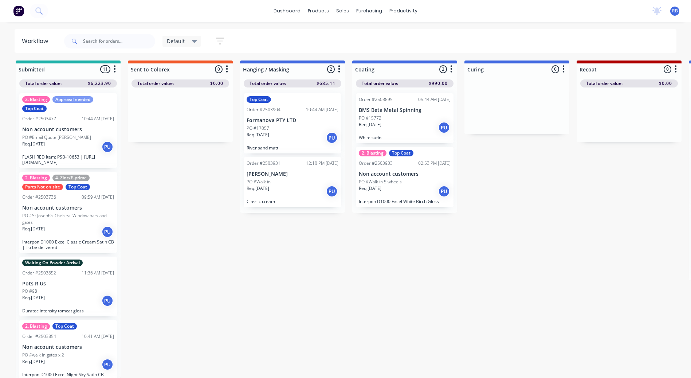
click at [196, 44] on div "Default" at bounding box center [182, 41] width 39 height 11
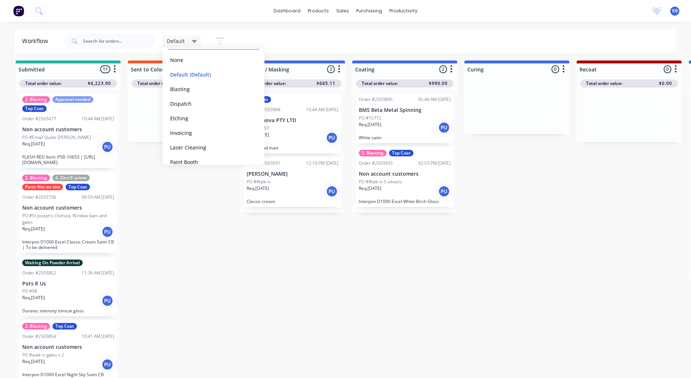
scroll to position [74, 0]
click at [182, 156] on button "Production View" at bounding box center [207, 152] width 78 height 8
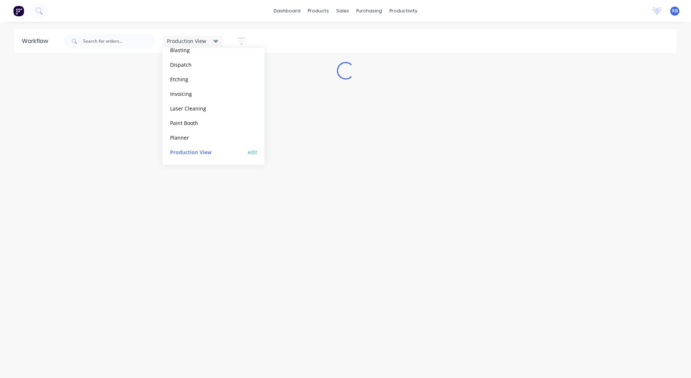
scroll to position [0, 0]
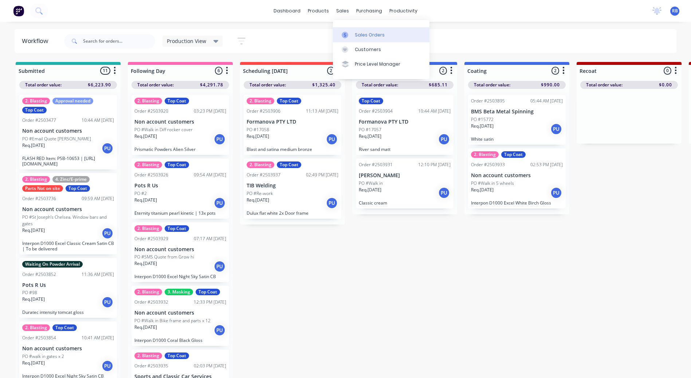
click at [346, 36] on icon at bounding box center [345, 35] width 2 height 4
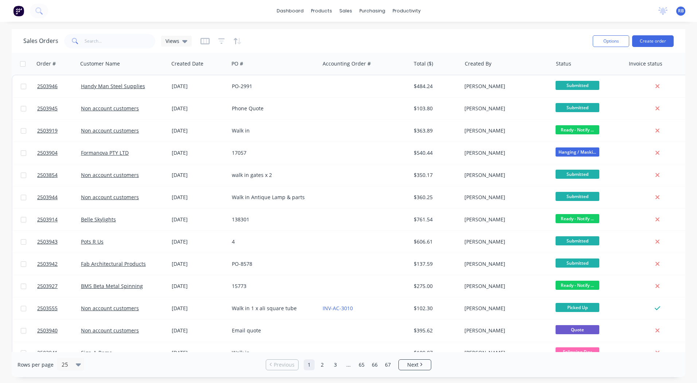
click at [471, 31] on div "Sales Orders Views Options Create order" at bounding box center [348, 41] width 673 height 24
click at [414, 12] on div "productivity" at bounding box center [406, 10] width 35 height 11
click at [420, 35] on div "Workflow" at bounding box center [419, 35] width 22 height 7
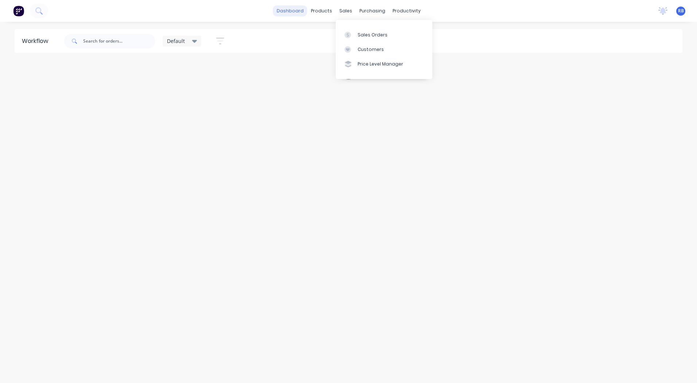
click at [283, 10] on link "dashboard" at bounding box center [290, 10] width 34 height 11
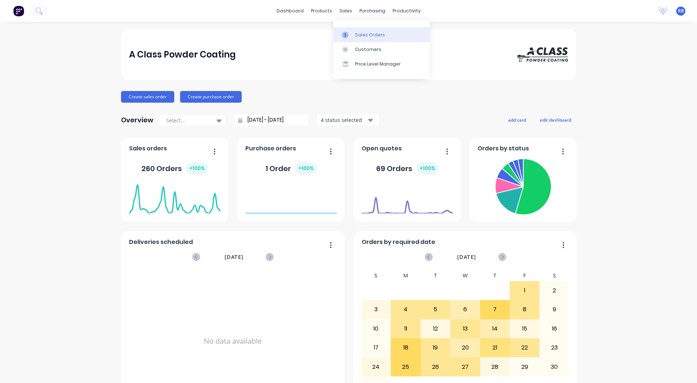
click at [355, 31] on link "Sales Orders" at bounding box center [381, 34] width 97 height 15
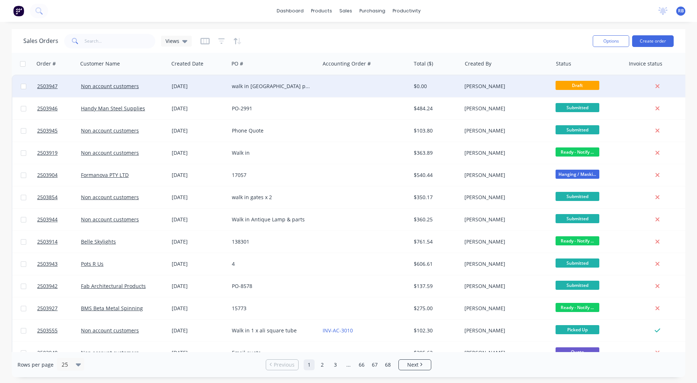
click at [262, 84] on div "walk in [GEOGRAPHIC_DATA] parts" at bounding box center [272, 86] width 81 height 7
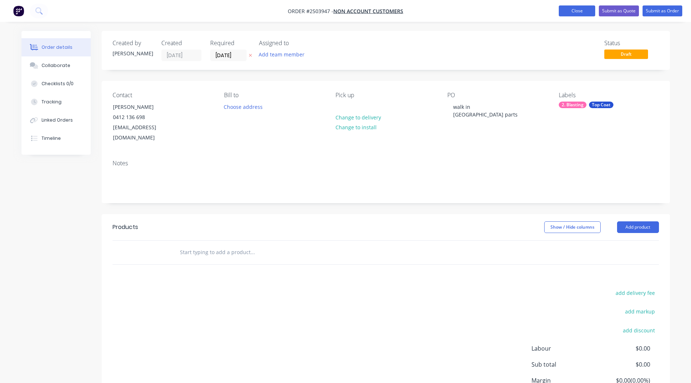
click at [577, 11] on button "Close" at bounding box center [577, 10] width 36 height 11
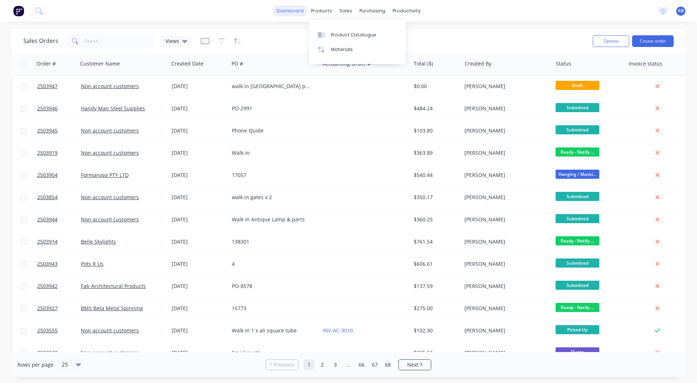
click at [298, 9] on link "dashboard" at bounding box center [290, 10] width 34 height 11
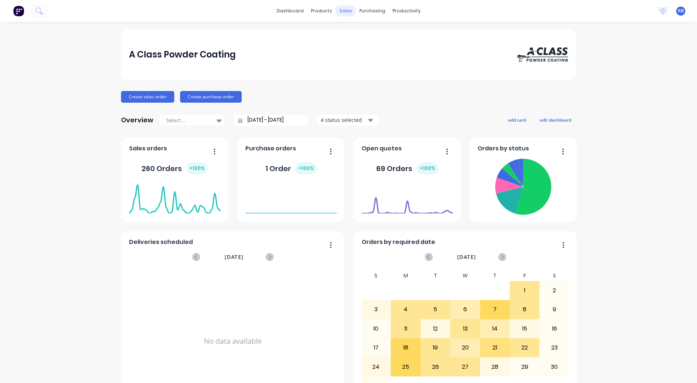
click at [341, 11] on div "sales" at bounding box center [346, 10] width 20 height 11
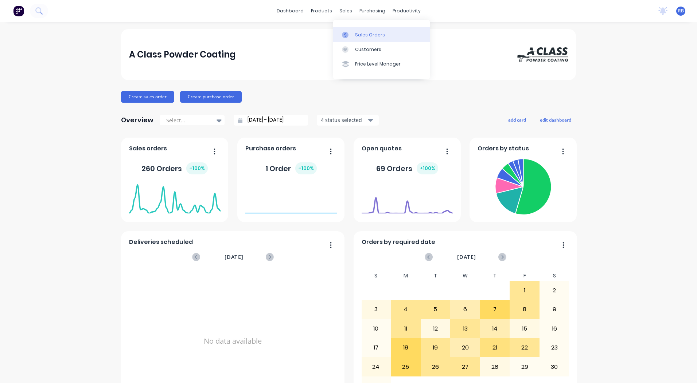
click at [357, 36] on div "Sales Orders" at bounding box center [370, 35] width 30 height 7
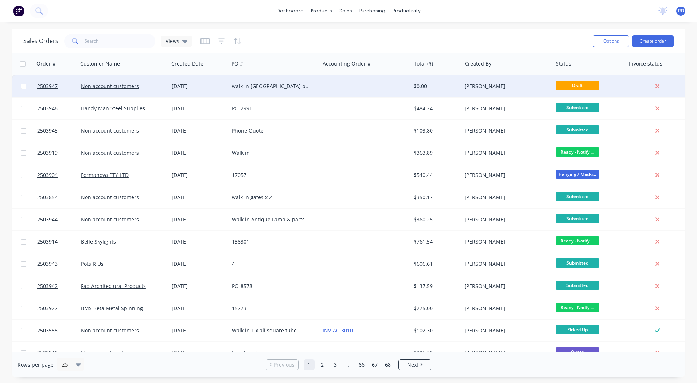
click at [292, 79] on div "walk in [GEOGRAPHIC_DATA] parts" at bounding box center [274, 86] width 91 height 22
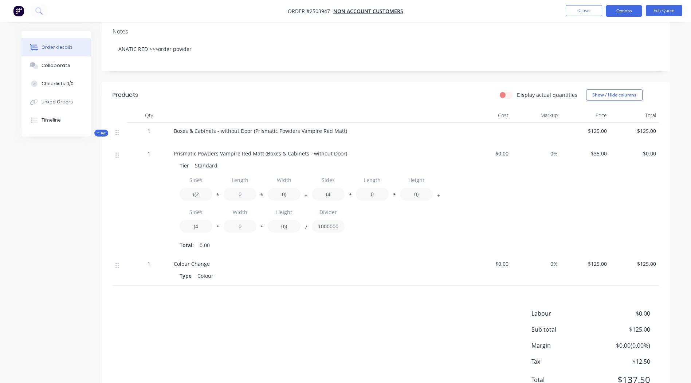
scroll to position [74, 0]
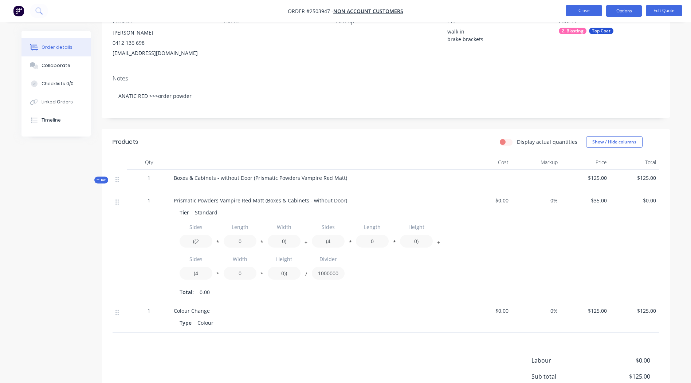
click at [587, 10] on button "Close" at bounding box center [584, 10] width 36 height 11
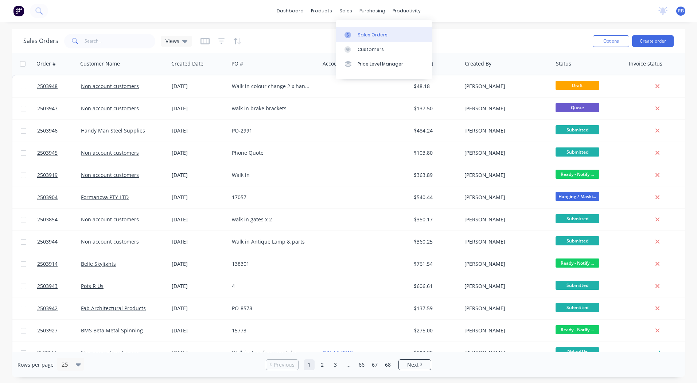
click at [360, 38] on link "Sales Orders" at bounding box center [384, 34] width 97 height 15
click at [514, 28] on div "dashboard products sales purchasing productivity dashboard products Product Cat…" at bounding box center [348, 191] width 697 height 383
click at [297, 9] on link "dashboard" at bounding box center [290, 10] width 34 height 11
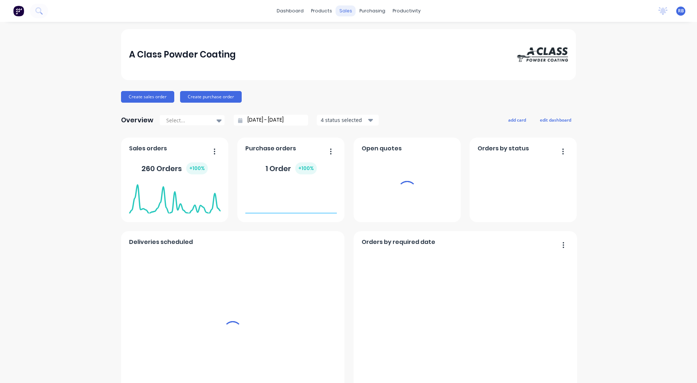
click at [346, 14] on div "sales" at bounding box center [346, 10] width 20 height 11
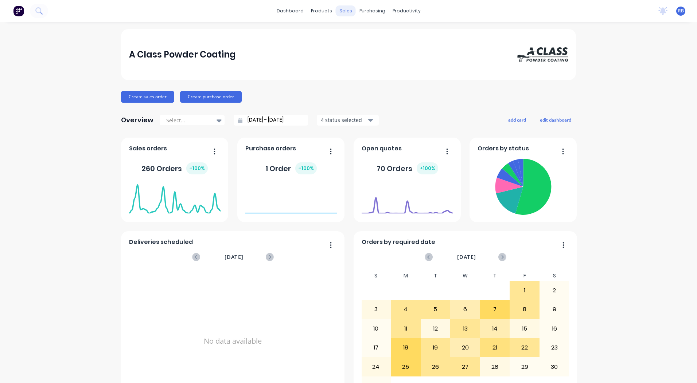
click at [344, 12] on div "sales" at bounding box center [346, 10] width 20 height 11
click at [350, 13] on div "sales" at bounding box center [346, 10] width 20 height 11
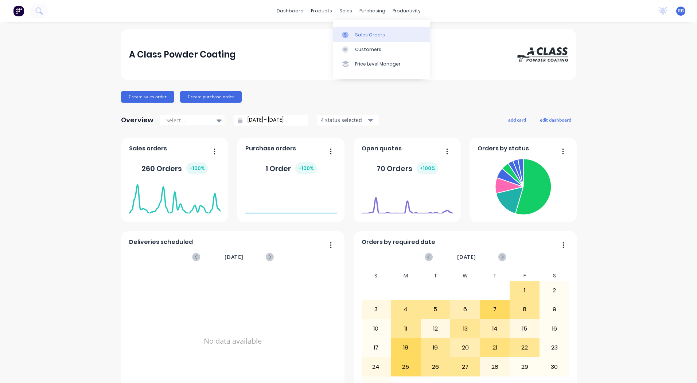
click at [357, 37] on div "Sales Orders" at bounding box center [370, 35] width 30 height 7
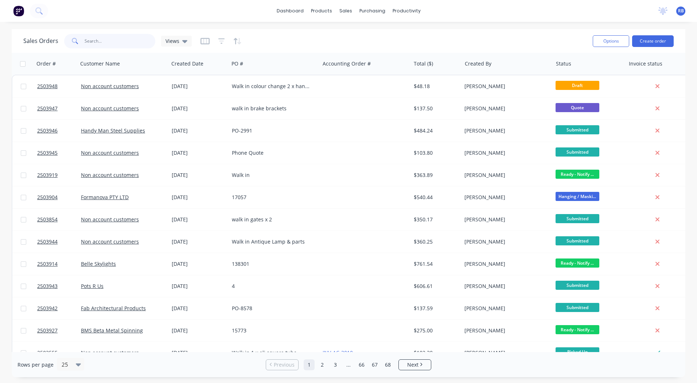
click at [86, 38] on input "text" at bounding box center [120, 41] width 71 height 15
type input "bms"
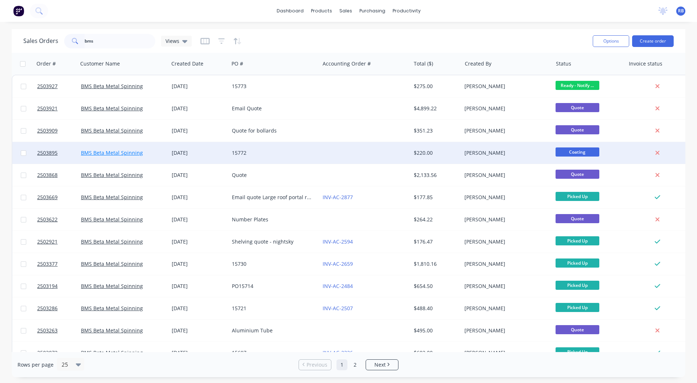
click at [119, 152] on link "BMS Beta Metal Spinning" at bounding box center [112, 152] width 62 height 7
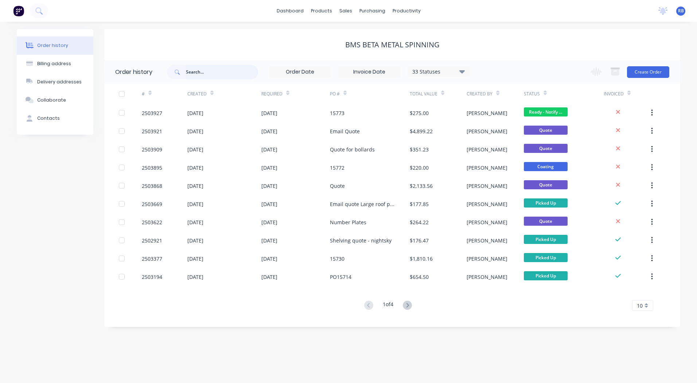
click at [220, 70] on input "text" at bounding box center [222, 72] width 72 height 15
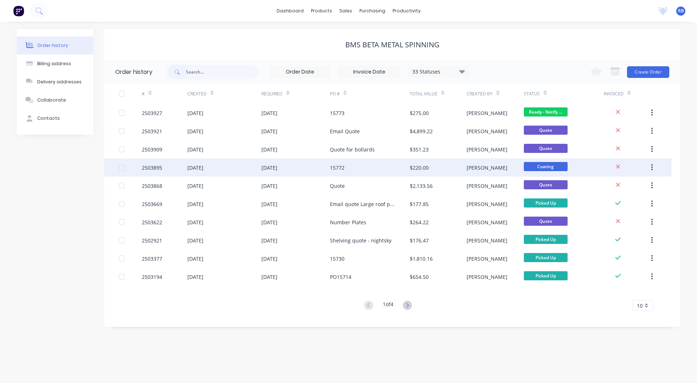
click at [151, 166] on div "2503895" at bounding box center [152, 168] width 20 height 8
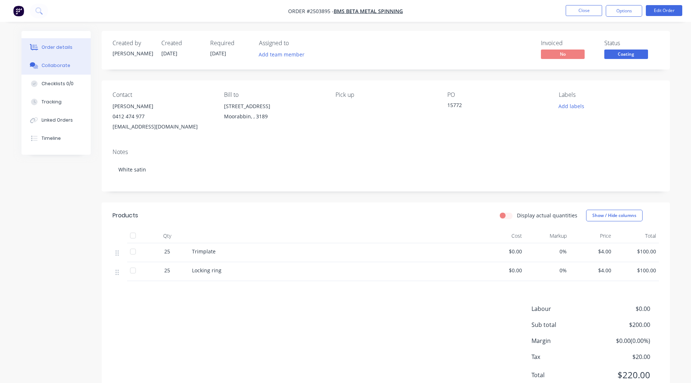
click at [62, 66] on div "Collaborate" at bounding box center [56, 65] width 29 height 7
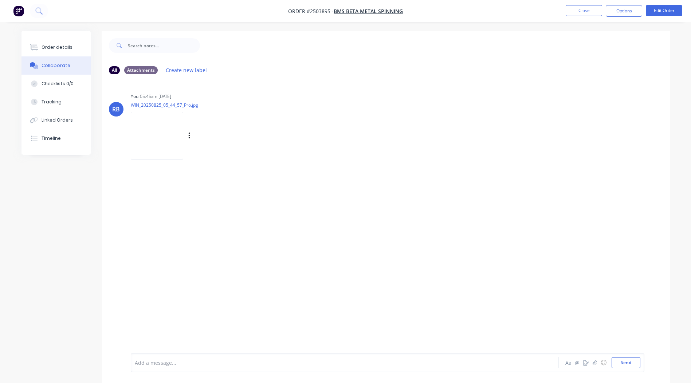
click at [172, 129] on img at bounding box center [157, 136] width 52 height 48
click at [265, 106] on p "WIN_20250825_05_44_57_Pro.jpg" at bounding box center [198, 105] width 134 height 6
click at [55, 50] on div "Order details" at bounding box center [57, 47] width 31 height 7
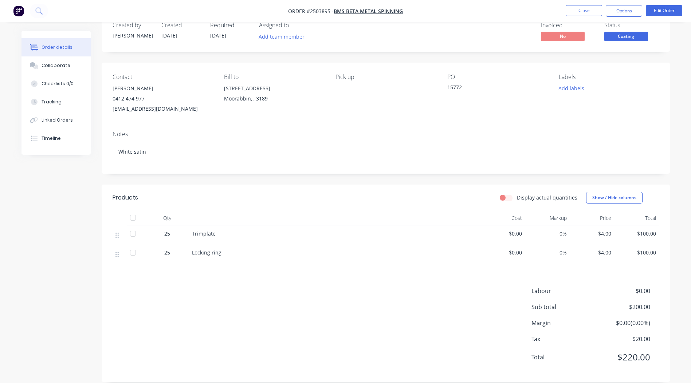
scroll to position [28, 0]
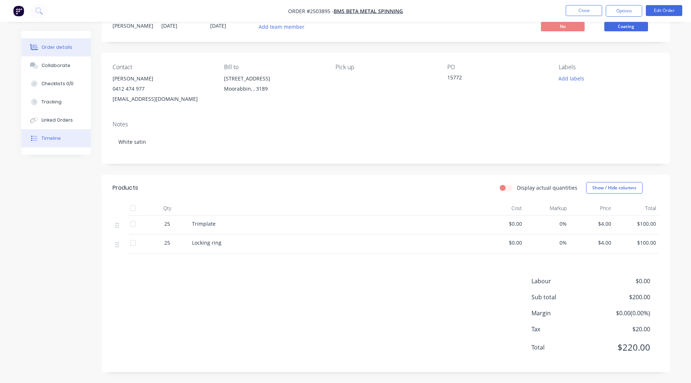
click at [61, 136] on button "Timeline" at bounding box center [56, 138] width 69 height 18
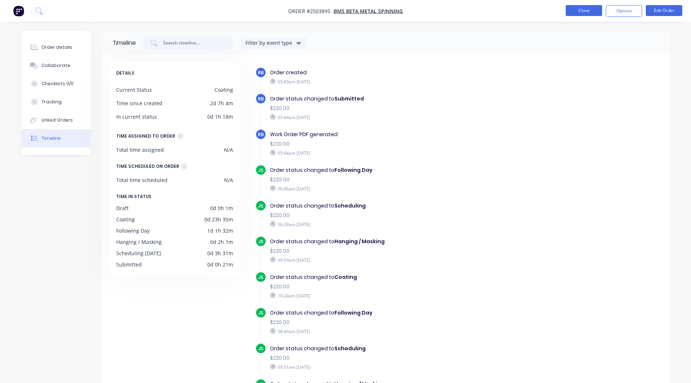
click at [591, 9] on button "Close" at bounding box center [584, 10] width 36 height 11
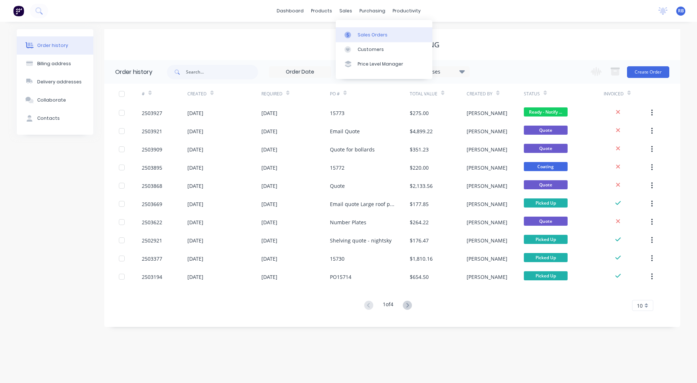
click at [353, 33] on div at bounding box center [349, 35] width 11 height 7
